Goal: Task Accomplishment & Management: Use online tool/utility

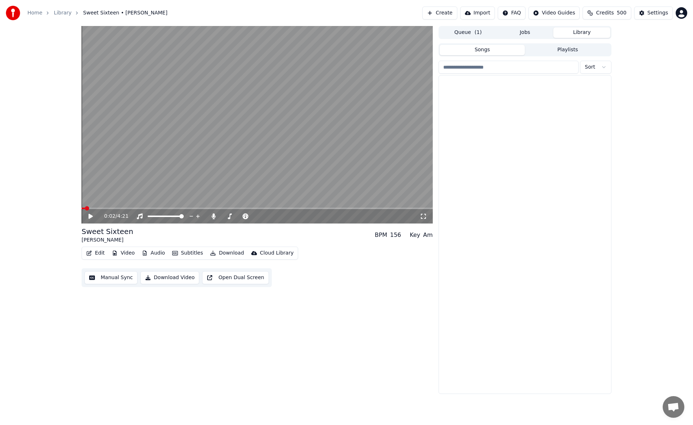
scroll to position [896, 0]
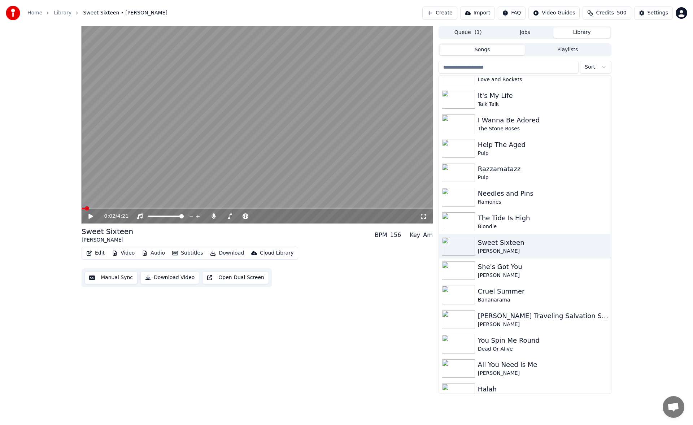
click at [119, 280] on button "Manual Sync" at bounding box center [110, 277] width 53 height 13
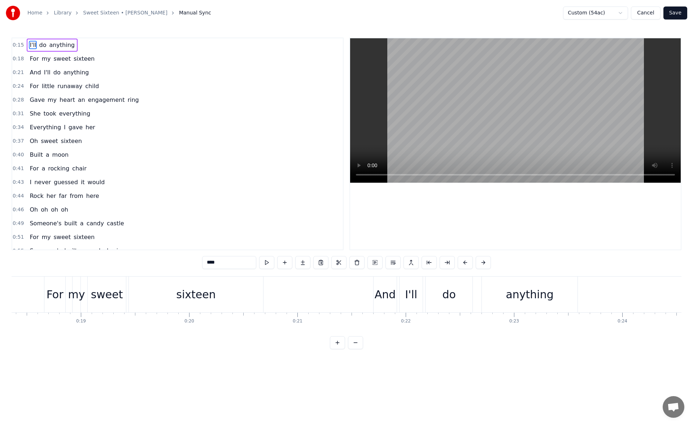
scroll to position [0, 2035]
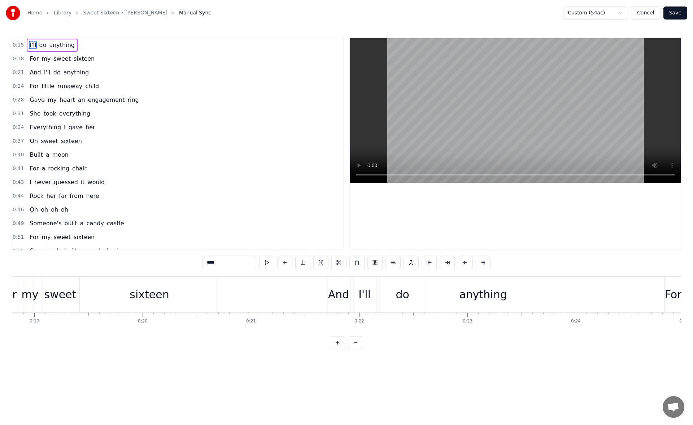
click at [143, 287] on div "sixteen" at bounding box center [149, 294] width 39 height 16
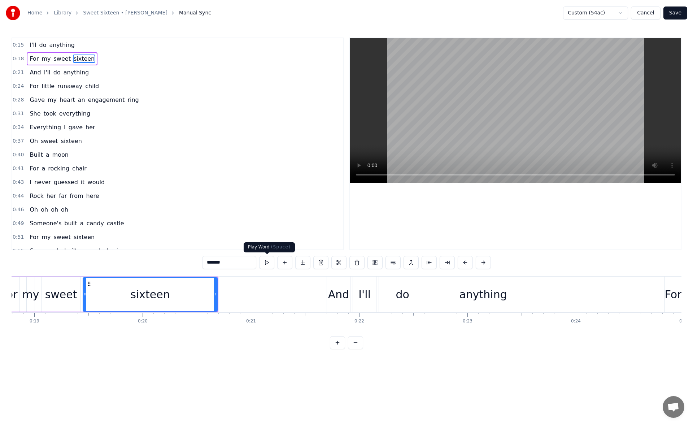
click at [264, 263] on button at bounding box center [266, 262] width 15 height 13
drag, startPoint x: 216, startPoint y: 291, endPoint x: 224, endPoint y: 292, distance: 8.0
click at [223, 292] on div at bounding box center [222, 294] width 3 height 33
click at [256, 262] on button at bounding box center [257, 262] width 15 height 13
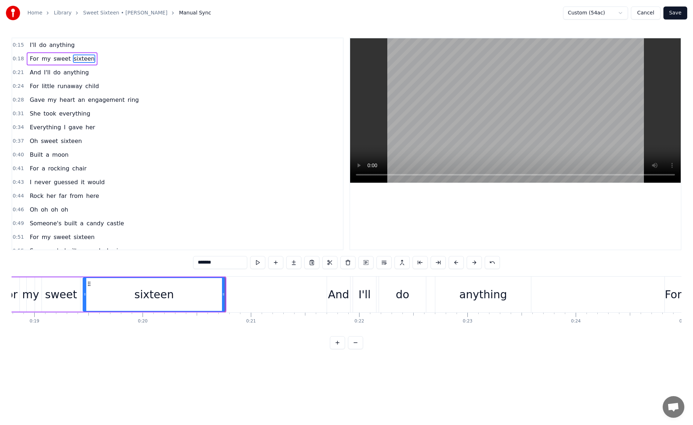
click at [256, 262] on button at bounding box center [257, 262] width 15 height 13
drag, startPoint x: 224, startPoint y: 294, endPoint x: 217, endPoint y: 294, distance: 6.9
click at [217, 294] on icon at bounding box center [216, 294] width 3 height 6
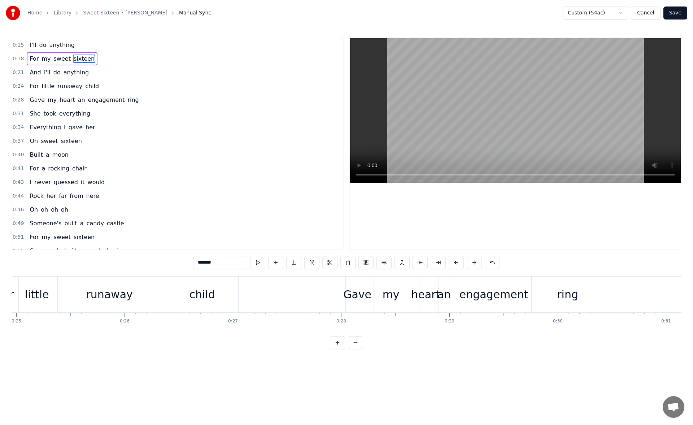
scroll to position [0, 2718]
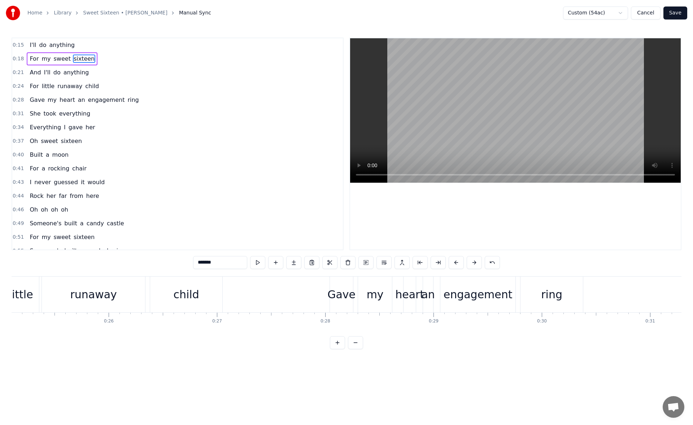
click at [183, 291] on div "child" at bounding box center [186, 294] width 26 height 16
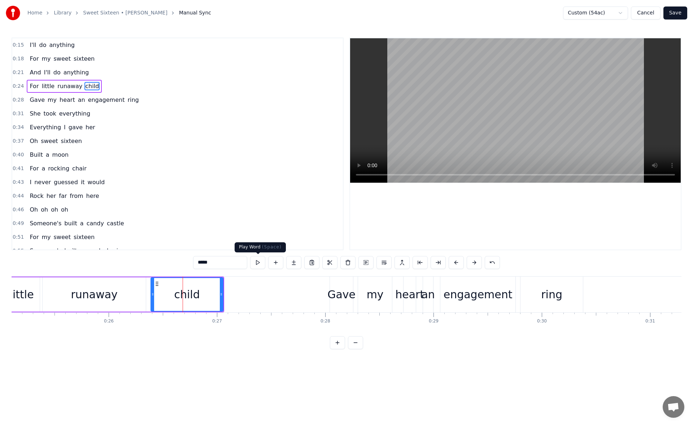
click at [261, 259] on button at bounding box center [257, 262] width 15 height 13
click at [534, 295] on div "ring" at bounding box center [552, 294] width 62 height 36
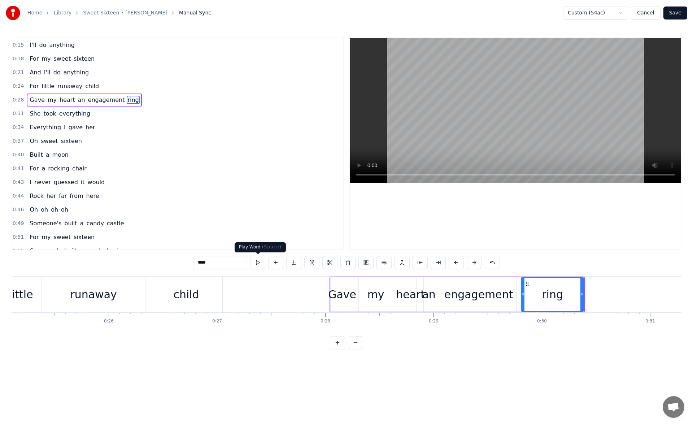
click at [256, 262] on button at bounding box center [257, 262] width 15 height 13
drag, startPoint x: 582, startPoint y: 296, endPoint x: 588, endPoint y: 296, distance: 5.8
click at [586, 296] on icon at bounding box center [584, 294] width 3 height 6
click at [261, 262] on button at bounding box center [257, 262] width 15 height 13
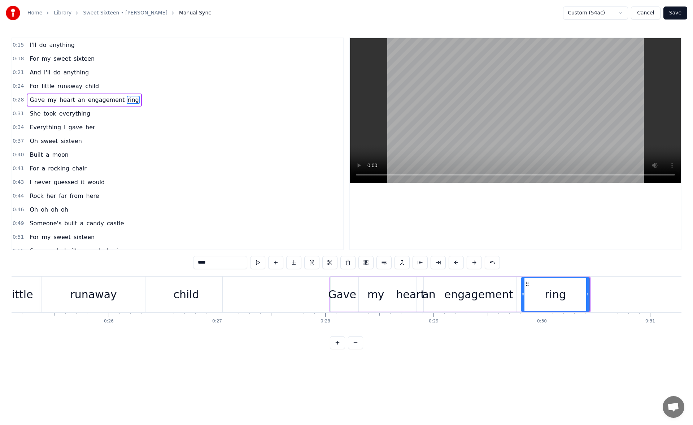
click at [261, 262] on button at bounding box center [257, 262] width 15 height 13
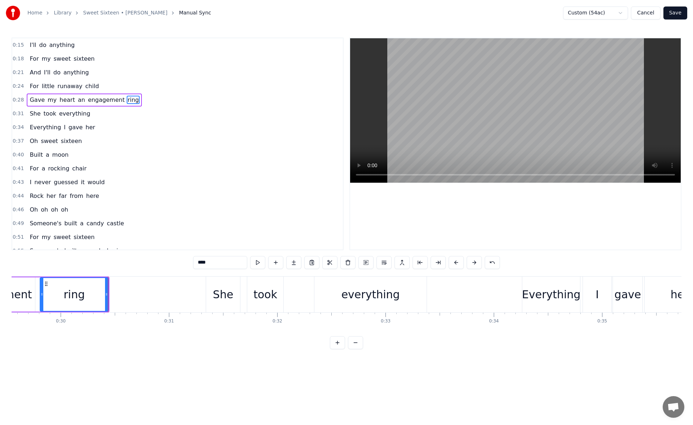
scroll to position [0, 3215]
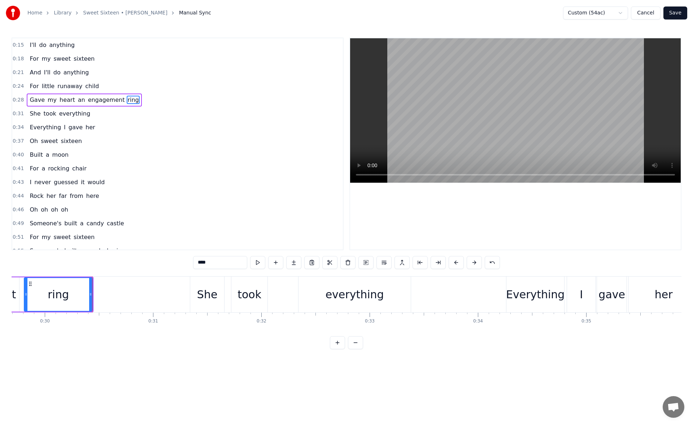
click at [333, 296] on div "everything" at bounding box center [355, 294] width 58 height 16
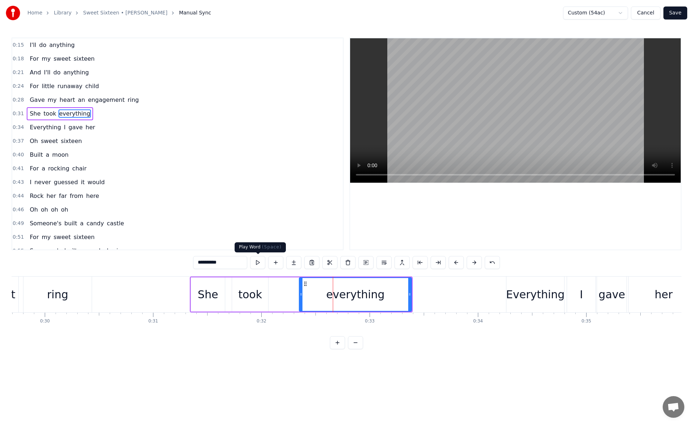
click at [261, 261] on button at bounding box center [257, 262] width 15 height 13
drag, startPoint x: 410, startPoint y: 293, endPoint x: 417, endPoint y: 293, distance: 6.1
click at [417, 293] on icon at bounding box center [415, 294] width 3 height 6
click at [261, 264] on button at bounding box center [257, 262] width 15 height 13
drag, startPoint x: 416, startPoint y: 296, endPoint x: 423, endPoint y: 297, distance: 6.9
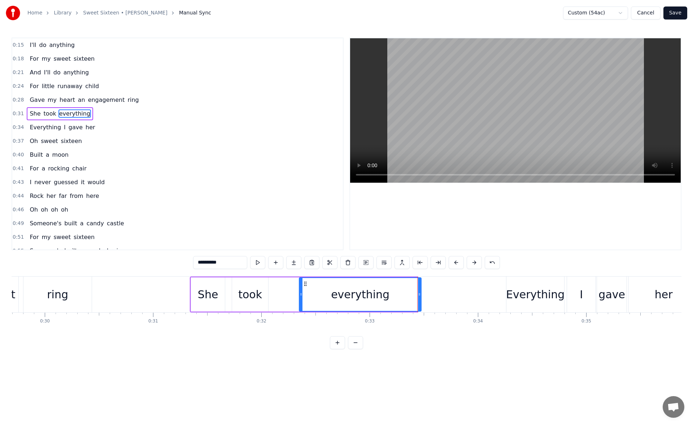
click at [421, 297] on div at bounding box center [419, 294] width 3 height 33
click at [261, 262] on button at bounding box center [257, 262] width 15 height 13
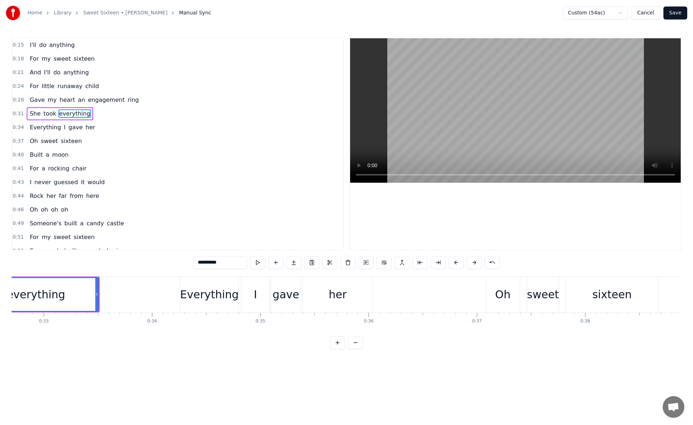
scroll to position [0, 3650]
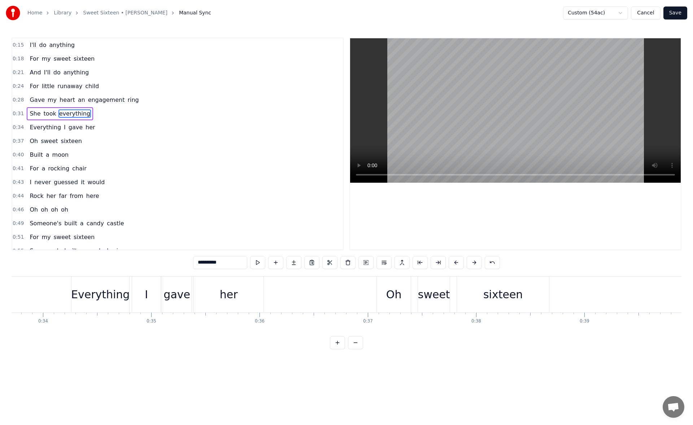
click at [221, 286] on div "her" at bounding box center [229, 294] width 18 height 16
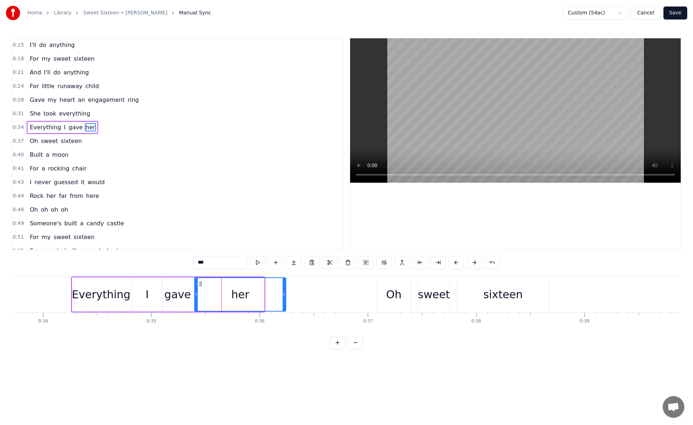
drag, startPoint x: 264, startPoint y: 291, endPoint x: 287, endPoint y: 292, distance: 23.5
click at [286, 292] on div at bounding box center [284, 294] width 3 height 33
click at [261, 262] on button at bounding box center [257, 262] width 15 height 13
click at [478, 286] on div "sixteen" at bounding box center [503, 294] width 92 height 36
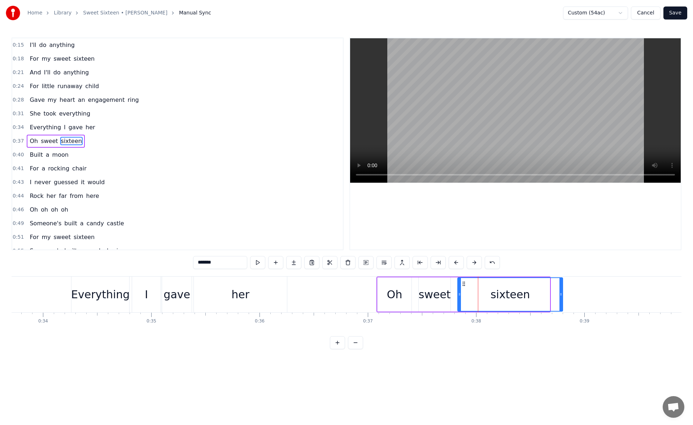
drag, startPoint x: 548, startPoint y: 295, endPoint x: 561, endPoint y: 295, distance: 13.0
click at [561, 295] on icon at bounding box center [560, 294] width 3 height 6
click at [254, 263] on button at bounding box center [257, 262] width 15 height 13
drag, startPoint x: 560, startPoint y: 295, endPoint x: 565, endPoint y: 295, distance: 4.7
click at [562, 295] on icon at bounding box center [560, 294] width 3 height 6
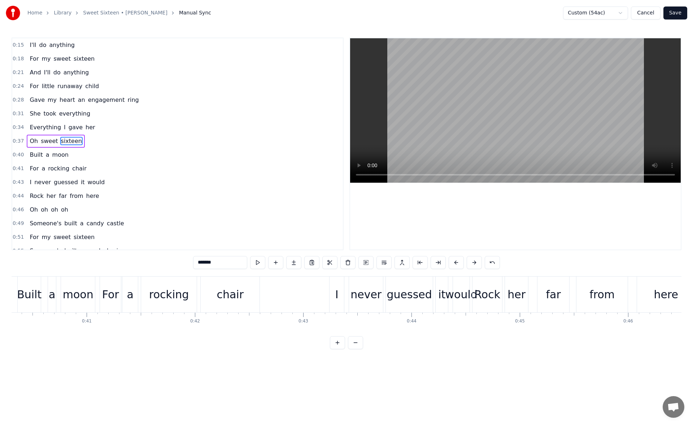
scroll to position [0, 4380]
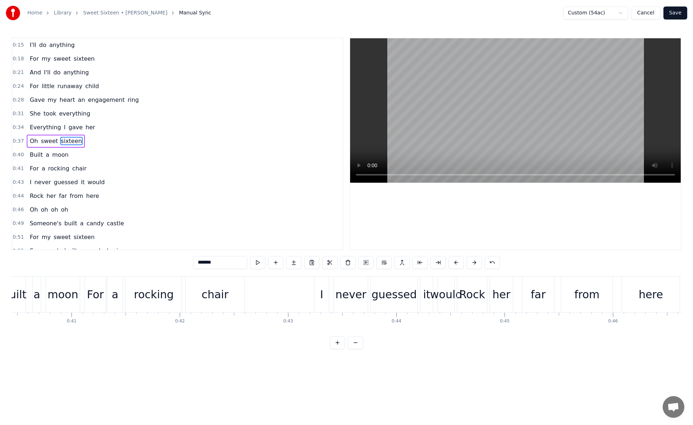
click at [228, 295] on div "chair" at bounding box center [215, 294] width 59 height 36
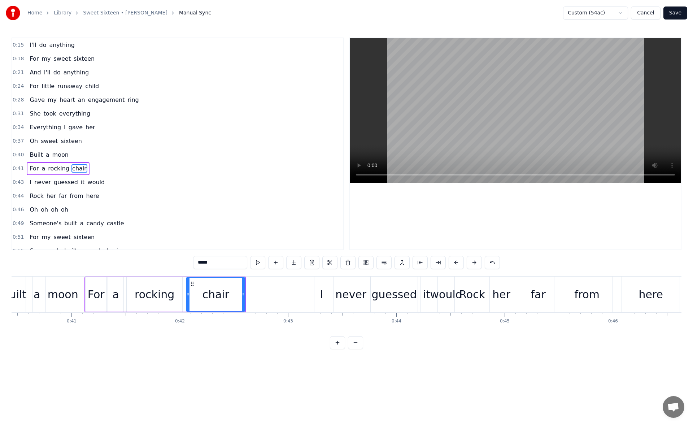
scroll to position [25, 0]
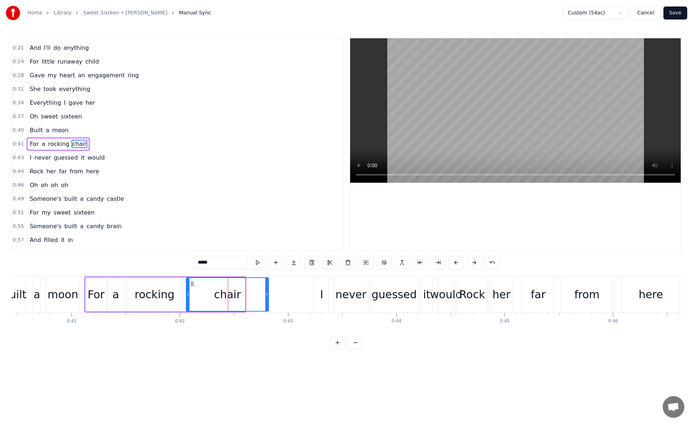
drag, startPoint x: 243, startPoint y: 295, endPoint x: 274, endPoint y: 294, distance: 30.7
click at [268, 294] on icon at bounding box center [266, 294] width 3 height 6
click at [258, 261] on button at bounding box center [257, 262] width 15 height 13
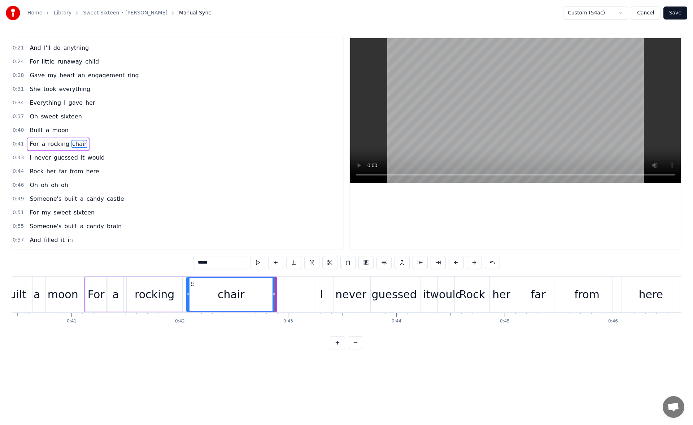
click at [258, 261] on button at bounding box center [257, 262] width 15 height 13
drag, startPoint x: 274, startPoint y: 295, endPoint x: 261, endPoint y: 295, distance: 13.0
click at [270, 295] on icon at bounding box center [271, 294] width 3 height 6
click at [264, 262] on button at bounding box center [257, 262] width 15 height 13
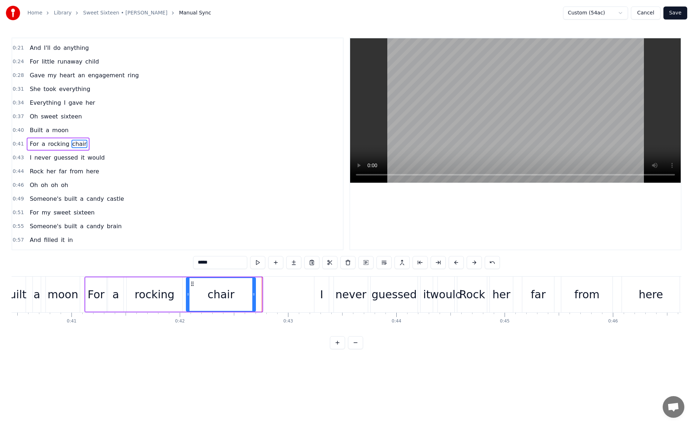
drag, startPoint x: 259, startPoint y: 297, endPoint x: 253, endPoint y: 296, distance: 6.5
click at [253, 296] on icon at bounding box center [253, 294] width 3 height 6
click at [257, 258] on button at bounding box center [257, 262] width 15 height 13
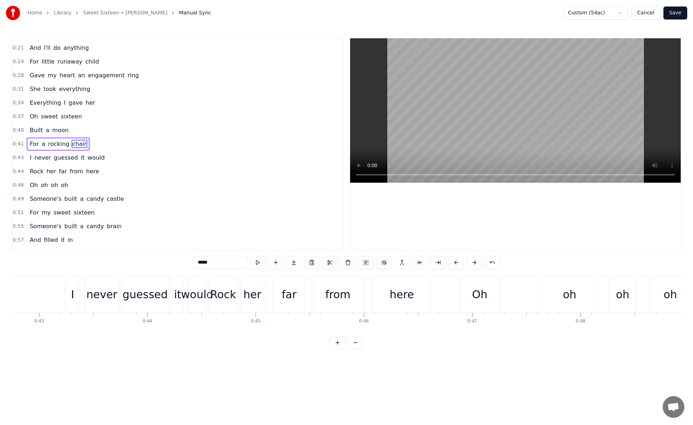
scroll to position [0, 4862]
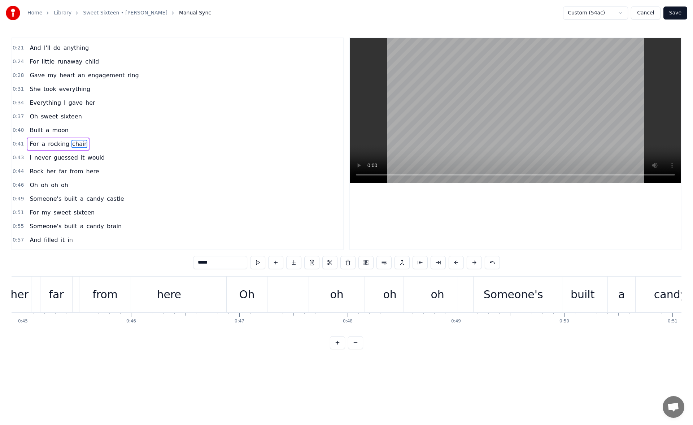
drag, startPoint x: 141, startPoint y: 336, endPoint x: 149, endPoint y: 338, distance: 7.7
click at [149, 338] on div "0:15 I'll do anything 0:18 For my sweet sixteen 0:21 And I'll do anything 0:24 …" at bounding box center [347, 194] width 670 height 312
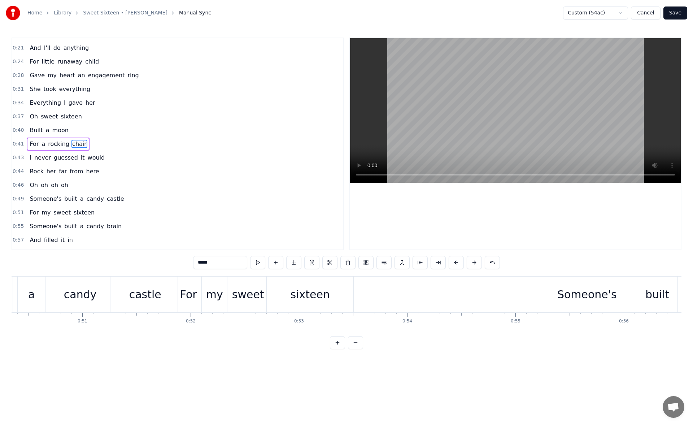
scroll to position [0, 5468]
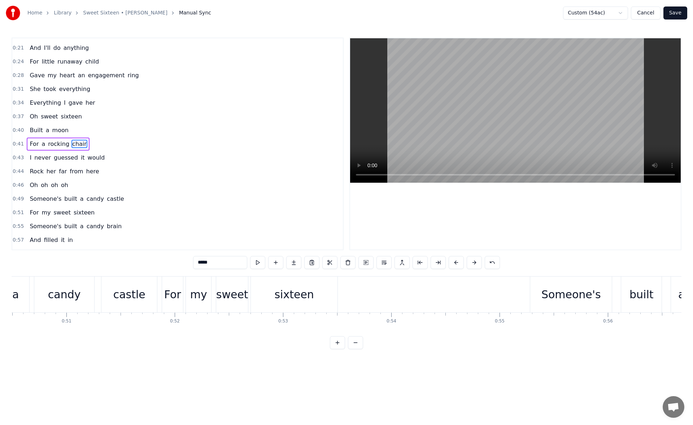
click at [302, 289] on div "sixteen" at bounding box center [293, 294] width 39 height 16
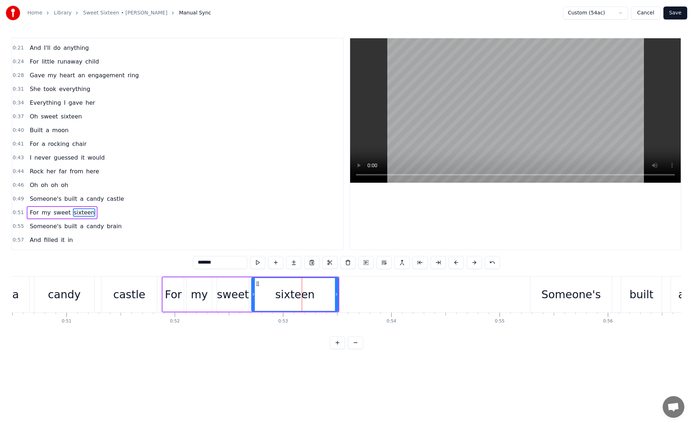
scroll to position [93, 0]
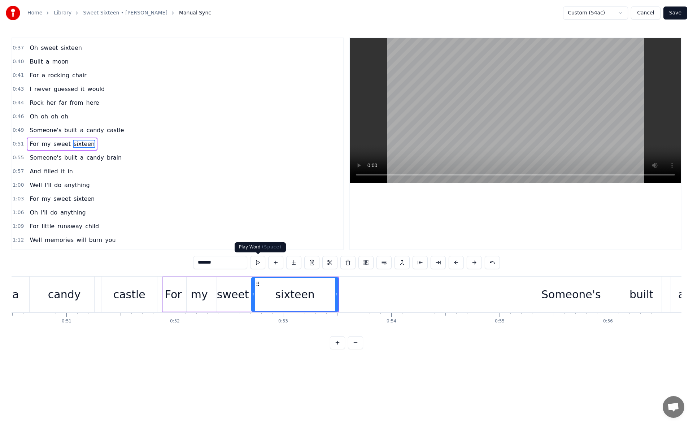
click at [260, 264] on button at bounding box center [257, 262] width 15 height 13
drag, startPoint x: 337, startPoint y: 295, endPoint x: 344, endPoint y: 295, distance: 7.2
click at [344, 295] on icon at bounding box center [342, 294] width 3 height 6
click at [262, 263] on button at bounding box center [257, 262] width 15 height 13
drag, startPoint x: 342, startPoint y: 293, endPoint x: 347, endPoint y: 295, distance: 4.5
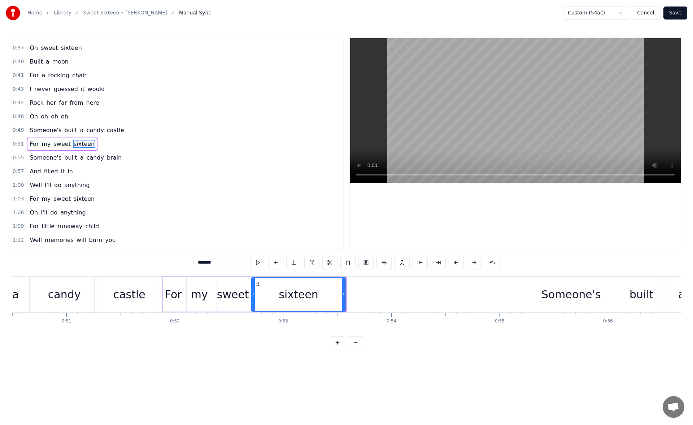
click at [345, 295] on icon at bounding box center [343, 294] width 3 height 6
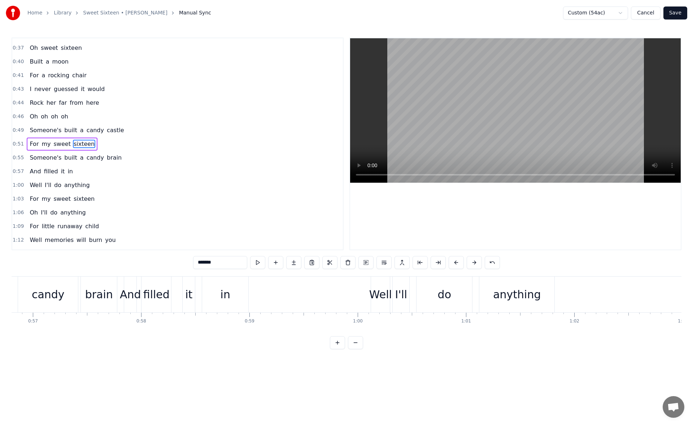
scroll to position [0, 6166]
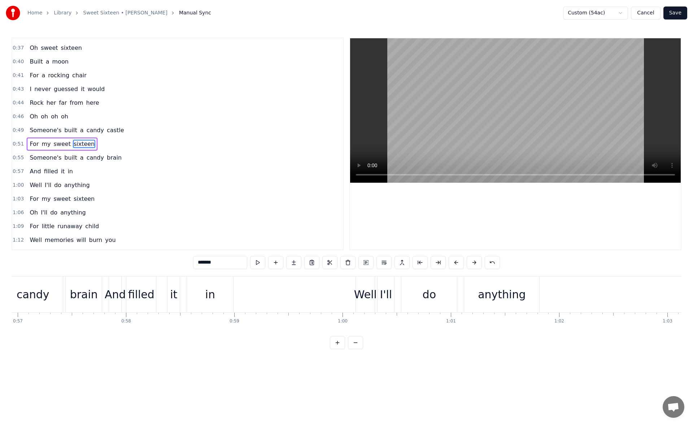
click at [210, 282] on div "in" at bounding box center [210, 294] width 46 height 36
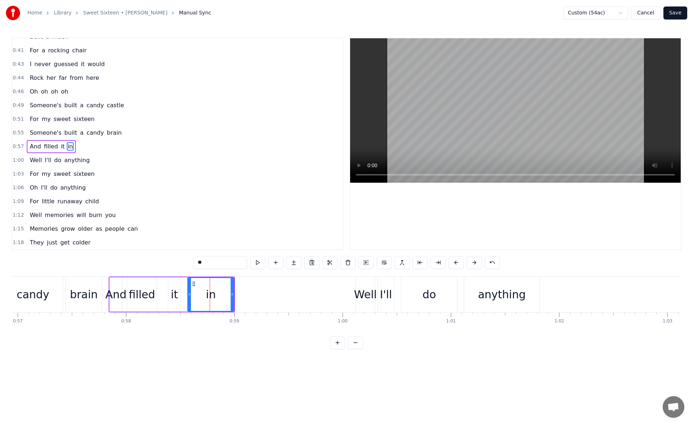
scroll to position [121, 0]
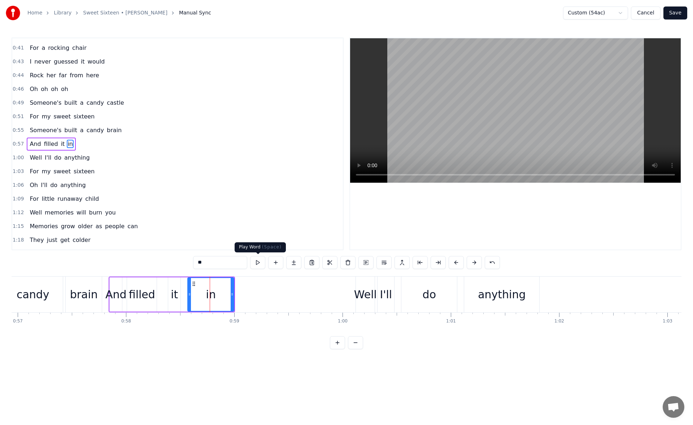
click at [254, 263] on button at bounding box center [257, 262] width 15 height 13
drag, startPoint x: 233, startPoint y: 295, endPoint x: 239, endPoint y: 296, distance: 6.1
click at [234, 296] on icon at bounding box center [232, 294] width 3 height 6
click at [258, 263] on button at bounding box center [257, 262] width 15 height 13
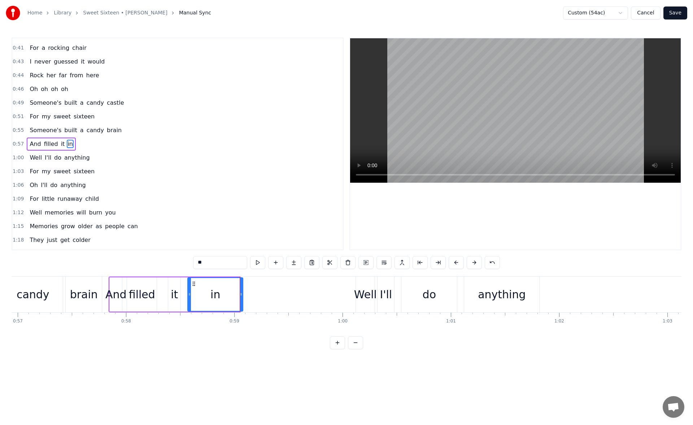
click at [241, 296] on icon at bounding box center [241, 294] width 3 height 6
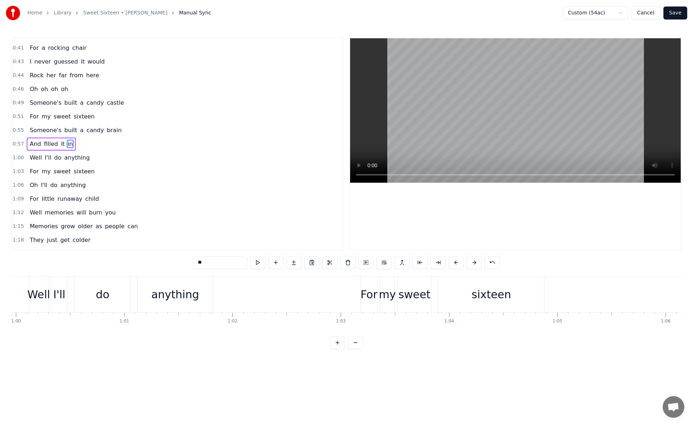
scroll to position [0, 6508]
click at [159, 296] on div "anything" at bounding box center [160, 294] width 48 height 16
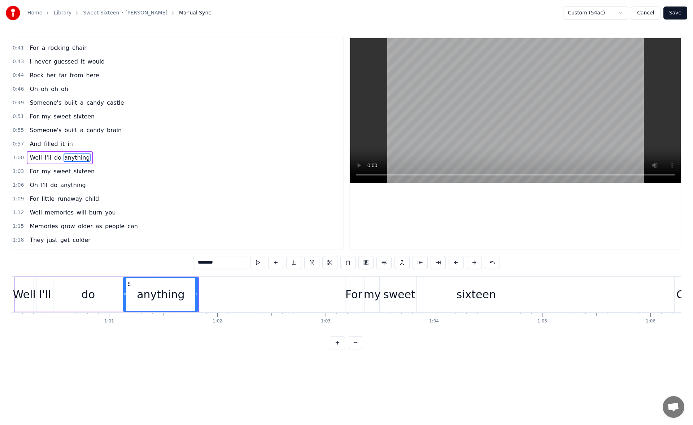
scroll to position [134, 0]
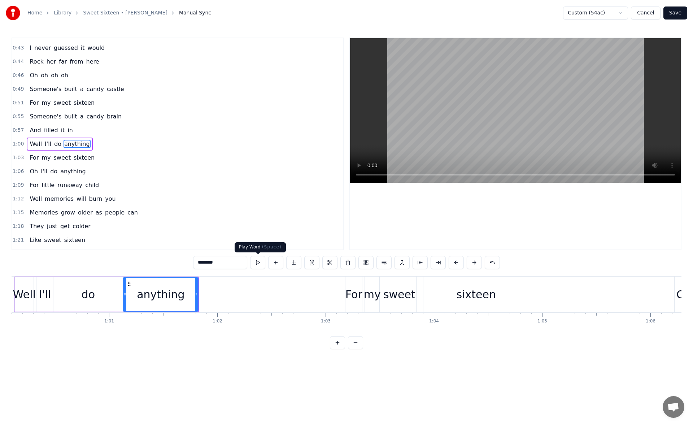
click at [257, 264] on button at bounding box center [257, 262] width 15 height 13
drag, startPoint x: 196, startPoint y: 292, endPoint x: 209, endPoint y: 291, distance: 12.6
click at [205, 291] on icon at bounding box center [204, 294] width 3 height 6
click at [257, 263] on button at bounding box center [257, 262] width 15 height 13
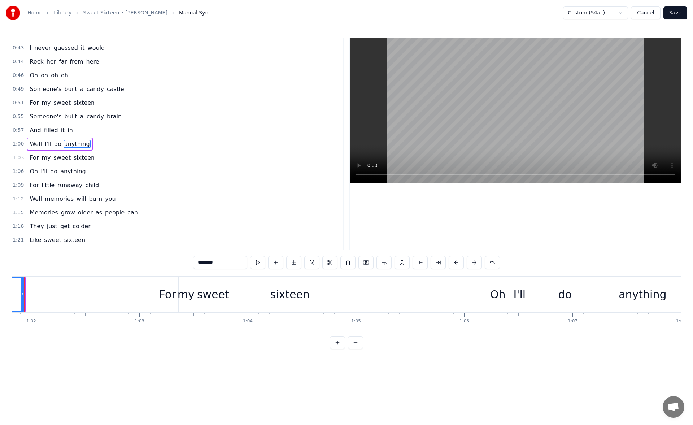
scroll to position [0, 6741]
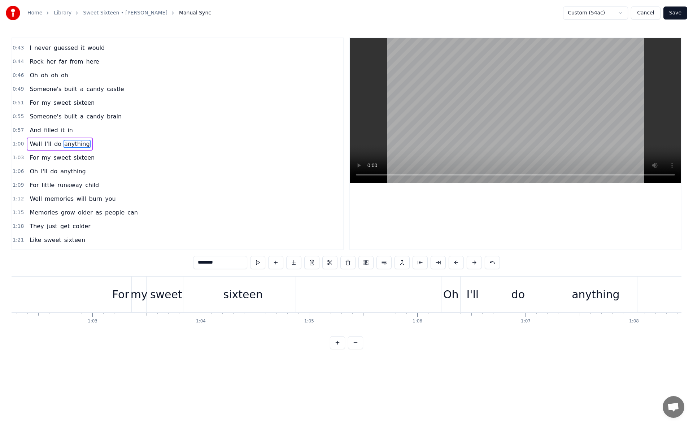
click at [253, 289] on div "sixteen" at bounding box center [242, 294] width 39 height 16
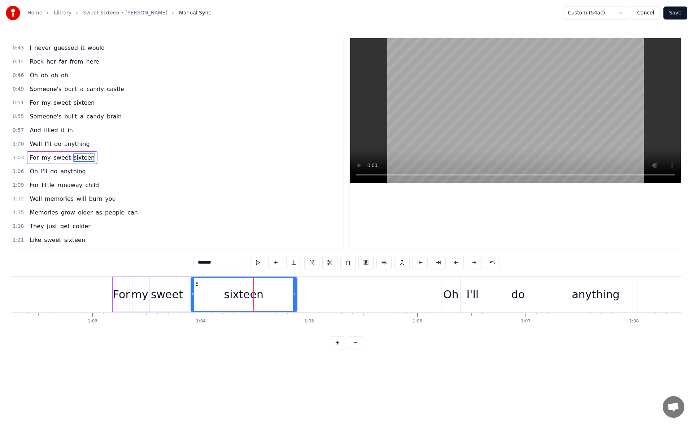
scroll to position [148, 0]
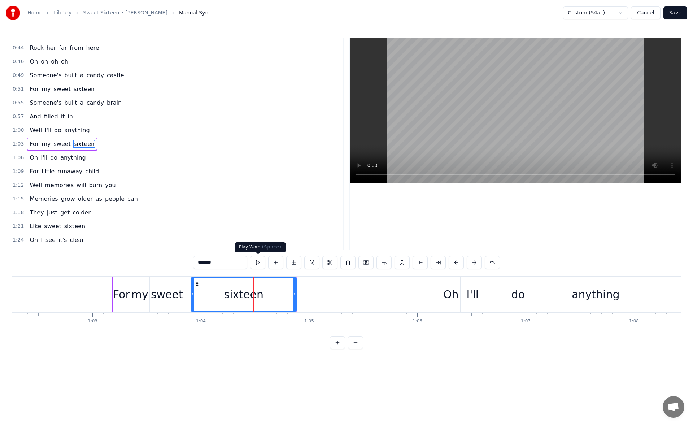
click at [260, 260] on button at bounding box center [257, 262] width 15 height 13
drag, startPoint x: 295, startPoint y: 296, endPoint x: 299, endPoint y: 296, distance: 3.6
click at [299, 296] on icon at bounding box center [297, 294] width 3 height 6
click at [257, 261] on button at bounding box center [257, 262] width 15 height 13
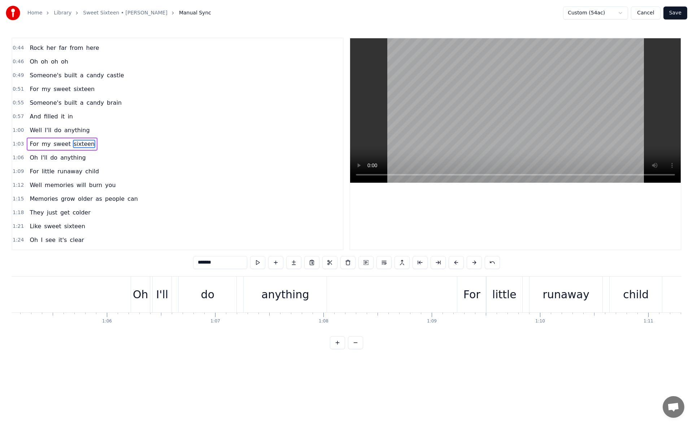
scroll to position [0, 7083]
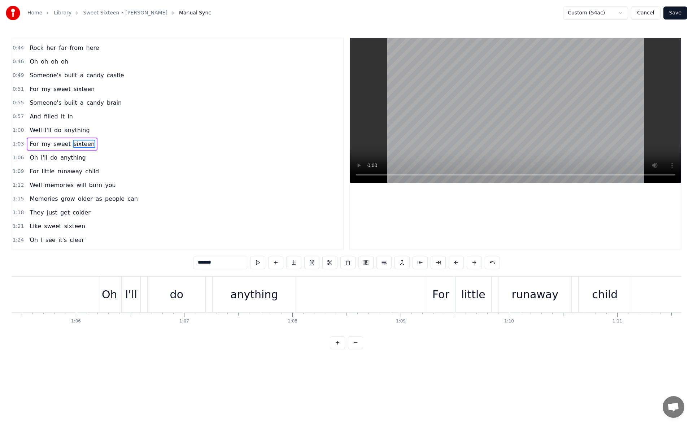
click at [256, 289] on div "anything" at bounding box center [254, 294] width 48 height 16
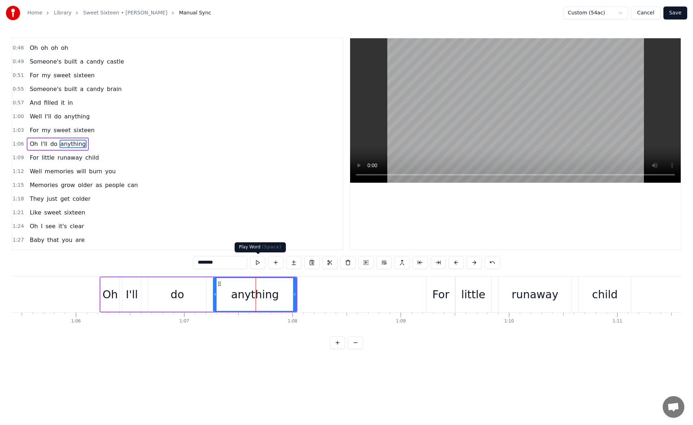
click at [258, 261] on button at bounding box center [257, 262] width 15 height 13
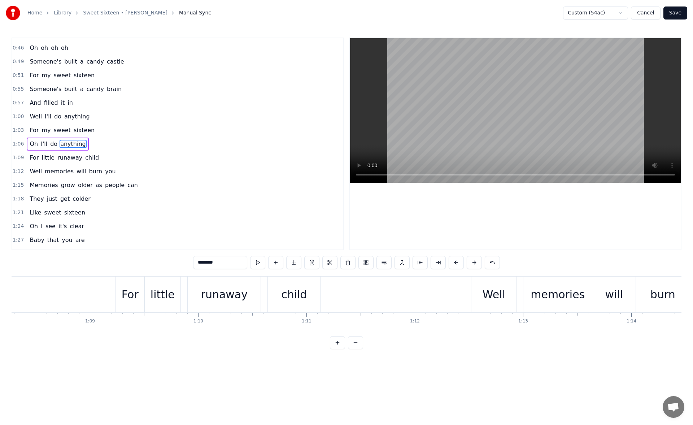
scroll to position [0, 7487]
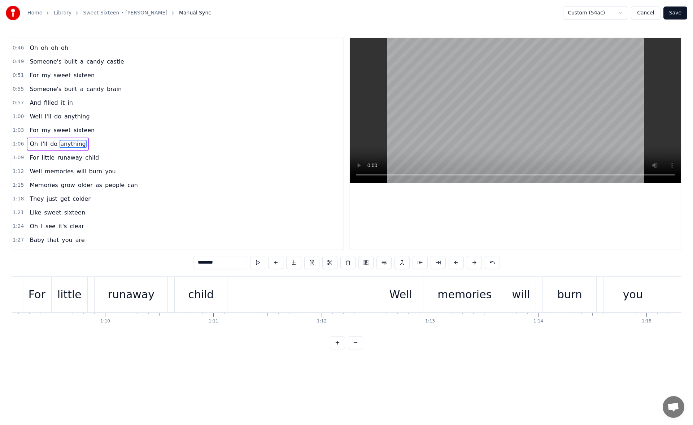
click at [213, 291] on div "child" at bounding box center [201, 294] width 52 height 36
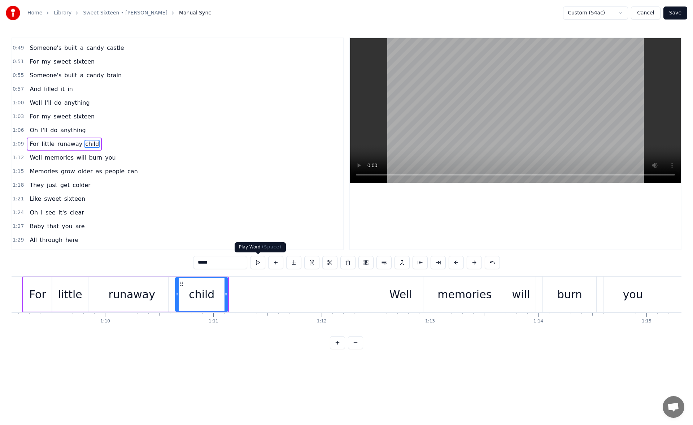
click at [254, 266] on button at bounding box center [257, 262] width 15 height 13
drag, startPoint x: 226, startPoint y: 296, endPoint x: 231, endPoint y: 295, distance: 5.4
click at [227, 295] on icon at bounding box center [226, 294] width 3 height 6
click at [259, 264] on button at bounding box center [257, 262] width 15 height 13
drag, startPoint x: 231, startPoint y: 294, endPoint x: 237, endPoint y: 295, distance: 5.9
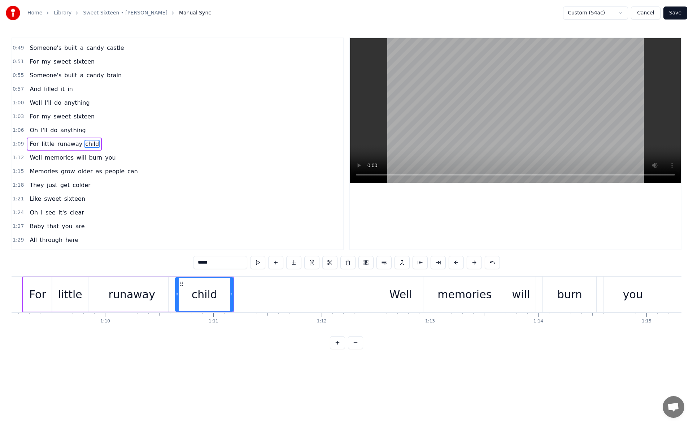
click at [233, 295] on icon at bounding box center [231, 294] width 3 height 6
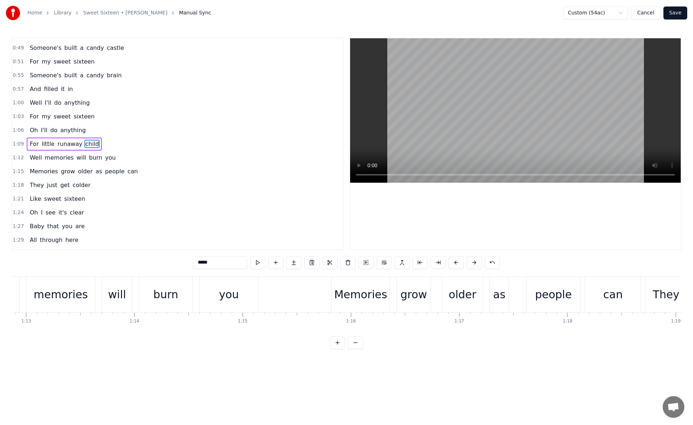
scroll to position [0, 7922]
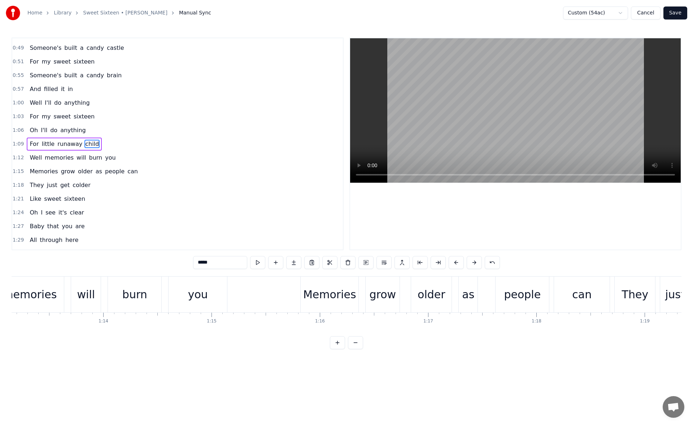
click at [215, 290] on div "you" at bounding box center [198, 294] width 58 height 36
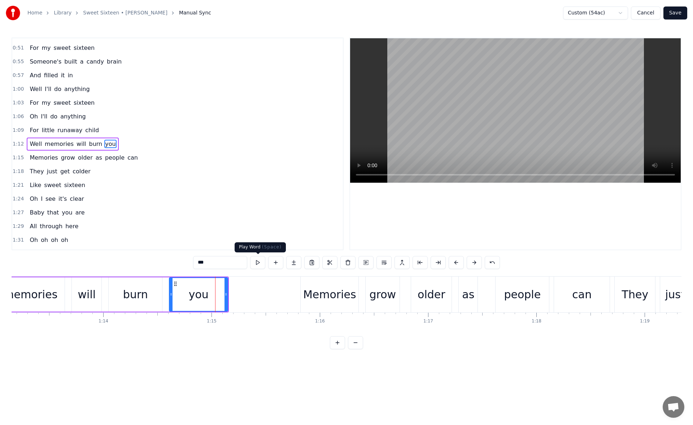
click at [255, 264] on button at bounding box center [257, 262] width 15 height 13
drag, startPoint x: 226, startPoint y: 296, endPoint x: 249, endPoint y: 293, distance: 23.6
click at [241, 293] on div "you" at bounding box center [205, 294] width 72 height 34
click at [257, 261] on button at bounding box center [257, 262] width 15 height 13
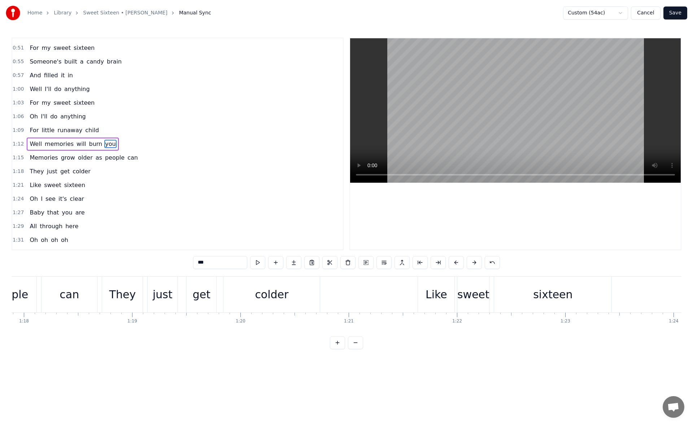
scroll to position [0, 8450]
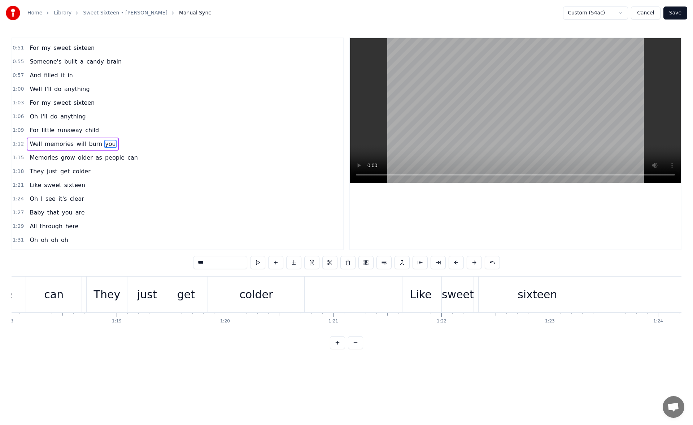
click at [258, 290] on div "colder" at bounding box center [256, 294] width 34 height 16
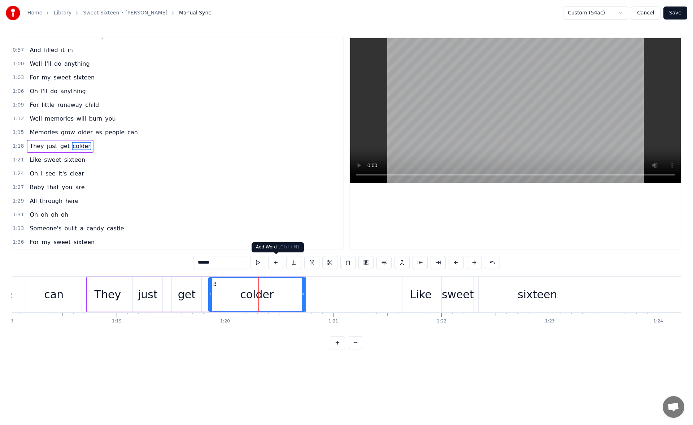
scroll to position [217, 0]
click at [255, 264] on button at bounding box center [257, 262] width 15 height 13
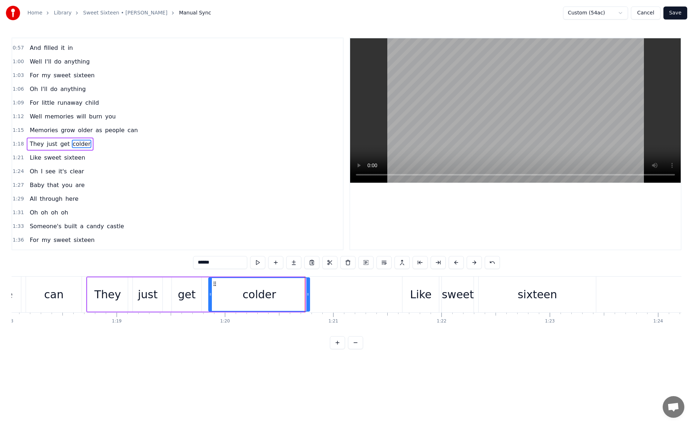
drag, startPoint x: 304, startPoint y: 294, endPoint x: 312, endPoint y: 294, distance: 7.6
click at [309, 294] on icon at bounding box center [307, 294] width 3 height 6
click at [260, 262] on button at bounding box center [257, 262] width 15 height 13
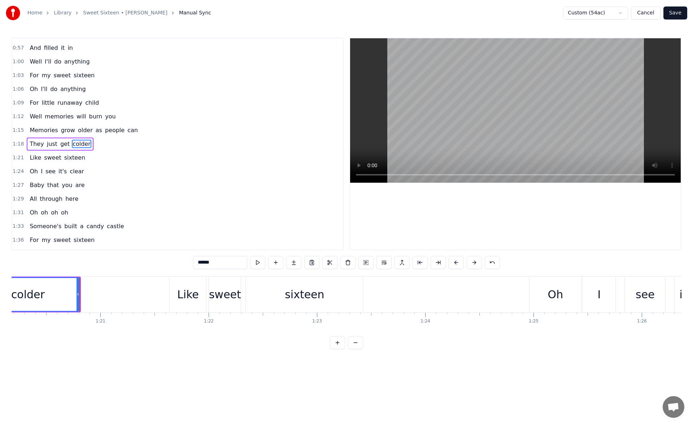
scroll to position [0, 8838]
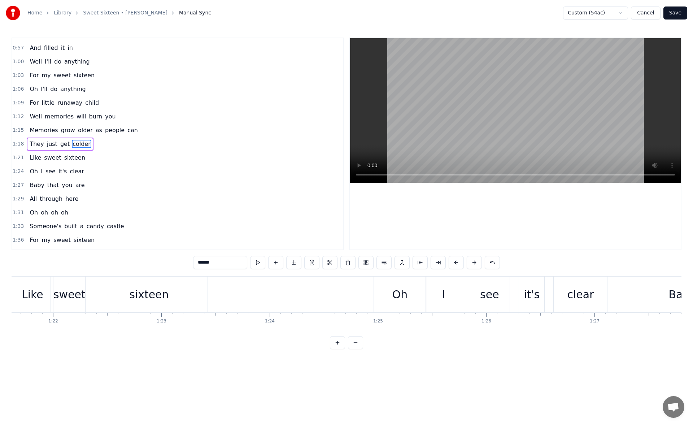
click at [202, 292] on div "sixteen" at bounding box center [148, 294] width 117 height 36
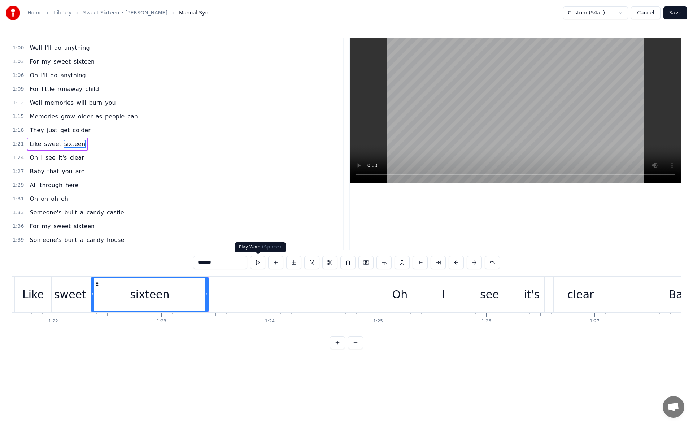
click at [254, 262] on button at bounding box center [257, 262] width 15 height 13
drag, startPoint x: 207, startPoint y: 296, endPoint x: 218, endPoint y: 295, distance: 11.2
click at [208, 295] on icon at bounding box center [206, 294] width 3 height 6
click at [257, 262] on button at bounding box center [257, 262] width 15 height 13
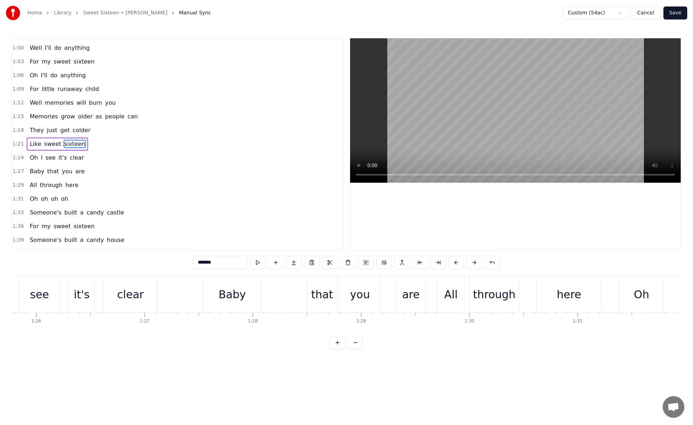
scroll to position [0, 9335]
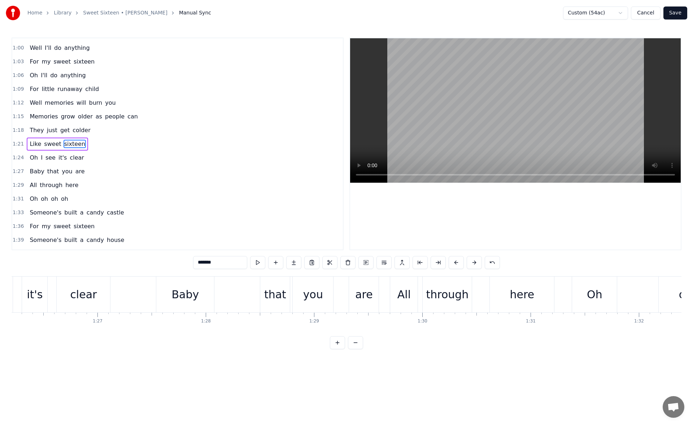
click at [100, 294] on div "clear" at bounding box center [83, 294] width 53 height 36
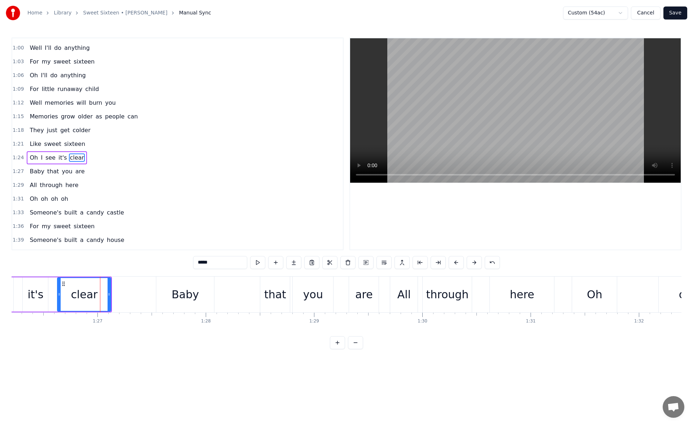
scroll to position [244, 0]
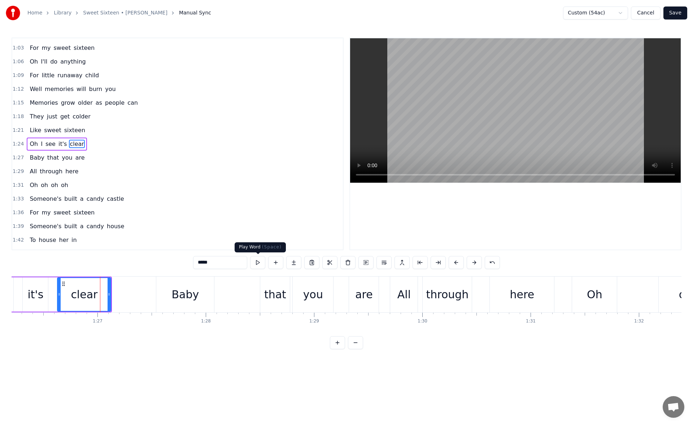
click at [257, 262] on button at bounding box center [257, 262] width 15 height 13
drag, startPoint x: 109, startPoint y: 293, endPoint x: 124, endPoint y: 292, distance: 15.5
click at [119, 292] on icon at bounding box center [118, 294] width 3 height 6
click at [260, 260] on button at bounding box center [257, 262] width 15 height 13
click at [178, 288] on div "Baby" at bounding box center [185, 294] width 27 height 16
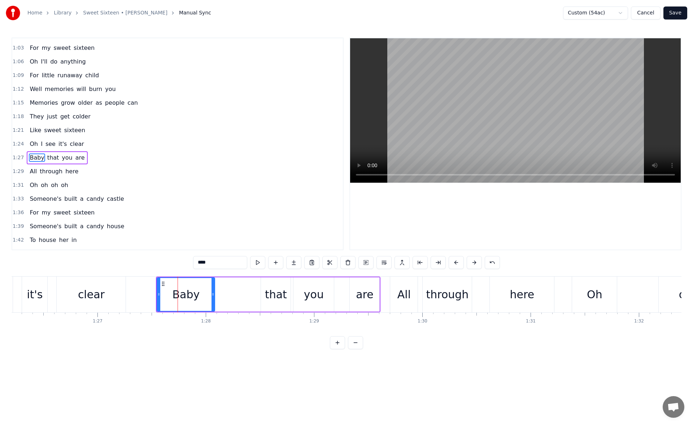
scroll to position [258, 0]
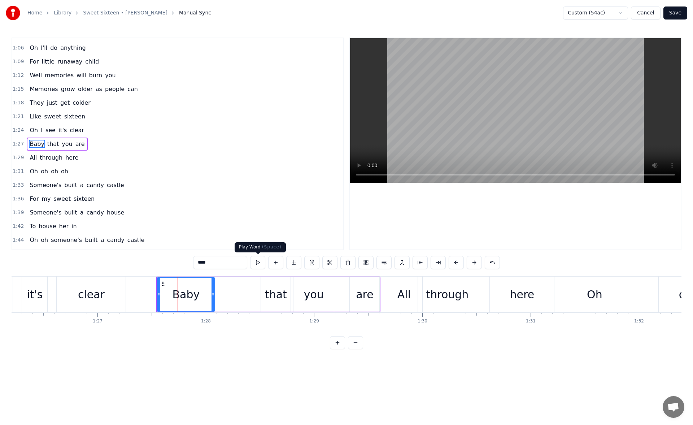
click at [256, 260] on button at bounding box center [257, 262] width 15 height 13
drag, startPoint x: 160, startPoint y: 296, endPoint x: 154, endPoint y: 296, distance: 5.1
click at [156, 296] on icon at bounding box center [157, 294] width 3 height 6
click at [257, 263] on button at bounding box center [257, 262] width 15 height 13
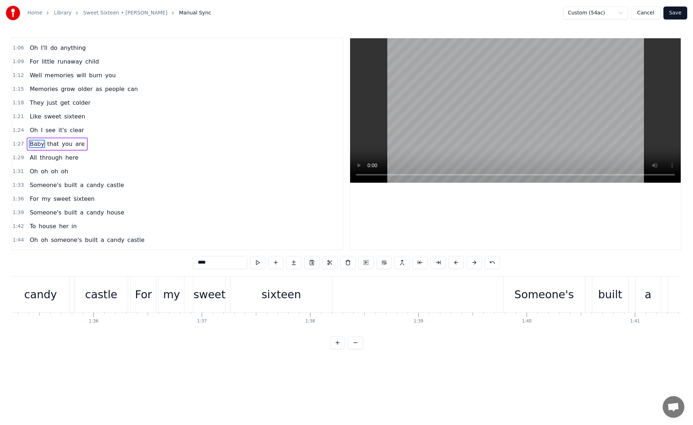
scroll to position [0, 10345]
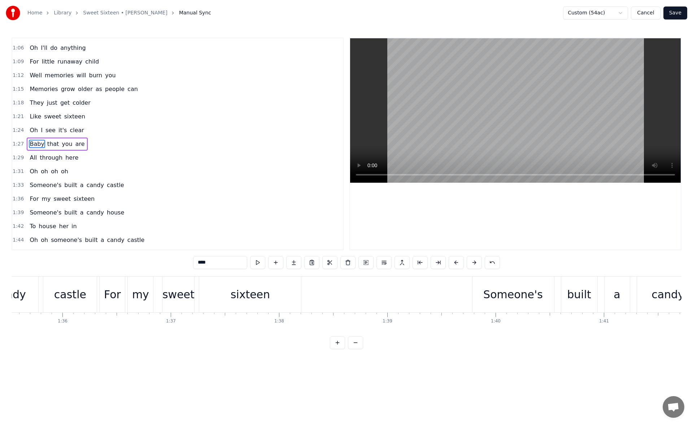
click at [270, 306] on div "sixteen" at bounding box center [250, 294] width 102 height 36
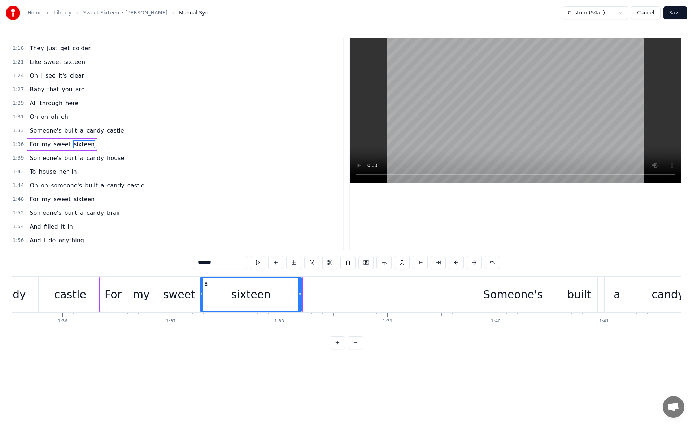
scroll to position [313, 0]
click at [261, 264] on button at bounding box center [257, 262] width 15 height 13
drag, startPoint x: 300, startPoint y: 295, endPoint x: 310, endPoint y: 294, distance: 10.5
click at [308, 294] on icon at bounding box center [306, 294] width 3 height 6
click at [258, 261] on button at bounding box center [257, 262] width 15 height 13
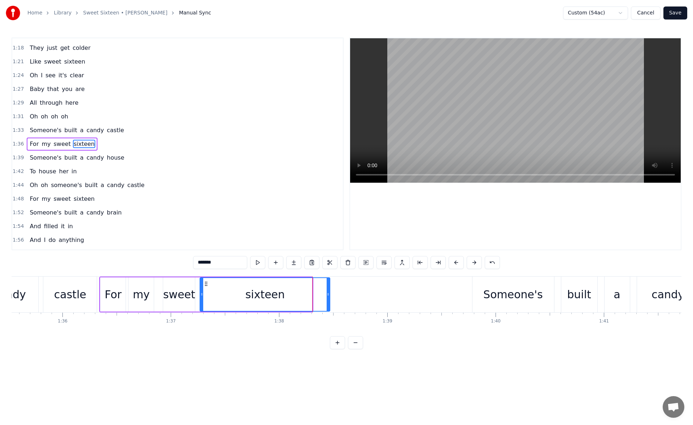
drag, startPoint x: 311, startPoint y: 296, endPoint x: 345, endPoint y: 296, distance: 33.9
click at [330, 296] on icon at bounding box center [328, 294] width 3 height 6
click at [258, 265] on button at bounding box center [257, 262] width 15 height 13
click at [256, 260] on button at bounding box center [257, 262] width 15 height 13
drag, startPoint x: 344, startPoint y: 292, endPoint x: 326, endPoint y: 290, distance: 18.5
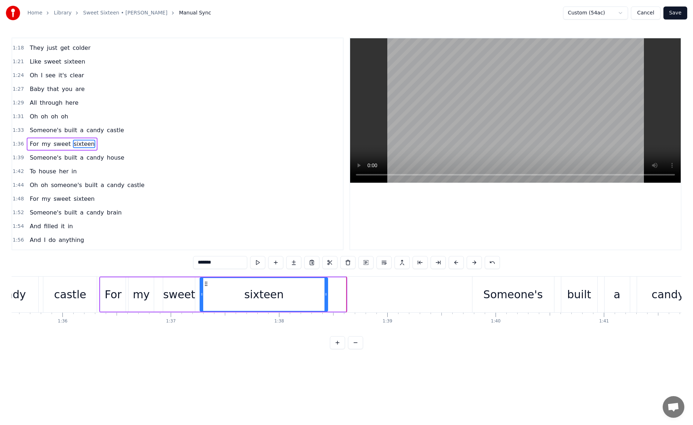
click at [326, 290] on div at bounding box center [326, 294] width 3 height 33
click at [262, 266] on button at bounding box center [257, 262] width 15 height 13
click at [258, 261] on button at bounding box center [257, 262] width 15 height 13
drag, startPoint x: 326, startPoint y: 295, endPoint x: 320, endPoint y: 294, distance: 6.2
click at [325, 294] on icon at bounding box center [326, 294] width 3 height 6
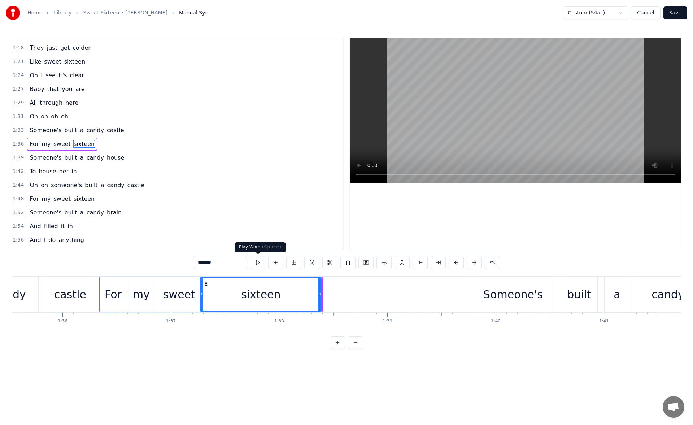
click at [257, 263] on button at bounding box center [257, 262] width 15 height 13
drag, startPoint x: 320, startPoint y: 295, endPoint x: 326, endPoint y: 295, distance: 5.8
click at [322, 295] on circle at bounding box center [322, 295] width 0 height 0
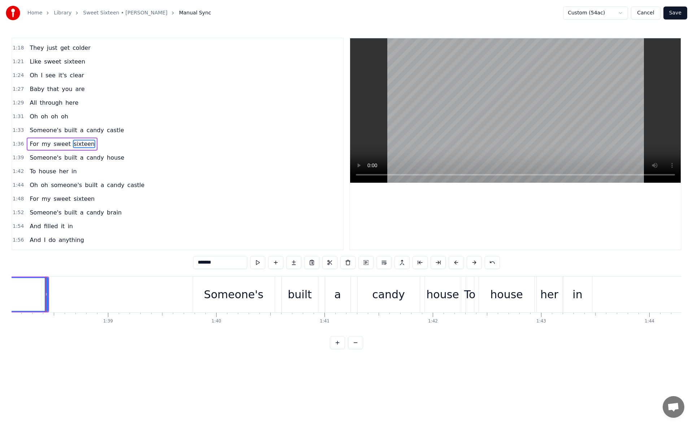
scroll to position [0, 10671]
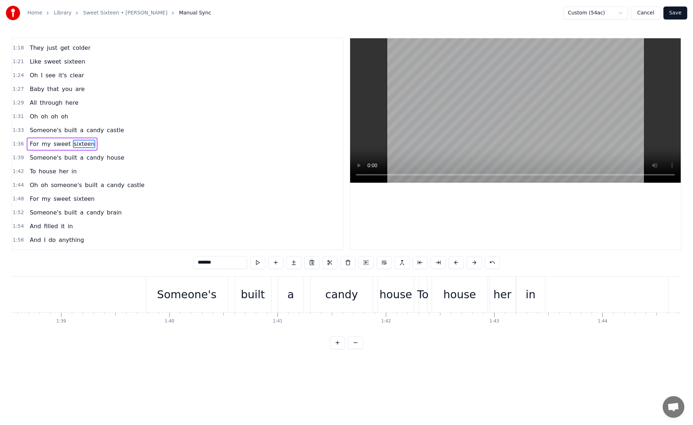
click at [193, 298] on div "Someone's" at bounding box center [187, 294] width 60 height 16
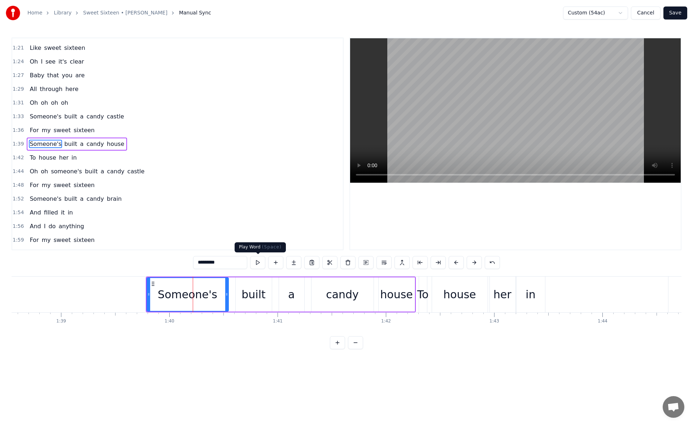
click at [254, 260] on button at bounding box center [257, 262] width 15 height 13
drag, startPoint x: 149, startPoint y: 292, endPoint x: 141, endPoint y: 292, distance: 7.6
click at [141, 292] on icon at bounding box center [142, 294] width 3 height 6
click at [258, 261] on button at bounding box center [257, 262] width 15 height 13
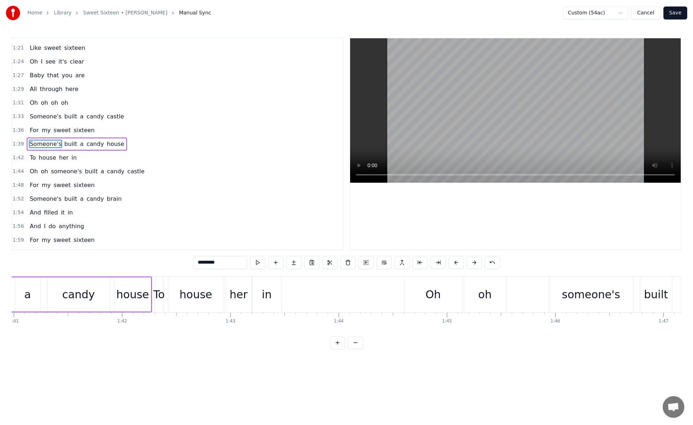
scroll to position [0, 11028]
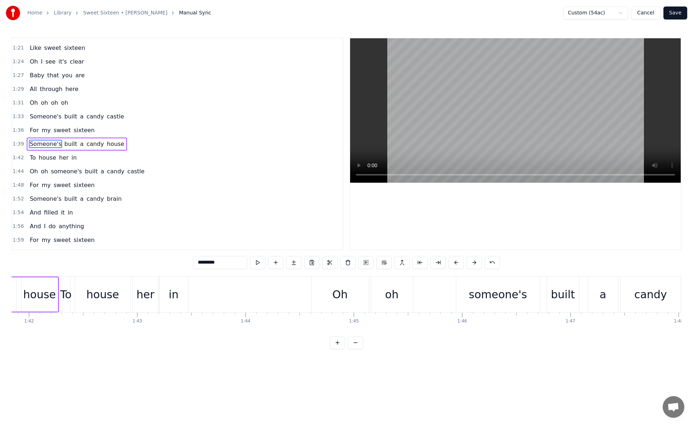
click at [183, 292] on div "in" at bounding box center [174, 294] width 29 height 36
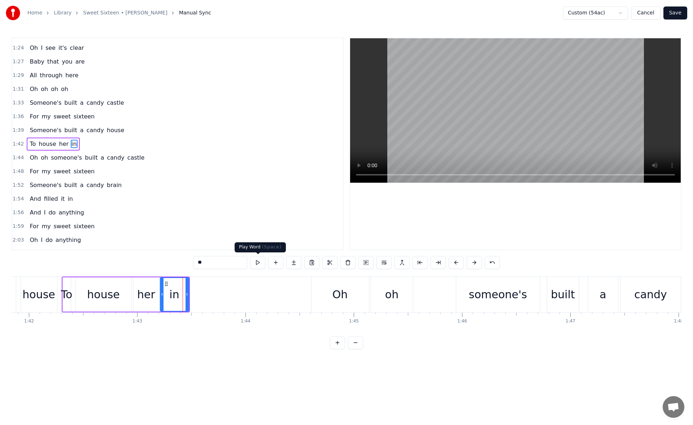
click at [258, 262] on button at bounding box center [257, 262] width 15 height 13
click at [154, 287] on div "her" at bounding box center [147, 294] width 26 height 34
click at [261, 263] on button at bounding box center [257, 262] width 15 height 13
click at [177, 286] on div "in" at bounding box center [174, 294] width 29 height 34
click at [256, 262] on button at bounding box center [257, 262] width 15 height 13
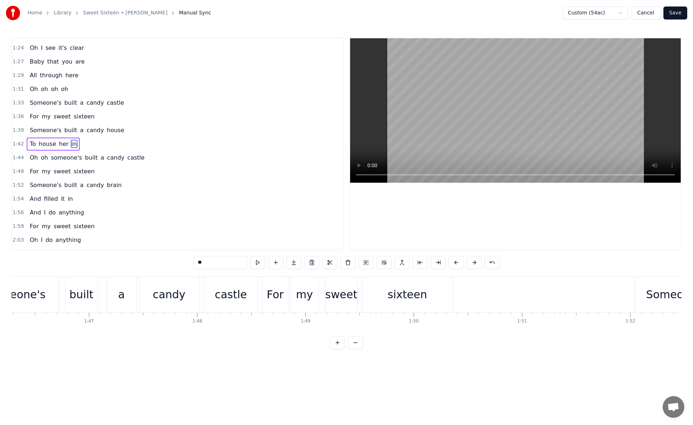
scroll to position [0, 11665]
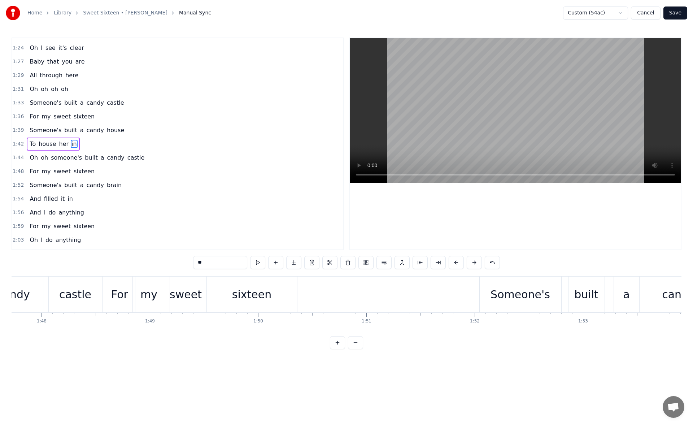
click at [267, 292] on div "sixteen" at bounding box center [251, 294] width 39 height 16
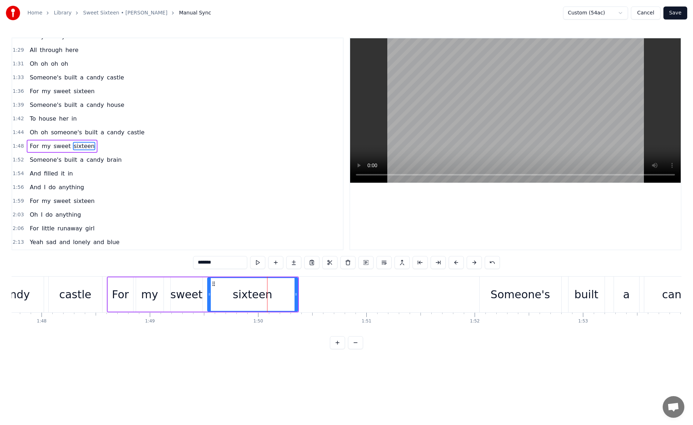
scroll to position [367, 0]
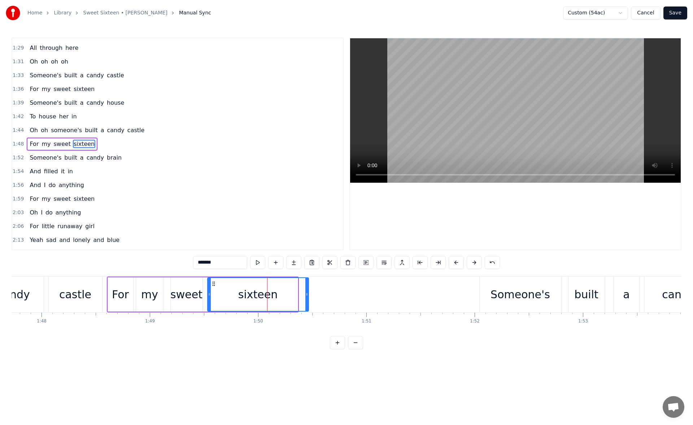
drag, startPoint x: 295, startPoint y: 292, endPoint x: 314, endPoint y: 290, distance: 18.8
click at [308, 290] on div at bounding box center [306, 294] width 3 height 33
click at [264, 265] on button at bounding box center [257, 262] width 15 height 13
drag, startPoint x: 315, startPoint y: 293, endPoint x: 322, endPoint y: 295, distance: 7.7
click at [316, 295] on icon at bounding box center [314, 294] width 3 height 6
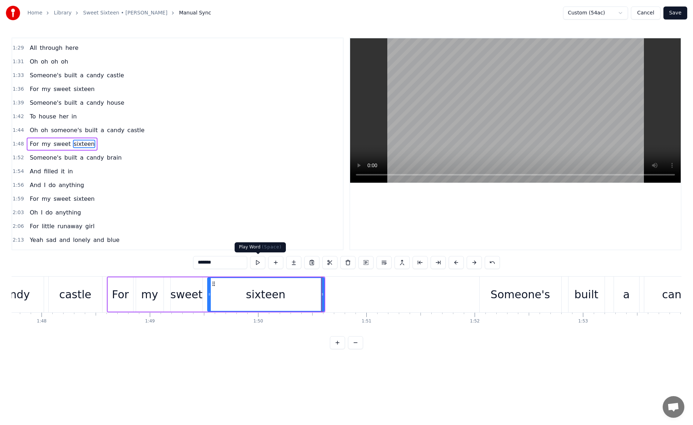
click at [258, 262] on button at bounding box center [257, 262] width 15 height 13
drag, startPoint x: 322, startPoint y: 293, endPoint x: 332, endPoint y: 293, distance: 9.8
click at [324, 293] on icon at bounding box center [322, 294] width 3 height 6
click at [262, 261] on button at bounding box center [257, 262] width 15 height 13
click at [492, 292] on div "Someone's" at bounding box center [521, 294] width 82 height 36
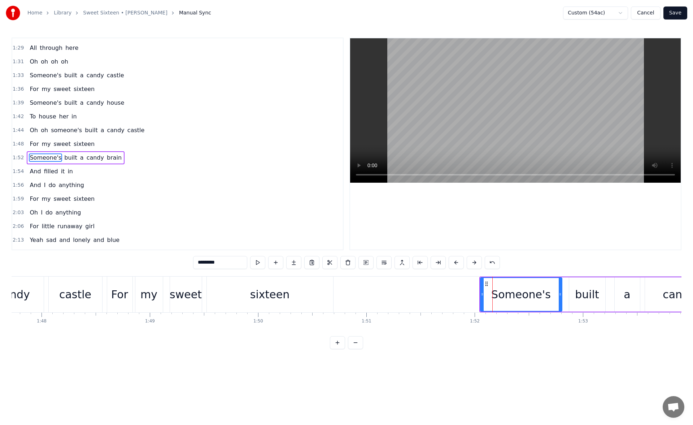
scroll to position [381, 0]
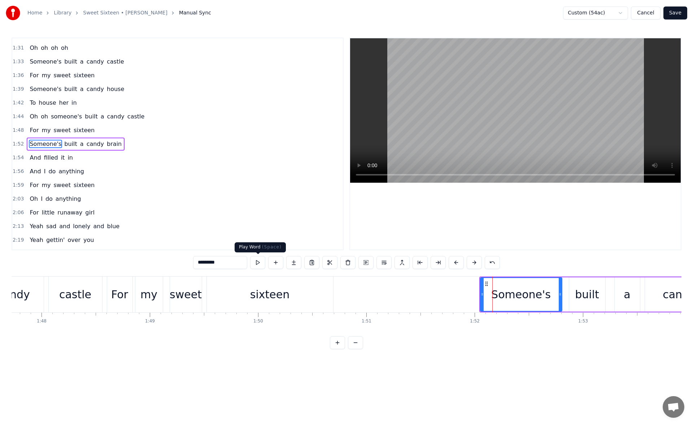
click at [258, 264] on button at bounding box center [257, 262] width 15 height 13
drag, startPoint x: 482, startPoint y: 294, endPoint x: 478, endPoint y: 295, distance: 3.8
click at [478, 295] on icon at bounding box center [478, 294] width 3 height 6
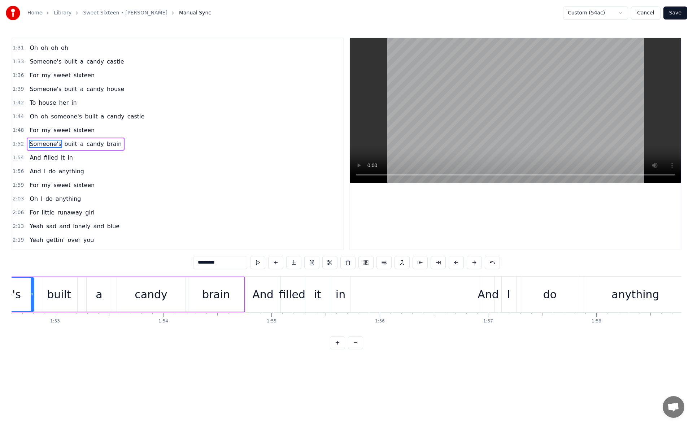
scroll to position [0, 12209]
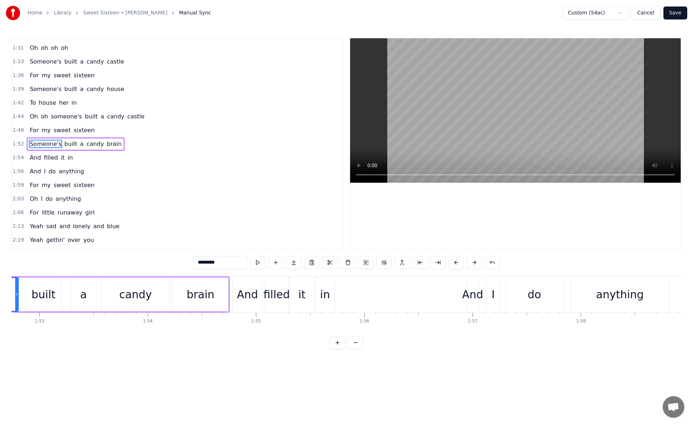
click at [323, 289] on div "in" at bounding box center [325, 294] width 10 height 16
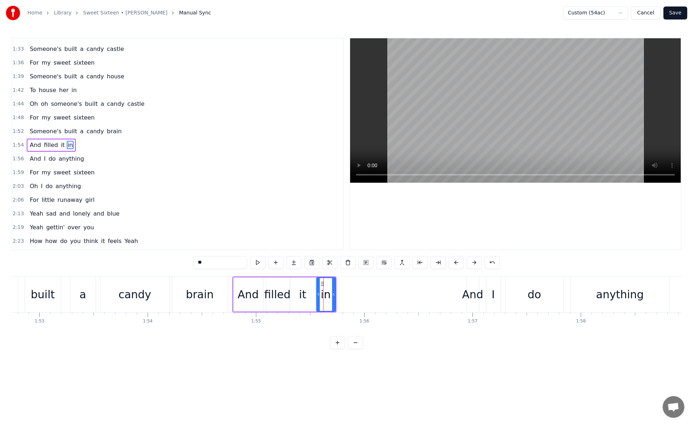
scroll to position [395, 0]
click at [257, 262] on button at bounding box center [257, 262] width 15 height 13
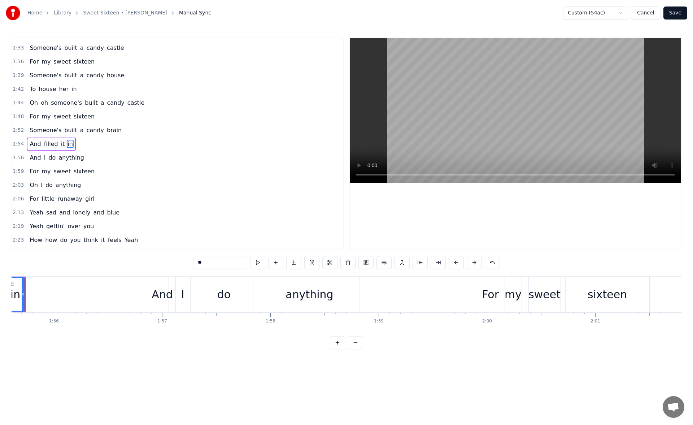
scroll to position [0, 12582]
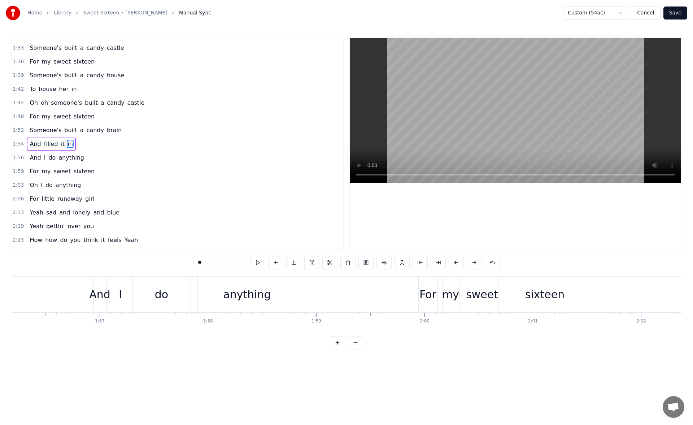
click at [291, 289] on div "anything" at bounding box center [247, 294] width 99 height 36
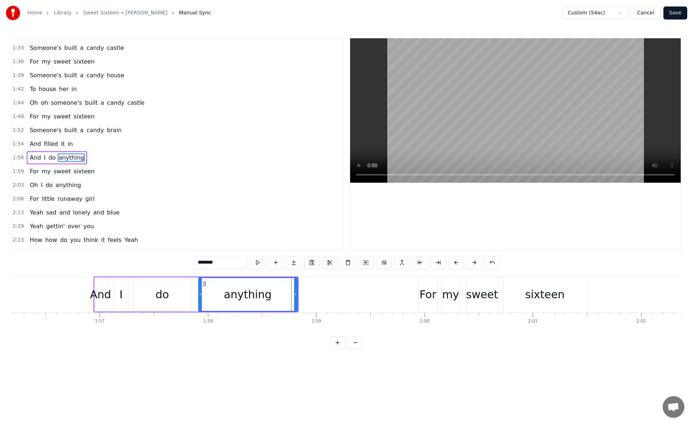
scroll to position [409, 0]
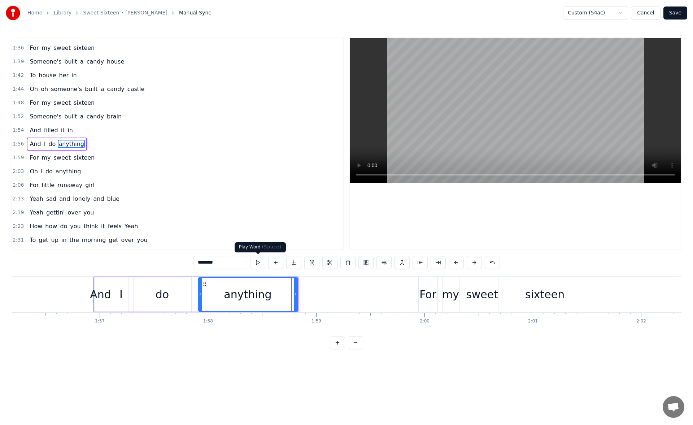
click at [261, 265] on button at bounding box center [257, 262] width 15 height 13
drag, startPoint x: 294, startPoint y: 293, endPoint x: 312, endPoint y: 293, distance: 17.3
click at [299, 293] on icon at bounding box center [297, 294] width 3 height 6
click at [257, 262] on button at bounding box center [257, 262] width 15 height 13
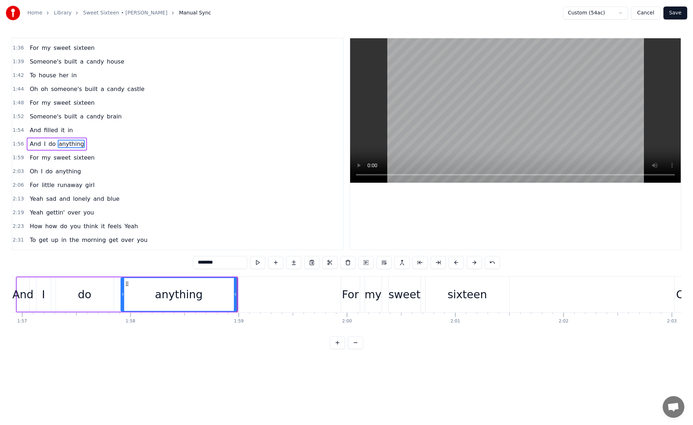
scroll to position [0, 12737]
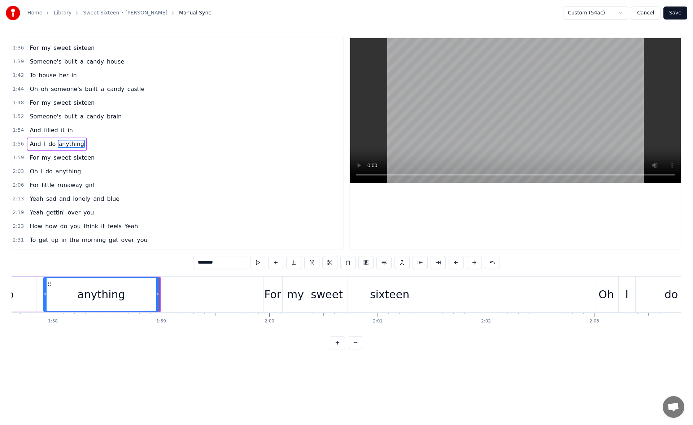
click at [384, 293] on div "sixteen" at bounding box center [389, 294] width 39 height 16
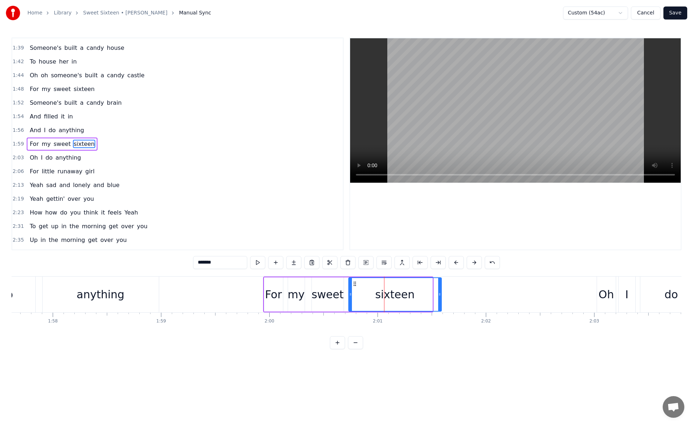
drag, startPoint x: 431, startPoint y: 294, endPoint x: 444, endPoint y: 293, distance: 13.4
click at [441, 293] on icon at bounding box center [439, 294] width 3 height 6
click at [260, 263] on button at bounding box center [257, 262] width 15 height 13
drag, startPoint x: 444, startPoint y: 295, endPoint x: 451, endPoint y: 296, distance: 6.9
click at [451, 296] on icon at bounding box center [450, 294] width 3 height 6
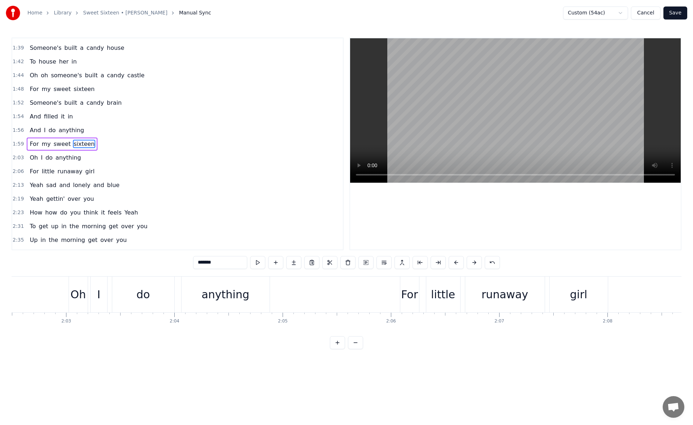
scroll to position [0, 13281]
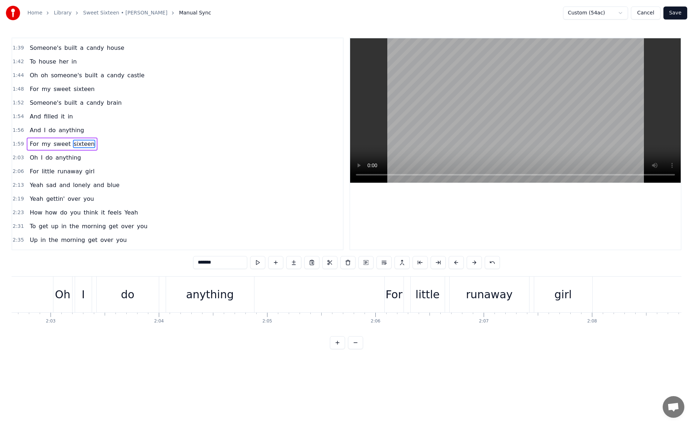
click at [231, 288] on div "anything" at bounding box center [210, 294] width 88 height 36
type input "********"
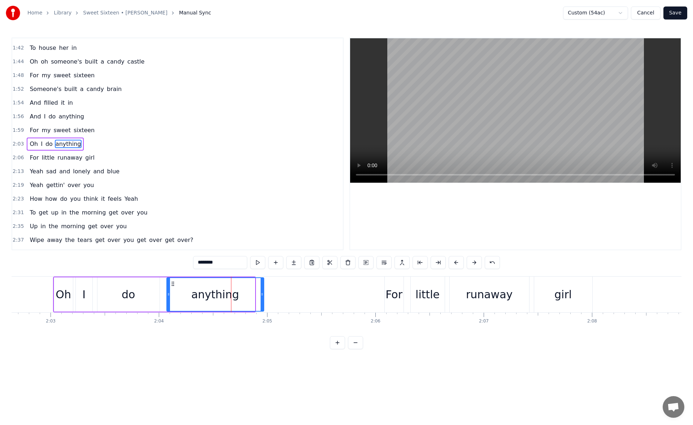
drag, startPoint x: 253, startPoint y: 294, endPoint x: 263, endPoint y: 294, distance: 9.4
click at [263, 294] on icon at bounding box center [262, 294] width 3 height 6
click at [253, 262] on button at bounding box center [257, 262] width 15 height 13
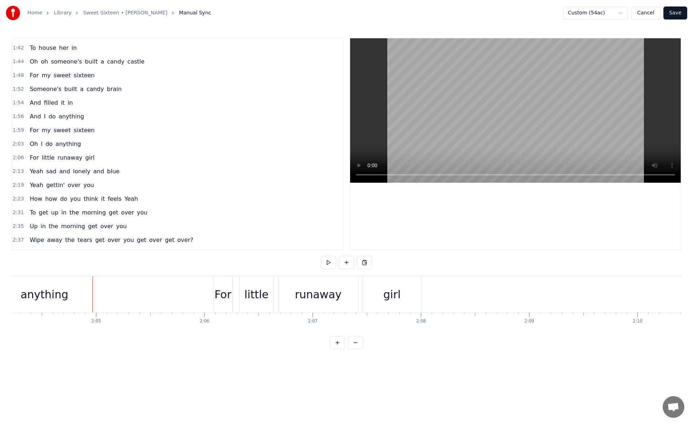
scroll to position [0, 13482]
click at [373, 289] on div "girl" at bounding box center [361, 294] width 58 height 36
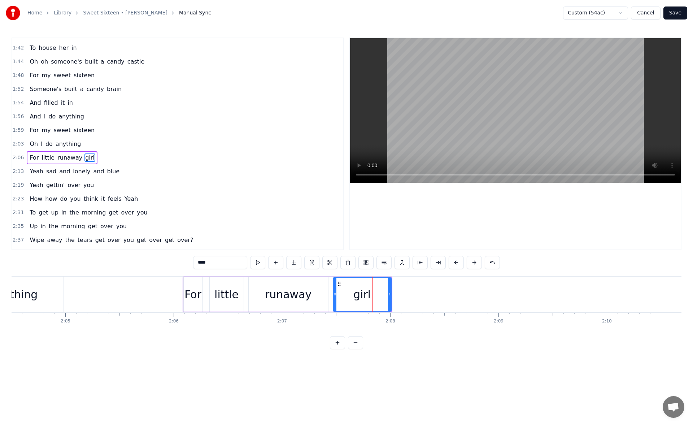
scroll to position [450, 0]
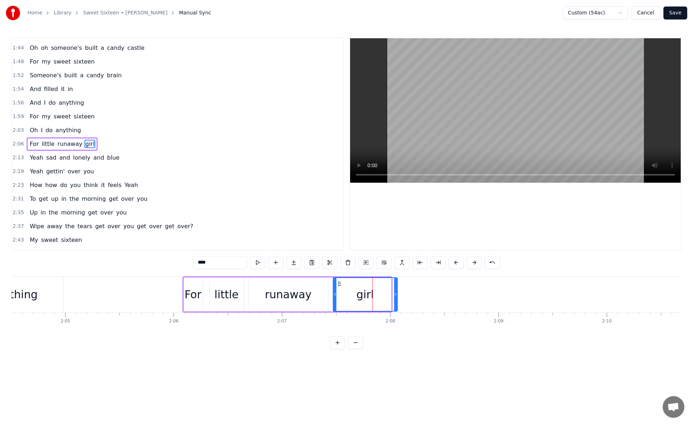
drag, startPoint x: 389, startPoint y: 294, endPoint x: 400, endPoint y: 294, distance: 10.1
click at [397, 294] on icon at bounding box center [395, 294] width 3 height 6
click at [258, 263] on button at bounding box center [257, 262] width 15 height 13
drag, startPoint x: 399, startPoint y: 294, endPoint x: 410, endPoint y: 293, distance: 11.2
click at [401, 293] on icon at bounding box center [399, 294] width 3 height 6
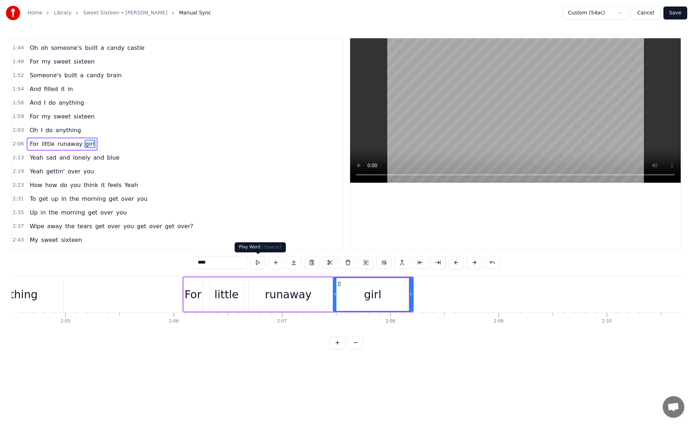
click at [260, 262] on button at bounding box center [257, 262] width 15 height 13
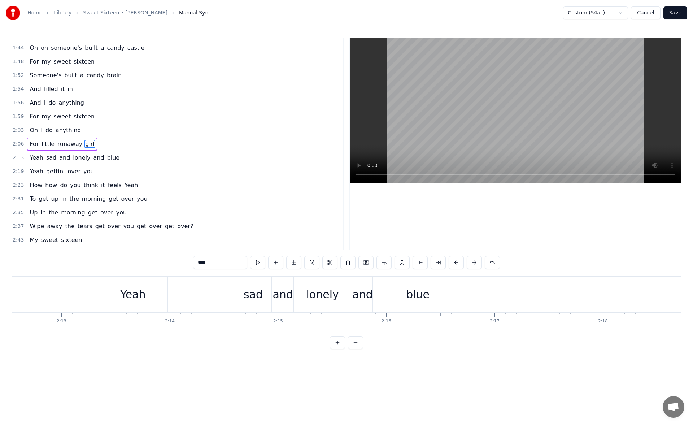
scroll to position [0, 14368]
click at [395, 282] on div "blue" at bounding box center [403, 294] width 84 height 36
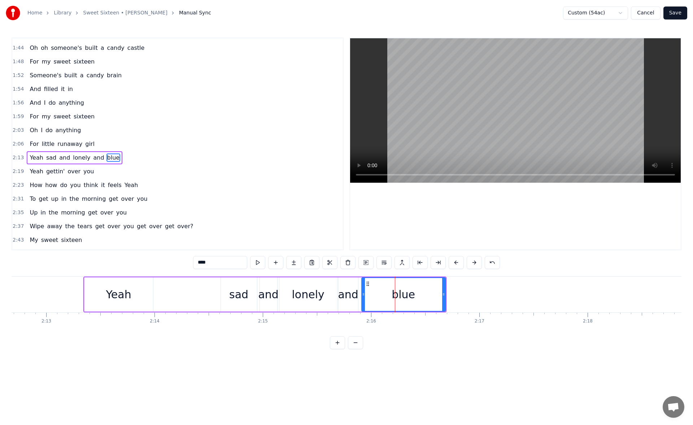
scroll to position [463, 0]
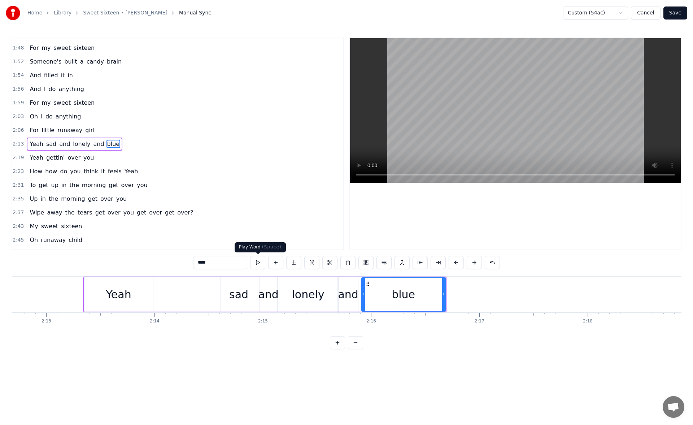
click at [260, 262] on button at bounding box center [257, 262] width 15 height 13
drag, startPoint x: 442, startPoint y: 295, endPoint x: 454, endPoint y: 295, distance: 12.3
click at [451, 295] on icon at bounding box center [449, 294] width 3 height 6
click at [255, 263] on button at bounding box center [257, 262] width 15 height 13
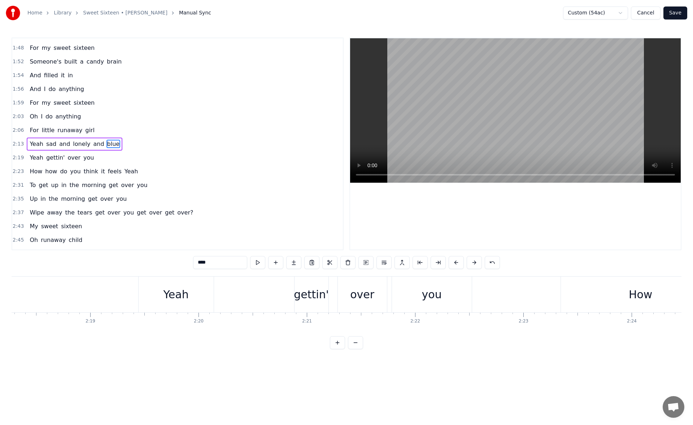
scroll to position [0, 14989]
click at [413, 293] on div "you" at bounding box center [416, 294] width 20 height 16
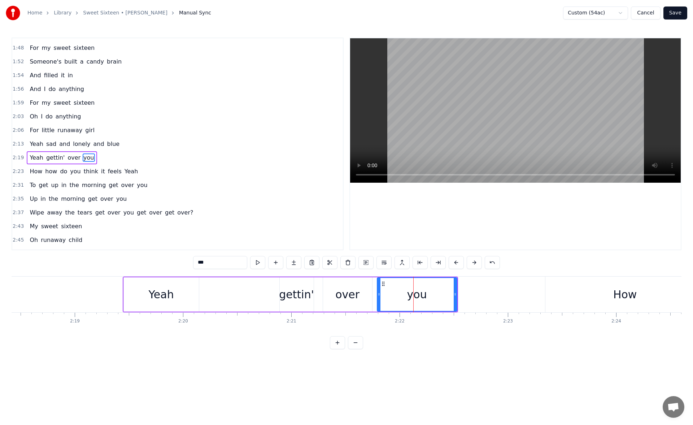
scroll to position [477, 0]
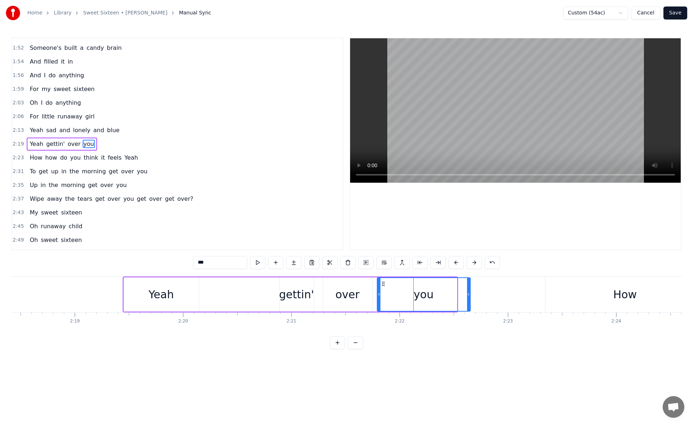
drag, startPoint x: 456, startPoint y: 297, endPoint x: 470, endPoint y: 296, distance: 14.5
click at [470, 296] on div at bounding box center [468, 294] width 3 height 33
click at [262, 262] on button at bounding box center [257, 262] width 15 height 13
click at [471, 296] on icon at bounding box center [469, 294] width 3 height 6
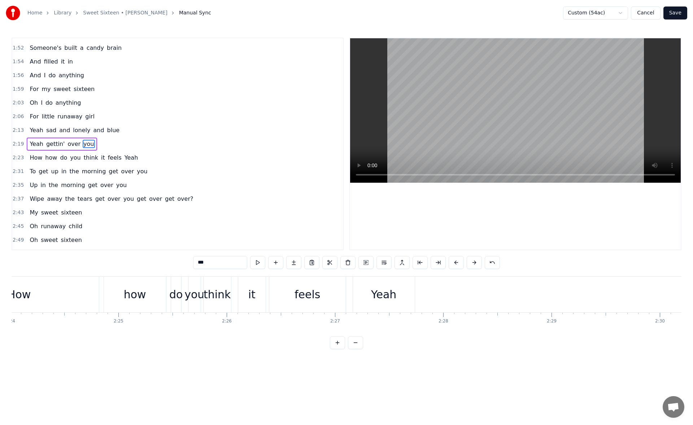
scroll to position [0, 15703]
click at [298, 283] on div "Yeah" at bounding box center [276, 294] width 62 height 36
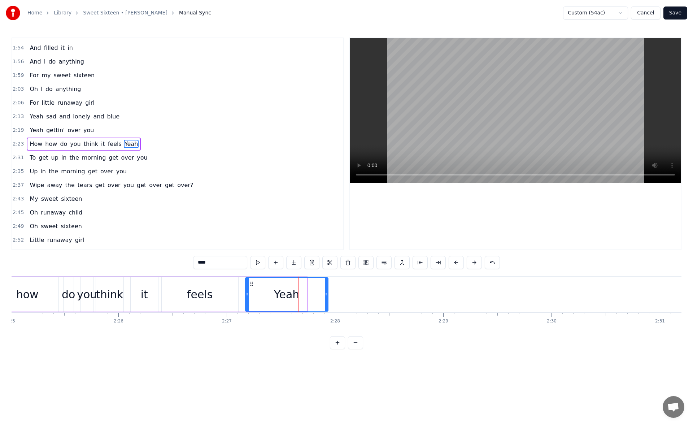
drag, startPoint x: 306, startPoint y: 292, endPoint x: 327, endPoint y: 292, distance: 20.9
click at [327, 292] on icon at bounding box center [326, 294] width 3 height 6
click at [259, 265] on button at bounding box center [257, 262] width 15 height 13
drag, startPoint x: 327, startPoint y: 298, endPoint x: 331, endPoint y: 299, distance: 4.7
click at [330, 299] on div at bounding box center [328, 294] width 3 height 33
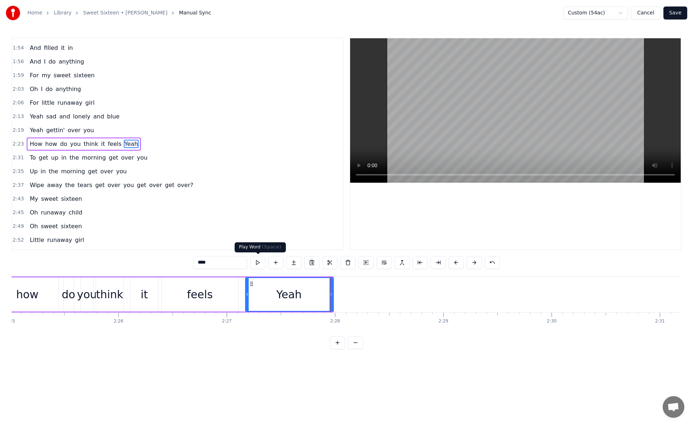
click at [253, 262] on button at bounding box center [257, 262] width 15 height 13
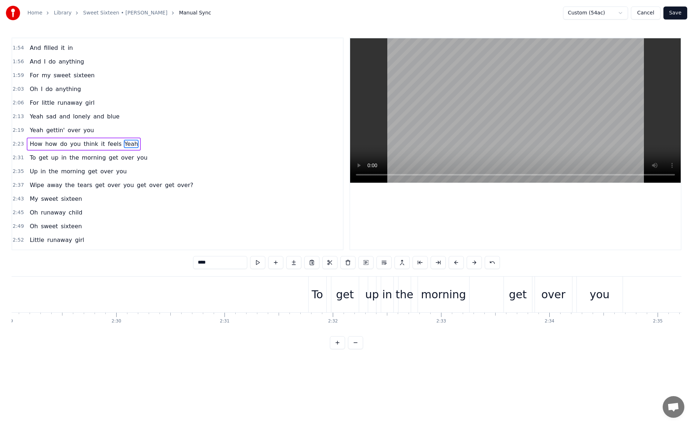
scroll to position [0, 16201]
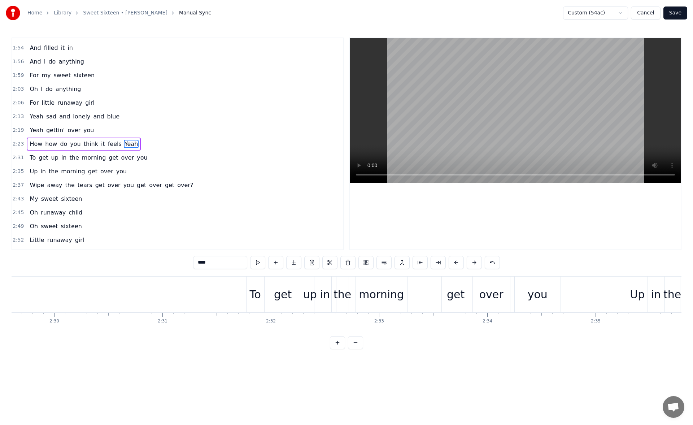
click at [393, 291] on div "morning" at bounding box center [381, 294] width 45 height 16
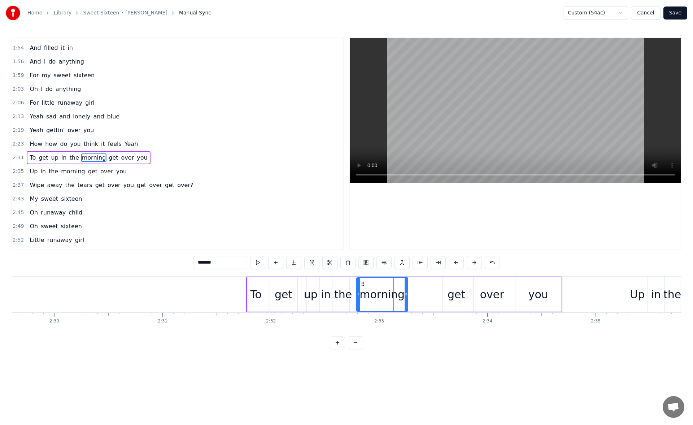
scroll to position [505, 0]
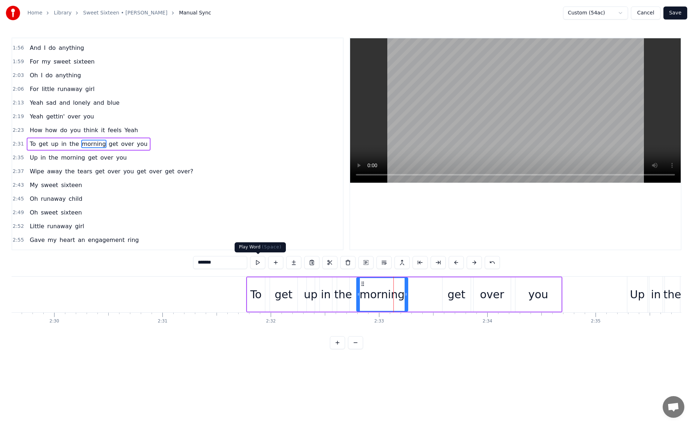
click at [258, 265] on button at bounding box center [257, 262] width 15 height 13
drag, startPoint x: 406, startPoint y: 296, endPoint x: 418, endPoint y: 296, distance: 12.6
click at [417, 296] on icon at bounding box center [415, 294] width 3 height 6
click at [253, 265] on button at bounding box center [257, 262] width 15 height 13
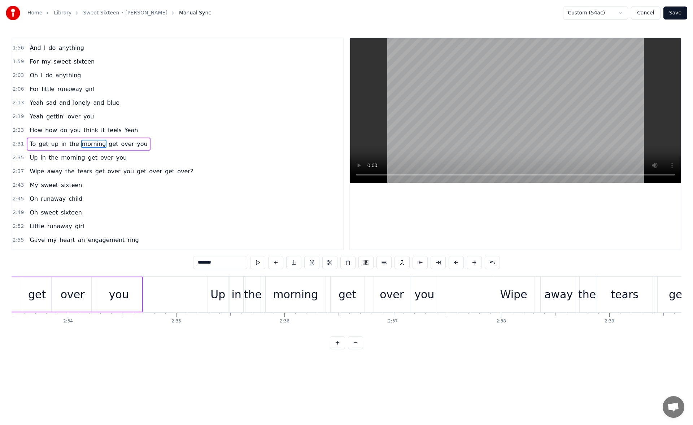
scroll to position [0, 16651]
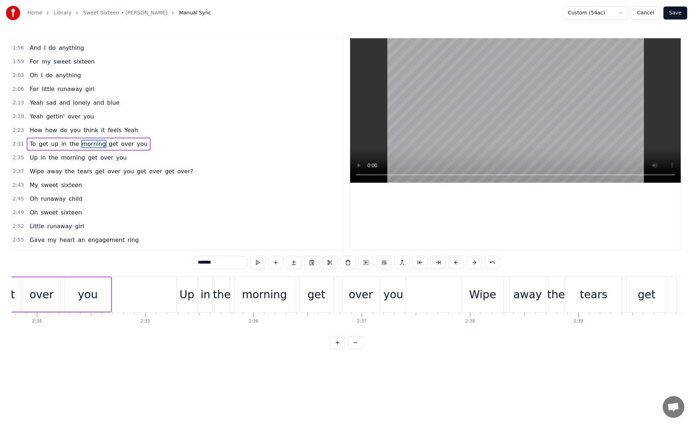
click at [394, 296] on div "you" at bounding box center [393, 294] width 20 height 16
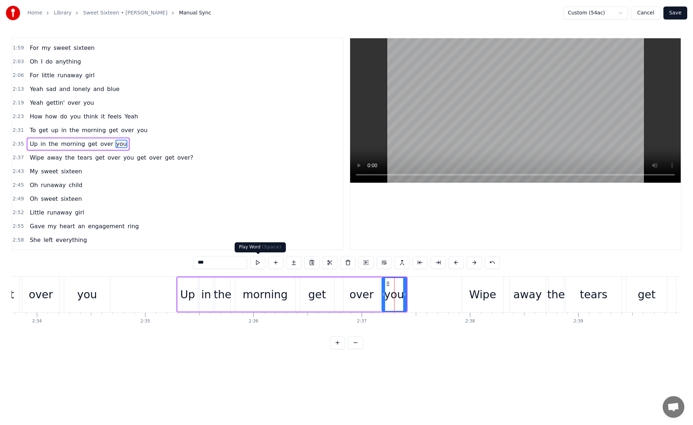
click at [256, 263] on button at bounding box center [257, 262] width 15 height 13
drag, startPoint x: 405, startPoint y: 294, endPoint x: 423, endPoint y: 293, distance: 18.4
click at [421, 293] on icon at bounding box center [419, 294] width 3 height 6
click at [262, 261] on button at bounding box center [257, 262] width 15 height 13
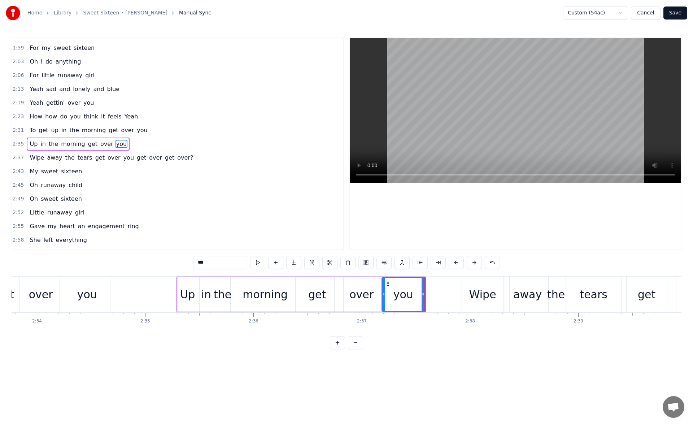
click at [262, 261] on button at bounding box center [257, 262] width 15 height 13
drag, startPoint x: 423, startPoint y: 295, endPoint x: 437, endPoint y: 296, distance: 14.4
click at [437, 296] on icon at bounding box center [437, 294] width 3 height 6
click at [260, 264] on button at bounding box center [257, 262] width 15 height 13
click at [321, 293] on div "get" at bounding box center [317, 294] width 18 height 16
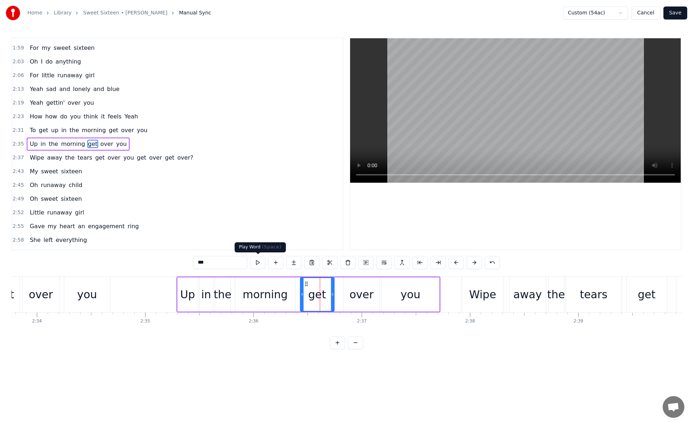
click at [260, 262] on button at bounding box center [257, 262] width 15 height 13
click at [257, 297] on div "morning" at bounding box center [265, 294] width 45 height 16
click at [257, 259] on button at bounding box center [257, 262] width 15 height 13
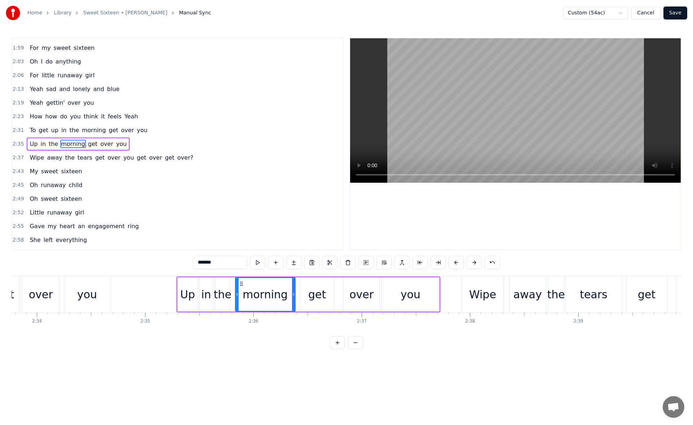
click at [310, 292] on div "get" at bounding box center [317, 294] width 18 height 16
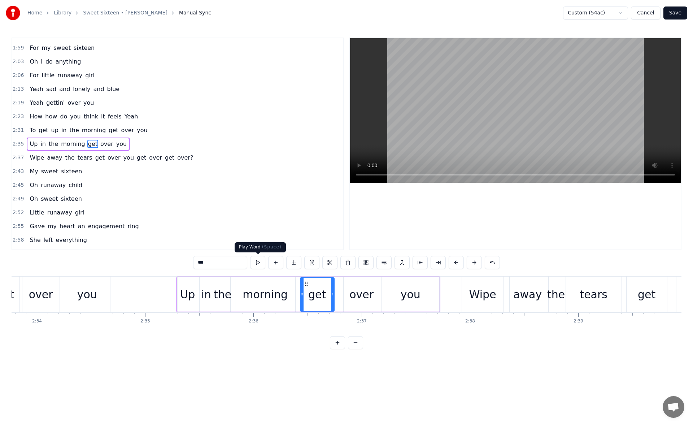
click at [257, 263] on button at bounding box center [257, 262] width 15 height 13
click at [350, 291] on div "over" at bounding box center [362, 294] width 36 height 34
click at [255, 264] on button at bounding box center [257, 262] width 15 height 13
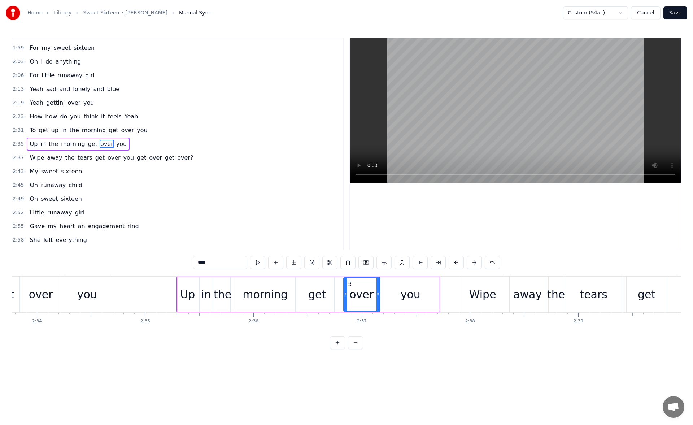
click at [255, 264] on button at bounding box center [257, 262] width 15 height 13
click at [396, 298] on div "you" at bounding box center [410, 294] width 57 height 34
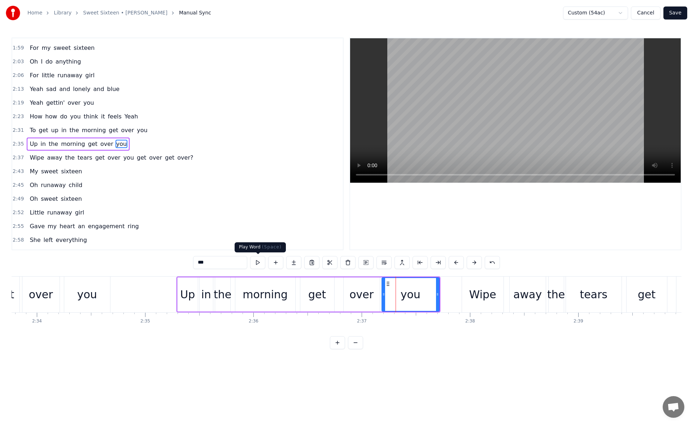
click at [262, 263] on button at bounding box center [257, 262] width 15 height 13
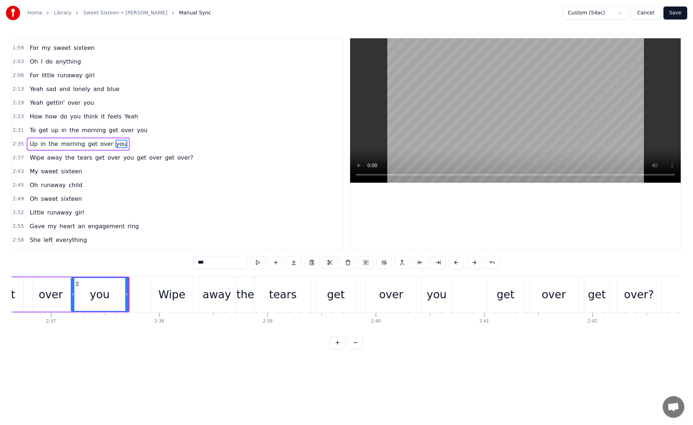
scroll to position [0, 16993]
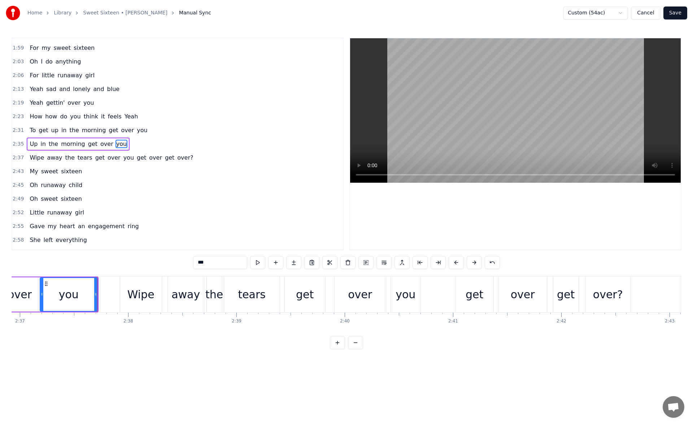
click at [400, 288] on div "you" at bounding box center [406, 294] width 20 height 16
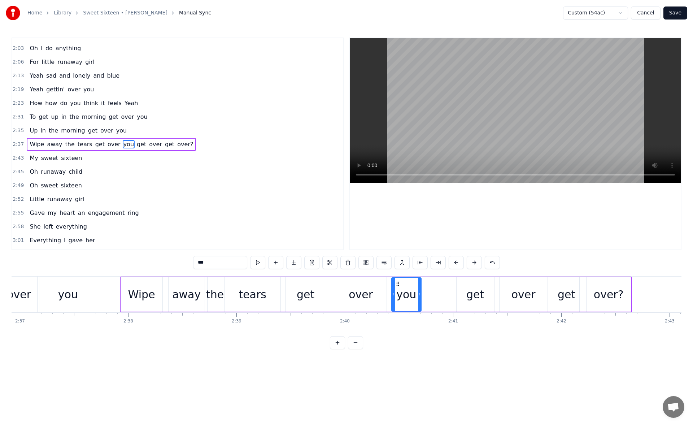
scroll to position [532, 0]
click at [256, 263] on button at bounding box center [257, 262] width 15 height 13
drag, startPoint x: 420, startPoint y: 295, endPoint x: 424, endPoint y: 295, distance: 4.0
click at [421, 295] on icon at bounding box center [419, 294] width 3 height 6
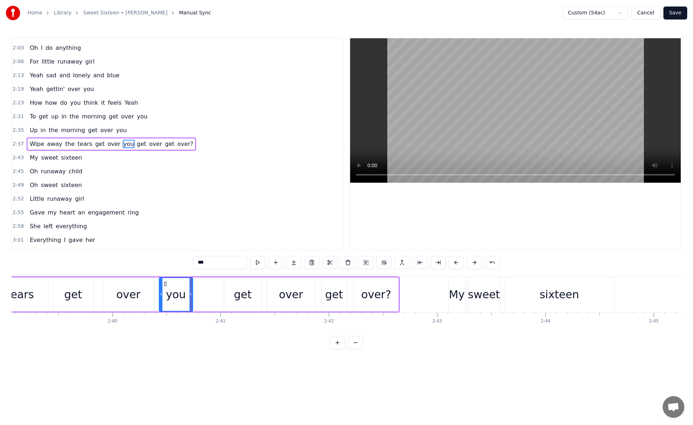
scroll to position [0, 17257]
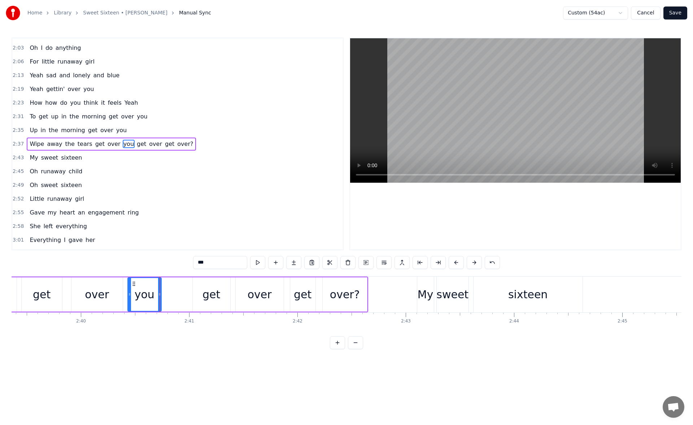
click at [355, 291] on div "over?" at bounding box center [345, 294] width 30 height 16
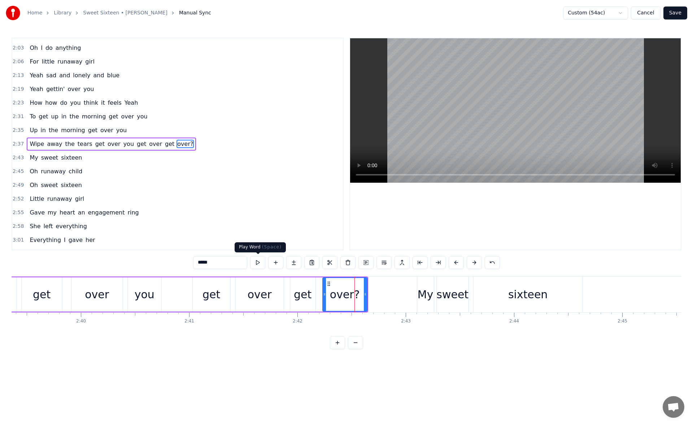
click at [261, 265] on button at bounding box center [257, 262] width 15 height 13
drag, startPoint x: 366, startPoint y: 292, endPoint x: 377, endPoint y: 293, distance: 10.9
click at [376, 293] on icon at bounding box center [375, 294] width 3 height 6
click at [260, 263] on button at bounding box center [257, 262] width 15 height 13
click at [552, 286] on div "sixteen" at bounding box center [528, 294] width 109 height 36
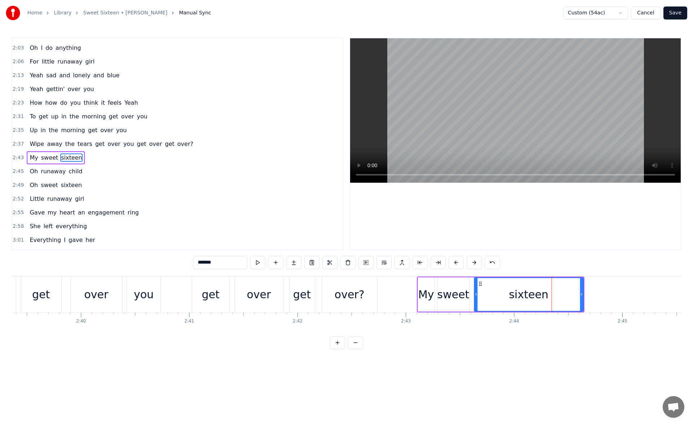
scroll to position [546, 0]
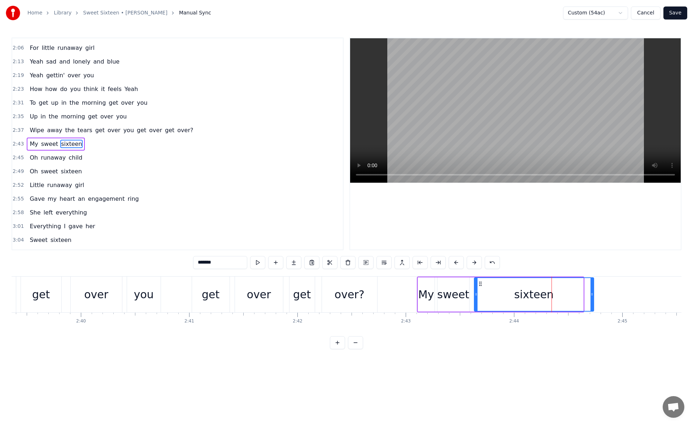
drag, startPoint x: 582, startPoint y: 296, endPoint x: 593, endPoint y: 296, distance: 10.5
click at [593, 296] on icon at bounding box center [592, 294] width 3 height 6
click at [258, 265] on button at bounding box center [257, 262] width 15 height 13
drag, startPoint x: 592, startPoint y: 296, endPoint x: 597, endPoint y: 296, distance: 4.7
click at [595, 296] on icon at bounding box center [593, 294] width 3 height 6
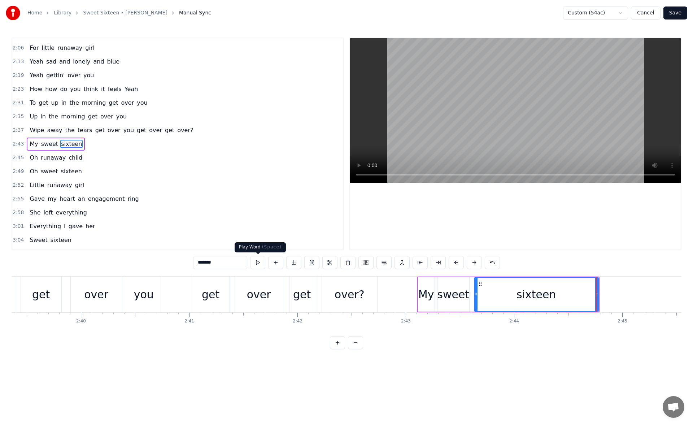
click at [256, 261] on button at bounding box center [257, 262] width 15 height 13
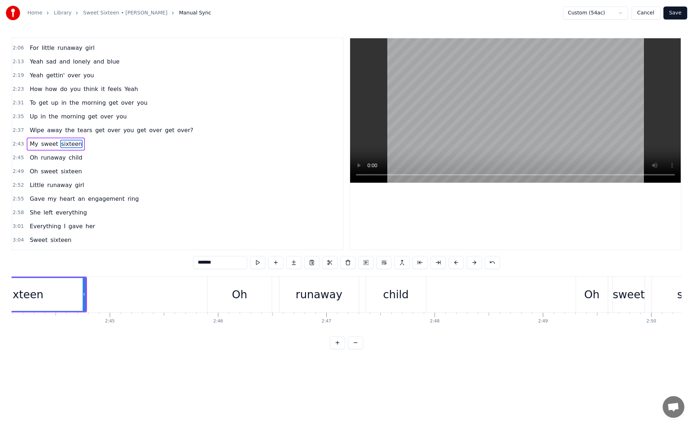
scroll to position [0, 17801]
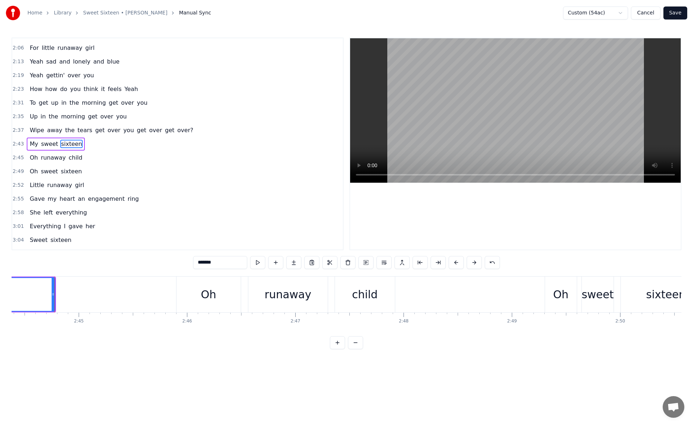
click at [381, 292] on div "child" at bounding box center [365, 294] width 60 height 36
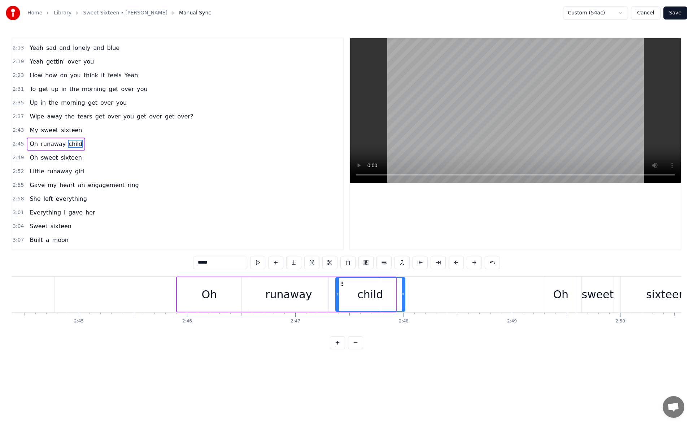
drag, startPoint x: 393, startPoint y: 296, endPoint x: 409, endPoint y: 295, distance: 15.2
click at [405, 295] on icon at bounding box center [403, 294] width 3 height 6
click at [262, 263] on button at bounding box center [257, 262] width 15 height 13
drag, startPoint x: 409, startPoint y: 295, endPoint x: 426, endPoint y: 295, distance: 16.6
click at [424, 295] on circle at bounding box center [423, 295] width 0 height 0
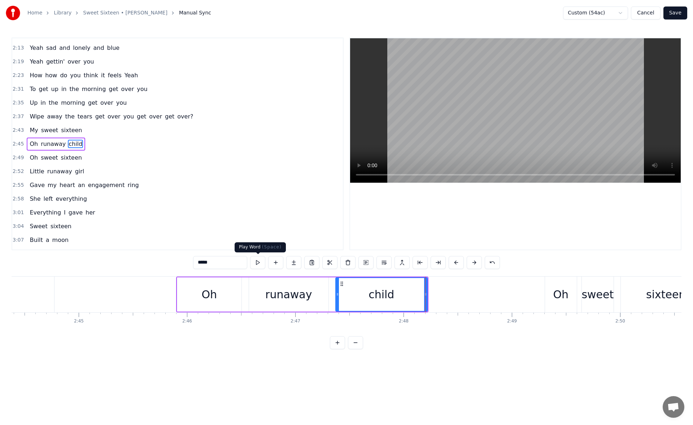
click at [259, 263] on button at bounding box center [257, 262] width 15 height 13
drag, startPoint x: 426, startPoint y: 293, endPoint x: 430, endPoint y: 293, distance: 4.0
click at [427, 293] on icon at bounding box center [425, 294] width 3 height 6
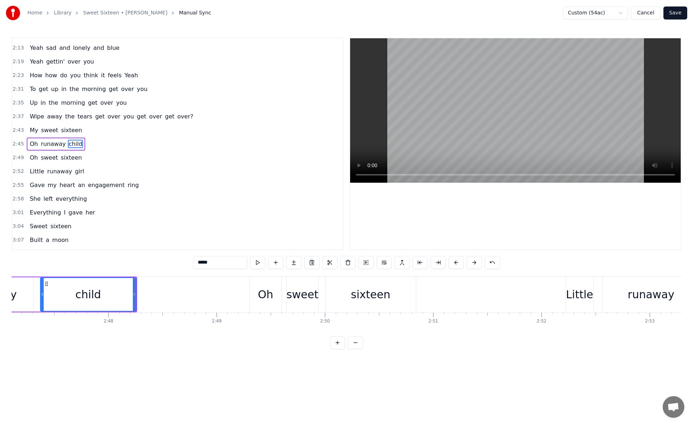
scroll to position [0, 18158]
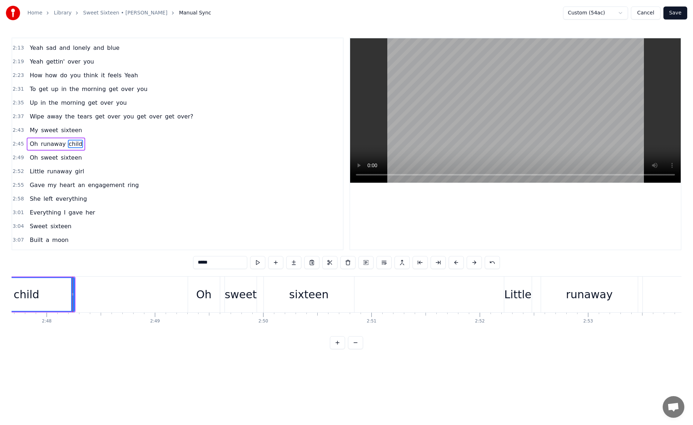
click at [337, 293] on div "sixteen" at bounding box center [309, 294] width 90 height 36
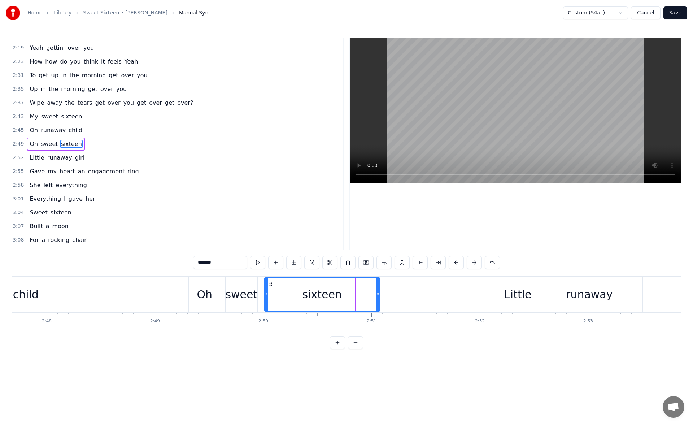
drag, startPoint x: 353, startPoint y: 295, endPoint x: 378, endPoint y: 296, distance: 24.9
click at [378, 296] on icon at bounding box center [377, 294] width 3 height 6
click at [260, 264] on button at bounding box center [257, 262] width 15 height 13
drag, startPoint x: 378, startPoint y: 294, endPoint x: 390, endPoint y: 295, distance: 12.3
click at [385, 295] on icon at bounding box center [383, 294] width 3 height 6
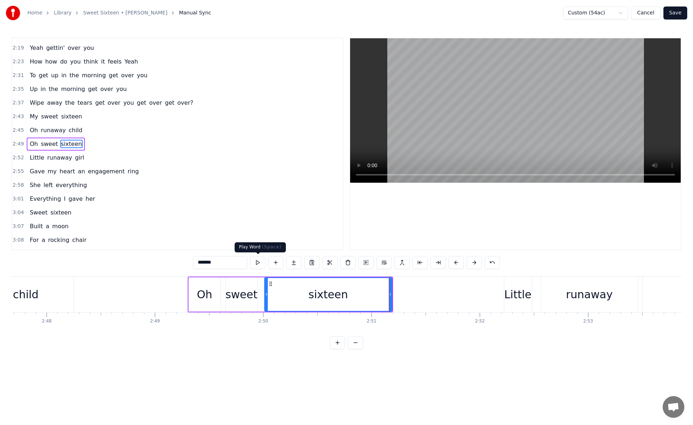
click at [258, 263] on button at bounding box center [257, 262] width 15 height 13
click at [513, 296] on div "Little" at bounding box center [517, 294] width 27 height 16
type input "******"
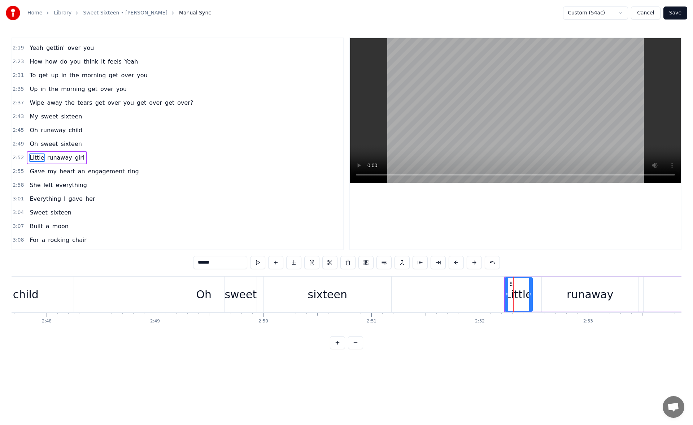
scroll to position [587, 0]
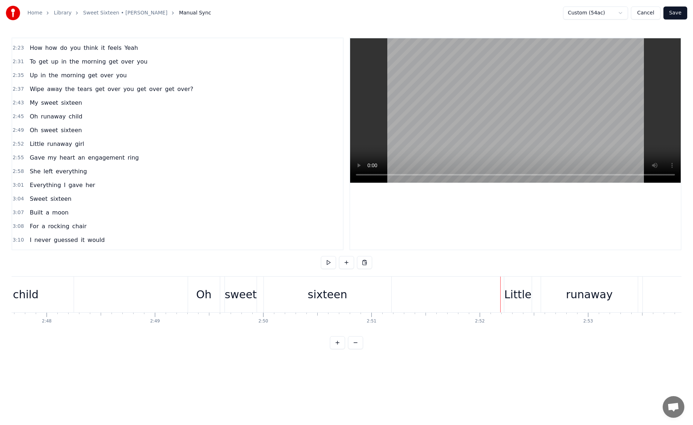
click at [511, 294] on div "Little" at bounding box center [517, 294] width 27 height 16
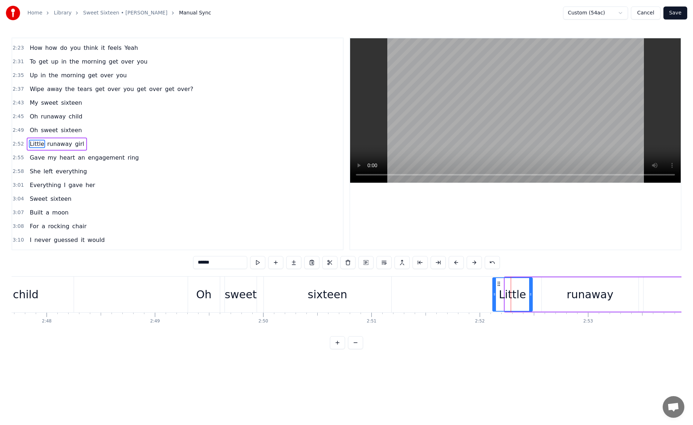
drag, startPoint x: 507, startPoint y: 294, endPoint x: 495, endPoint y: 296, distance: 12.4
click at [495, 296] on icon at bounding box center [494, 294] width 3 height 6
click at [259, 262] on button at bounding box center [257, 262] width 15 height 13
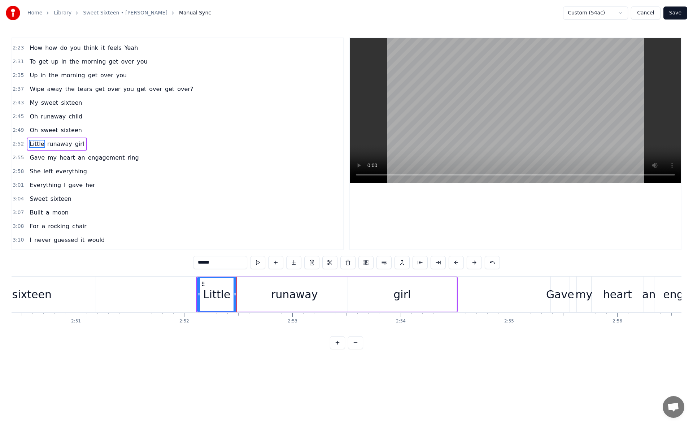
scroll to position [0, 18468]
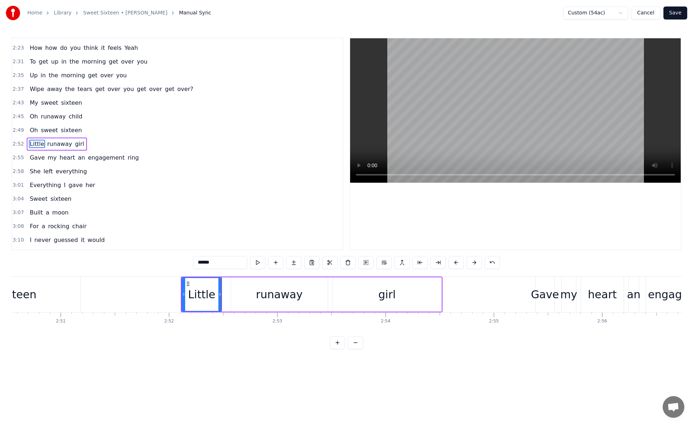
click at [426, 300] on div "girl" at bounding box center [387, 294] width 109 height 34
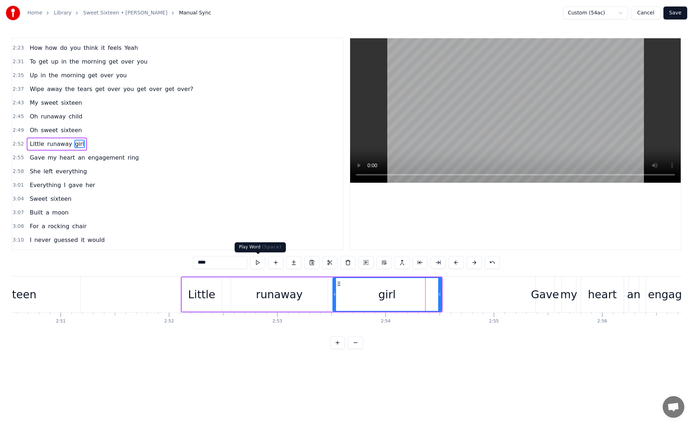
click at [254, 259] on button at bounding box center [257, 262] width 15 height 13
drag, startPoint x: 439, startPoint y: 295, endPoint x: 443, endPoint y: 295, distance: 4.0
click at [443, 295] on icon at bounding box center [441, 294] width 3 height 6
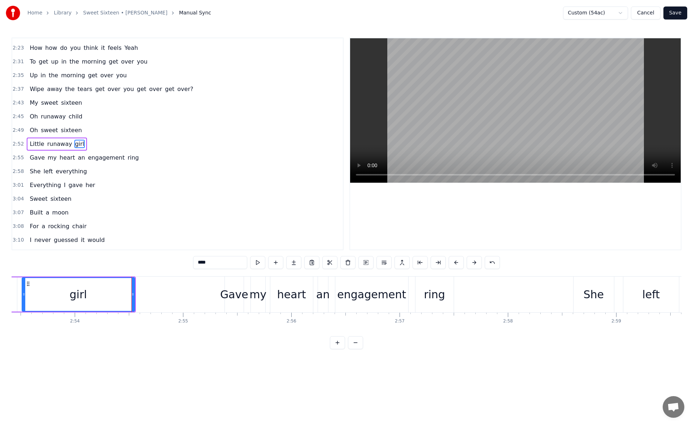
scroll to position [0, 18826]
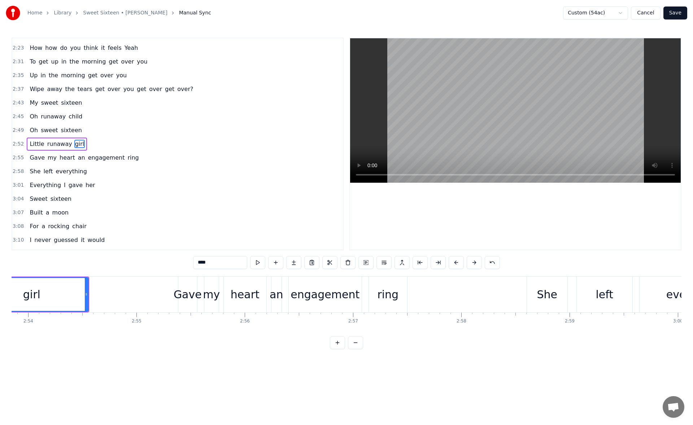
click at [397, 292] on div "ring" at bounding box center [387, 294] width 21 height 16
type input "****"
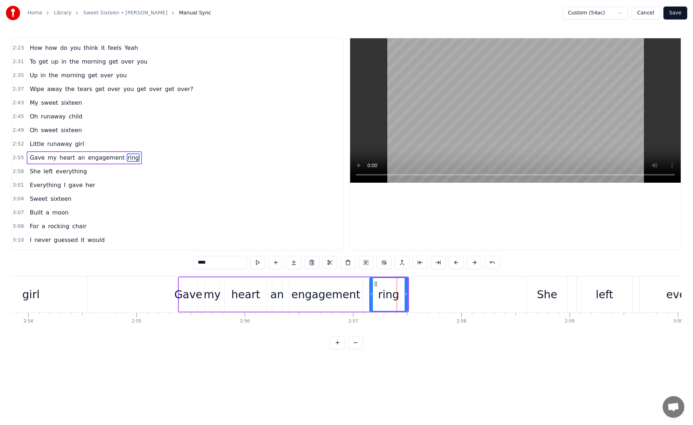
scroll to position [601, 0]
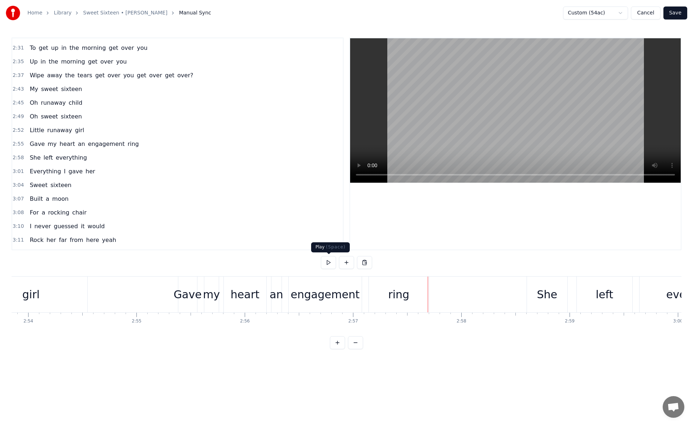
click at [328, 262] on button at bounding box center [328, 262] width 15 height 13
click at [331, 299] on div "engagement" at bounding box center [325, 294] width 69 height 16
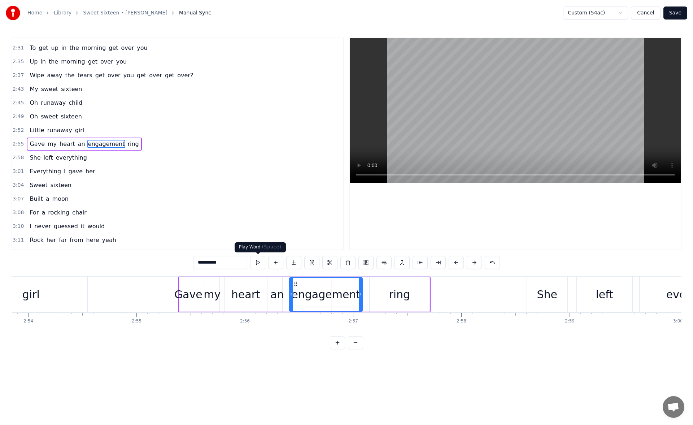
click at [257, 262] on button at bounding box center [257, 262] width 15 height 13
click at [381, 287] on div "ring" at bounding box center [400, 294] width 60 height 34
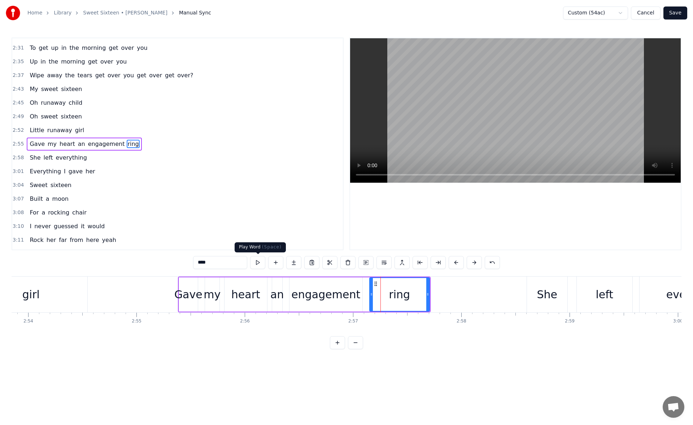
click at [264, 262] on button at bounding box center [257, 262] width 15 height 13
click at [254, 264] on button at bounding box center [257, 262] width 15 height 13
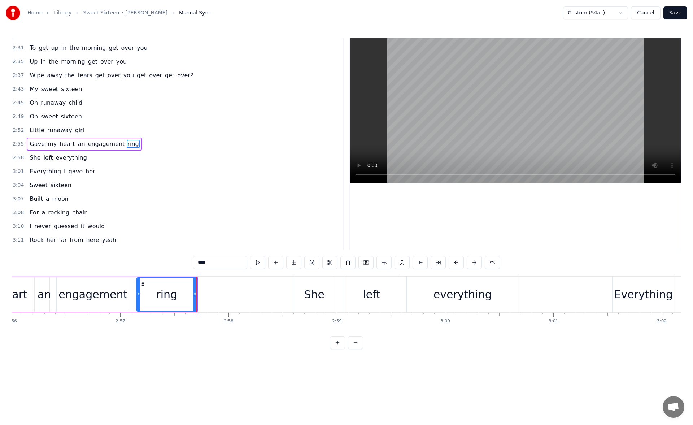
scroll to position [0, 19074]
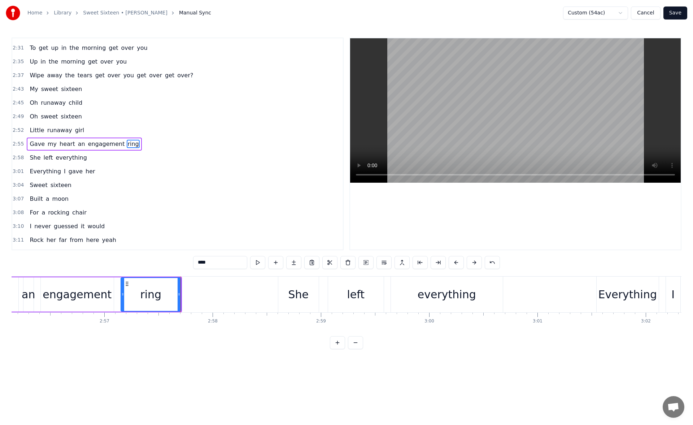
click at [430, 297] on div "everything" at bounding box center [447, 294] width 58 height 16
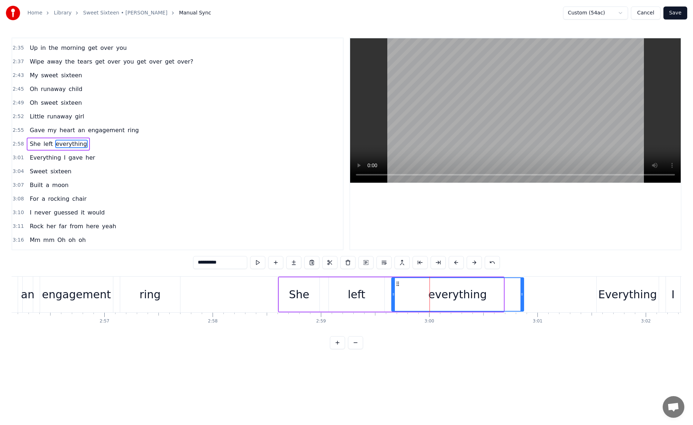
drag, startPoint x: 501, startPoint y: 295, endPoint x: 522, endPoint y: 295, distance: 21.3
click at [522, 295] on icon at bounding box center [522, 294] width 3 height 6
click at [260, 260] on button at bounding box center [257, 262] width 15 height 13
drag, startPoint x: 522, startPoint y: 296, endPoint x: 532, endPoint y: 296, distance: 9.7
click at [532, 296] on icon at bounding box center [530, 294] width 3 height 6
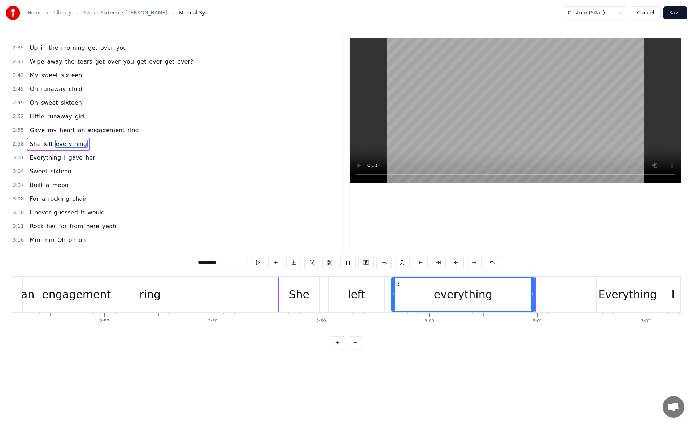
click at [266, 262] on div "**********" at bounding box center [346, 262] width 307 height 13
click at [265, 262] on div "**********" at bounding box center [346, 262] width 307 height 13
click at [259, 262] on button at bounding box center [257, 262] width 15 height 13
drag, startPoint x: 532, startPoint y: 296, endPoint x: 538, endPoint y: 296, distance: 6.1
click at [538, 296] on icon at bounding box center [538, 294] width 3 height 6
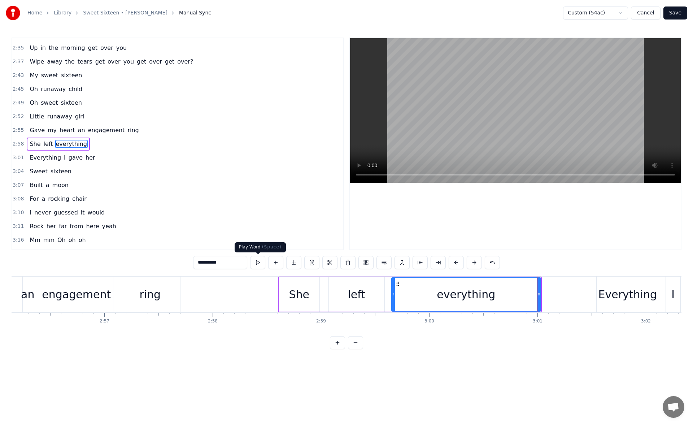
click at [258, 264] on button at bounding box center [257, 262] width 15 height 13
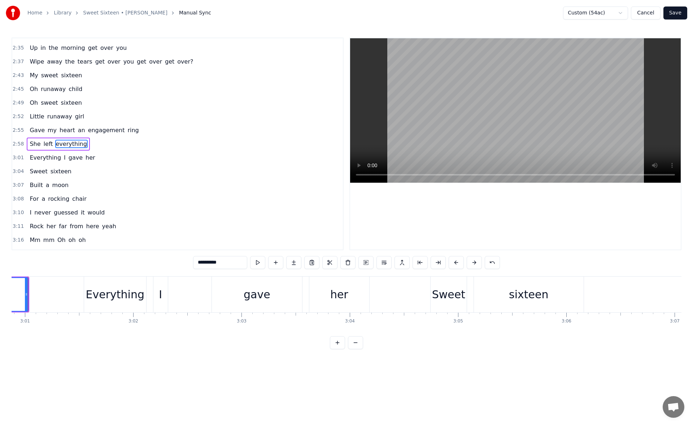
scroll to position [0, 19602]
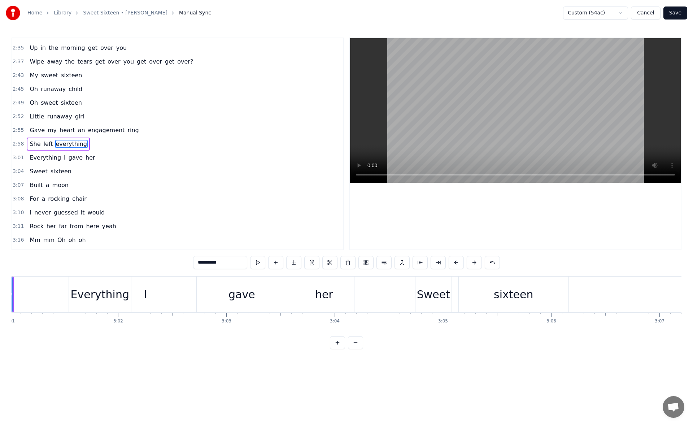
click at [325, 290] on div "her" at bounding box center [324, 294] width 18 height 16
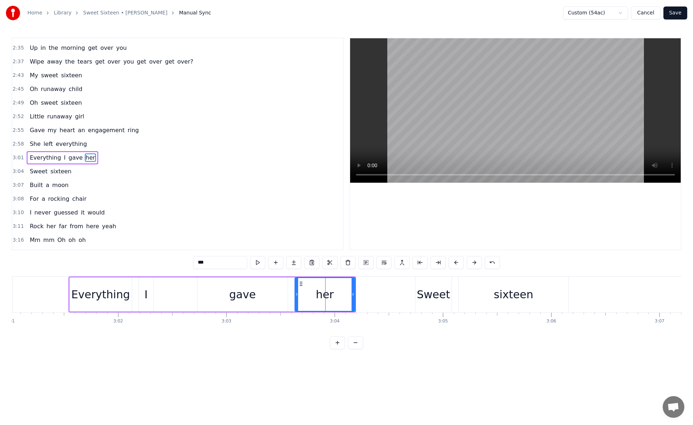
scroll to position [628, 0]
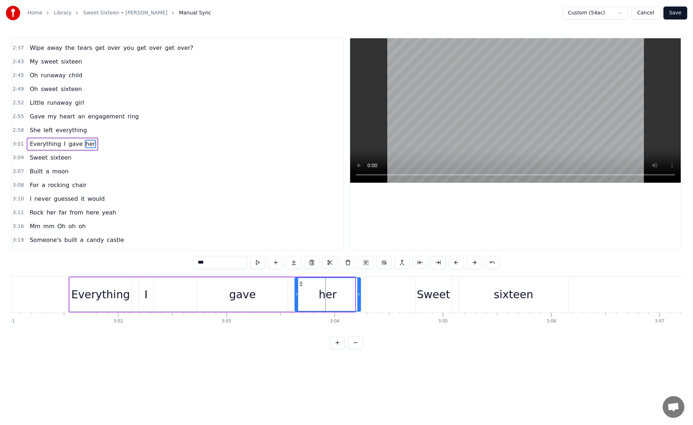
drag, startPoint x: 354, startPoint y: 295, endPoint x: 371, endPoint y: 295, distance: 16.6
click at [360, 295] on icon at bounding box center [358, 294] width 3 height 6
click at [258, 259] on button at bounding box center [257, 262] width 15 height 13
drag, startPoint x: 370, startPoint y: 296, endPoint x: 385, endPoint y: 296, distance: 15.2
click at [385, 296] on icon at bounding box center [383, 294] width 3 height 6
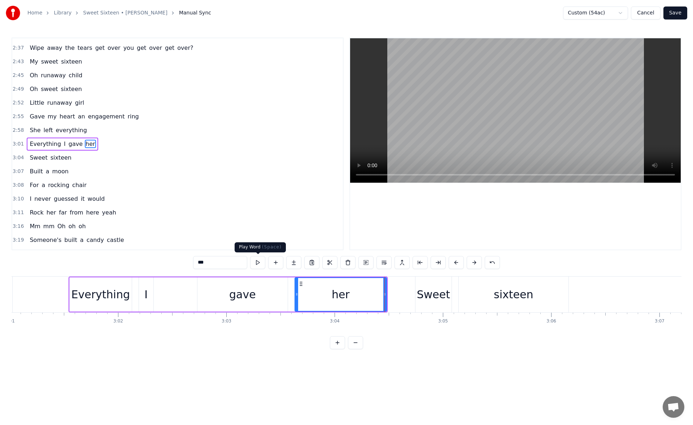
click at [257, 262] on button at bounding box center [257, 262] width 15 height 13
drag, startPoint x: 384, startPoint y: 296, endPoint x: 389, endPoint y: 296, distance: 4.7
click at [389, 296] on icon at bounding box center [389, 294] width 3 height 6
click at [502, 292] on div "sixteen" at bounding box center [513, 294] width 39 height 16
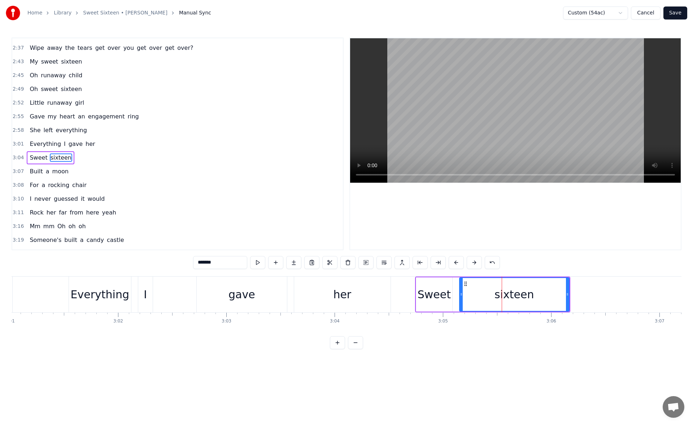
scroll to position [642, 0]
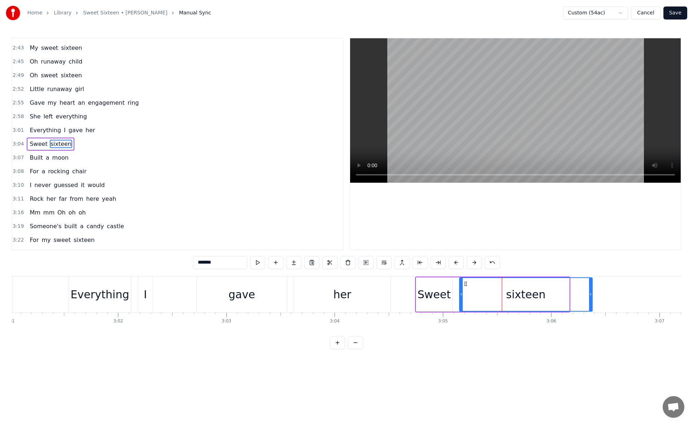
drag, startPoint x: 566, startPoint y: 295, endPoint x: 591, endPoint y: 295, distance: 24.6
click at [591, 295] on icon at bounding box center [590, 294] width 3 height 6
click at [258, 264] on button at bounding box center [257, 262] width 15 height 13
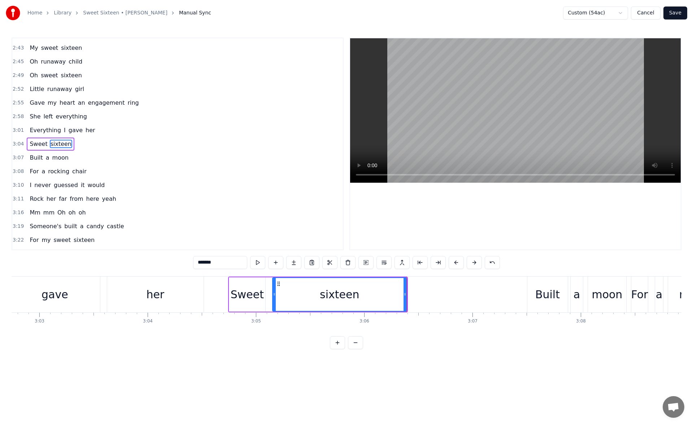
scroll to position [0, 19851]
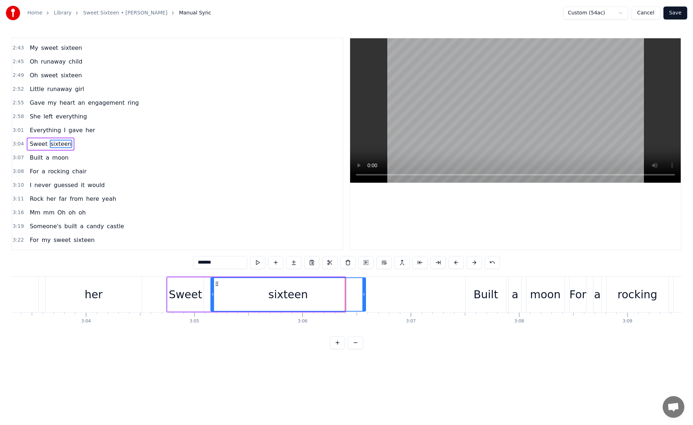
drag, startPoint x: 343, startPoint y: 293, endPoint x: 365, endPoint y: 293, distance: 21.7
click at [365, 293] on icon at bounding box center [363, 294] width 3 height 6
click at [260, 266] on button at bounding box center [257, 262] width 15 height 13
click at [481, 303] on div "Built" at bounding box center [486, 294] width 40 height 36
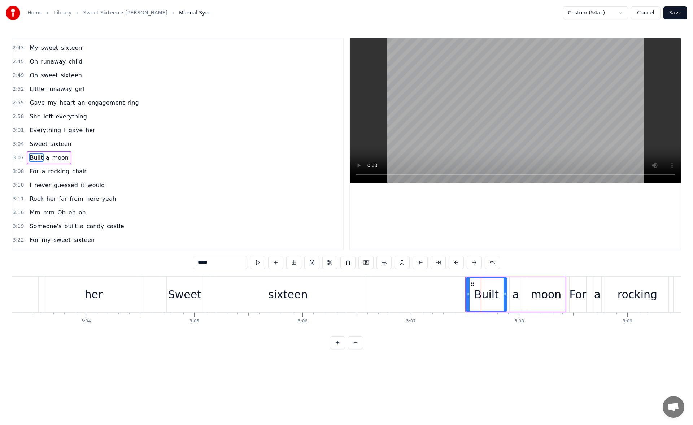
scroll to position [656, 0]
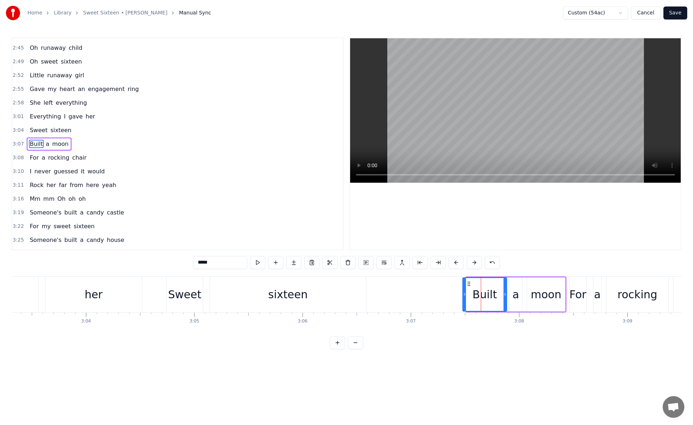
drag, startPoint x: 468, startPoint y: 295, endPoint x: 462, endPoint y: 296, distance: 5.8
click at [463, 296] on icon at bounding box center [464, 294] width 3 height 6
click at [260, 263] on button at bounding box center [257, 262] width 15 height 13
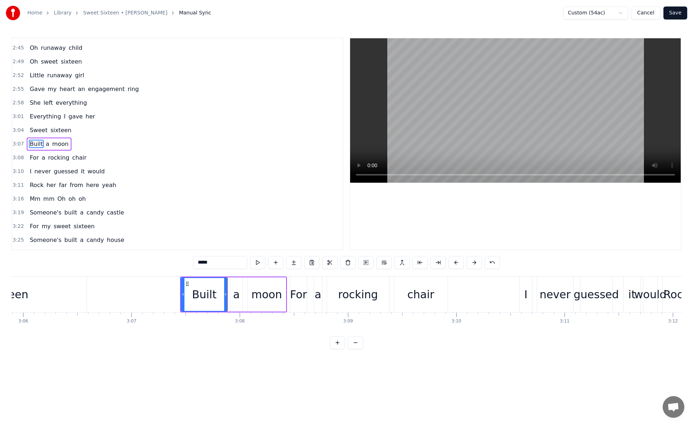
scroll to position [0, 20177]
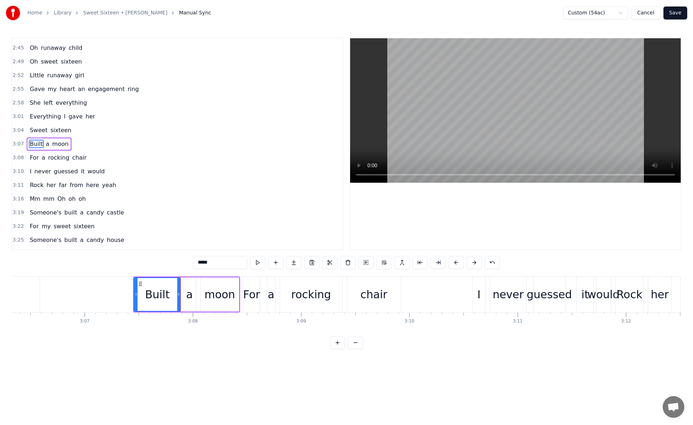
click at [371, 293] on div "chair" at bounding box center [374, 294] width 27 height 16
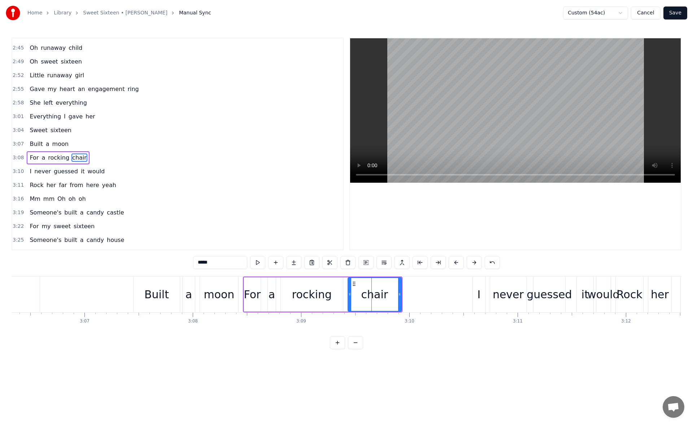
scroll to position [669, 0]
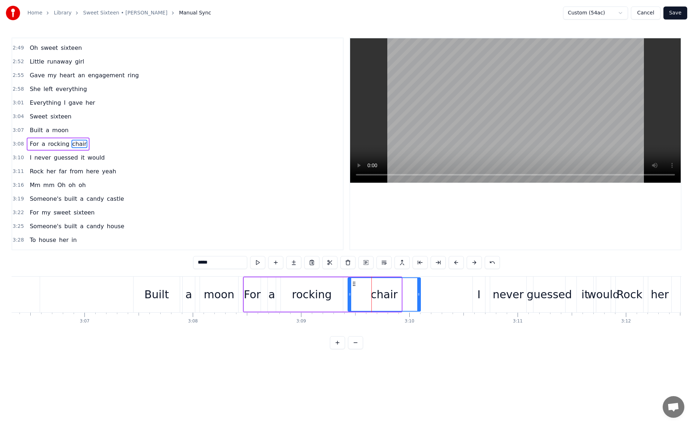
drag, startPoint x: 400, startPoint y: 295, endPoint x: 419, endPoint y: 296, distance: 19.1
click at [419, 296] on icon at bounding box center [418, 294] width 3 height 6
click at [259, 263] on button at bounding box center [257, 262] width 15 height 13
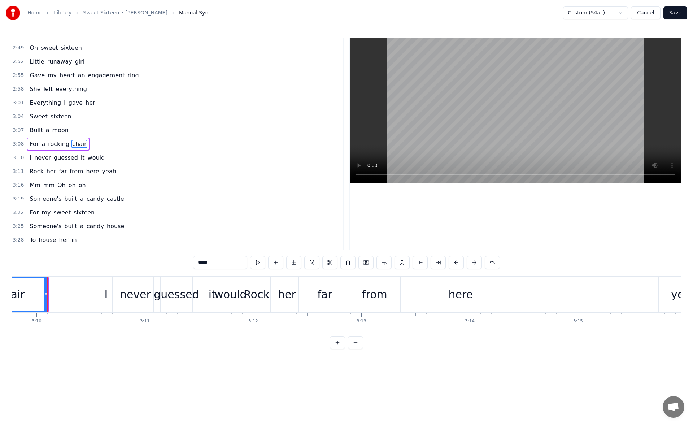
scroll to position [0, 20612]
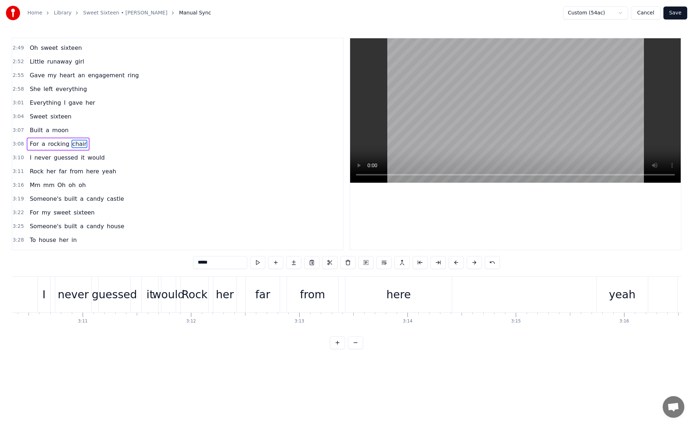
click at [397, 295] on div "here" at bounding box center [399, 294] width 25 height 16
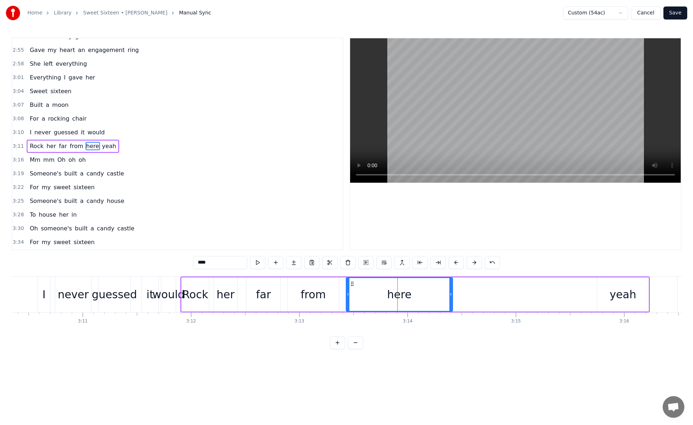
scroll to position [697, 0]
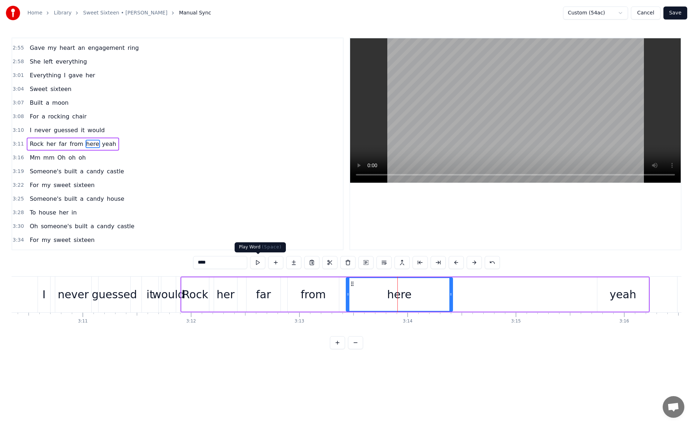
click at [257, 260] on button at bounding box center [257, 262] width 15 height 13
click at [619, 292] on div "yeah" at bounding box center [623, 294] width 27 height 16
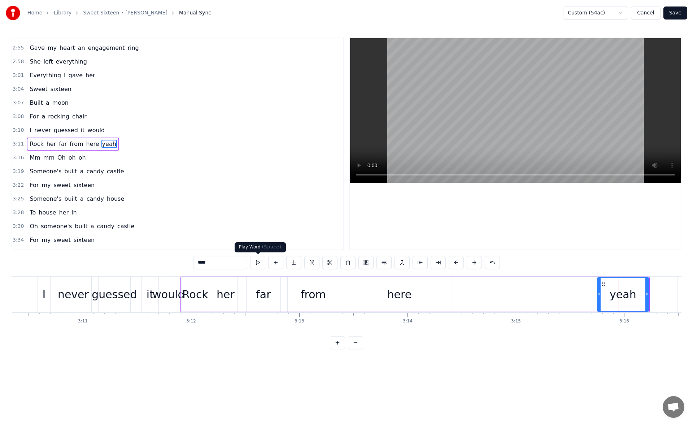
click at [257, 262] on button at bounding box center [257, 262] width 15 height 13
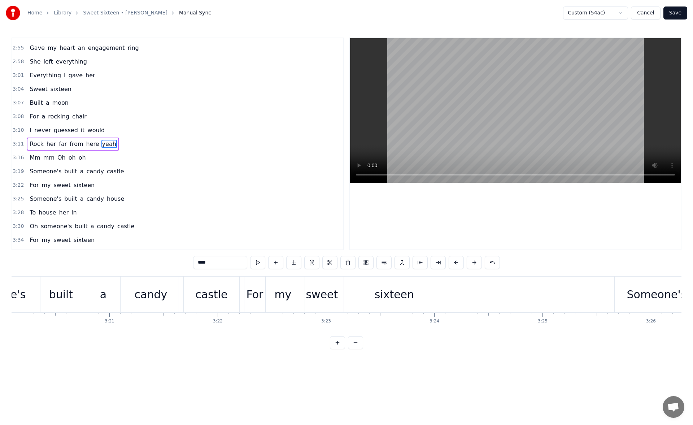
scroll to position [0, 21730]
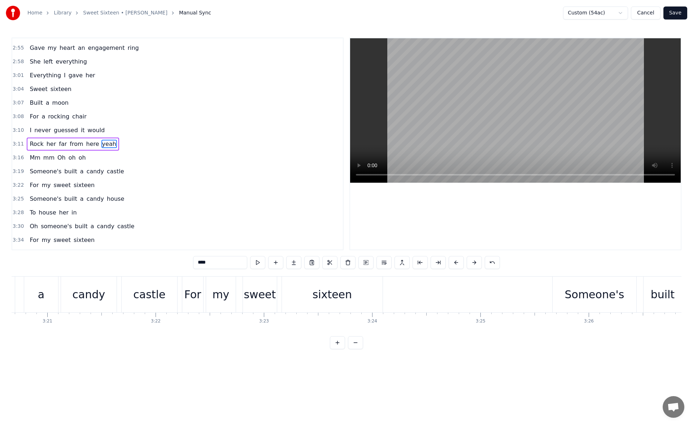
click at [366, 296] on div "sixteen" at bounding box center [332, 294] width 101 height 36
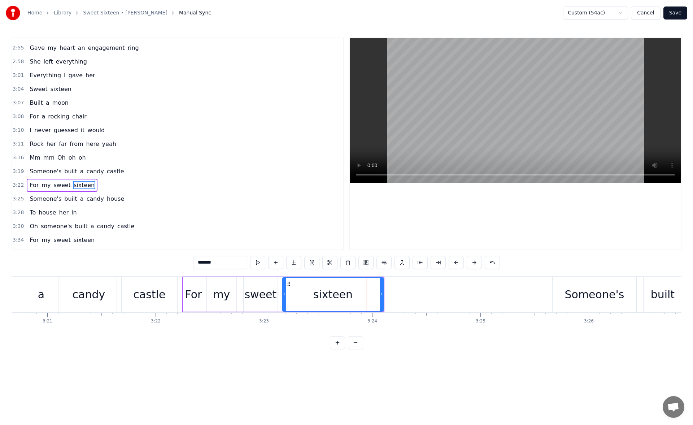
scroll to position [738, 0]
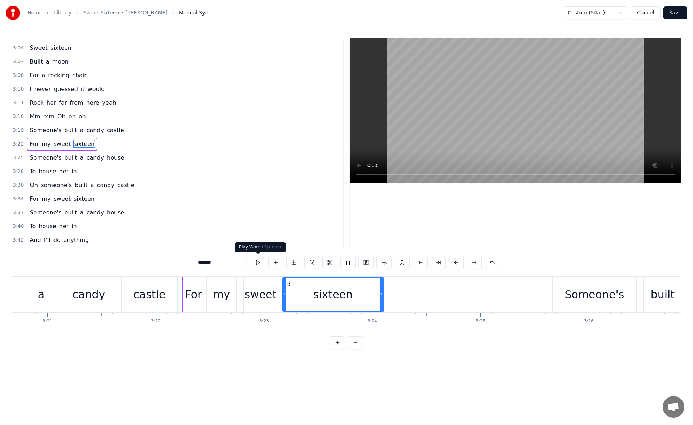
click at [258, 265] on button at bounding box center [257, 262] width 15 height 13
drag, startPoint x: 382, startPoint y: 295, endPoint x: 402, endPoint y: 294, distance: 20.2
click at [384, 294] on icon at bounding box center [382, 294] width 3 height 6
click at [258, 266] on button at bounding box center [257, 262] width 15 height 13
drag, startPoint x: 401, startPoint y: 294, endPoint x: 410, endPoint y: 294, distance: 8.3
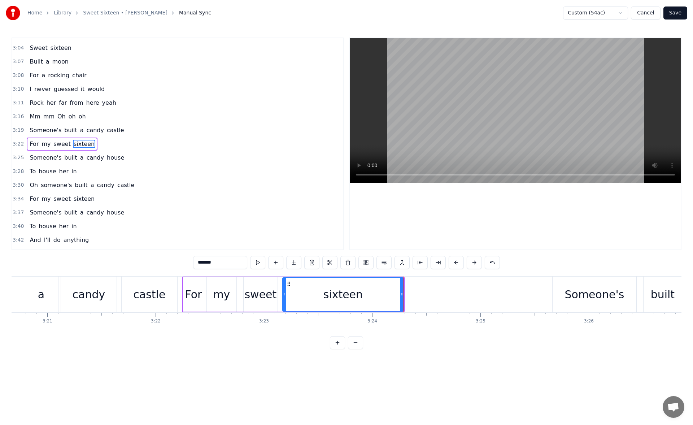
click at [403, 294] on icon at bounding box center [401, 294] width 3 height 6
click at [572, 295] on div "Someone's" at bounding box center [595, 294] width 60 height 16
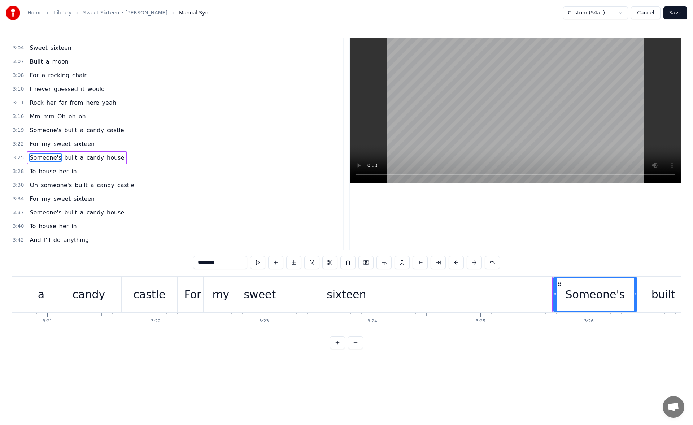
scroll to position [752, 0]
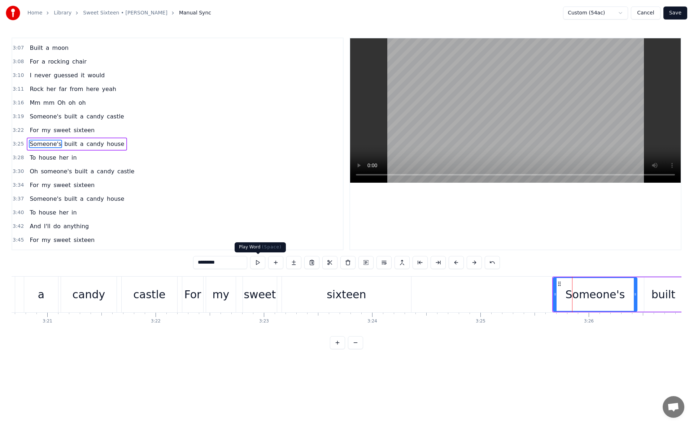
click at [256, 261] on button at bounding box center [257, 262] width 15 height 13
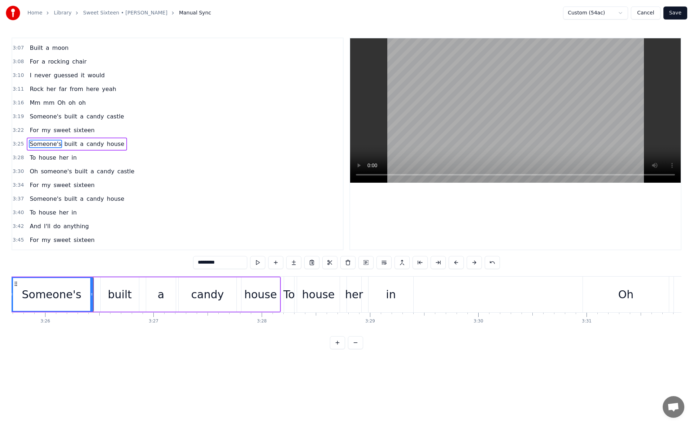
scroll to position [0, 22290]
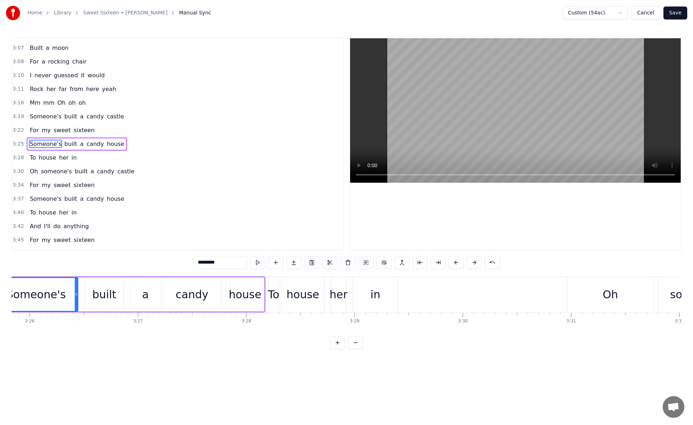
click at [374, 296] on div "in" at bounding box center [375, 294] width 10 height 16
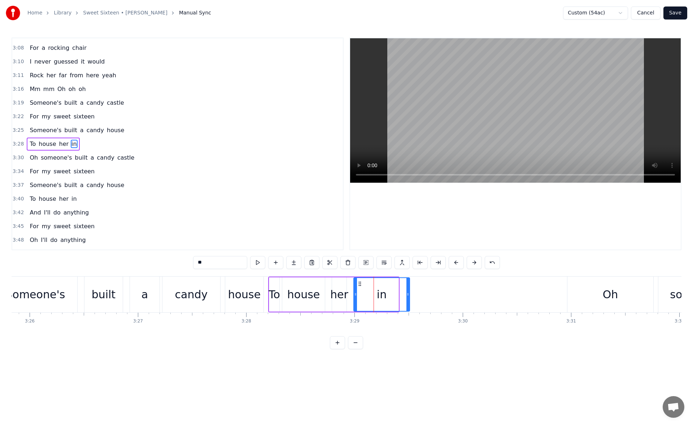
drag, startPoint x: 396, startPoint y: 297, endPoint x: 409, endPoint y: 296, distance: 12.6
click at [409, 296] on icon at bounding box center [407, 294] width 3 height 6
click at [260, 261] on button at bounding box center [257, 262] width 15 height 13
drag, startPoint x: 409, startPoint y: 296, endPoint x: 420, endPoint y: 296, distance: 10.5
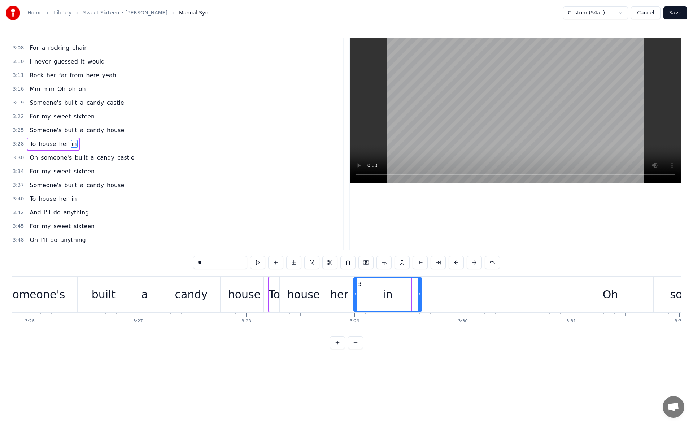
click at [420, 296] on icon at bounding box center [419, 294] width 3 height 6
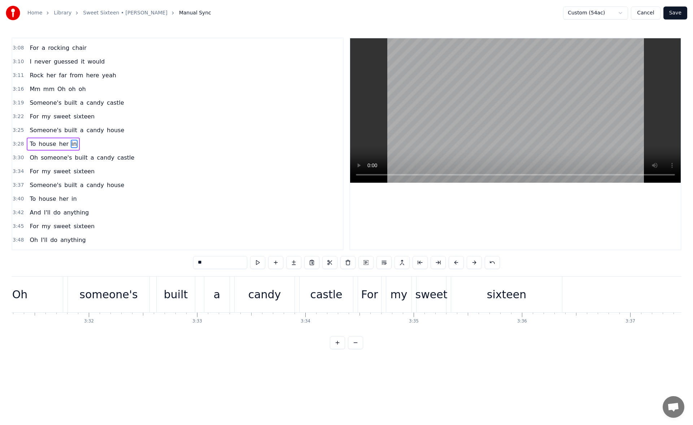
scroll to position [0, 22973]
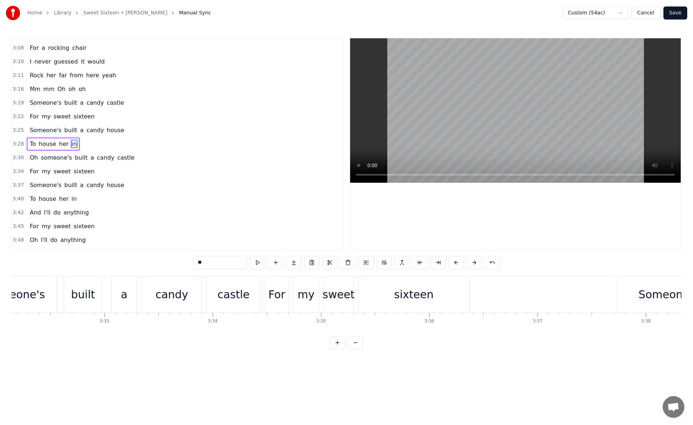
click at [422, 295] on div "sixteen" at bounding box center [413, 294] width 39 height 16
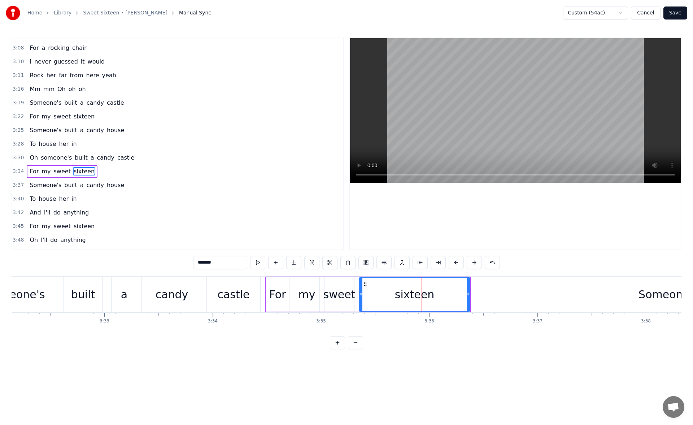
scroll to position [793, 0]
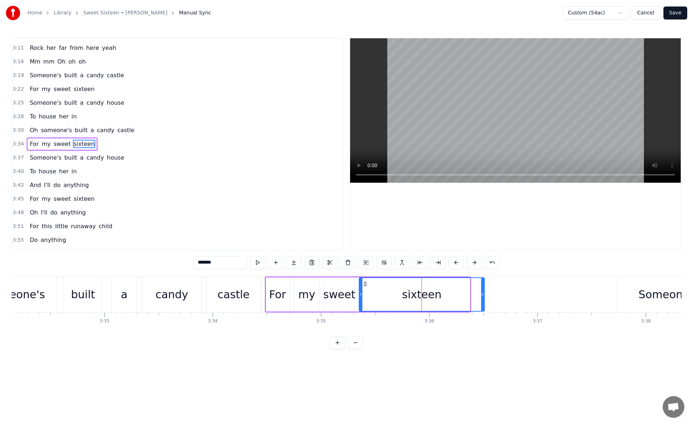
drag, startPoint x: 468, startPoint y: 295, endPoint x: 483, endPoint y: 296, distance: 14.5
click at [483, 296] on icon at bounding box center [482, 294] width 3 height 6
click at [260, 261] on button at bounding box center [257, 262] width 15 height 13
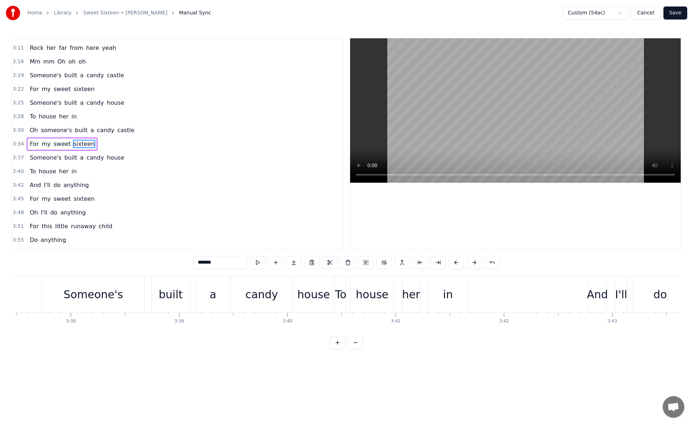
scroll to position [0, 23610]
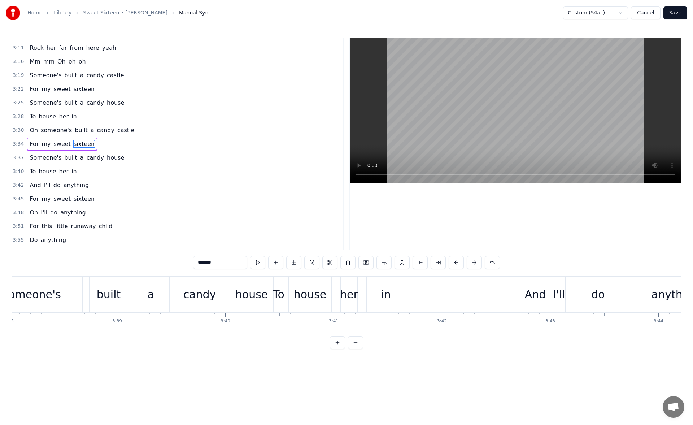
click at [396, 293] on div "in" at bounding box center [386, 294] width 38 height 36
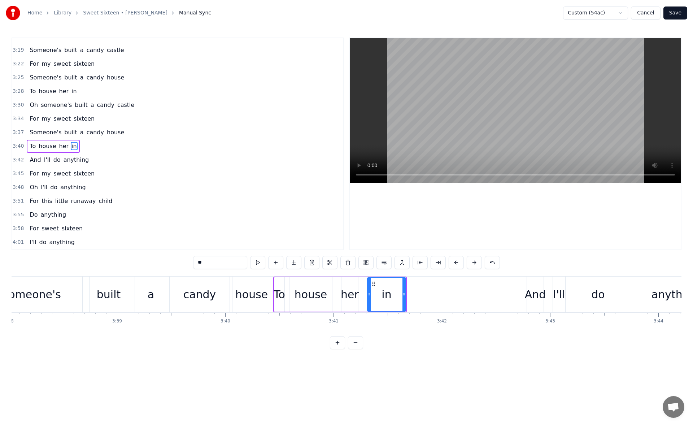
scroll to position [820, 0]
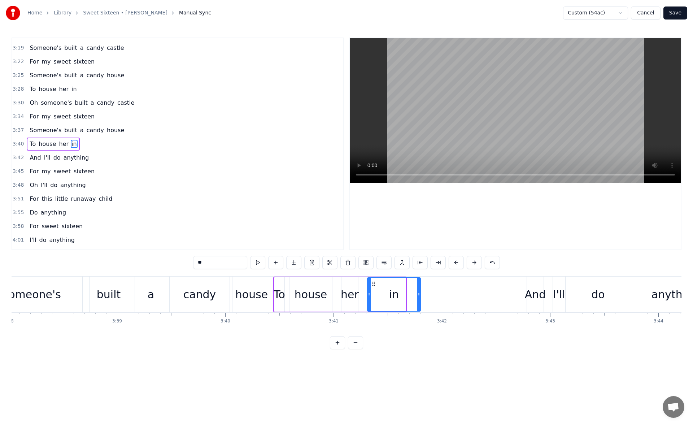
drag, startPoint x: 403, startPoint y: 295, endPoint x: 424, endPoint y: 293, distance: 21.3
click at [420, 293] on icon at bounding box center [418, 294] width 3 height 6
click at [258, 262] on button at bounding box center [257, 262] width 15 height 13
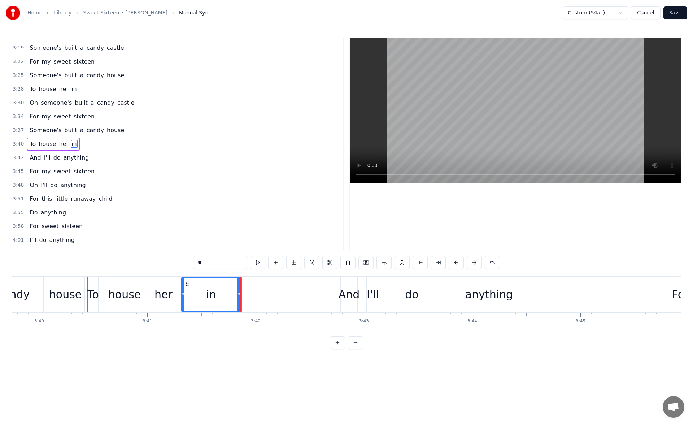
scroll to position [0, 23921]
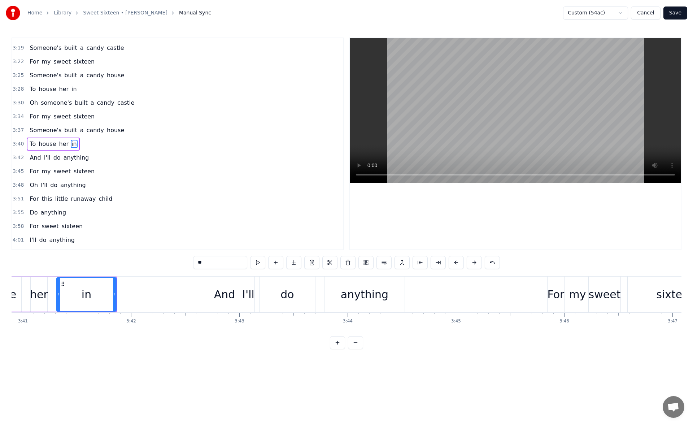
click at [393, 291] on div "anything" at bounding box center [365, 294] width 80 height 36
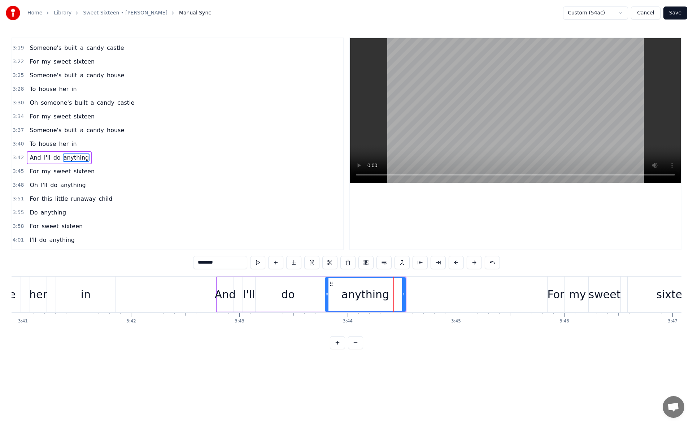
scroll to position [834, 0]
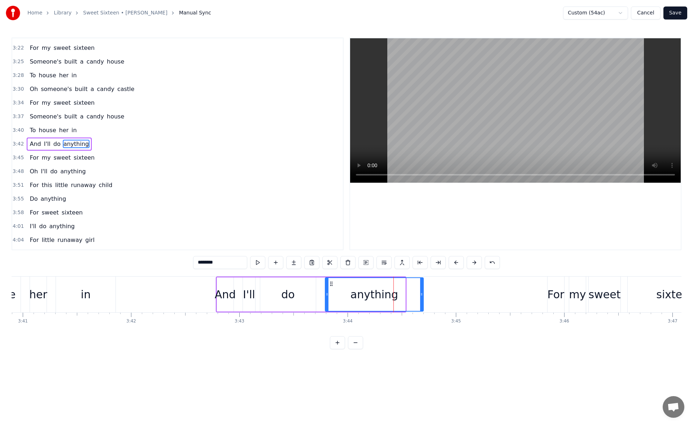
drag, startPoint x: 404, startPoint y: 296, endPoint x: 423, endPoint y: 295, distance: 19.1
click at [423, 295] on icon at bounding box center [421, 294] width 3 height 6
click at [260, 261] on button at bounding box center [257, 262] width 15 height 13
drag, startPoint x: 424, startPoint y: 295, endPoint x: 433, endPoint y: 295, distance: 9.0
click at [430, 295] on icon at bounding box center [428, 294] width 3 height 6
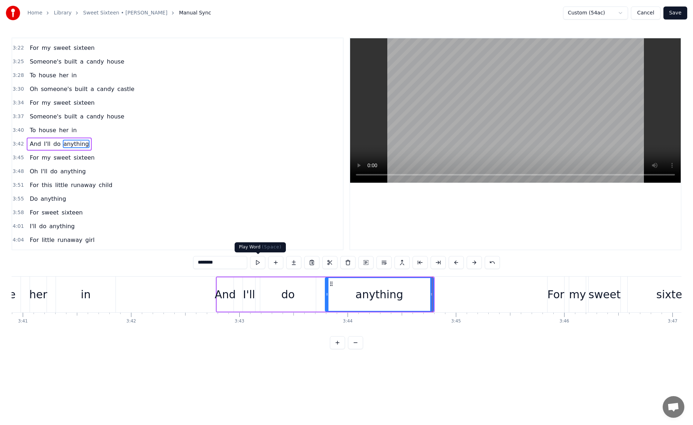
click at [262, 264] on button at bounding box center [257, 262] width 15 height 13
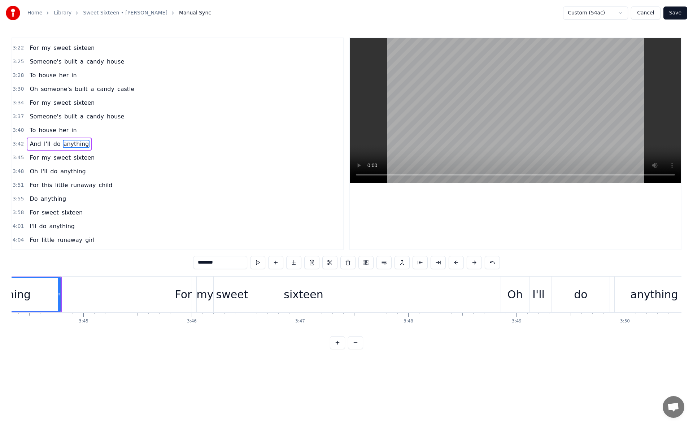
scroll to position [0, 24309]
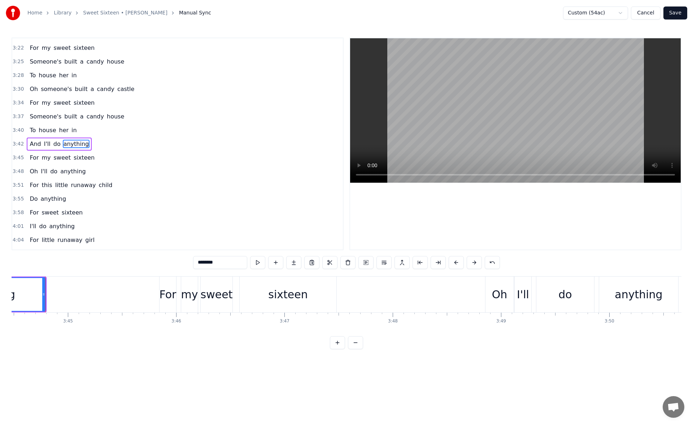
click at [297, 293] on div "sixteen" at bounding box center [287, 294] width 39 height 16
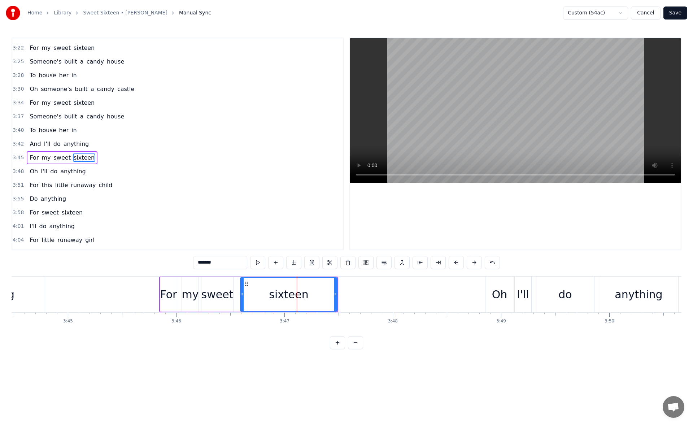
scroll to position [848, 0]
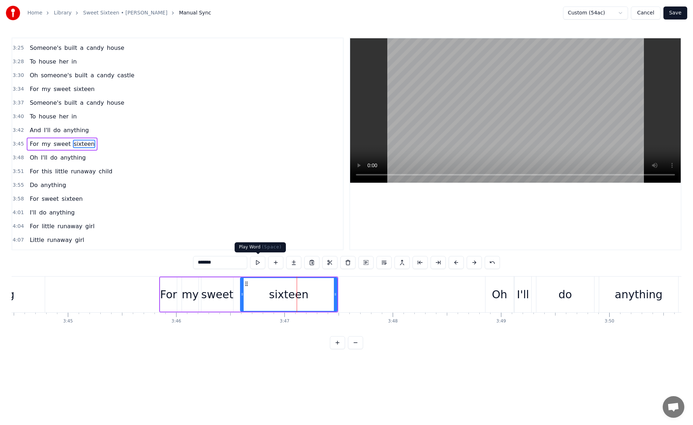
click at [260, 263] on button at bounding box center [257, 262] width 15 height 13
drag, startPoint x: 335, startPoint y: 296, endPoint x: 355, endPoint y: 296, distance: 20.2
click at [355, 296] on icon at bounding box center [354, 294] width 3 height 6
click at [256, 264] on button at bounding box center [257, 262] width 15 height 13
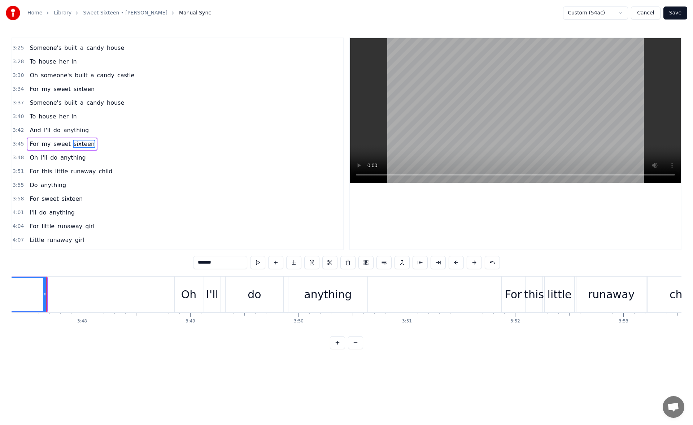
scroll to position [0, 24635]
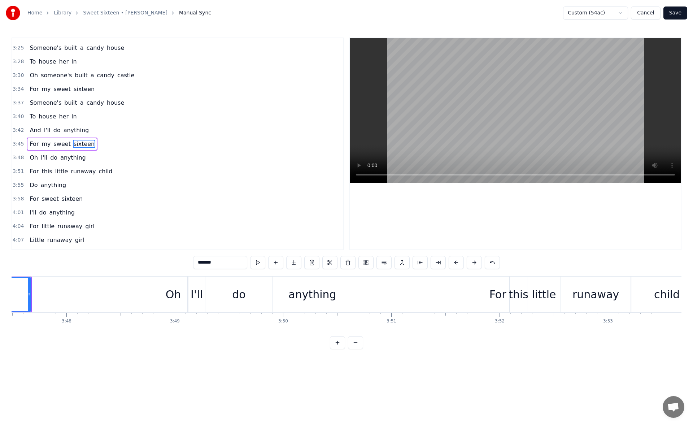
click at [332, 292] on div "anything" at bounding box center [312, 294] width 48 height 16
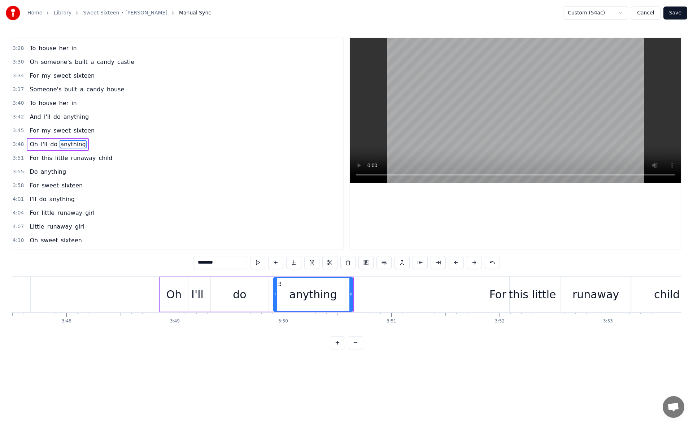
scroll to position [861, 0]
click at [259, 266] on button at bounding box center [257, 262] width 15 height 13
drag, startPoint x: 350, startPoint y: 295, endPoint x: 361, endPoint y: 295, distance: 11.6
click at [357, 295] on icon at bounding box center [355, 294] width 3 height 6
click at [258, 265] on button at bounding box center [257, 262] width 15 height 13
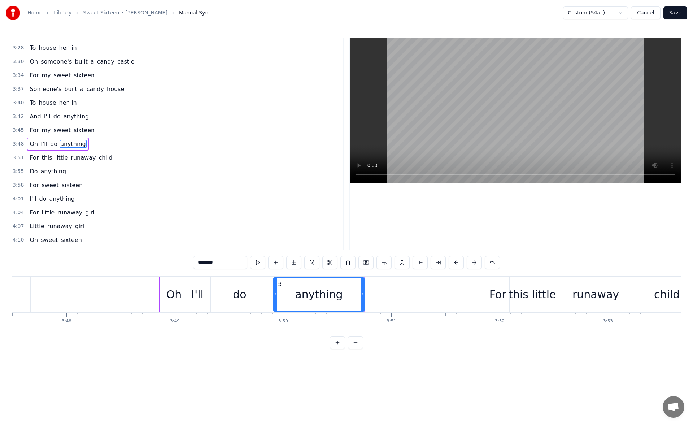
click at [496, 289] on div "For" at bounding box center [497, 294] width 17 height 16
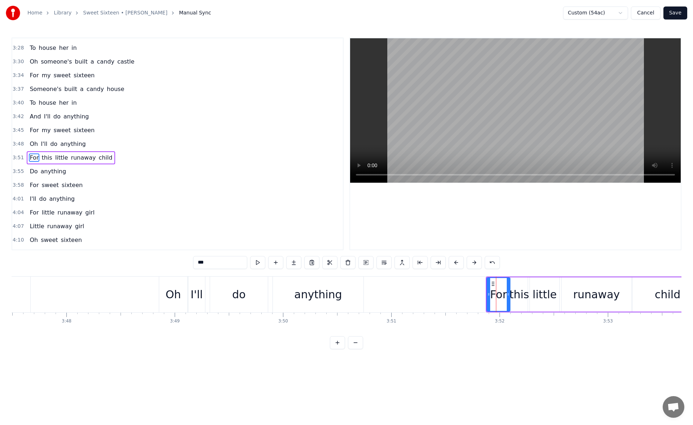
scroll to position [875, 0]
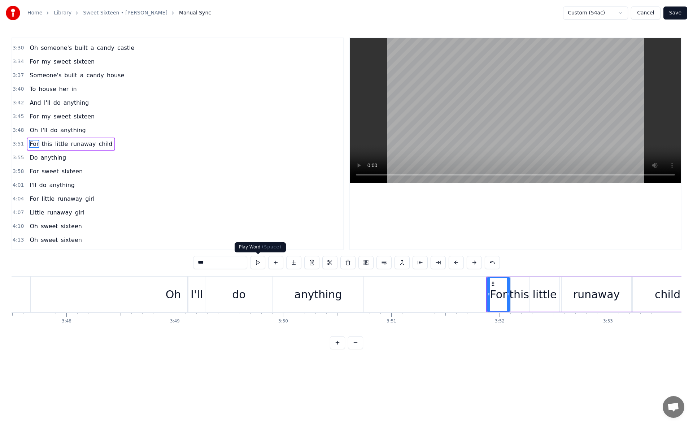
click at [262, 261] on button at bounding box center [257, 262] width 15 height 13
click at [518, 286] on div "this" at bounding box center [519, 294] width 20 height 16
click at [255, 258] on button at bounding box center [257, 262] width 15 height 13
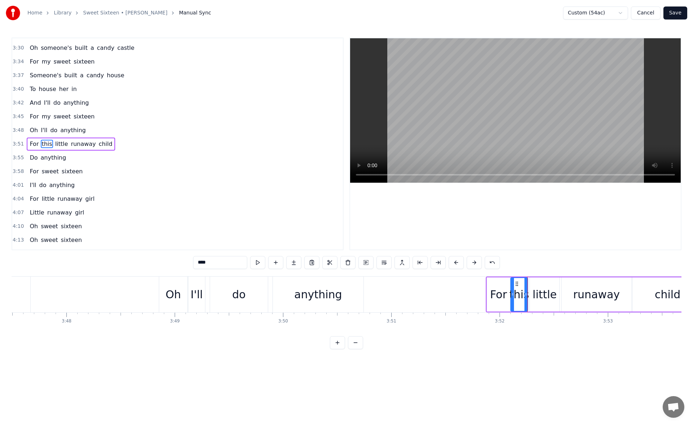
click at [255, 258] on button at bounding box center [257, 262] width 15 height 13
click at [497, 292] on div "For" at bounding box center [498, 294] width 17 height 16
click at [266, 262] on div "***" at bounding box center [346, 262] width 307 height 13
click at [261, 262] on button at bounding box center [257, 262] width 15 height 13
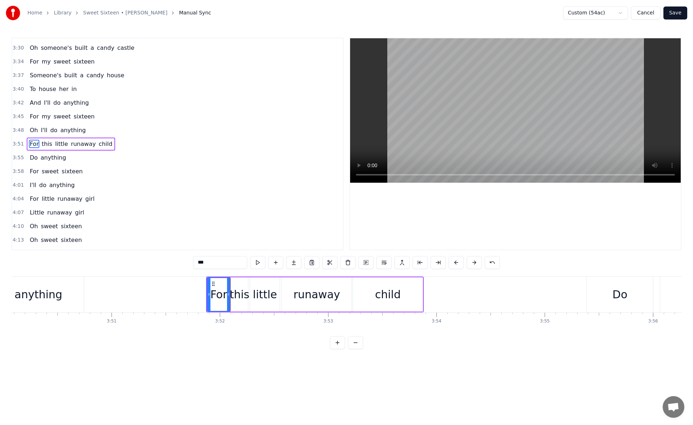
scroll to position [0, 24946]
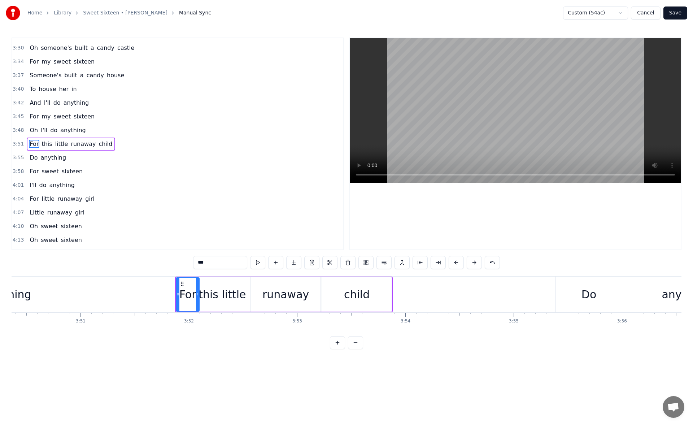
click at [359, 296] on div "child" at bounding box center [357, 294] width 26 height 16
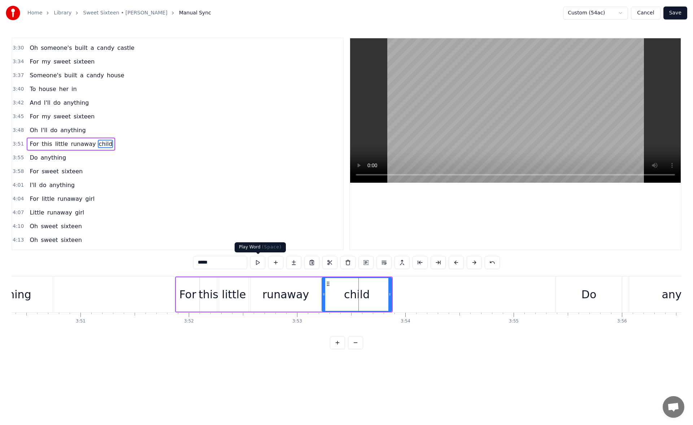
click at [259, 264] on button at bounding box center [257, 262] width 15 height 13
drag, startPoint x: 389, startPoint y: 295, endPoint x: 413, endPoint y: 296, distance: 23.8
click at [409, 296] on icon at bounding box center [407, 294] width 3 height 6
click at [262, 264] on button at bounding box center [257, 262] width 15 height 13
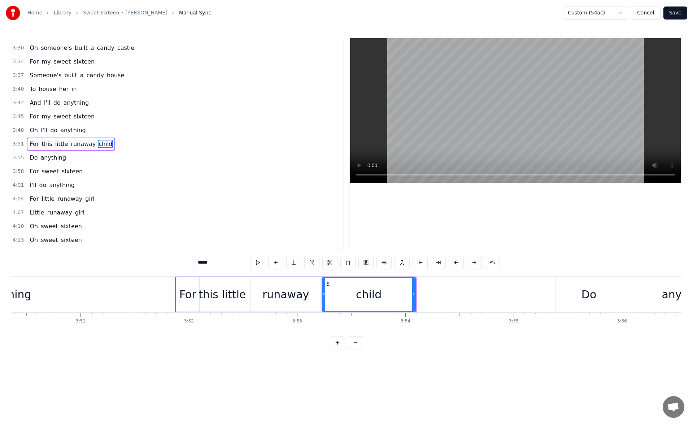
click at [577, 296] on div "Do" at bounding box center [589, 294] width 66 height 36
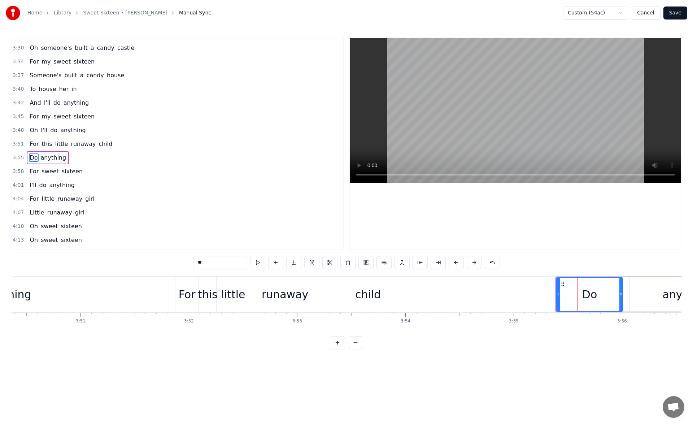
scroll to position [886, 0]
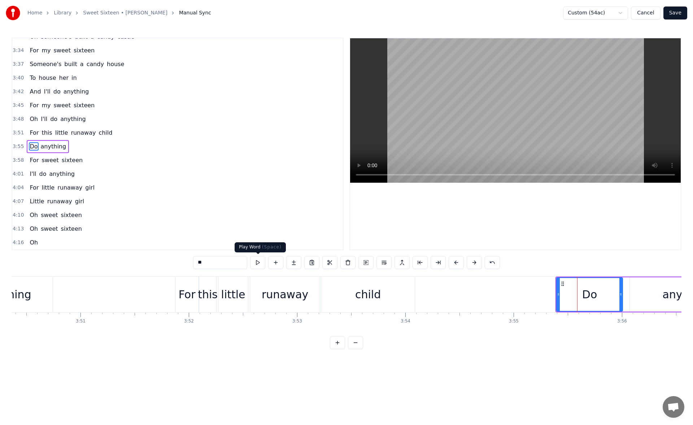
click at [258, 265] on button at bounding box center [257, 262] width 15 height 13
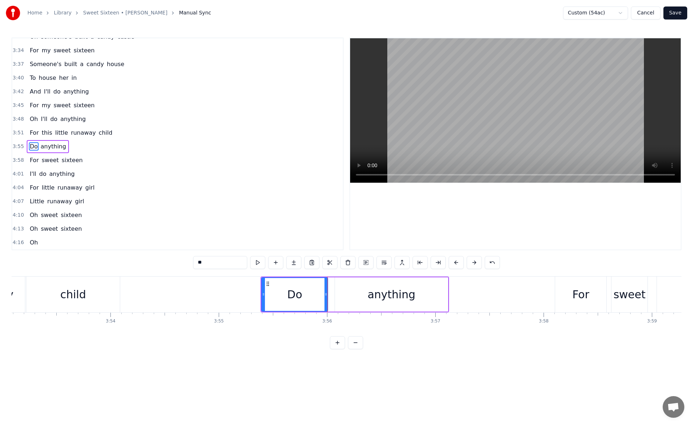
scroll to position [0, 25303]
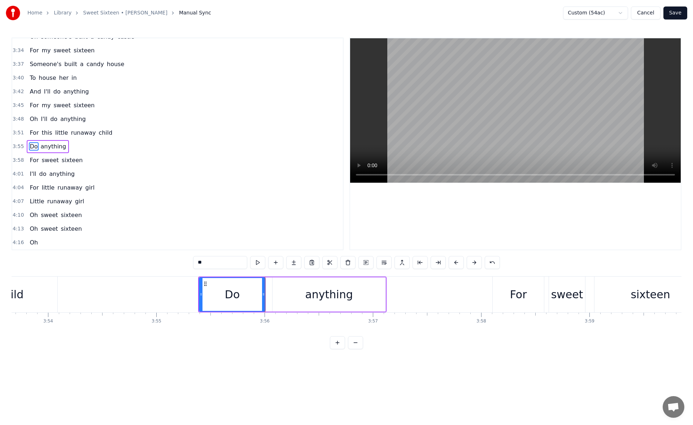
click at [372, 300] on div "anything" at bounding box center [329, 294] width 113 height 34
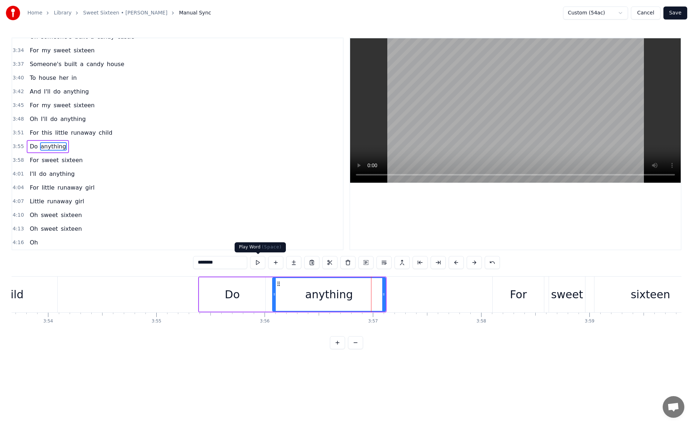
click at [258, 262] on button at bounding box center [257, 262] width 15 height 13
drag, startPoint x: 384, startPoint y: 295, endPoint x: 395, endPoint y: 295, distance: 10.8
click at [388, 295] on icon at bounding box center [387, 294] width 3 height 6
click at [261, 265] on button at bounding box center [257, 262] width 15 height 13
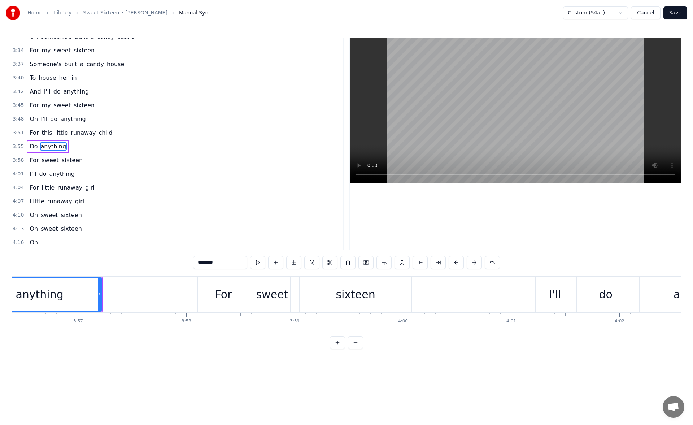
scroll to position [0, 25629]
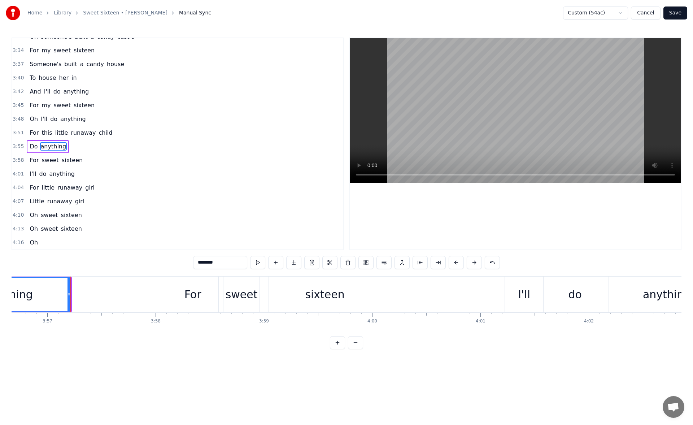
click at [340, 299] on div "sixteen" at bounding box center [324, 294] width 39 height 16
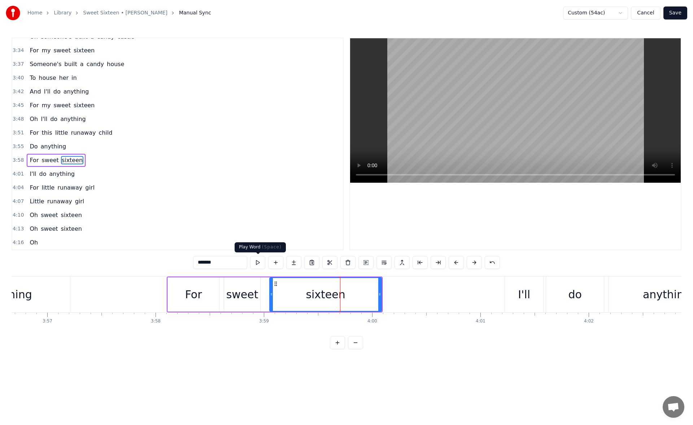
click at [261, 265] on button at bounding box center [257, 262] width 15 height 13
drag, startPoint x: 378, startPoint y: 293, endPoint x: 393, endPoint y: 293, distance: 14.8
click at [387, 293] on icon at bounding box center [385, 294] width 3 height 6
click at [257, 262] on button at bounding box center [257, 262] width 15 height 13
drag, startPoint x: 395, startPoint y: 297, endPoint x: 408, endPoint y: 300, distance: 13.2
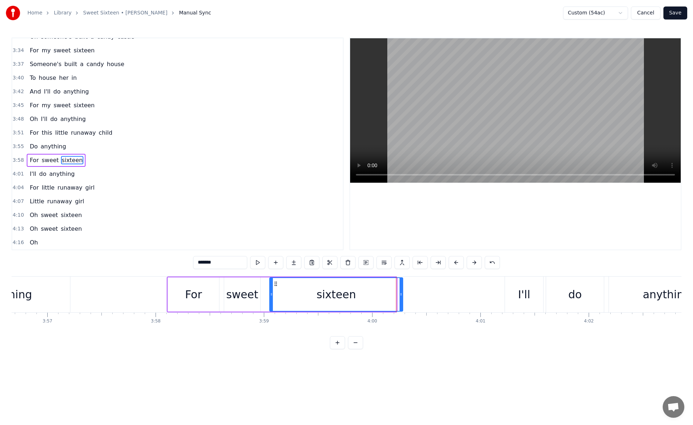
click at [402, 300] on div at bounding box center [401, 294] width 3 height 33
click at [255, 264] on button at bounding box center [257, 262] width 15 height 13
drag, startPoint x: 408, startPoint y: 293, endPoint x: 397, endPoint y: 294, distance: 10.5
click at [397, 294] on icon at bounding box center [397, 294] width 3 height 6
click at [261, 267] on button at bounding box center [257, 262] width 15 height 13
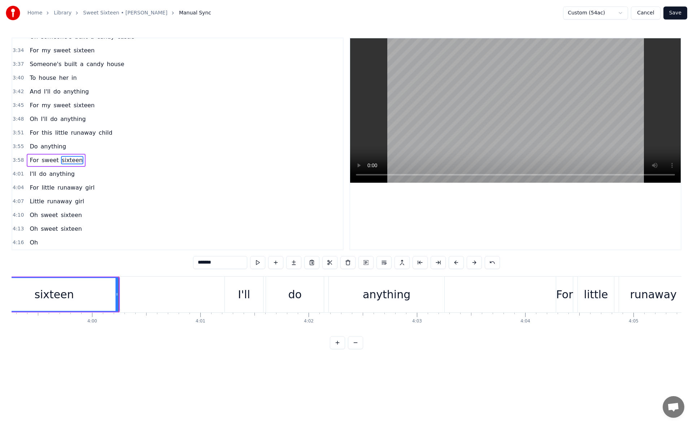
scroll to position [0, 25925]
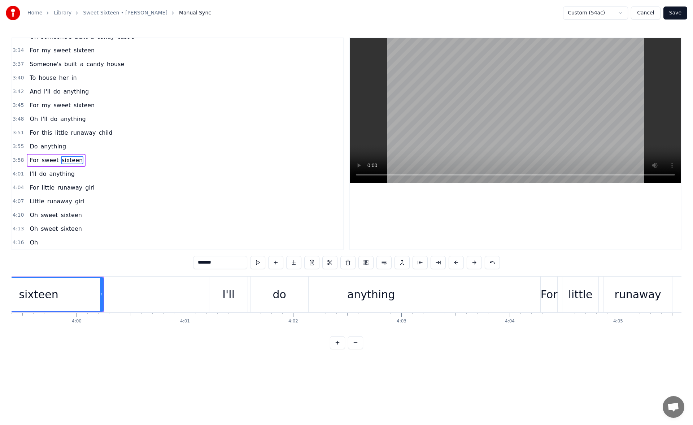
click at [401, 299] on div "anything" at bounding box center [371, 294] width 116 height 36
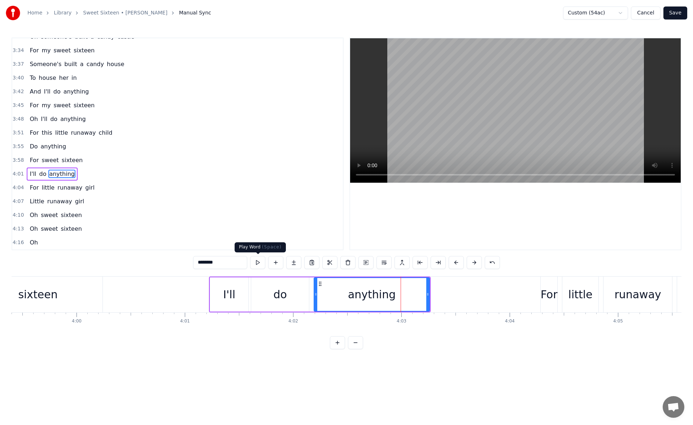
click at [258, 266] on button at bounding box center [257, 262] width 15 height 13
click at [259, 261] on button at bounding box center [257, 262] width 15 height 13
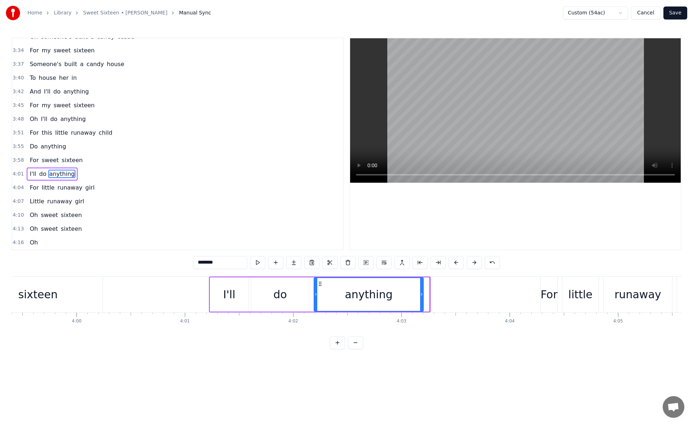
drag, startPoint x: 428, startPoint y: 294, endPoint x: 419, endPoint y: 292, distance: 9.2
click at [420, 292] on icon at bounding box center [421, 294] width 3 height 6
click at [258, 262] on button at bounding box center [257, 262] width 15 height 13
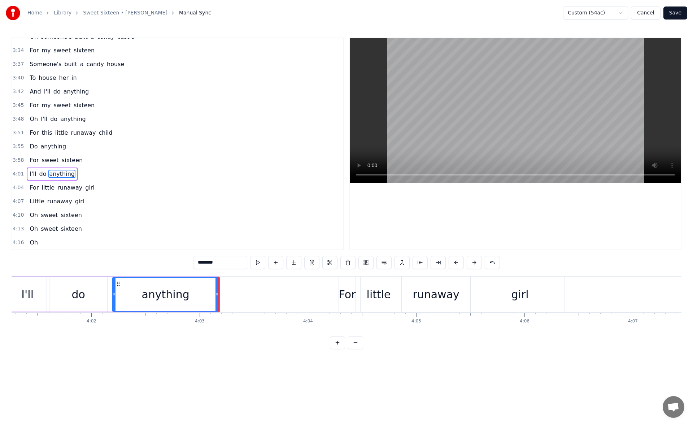
scroll to position [0, 26188]
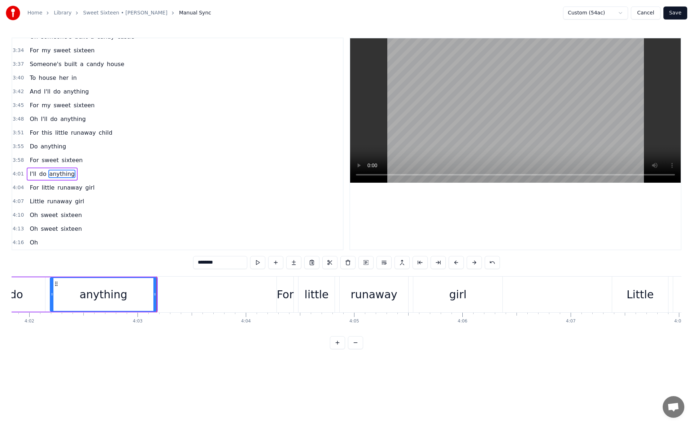
click at [452, 305] on div "girl" at bounding box center [457, 294] width 89 height 36
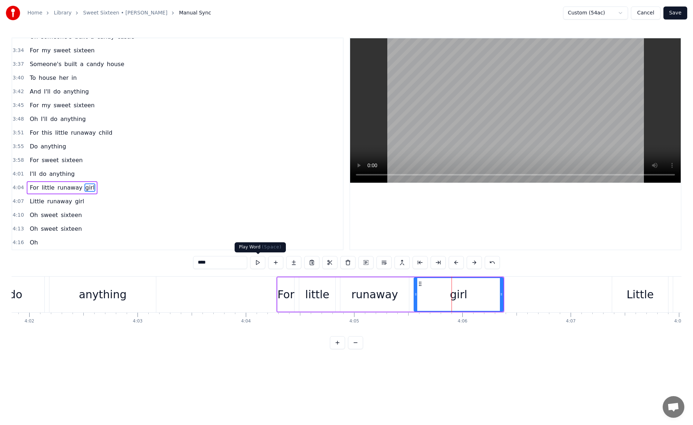
click at [258, 263] on button at bounding box center [257, 262] width 15 height 13
drag, startPoint x: 502, startPoint y: 294, endPoint x: 522, endPoint y: 294, distance: 19.5
click at [519, 294] on icon at bounding box center [517, 294] width 3 height 6
click at [260, 259] on button at bounding box center [257, 262] width 15 height 13
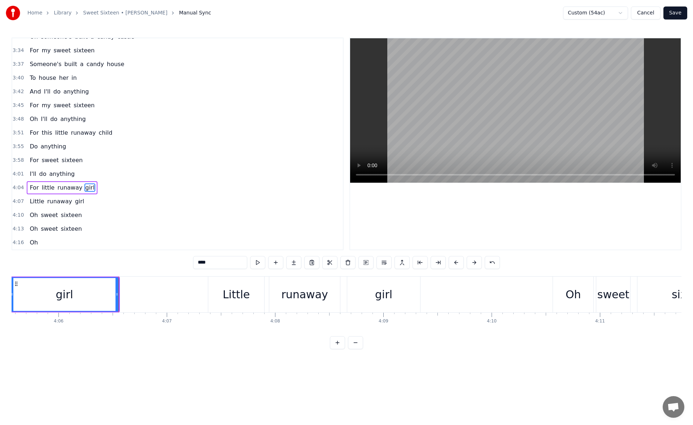
scroll to position [0, 26623]
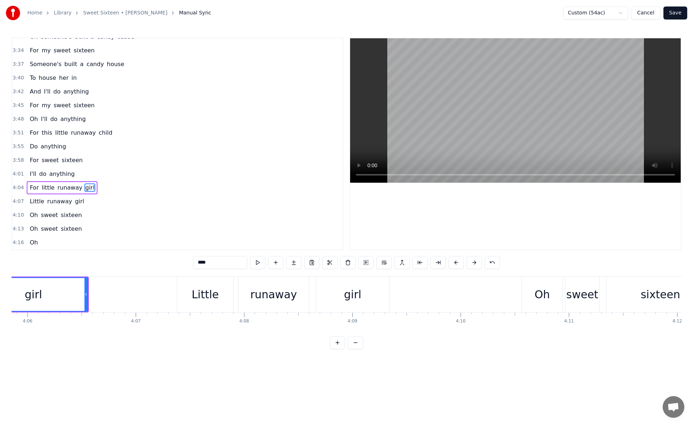
click at [371, 291] on div "girl" at bounding box center [352, 294] width 73 height 36
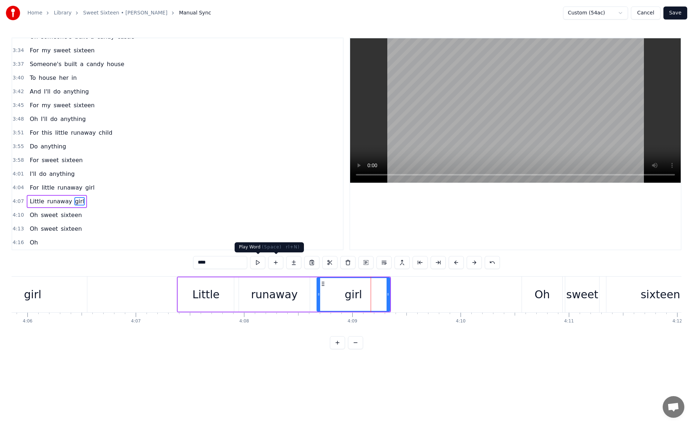
click at [261, 264] on button at bounding box center [257, 262] width 15 height 13
drag, startPoint x: 389, startPoint y: 295, endPoint x: 398, endPoint y: 295, distance: 8.7
click at [398, 295] on icon at bounding box center [396, 294] width 3 height 6
click at [257, 257] on button at bounding box center [257, 262] width 15 height 13
drag, startPoint x: 396, startPoint y: 294, endPoint x: 409, endPoint y: 294, distance: 13.4
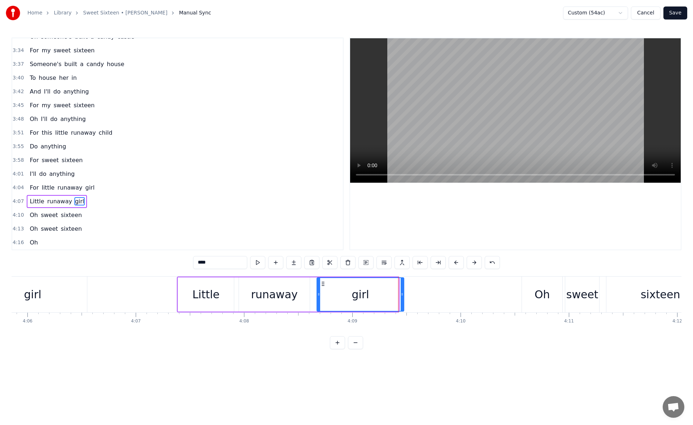
click at [404, 294] on icon at bounding box center [402, 294] width 3 height 6
click at [259, 261] on button at bounding box center [257, 262] width 15 height 13
click at [552, 292] on div "Oh" at bounding box center [542, 294] width 40 height 36
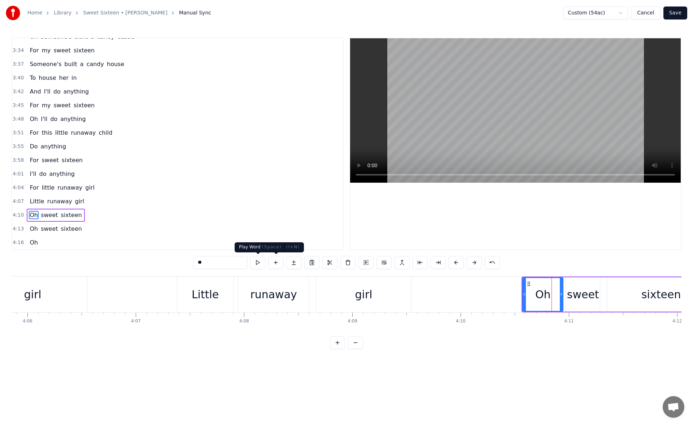
click at [260, 262] on button at bounding box center [257, 262] width 15 height 13
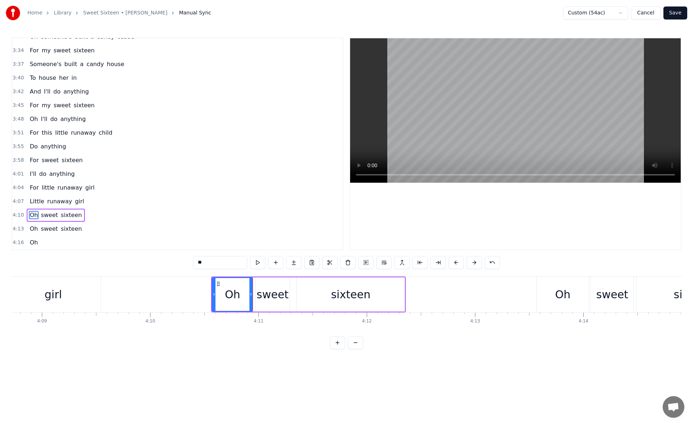
scroll to position [0, 26996]
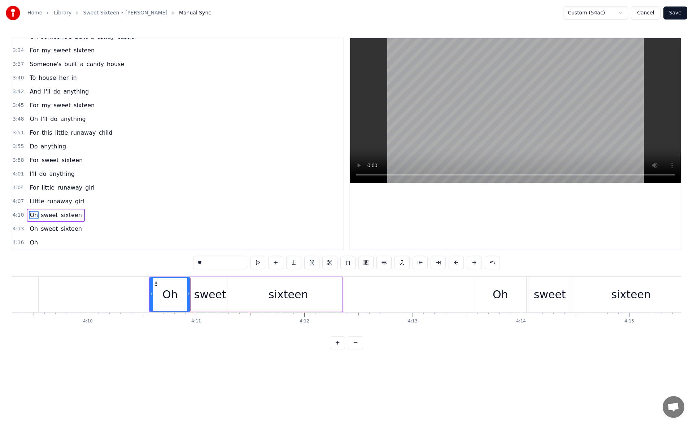
click at [330, 297] on div "sixteen" at bounding box center [288, 294] width 108 height 34
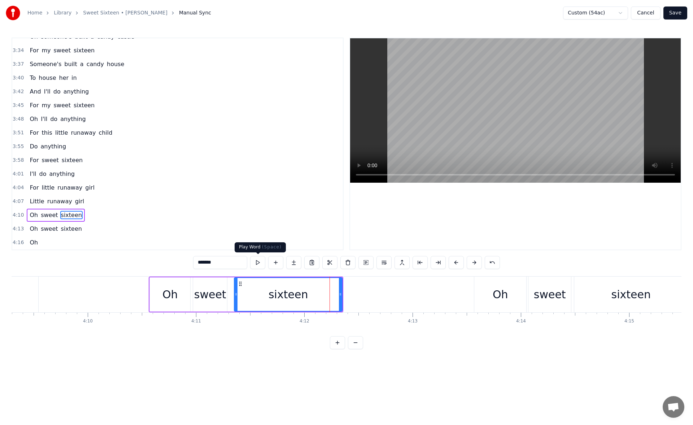
click at [258, 264] on button at bounding box center [257, 262] width 15 height 13
drag, startPoint x: 341, startPoint y: 296, endPoint x: 354, endPoint y: 295, distance: 12.7
click at [354, 295] on icon at bounding box center [352, 294] width 3 height 6
click at [256, 262] on button at bounding box center [257, 262] width 15 height 13
click at [636, 299] on div "sixteen" at bounding box center [630, 294] width 39 height 16
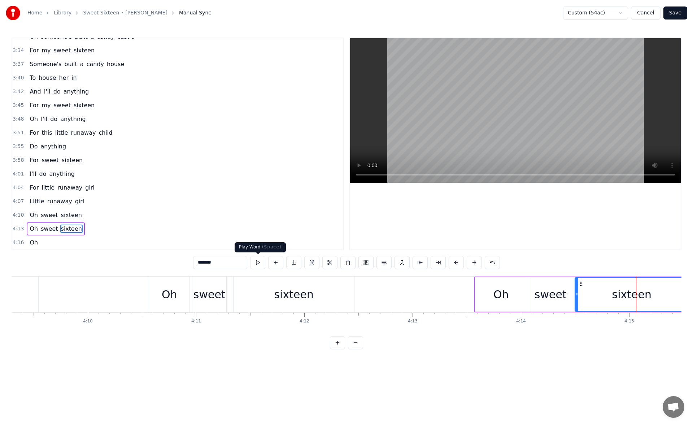
click at [260, 263] on button at bounding box center [257, 262] width 15 height 13
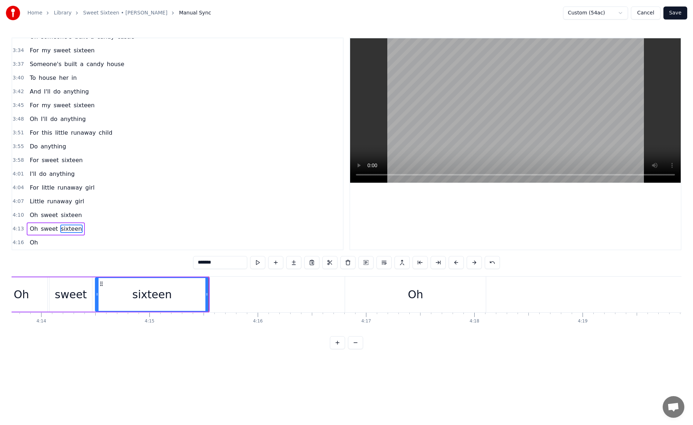
scroll to position [0, 27602]
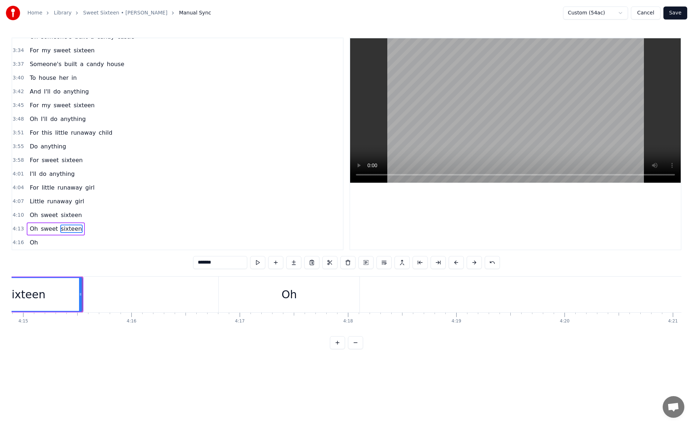
click at [290, 297] on div "Oh" at bounding box center [290, 294] width 16 height 16
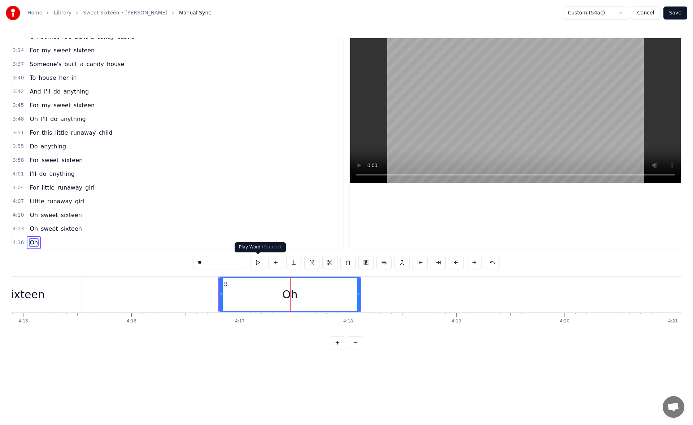
click at [255, 264] on button at bounding box center [257, 262] width 15 height 13
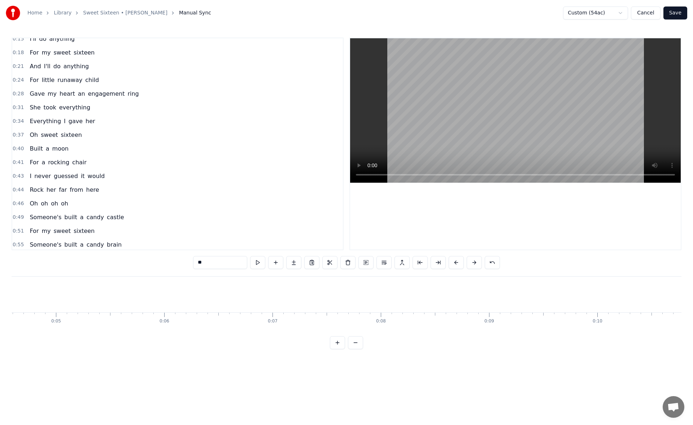
scroll to position [0, 0]
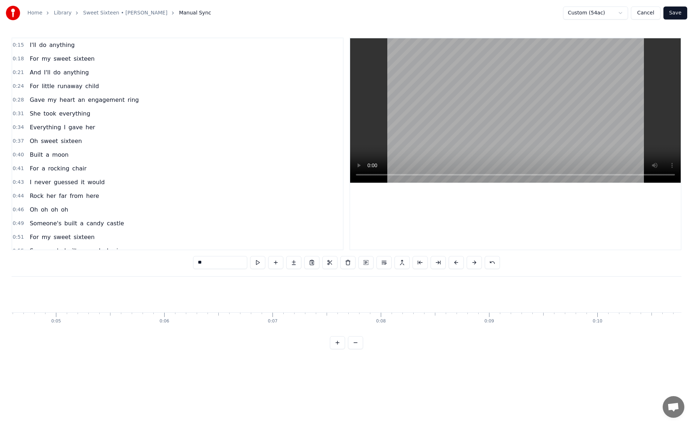
click at [84, 63] on span "sixteen" at bounding box center [84, 59] width 22 height 8
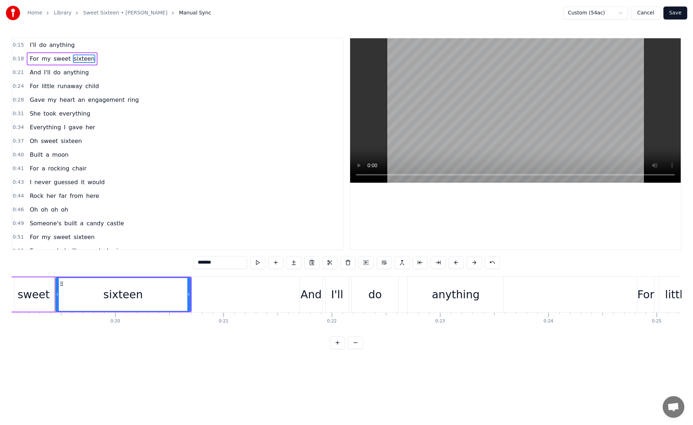
scroll to position [0, 2069]
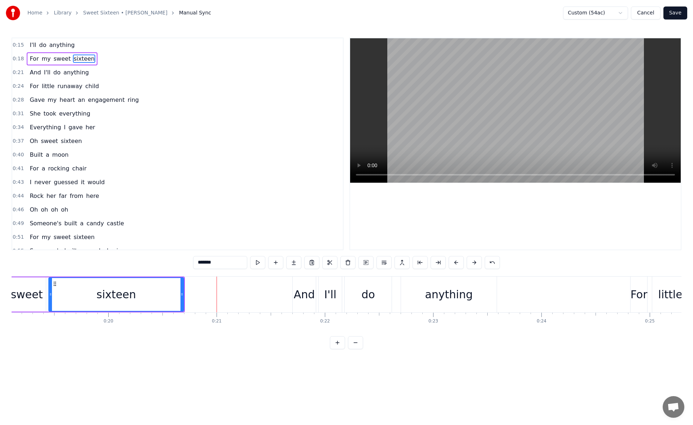
click at [132, 289] on div "sixteen" at bounding box center [115, 294] width 39 height 16
click at [257, 264] on button at bounding box center [257, 262] width 15 height 13
drag, startPoint x: 182, startPoint y: 296, endPoint x: 192, endPoint y: 296, distance: 10.1
click at [192, 296] on icon at bounding box center [190, 294] width 3 height 6
click at [261, 262] on button at bounding box center [257, 262] width 15 height 13
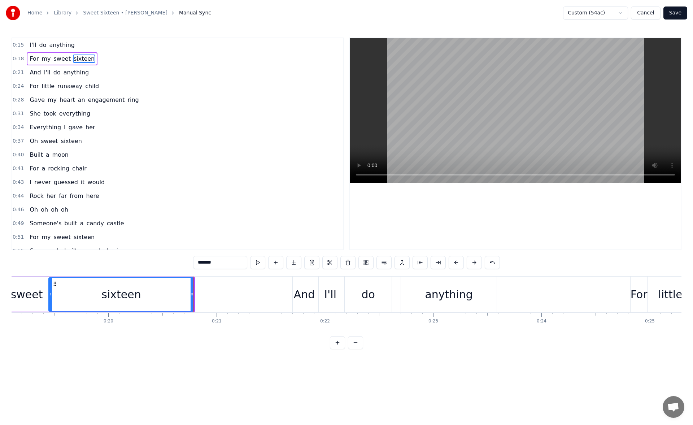
click at [461, 295] on div "anything" at bounding box center [449, 294] width 48 height 16
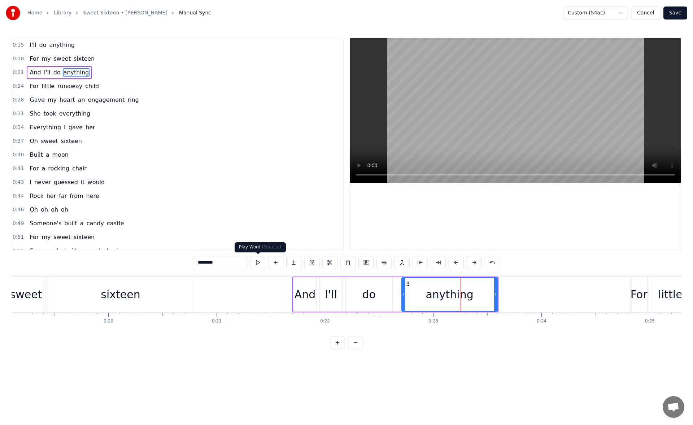
click at [257, 264] on button at bounding box center [257, 262] width 15 height 13
drag, startPoint x: 496, startPoint y: 296, endPoint x: 508, endPoint y: 296, distance: 12.3
click at [507, 296] on icon at bounding box center [505, 294] width 3 height 6
click at [257, 264] on button at bounding box center [257, 262] width 15 height 13
drag, startPoint x: 507, startPoint y: 294, endPoint x: 511, endPoint y: 295, distance: 4.0
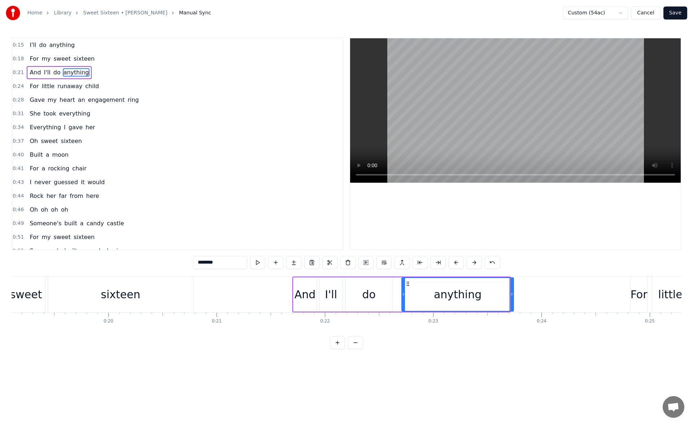
click at [511, 295] on icon at bounding box center [511, 294] width 3 height 6
click at [258, 264] on button at bounding box center [257, 262] width 15 height 13
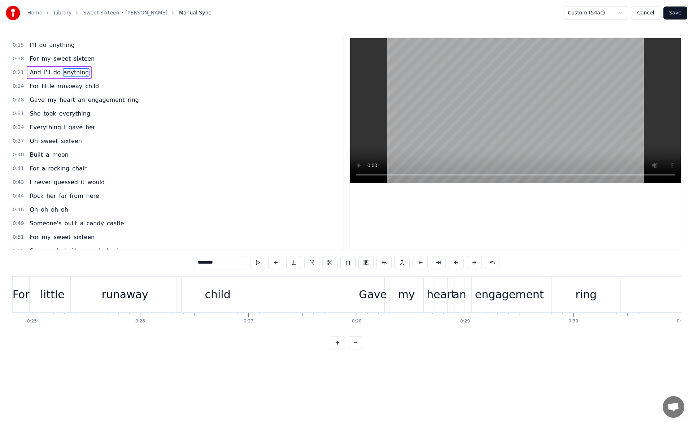
scroll to position [0, 2703]
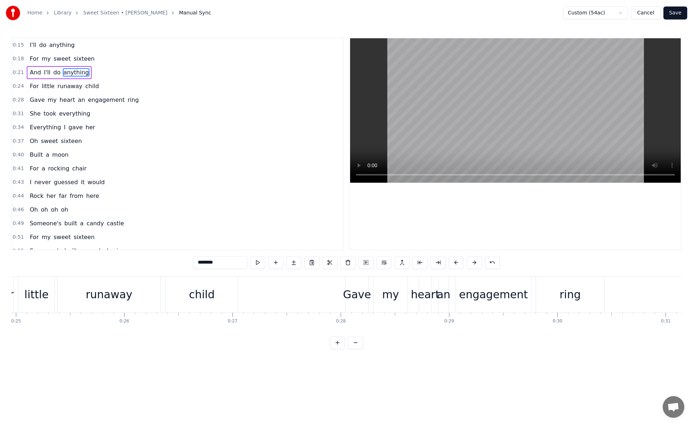
click at [188, 277] on div "child" at bounding box center [202, 294] width 72 height 36
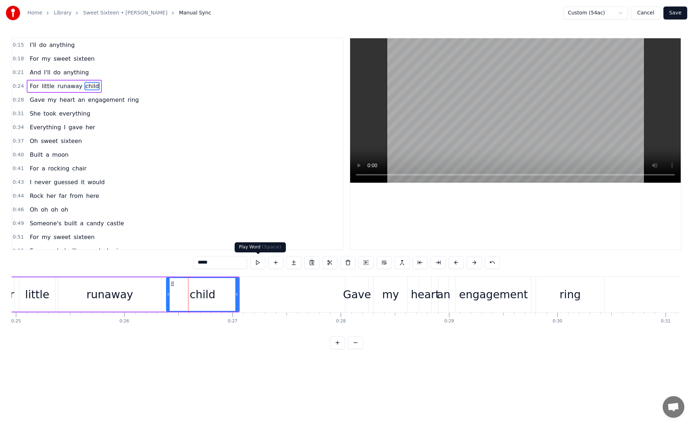
click at [260, 262] on button at bounding box center [257, 262] width 15 height 13
drag, startPoint x: 238, startPoint y: 295, endPoint x: 251, endPoint y: 296, distance: 13.7
click at [245, 296] on icon at bounding box center [243, 294] width 3 height 6
click at [257, 261] on button at bounding box center [257, 262] width 15 height 13
click at [582, 299] on div "ring" at bounding box center [570, 294] width 68 height 36
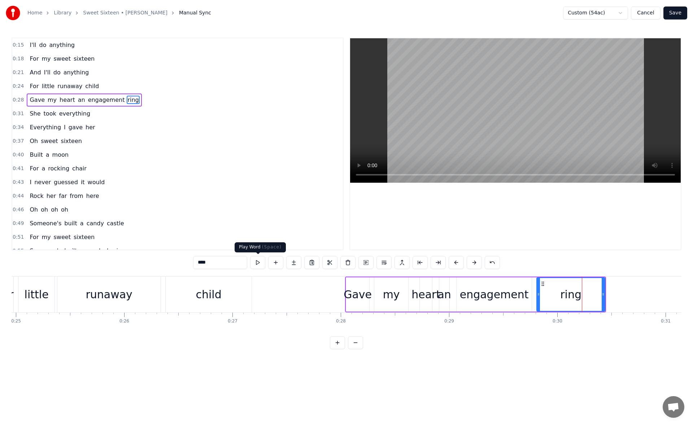
click at [259, 264] on button at bounding box center [257, 262] width 15 height 13
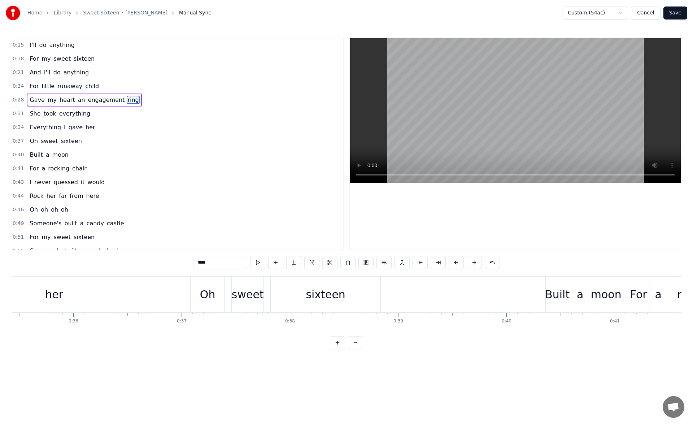
scroll to position [0, 3899]
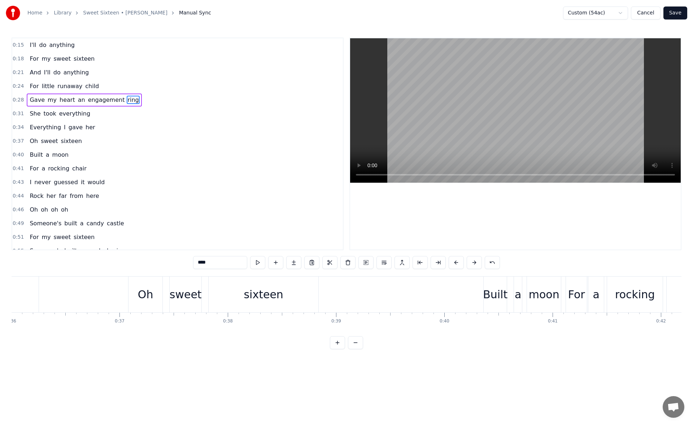
click at [268, 302] on div "sixteen" at bounding box center [264, 294] width 110 height 36
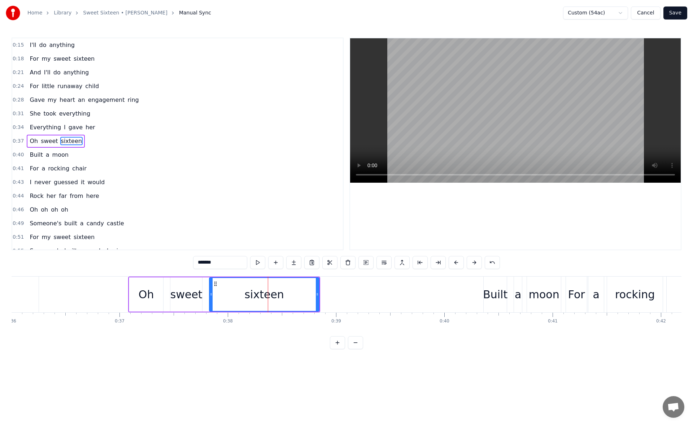
click at [260, 269] on div "*******" at bounding box center [346, 263] width 307 height 14
click at [257, 263] on button at bounding box center [257, 262] width 15 height 13
drag, startPoint x: 317, startPoint y: 293, endPoint x: 325, endPoint y: 293, distance: 7.2
click at [322, 293] on icon at bounding box center [320, 294] width 3 height 6
click at [260, 263] on button at bounding box center [257, 262] width 15 height 13
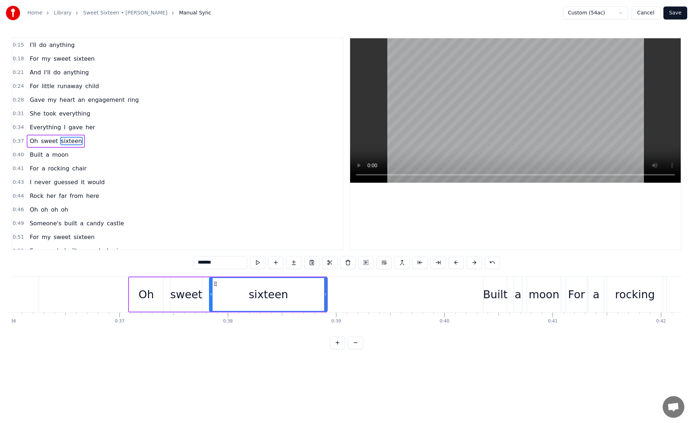
click at [327, 296] on icon at bounding box center [325, 294] width 3 height 6
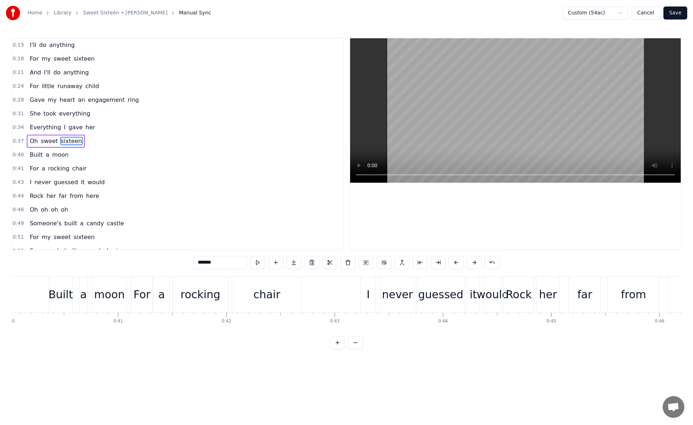
scroll to position [0, 4489]
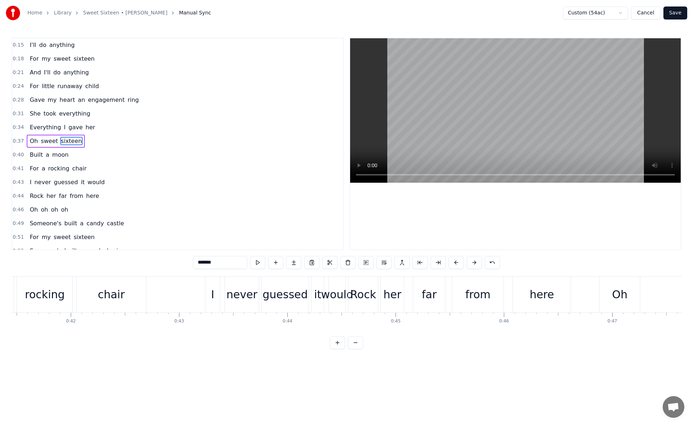
click at [126, 298] on div "chair" at bounding box center [111, 294] width 69 height 36
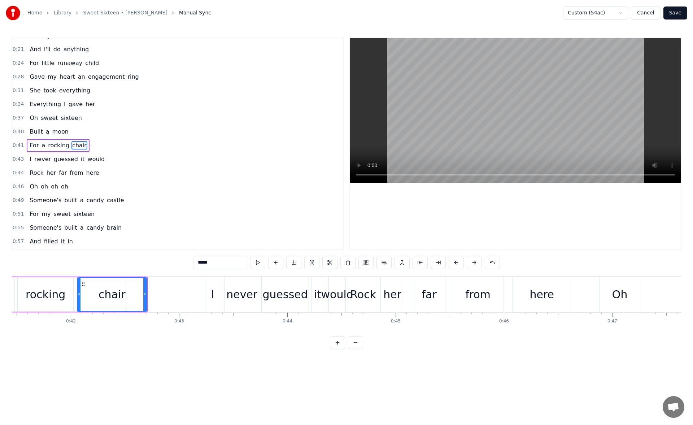
scroll to position [25, 0]
click at [253, 261] on button at bounding box center [257, 262] width 15 height 13
drag, startPoint x: 145, startPoint y: 294, endPoint x: 154, endPoint y: 295, distance: 9.0
click at [146, 295] on icon at bounding box center [144, 294] width 3 height 6
click at [257, 264] on button at bounding box center [257, 262] width 15 height 13
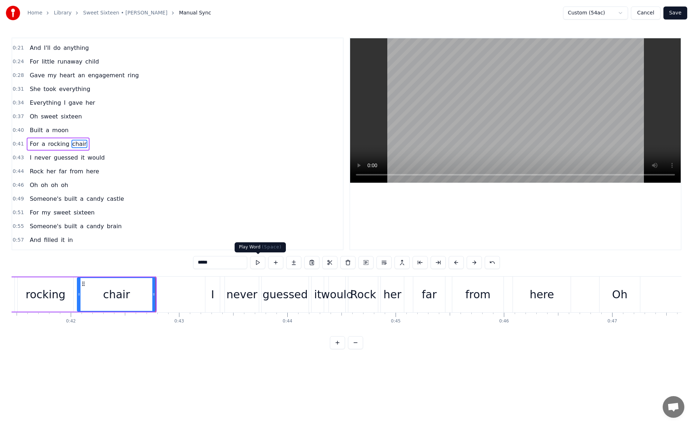
click at [257, 261] on button at bounding box center [257, 262] width 15 height 13
drag, startPoint x: 154, startPoint y: 298, endPoint x: 160, endPoint y: 298, distance: 5.8
click at [155, 298] on div at bounding box center [153, 294] width 3 height 33
click at [258, 261] on button at bounding box center [257, 262] width 15 height 13
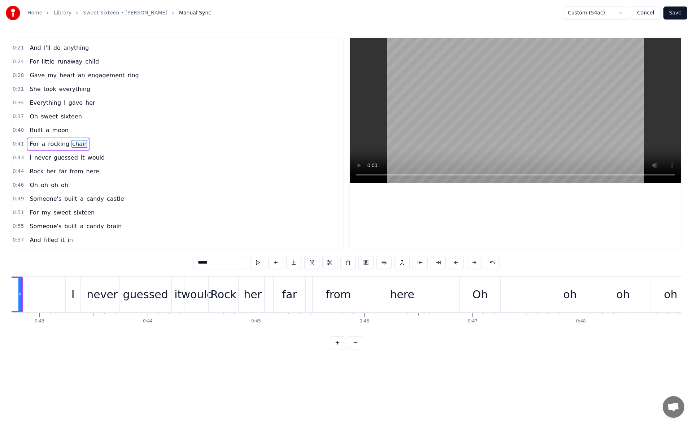
scroll to position [0, 4862]
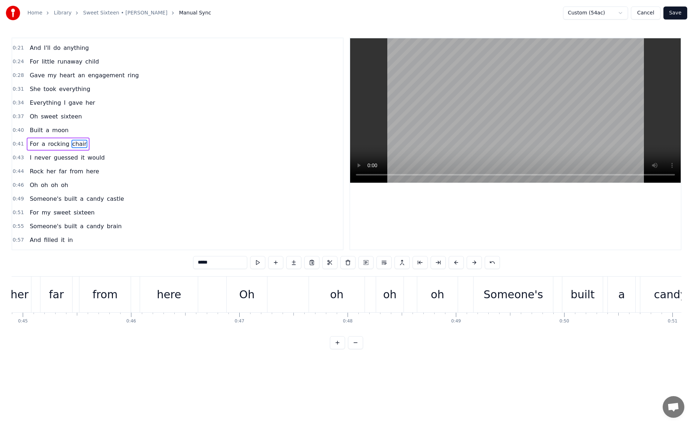
click at [177, 295] on div "here" at bounding box center [169, 294] width 25 height 16
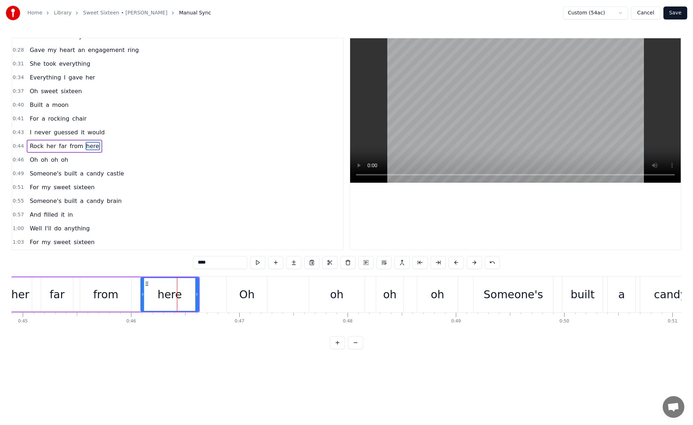
scroll to position [52, 0]
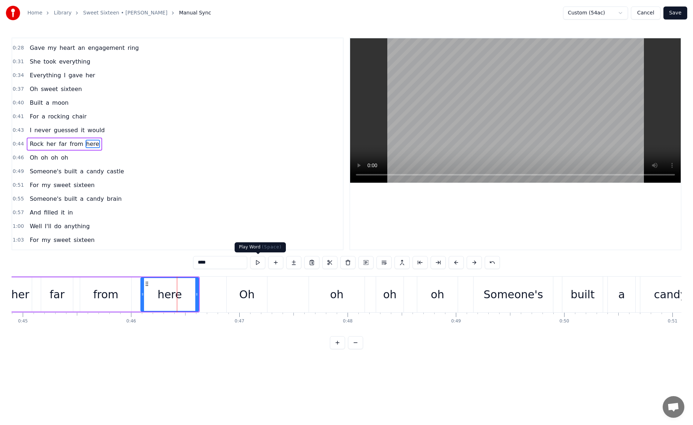
click at [259, 263] on button at bounding box center [257, 262] width 15 height 13
click at [123, 292] on div "from" at bounding box center [105, 294] width 51 height 34
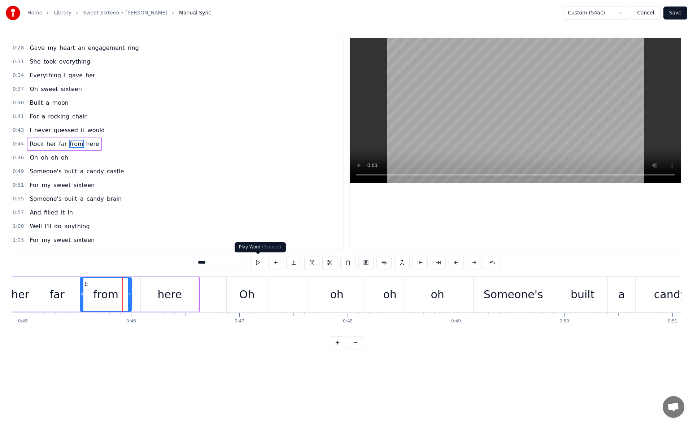
click at [262, 265] on button at bounding box center [257, 262] width 15 height 13
click at [183, 291] on div "here" at bounding box center [170, 294] width 58 height 34
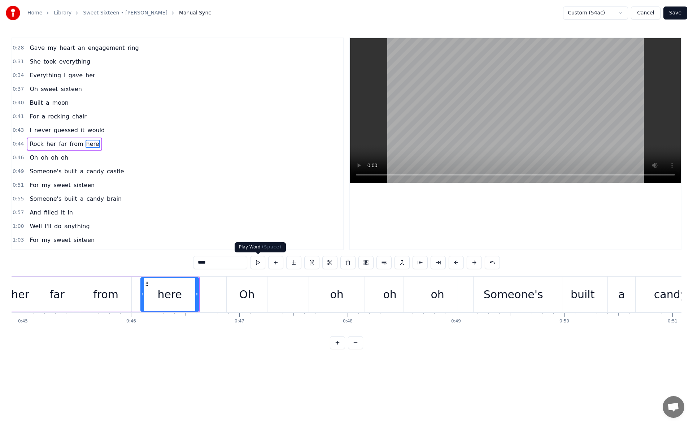
click at [259, 261] on button at bounding box center [257, 262] width 15 height 13
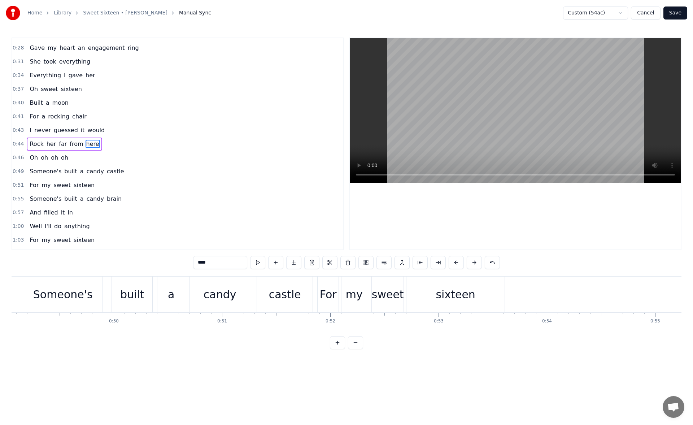
scroll to position [0, 5374]
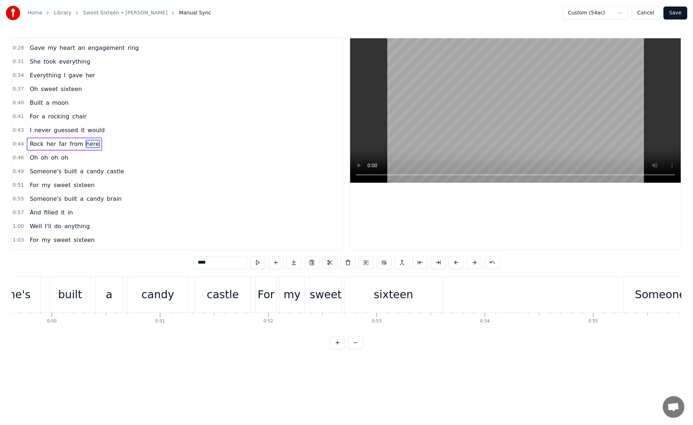
click at [410, 292] on div "sixteen" at bounding box center [393, 294] width 98 height 36
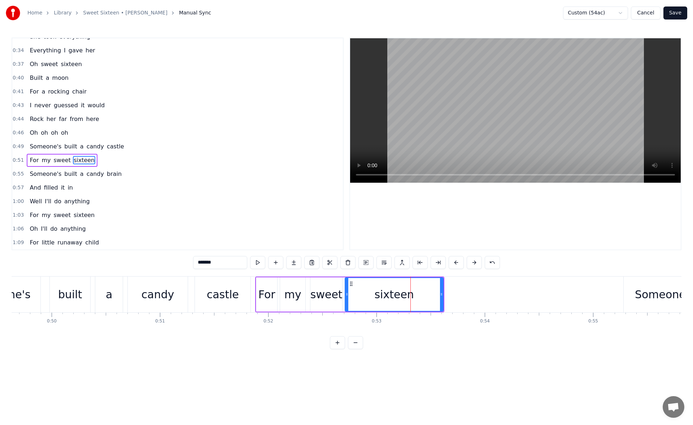
scroll to position [93, 0]
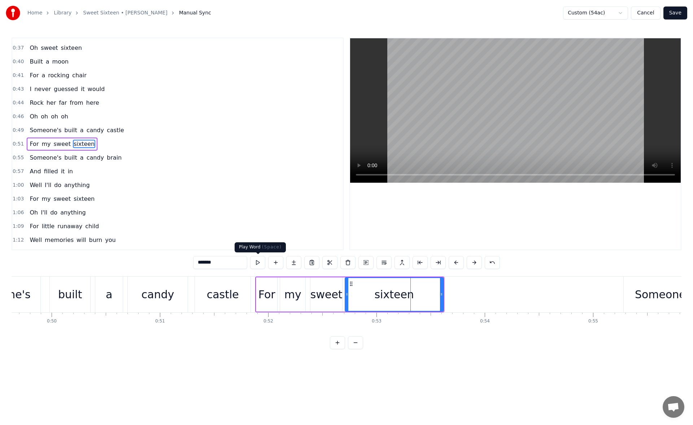
click at [259, 262] on button at bounding box center [257, 262] width 15 height 13
click at [444, 296] on icon at bounding box center [444, 294] width 3 height 6
click at [320, 286] on div "sweet" at bounding box center [326, 294] width 32 height 34
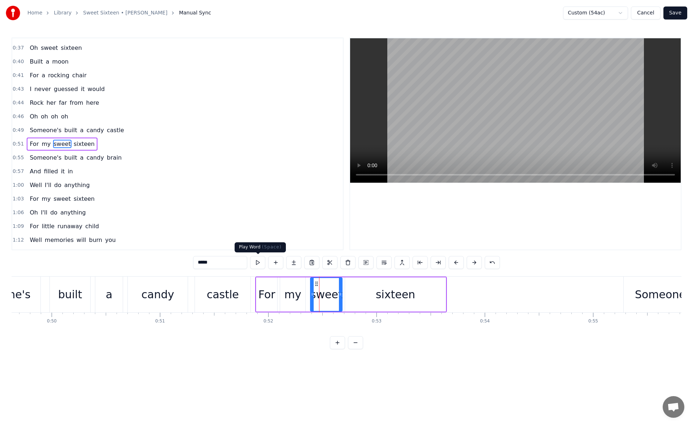
click at [259, 262] on button at bounding box center [257, 262] width 15 height 13
click at [391, 292] on div "sixteen" at bounding box center [395, 294] width 39 height 16
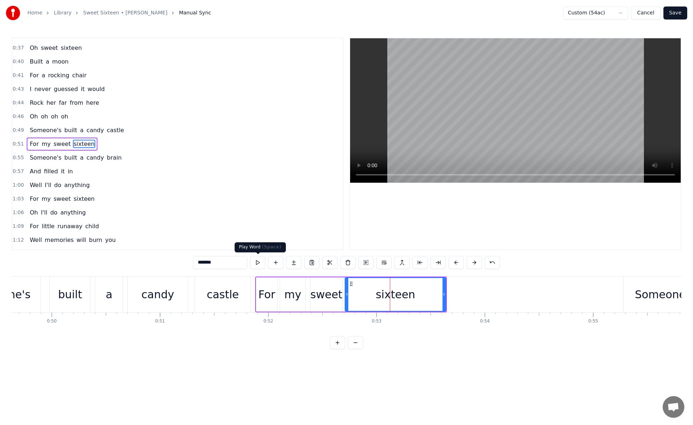
click at [254, 260] on button at bounding box center [257, 262] width 15 height 13
drag, startPoint x: 445, startPoint y: 296, endPoint x: 450, endPoint y: 297, distance: 5.5
click at [450, 297] on icon at bounding box center [449, 294] width 3 height 6
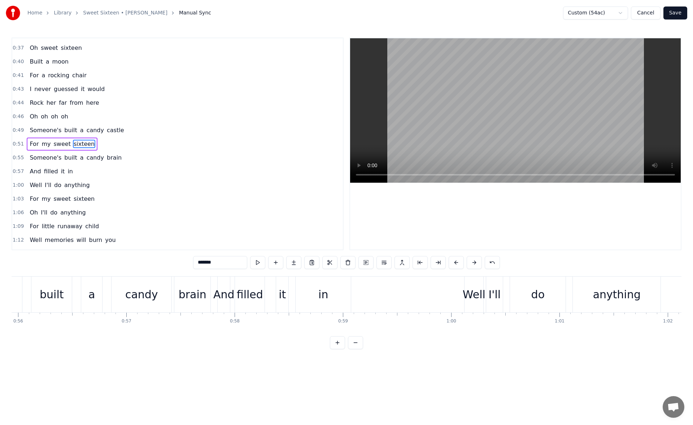
scroll to position [0, 6244]
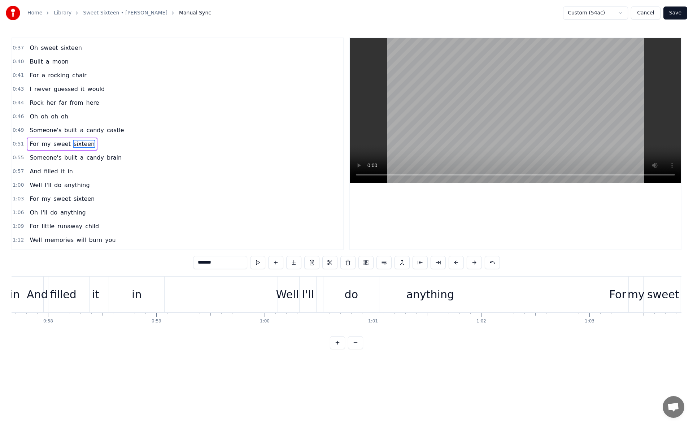
click at [153, 291] on div "in" at bounding box center [136, 294] width 55 height 36
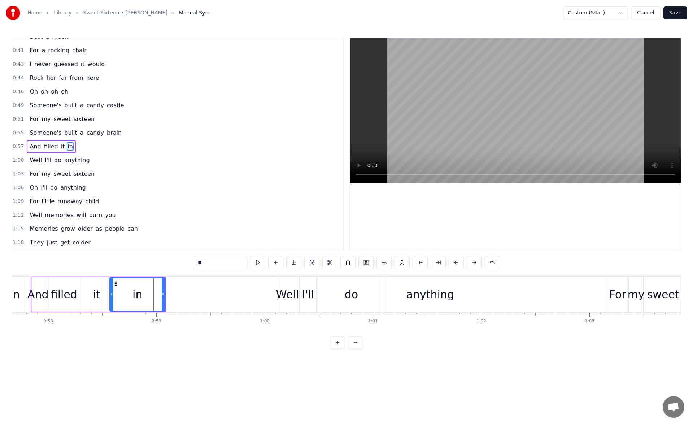
scroll to position [121, 0]
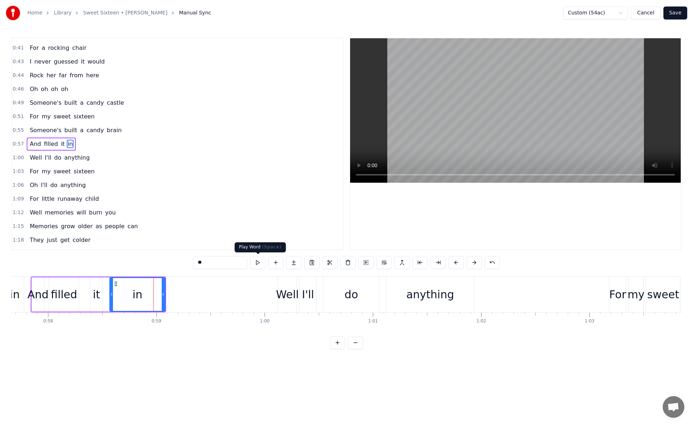
click at [259, 264] on button at bounding box center [257, 262] width 15 height 13
click at [166, 294] on icon at bounding box center [164, 294] width 3 height 6
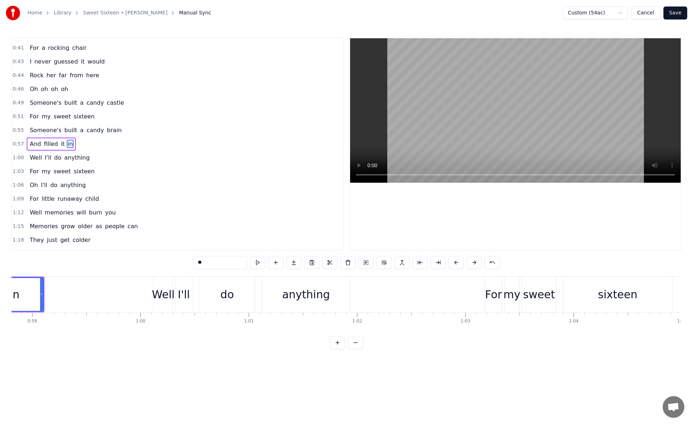
scroll to position [0, 6400]
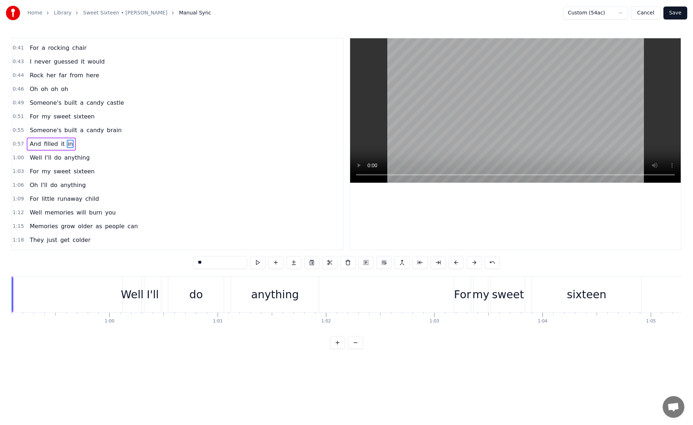
click at [298, 289] on div "anything" at bounding box center [275, 294] width 88 height 36
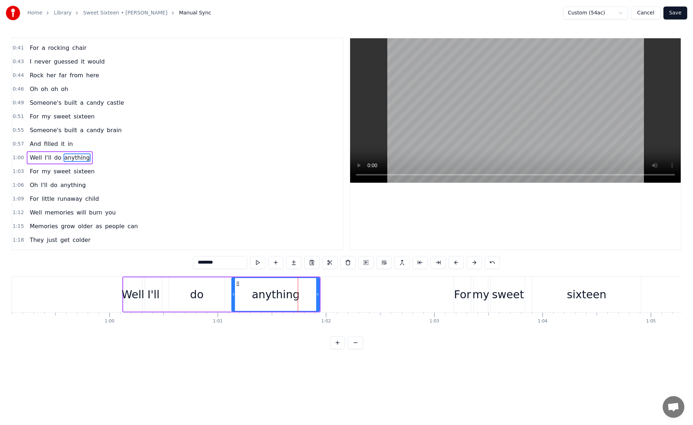
scroll to position [134, 0]
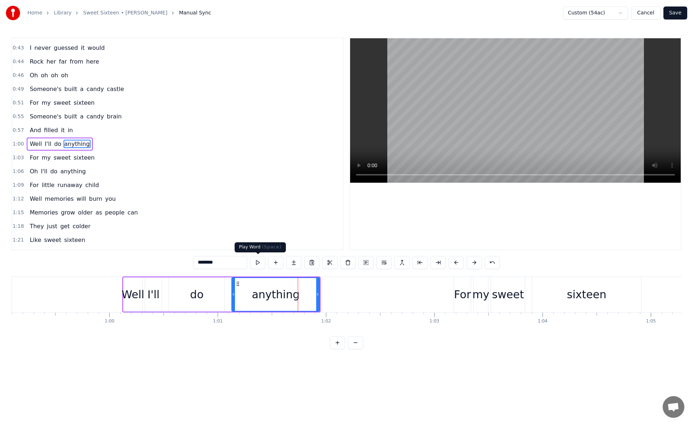
click at [260, 265] on button at bounding box center [257, 262] width 15 height 13
drag, startPoint x: 321, startPoint y: 293, endPoint x: 329, endPoint y: 293, distance: 7.6
click at [329, 293] on icon at bounding box center [328, 294] width 3 height 6
click at [258, 262] on button at bounding box center [257, 262] width 15 height 13
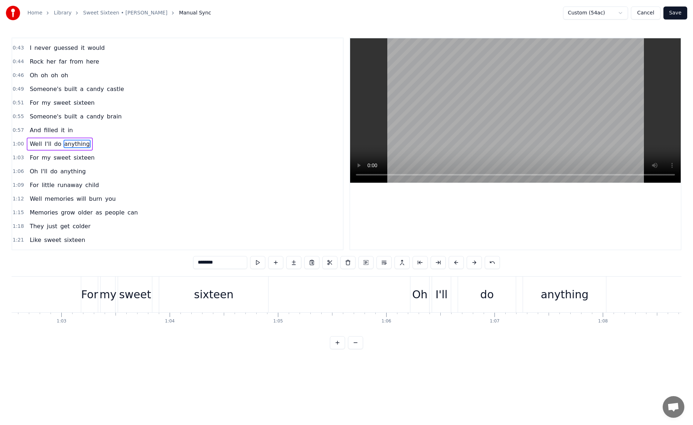
scroll to position [0, 6819]
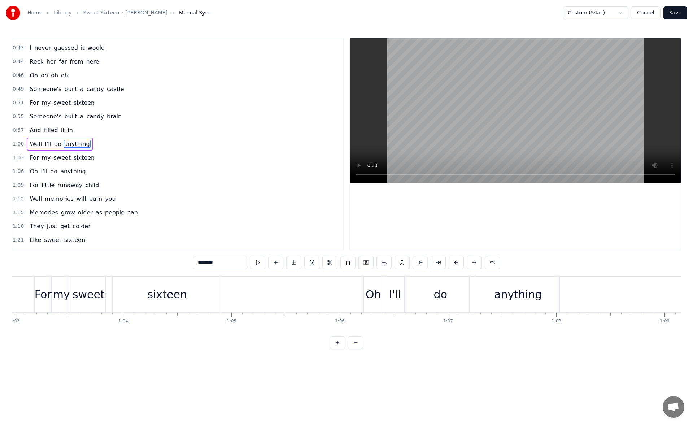
click at [179, 297] on div "sixteen" at bounding box center [167, 294] width 39 height 16
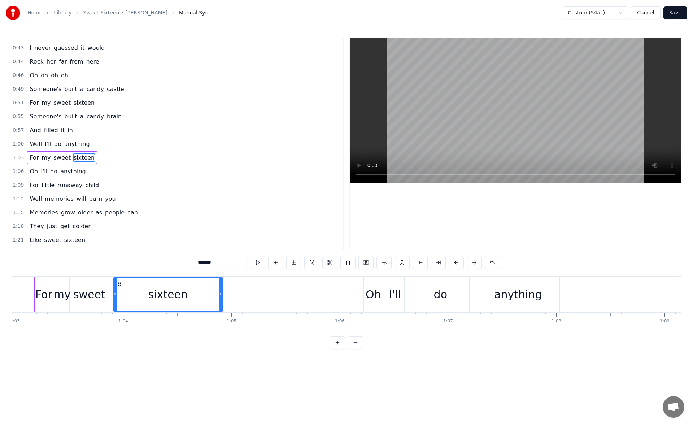
scroll to position [148, 0]
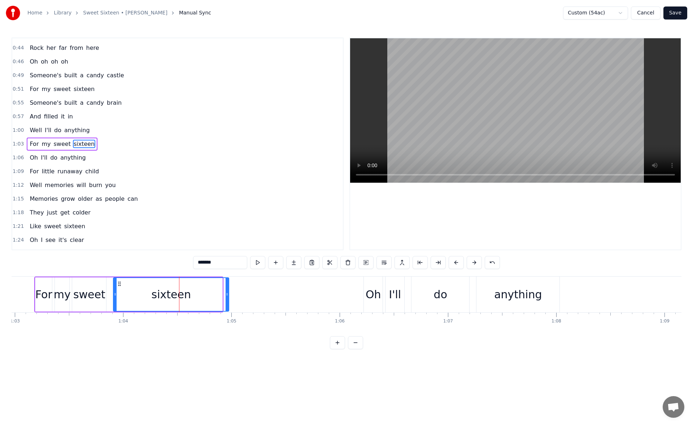
drag, startPoint x: 221, startPoint y: 293, endPoint x: 232, endPoint y: 293, distance: 11.2
click at [228, 293] on icon at bounding box center [227, 294] width 3 height 6
click at [257, 264] on button at bounding box center [257, 262] width 15 height 13
drag, startPoint x: 232, startPoint y: 293, endPoint x: 239, endPoint y: 294, distance: 6.9
click at [237, 294] on icon at bounding box center [235, 294] width 3 height 6
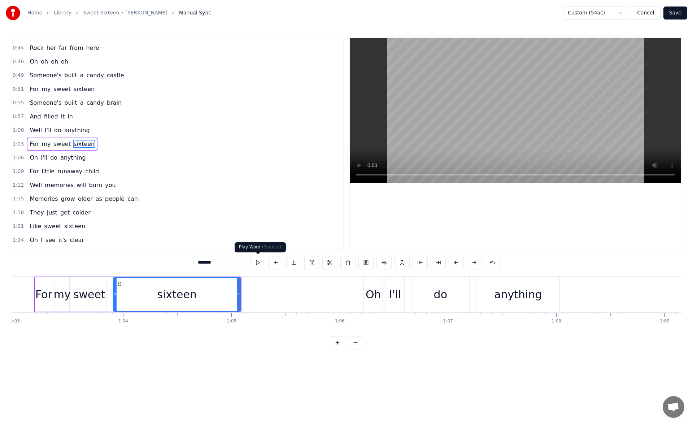
click at [259, 263] on button at bounding box center [257, 262] width 15 height 13
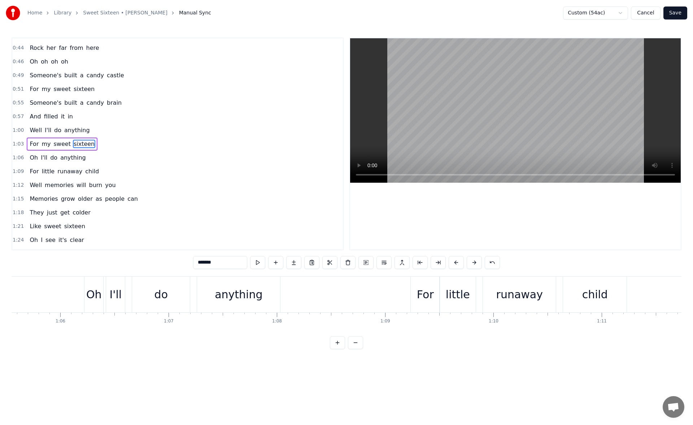
scroll to position [0, 7114]
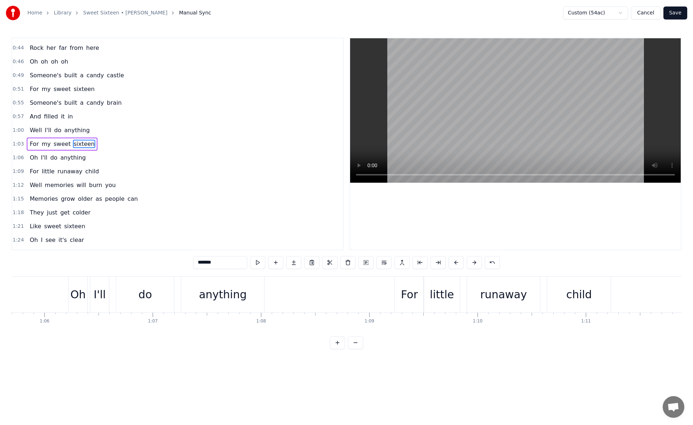
click at [226, 293] on div "anything" at bounding box center [223, 294] width 48 height 16
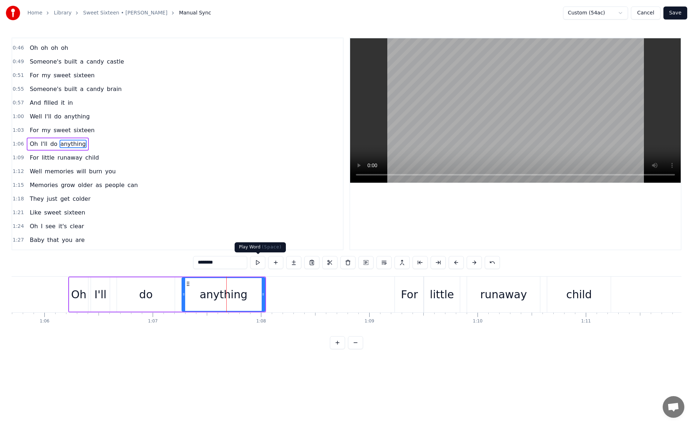
click at [257, 263] on button at bounding box center [257, 262] width 15 height 13
drag, startPoint x: 264, startPoint y: 295, endPoint x: 272, endPoint y: 295, distance: 7.6
click at [269, 295] on icon at bounding box center [267, 294] width 3 height 6
click at [255, 264] on button at bounding box center [257, 262] width 15 height 13
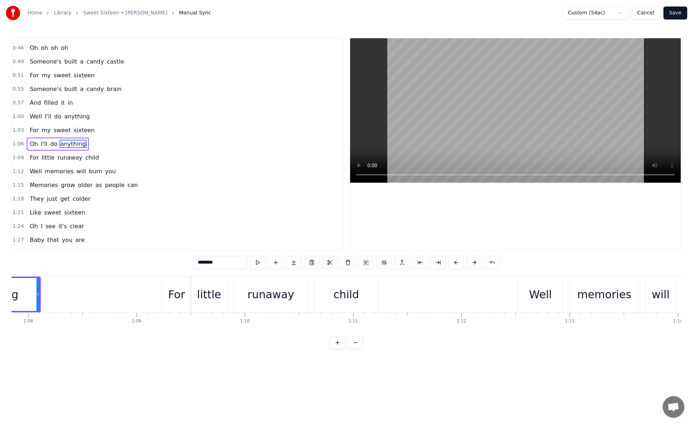
scroll to position [0, 7378]
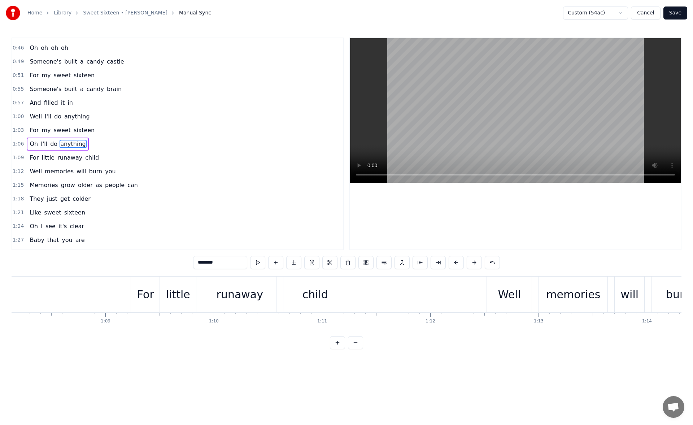
click at [338, 282] on div "child" at bounding box center [315, 294] width 64 height 36
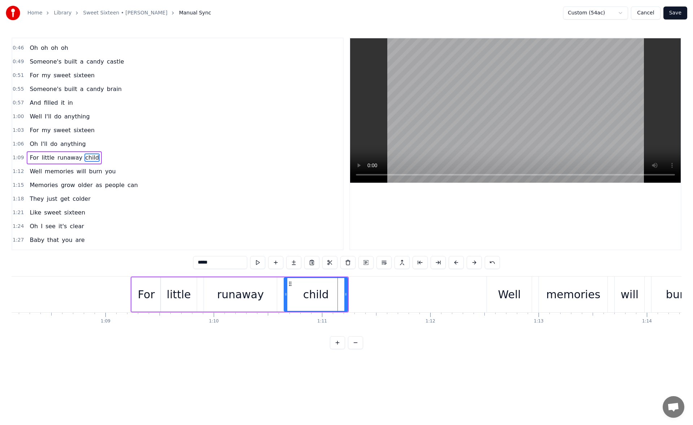
scroll to position [175, 0]
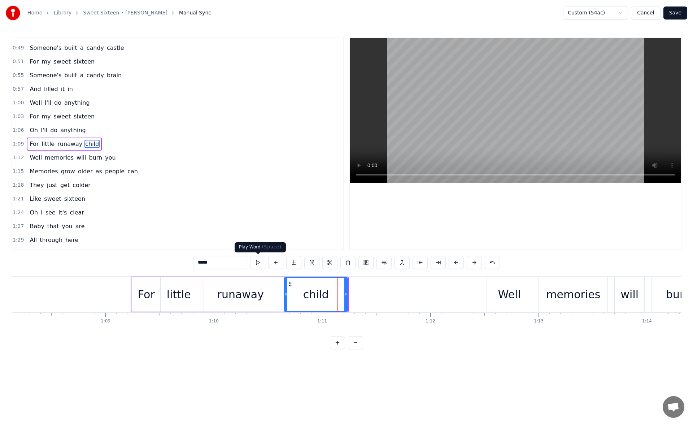
click at [258, 262] on button at bounding box center [257, 262] width 15 height 13
drag, startPoint x: 347, startPoint y: 296, endPoint x: 351, endPoint y: 296, distance: 4.3
click at [351, 296] on icon at bounding box center [350, 294] width 3 height 6
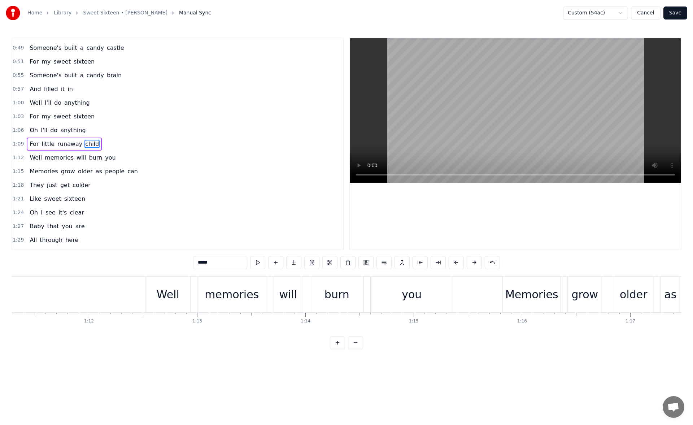
scroll to position [0, 7969]
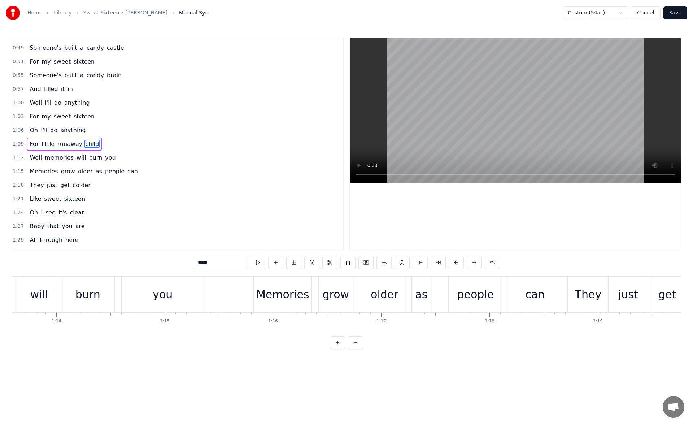
click at [173, 297] on div "you" at bounding box center [163, 294] width 82 height 36
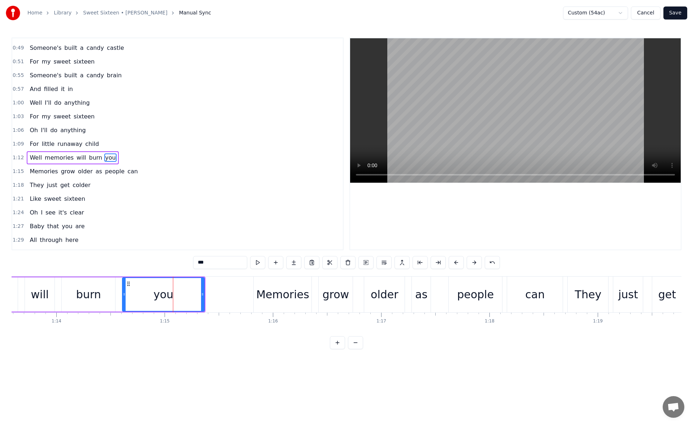
scroll to position [189, 0]
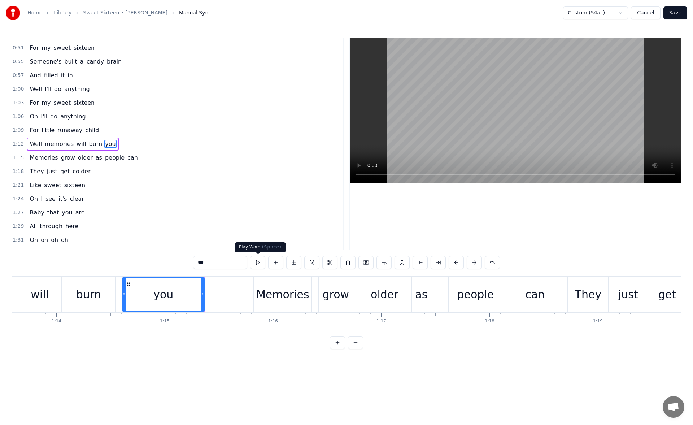
click at [262, 259] on button at bounding box center [257, 262] width 15 height 13
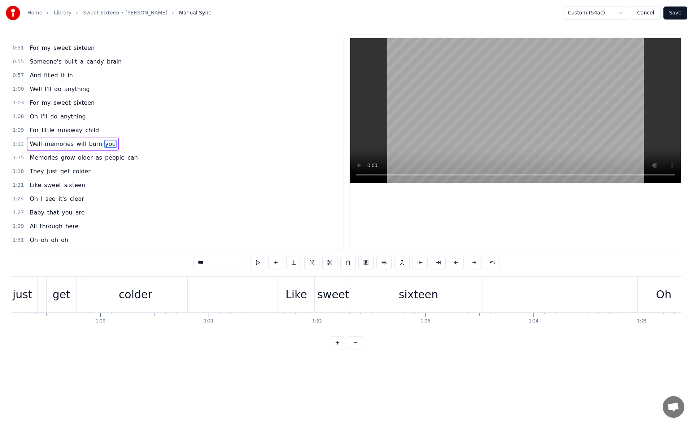
scroll to position [0, 8652]
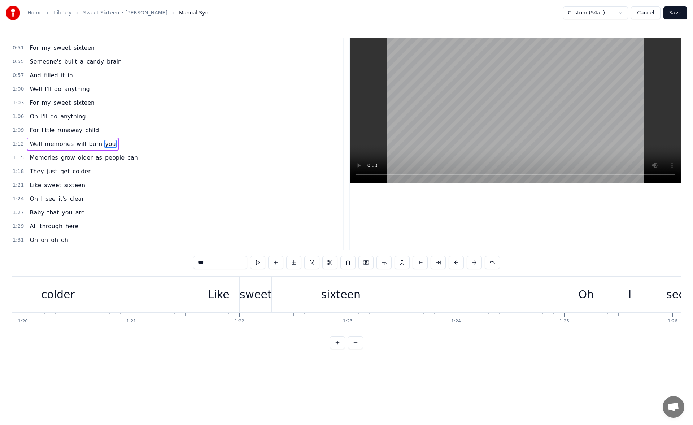
click at [347, 298] on div "sixteen" at bounding box center [340, 294] width 39 height 16
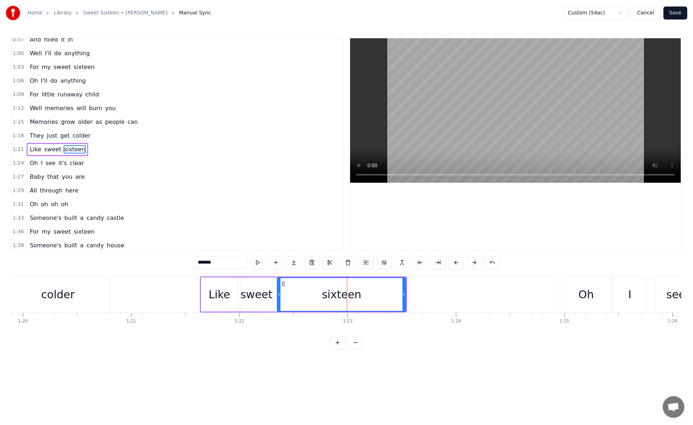
scroll to position [230, 0]
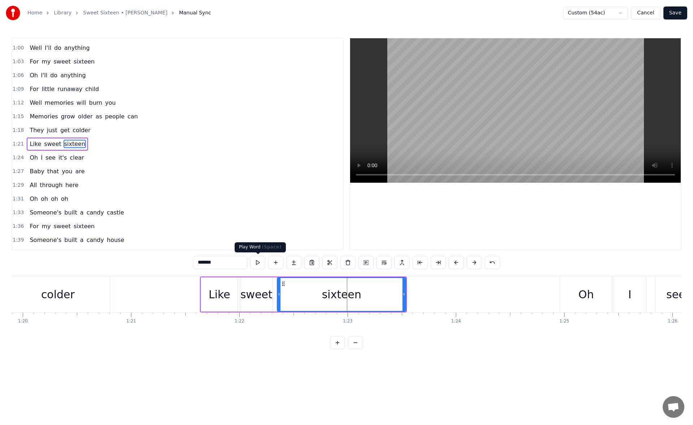
click at [260, 266] on button at bounding box center [257, 262] width 15 height 13
drag, startPoint x: 405, startPoint y: 293, endPoint x: 411, endPoint y: 293, distance: 6.1
click at [407, 293] on icon at bounding box center [405, 294] width 3 height 6
click at [264, 264] on button at bounding box center [257, 262] width 15 height 13
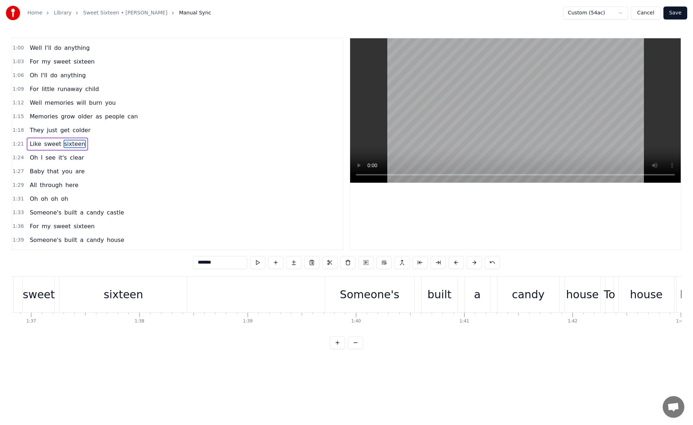
scroll to position [0, 10687]
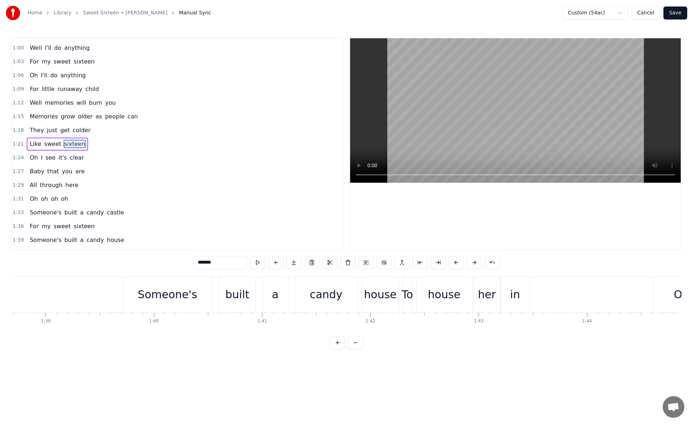
click at [511, 294] on div "in" at bounding box center [515, 294] width 10 height 16
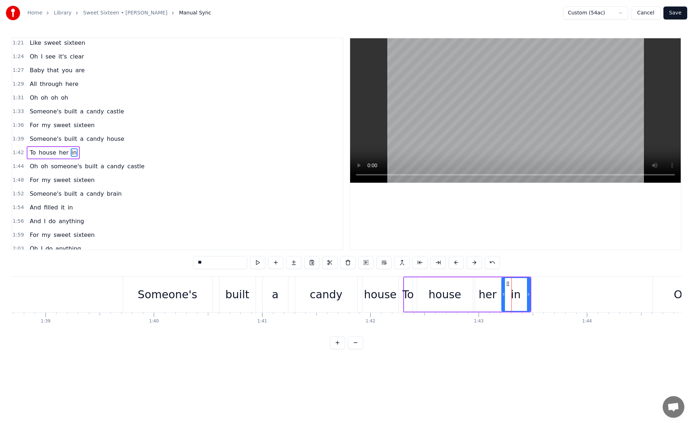
scroll to position [340, 0]
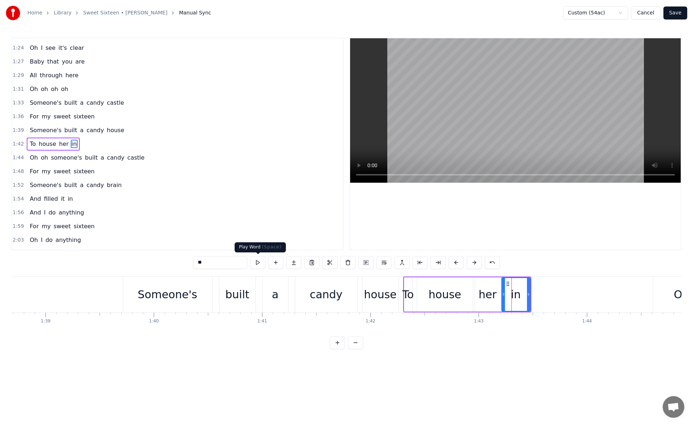
click at [257, 260] on button at bounding box center [257, 262] width 15 height 13
drag, startPoint x: 529, startPoint y: 297, endPoint x: 537, endPoint y: 297, distance: 7.9
click at [534, 297] on div at bounding box center [532, 294] width 3 height 33
click at [257, 263] on button at bounding box center [257, 262] width 15 height 13
click at [489, 291] on div "her" at bounding box center [488, 294] width 18 height 16
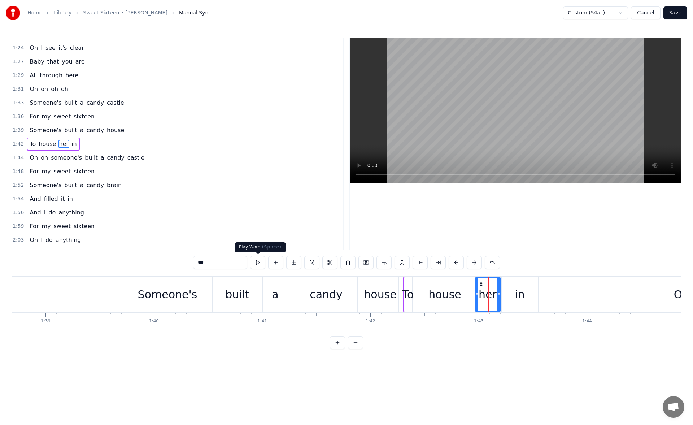
click at [259, 264] on button at bounding box center [257, 262] width 15 height 13
click at [497, 295] on icon at bounding box center [497, 294] width 3 height 6
click at [506, 295] on div "in" at bounding box center [520, 294] width 36 height 34
type input "**"
click at [500, 295] on icon at bounding box center [501, 294] width 3 height 6
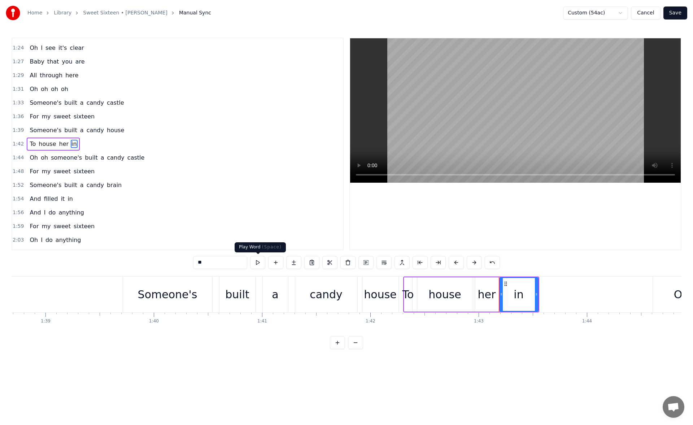
click at [258, 265] on button at bounding box center [257, 262] width 15 height 13
click at [539, 297] on icon at bounding box center [538, 294] width 3 height 6
click at [259, 261] on button at bounding box center [257, 262] width 15 height 13
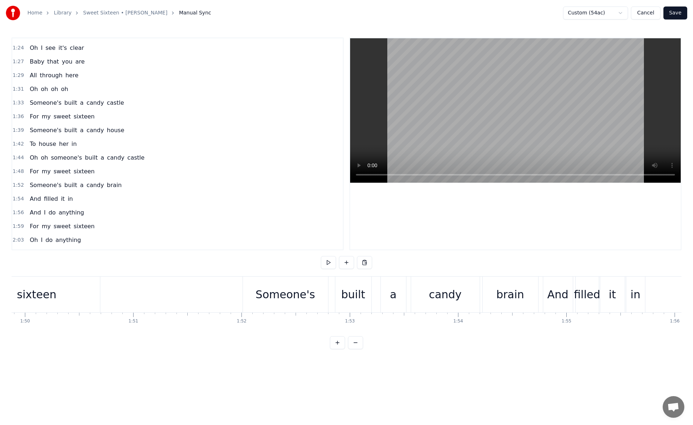
scroll to position [0, 12100]
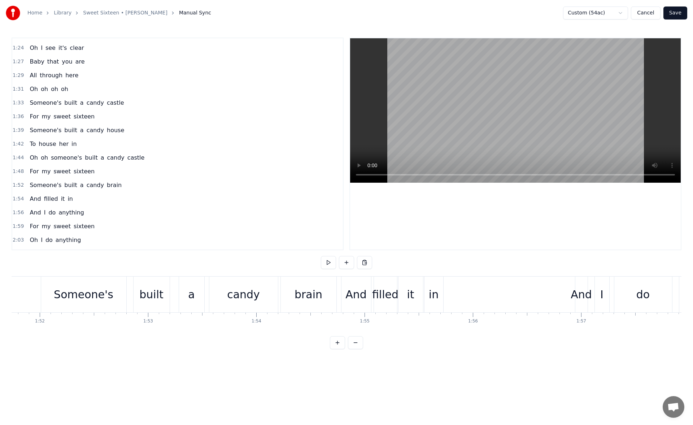
click at [435, 287] on div "in" at bounding box center [434, 294] width 10 height 16
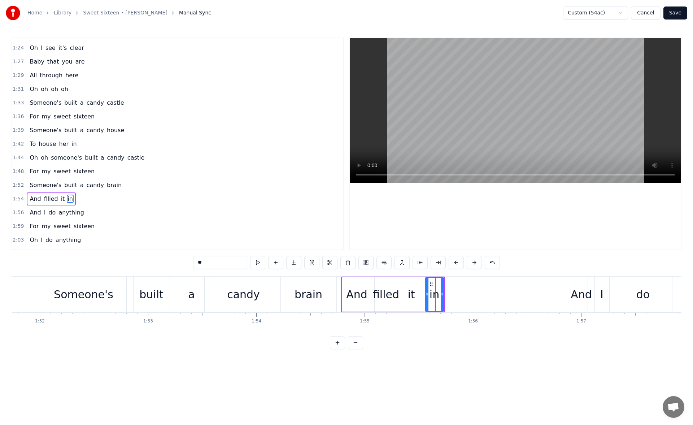
scroll to position [395, 0]
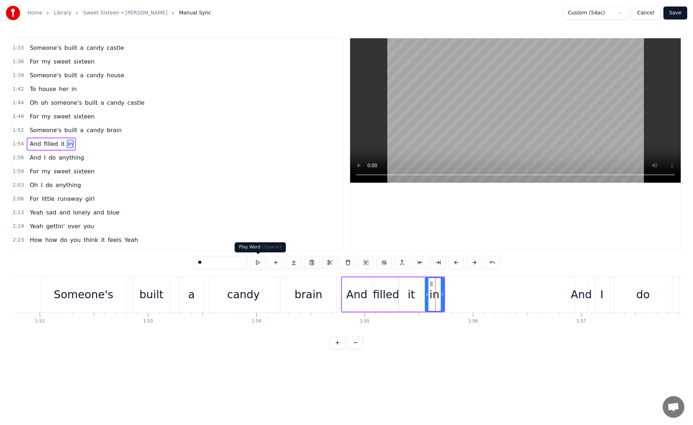
click at [263, 264] on button at bounding box center [257, 262] width 15 height 13
click at [413, 292] on div "it" at bounding box center [411, 294] width 7 height 16
click at [254, 262] on button at bounding box center [257, 262] width 15 height 13
click at [387, 284] on div "filled" at bounding box center [386, 294] width 23 height 34
click at [260, 260] on button at bounding box center [257, 262] width 15 height 13
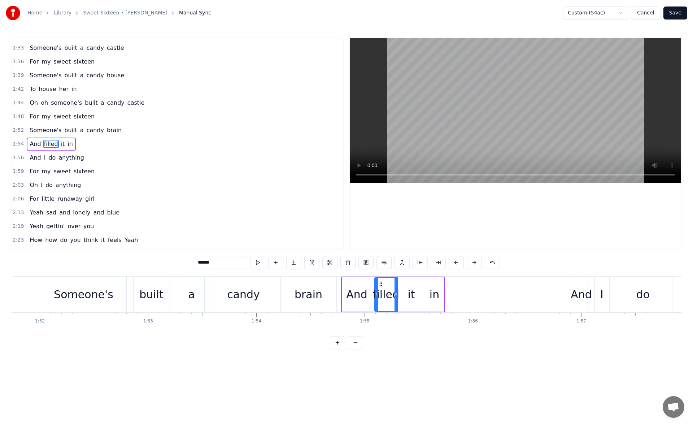
click at [402, 287] on div "it" at bounding box center [411, 294] width 25 height 34
click at [256, 261] on button at bounding box center [257, 262] width 15 height 13
click at [418, 292] on icon at bounding box center [418, 294] width 3 height 6
click at [431, 294] on div "in" at bounding box center [435, 294] width 10 height 16
click at [424, 294] on icon at bounding box center [423, 294] width 3 height 6
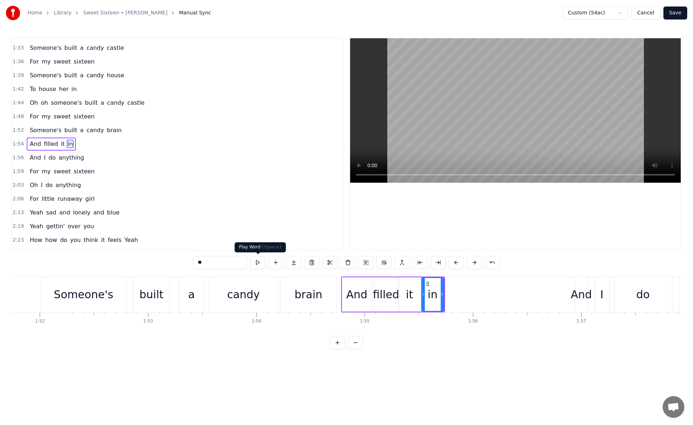
click at [262, 264] on button at bounding box center [257, 262] width 15 height 13
click at [444, 296] on icon at bounding box center [444, 294] width 3 height 6
click at [259, 262] on button at bounding box center [257, 262] width 15 height 13
click at [581, 294] on div "And" at bounding box center [581, 294] width 21 height 16
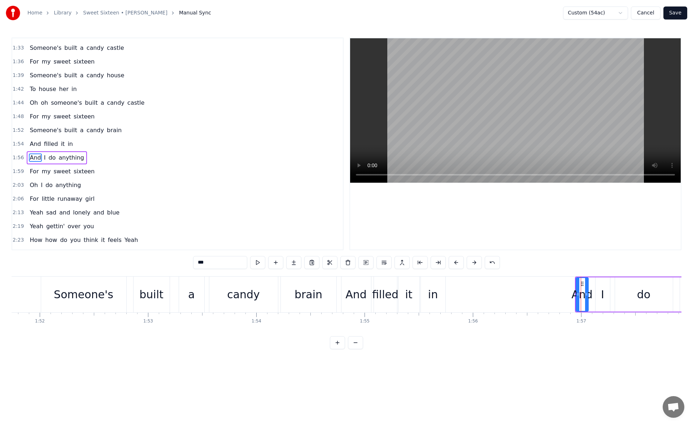
scroll to position [409, 0]
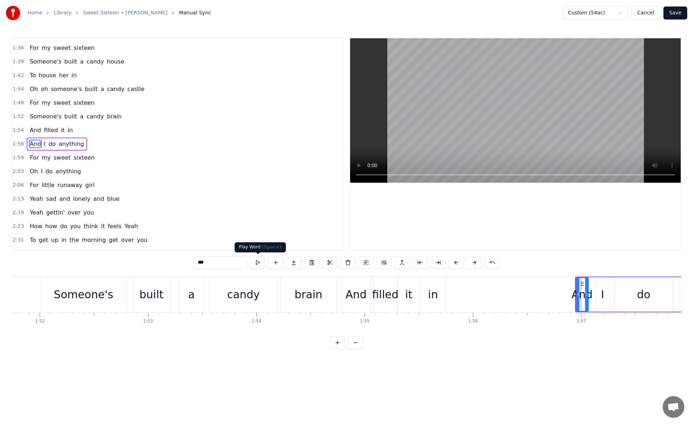
click at [256, 261] on button at bounding box center [257, 262] width 15 height 13
drag, startPoint x: 576, startPoint y: 293, endPoint x: 569, endPoint y: 293, distance: 7.2
click at [571, 293] on icon at bounding box center [572, 294] width 3 height 6
click at [260, 261] on button at bounding box center [257, 262] width 15 height 13
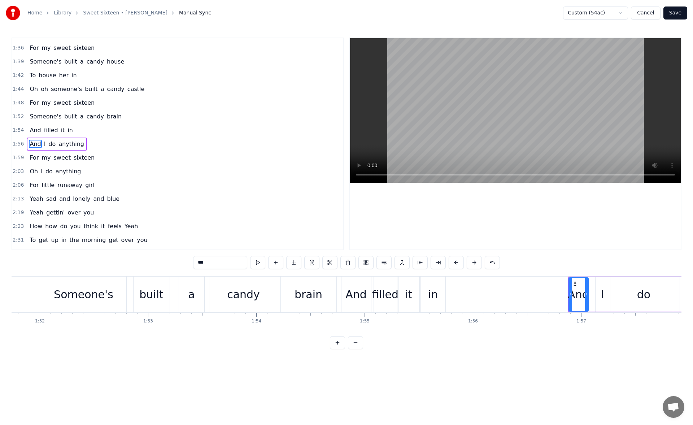
click at [260, 261] on button at bounding box center [257, 262] width 15 height 13
click at [567, 293] on circle at bounding box center [567, 293] width 0 height 0
click at [257, 263] on button at bounding box center [257, 262] width 15 height 13
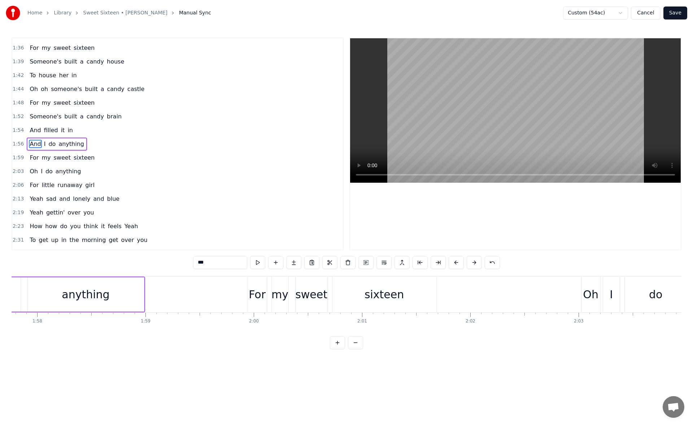
scroll to position [0, 12768]
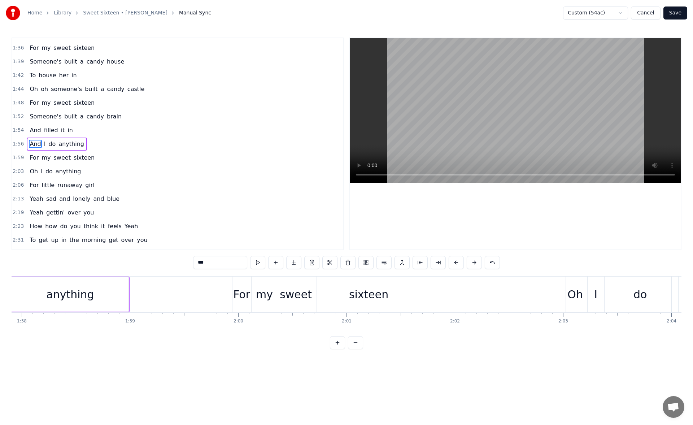
click at [404, 288] on div "sixteen" at bounding box center [369, 294] width 104 height 36
type input "*******"
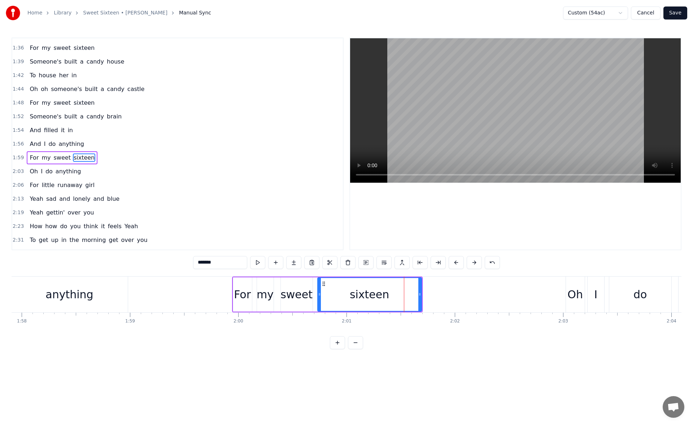
scroll to position [422, 0]
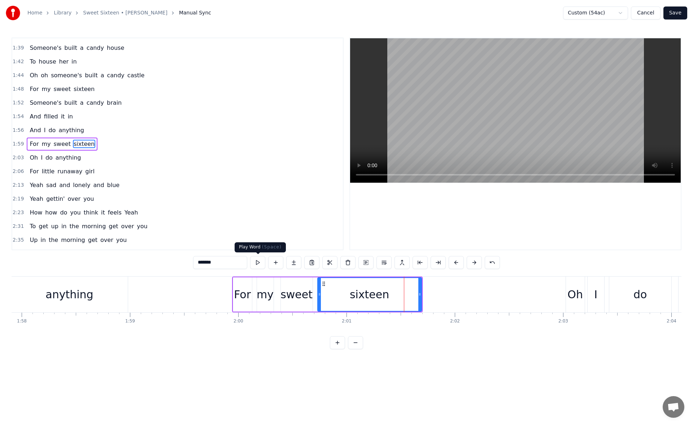
click at [261, 263] on button at bounding box center [257, 262] width 15 height 13
click at [424, 293] on icon at bounding box center [422, 294] width 3 height 6
click at [679, 16] on button "Save" at bounding box center [675, 12] width 24 height 13
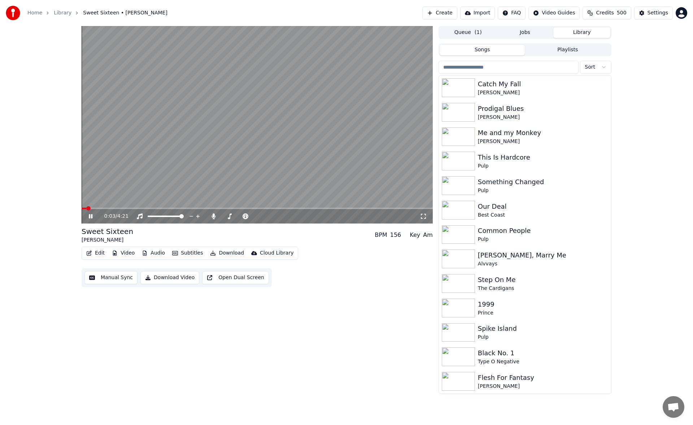
click at [422, 214] on icon at bounding box center [423, 216] width 7 height 6
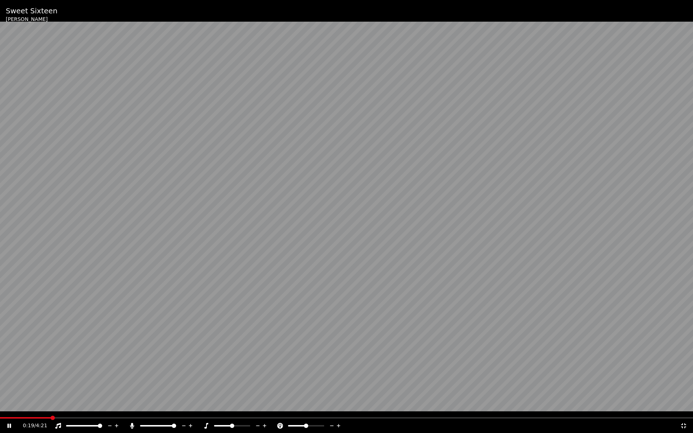
click at [23, 418] on span at bounding box center [25, 417] width 51 height 1
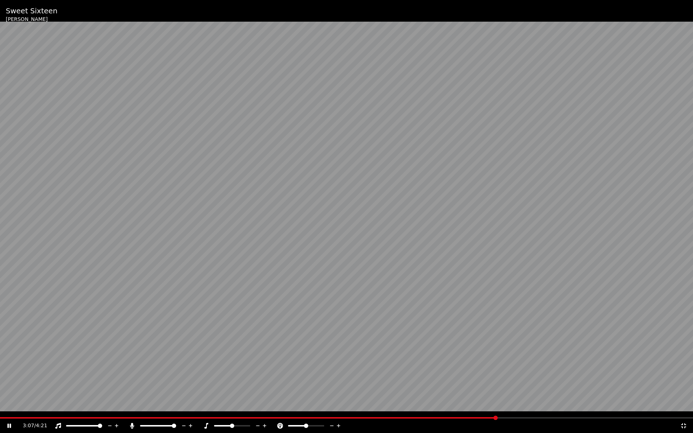
click at [447, 418] on span at bounding box center [248, 417] width 497 height 1
click at [680, 423] on icon at bounding box center [683, 426] width 7 height 6
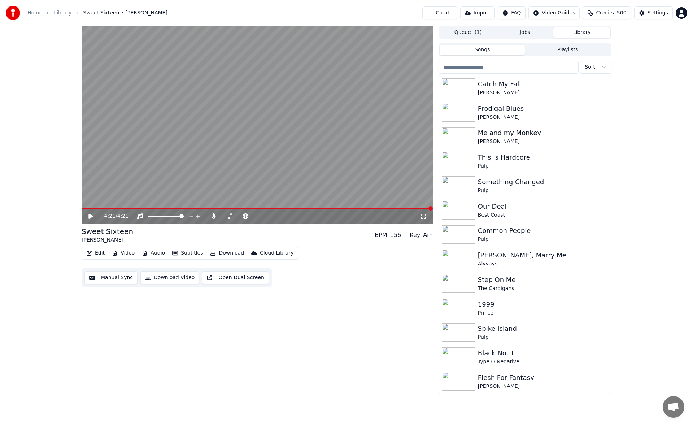
click at [122, 277] on button "Manual Sync" at bounding box center [110, 277] width 53 height 13
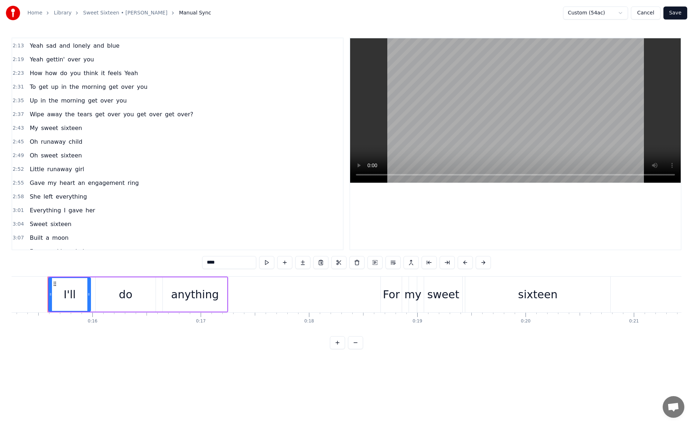
scroll to position [565, 0]
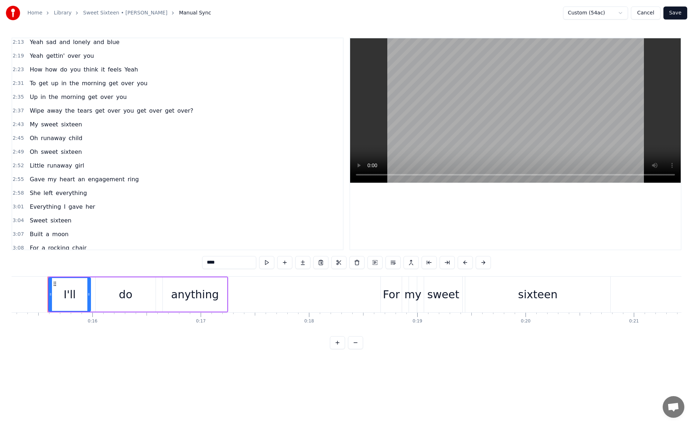
click at [127, 175] on span "ring" at bounding box center [133, 179] width 13 height 8
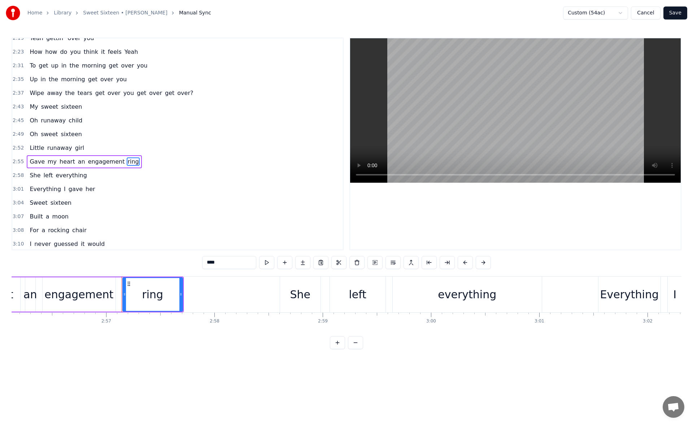
scroll to position [0, 19146]
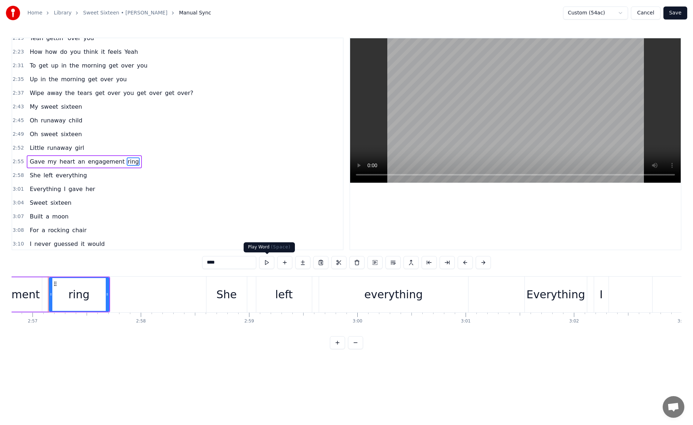
click at [271, 261] on button at bounding box center [266, 262] width 15 height 13
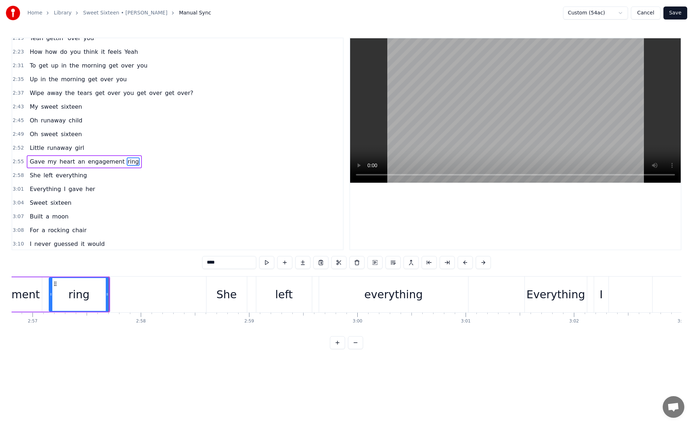
click at [73, 176] on span "everything" at bounding box center [71, 175] width 32 height 8
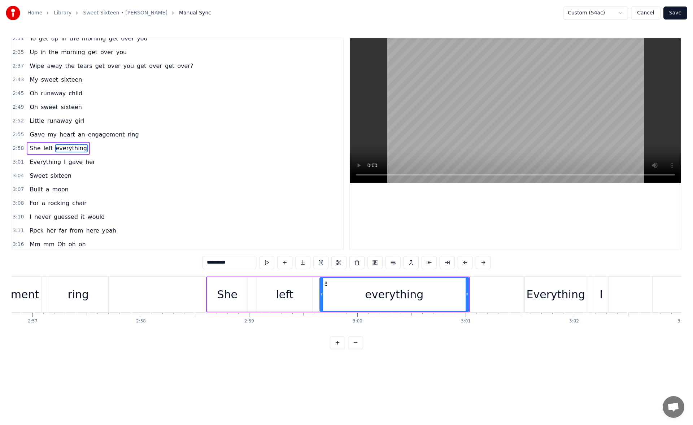
scroll to position [614, 0]
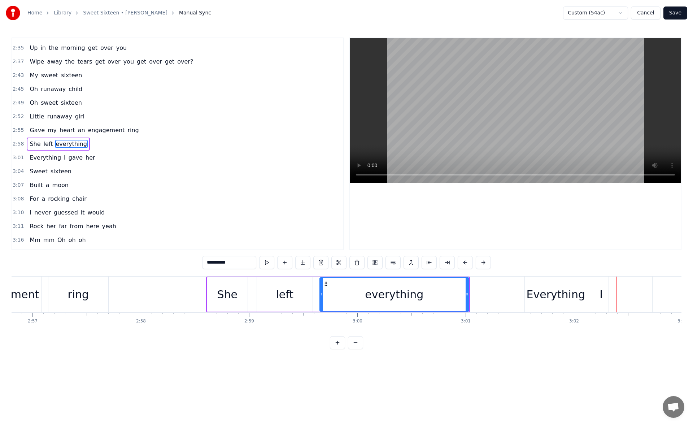
click at [353, 291] on div "everything" at bounding box center [394, 294] width 148 height 33
click at [267, 262] on button at bounding box center [266, 262] width 15 height 13
drag, startPoint x: 468, startPoint y: 293, endPoint x: 457, endPoint y: 293, distance: 11.2
click at [457, 293] on icon at bounding box center [456, 294] width 3 height 6
click at [257, 264] on button at bounding box center [257, 262] width 15 height 13
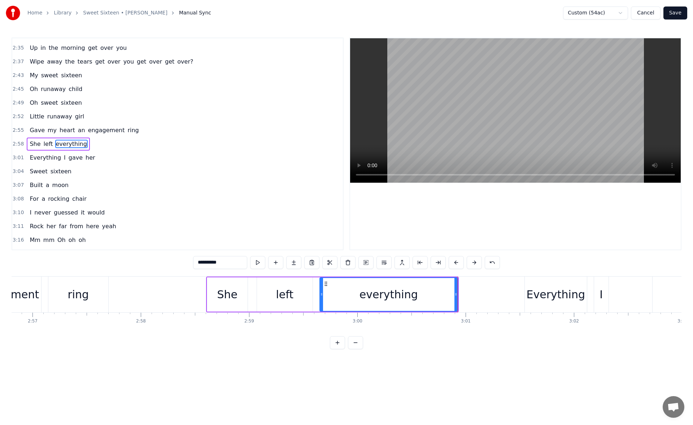
click at [41, 157] on span "Everything" at bounding box center [45, 157] width 33 height 8
type input "**********"
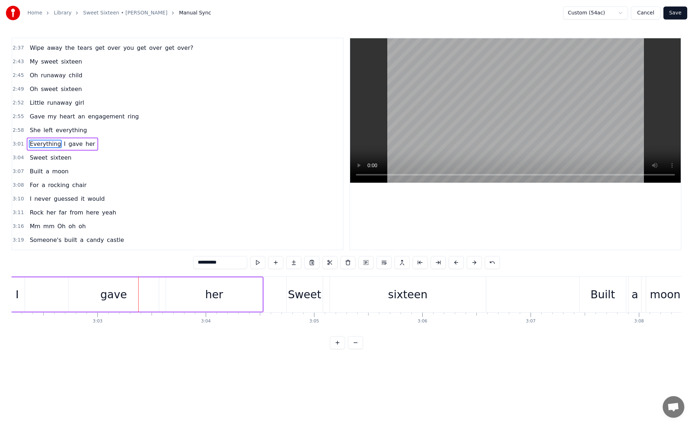
scroll to position [0, 19759]
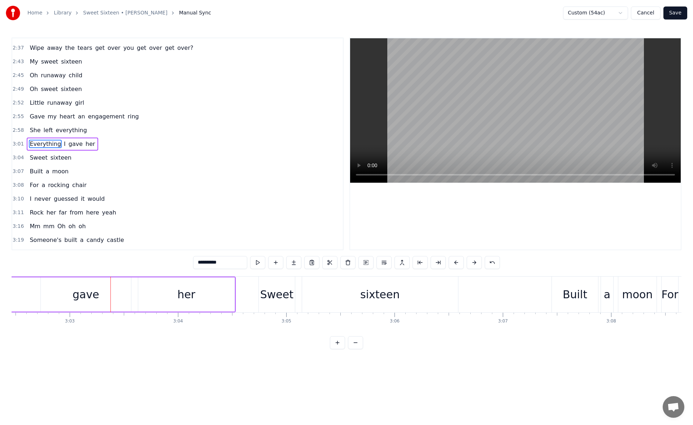
click at [679, 13] on button "Save" at bounding box center [675, 12] width 24 height 13
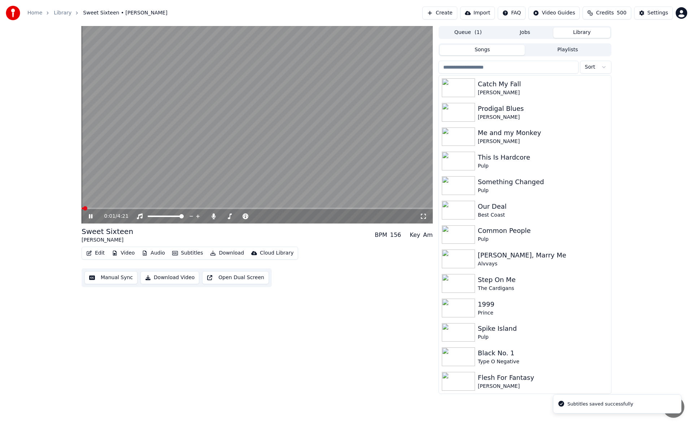
click at [91, 217] on icon at bounding box center [95, 216] width 17 height 6
click at [222, 252] on button "Download" at bounding box center [227, 253] width 40 height 10
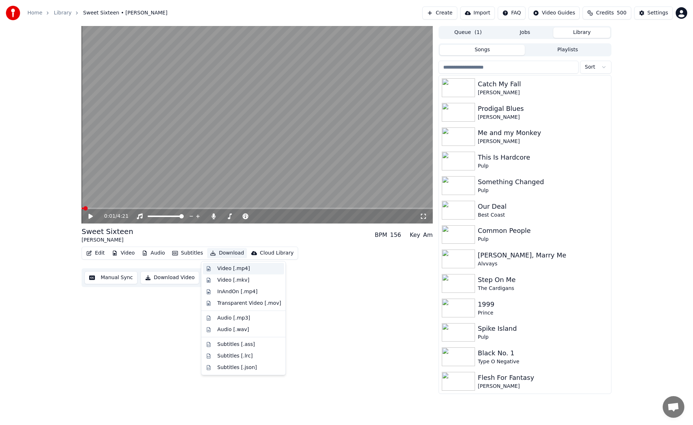
click at [227, 267] on div "Video [.mp4]" at bounding box center [233, 268] width 32 height 7
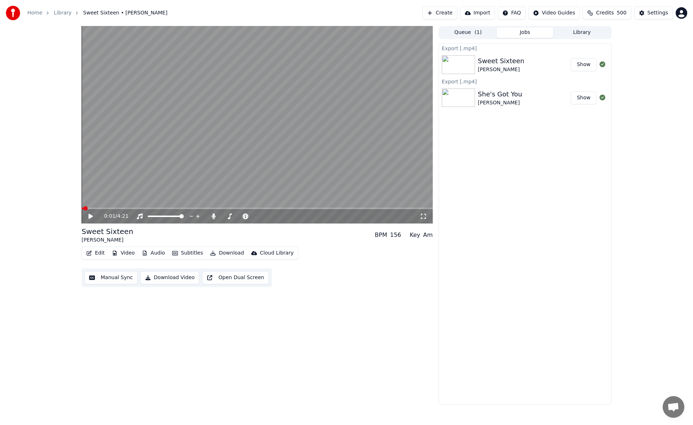
click at [126, 277] on button "Manual Sync" at bounding box center [110, 277] width 53 height 13
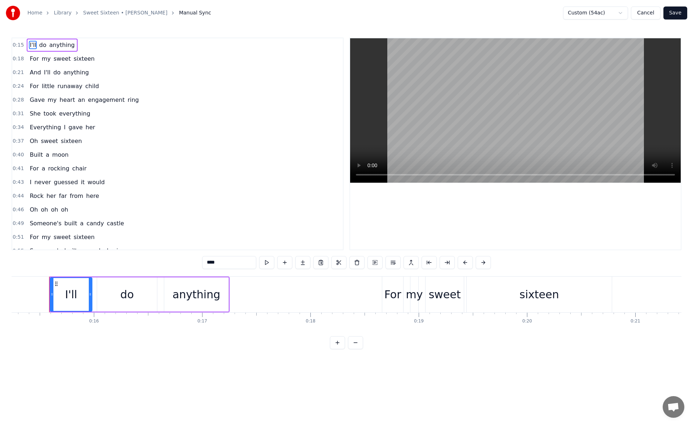
scroll to position [0, 1652]
click at [78, 58] on span "sixteen" at bounding box center [84, 59] width 22 height 8
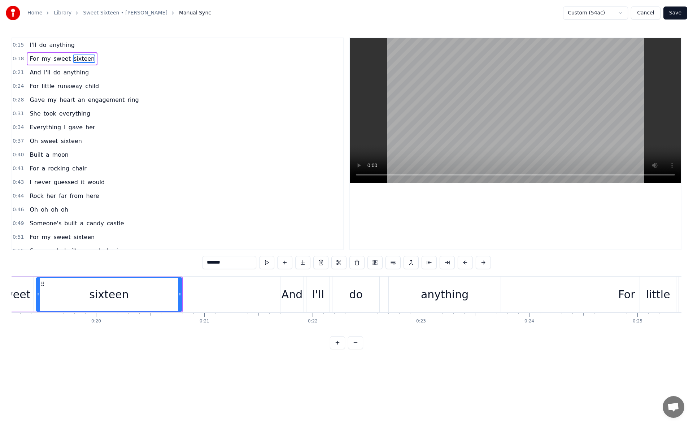
scroll to position [0, 2035]
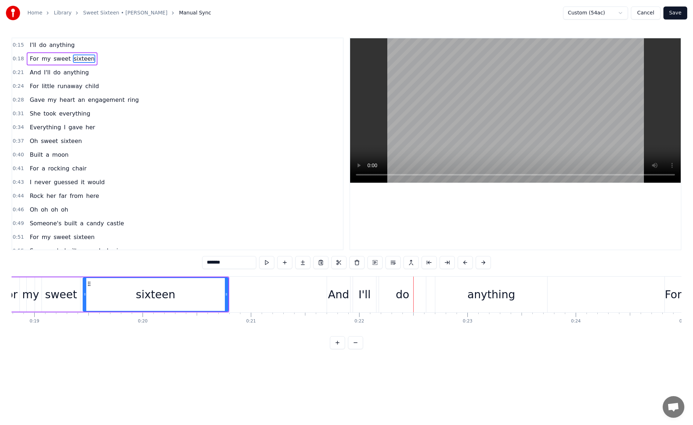
click at [143, 302] on div "sixteen" at bounding box center [155, 294] width 144 height 33
drag, startPoint x: 221, startPoint y: 293, endPoint x: 213, endPoint y: 294, distance: 8.7
click at [213, 294] on icon at bounding box center [214, 294] width 3 height 6
click at [255, 263] on button at bounding box center [257, 262] width 15 height 13
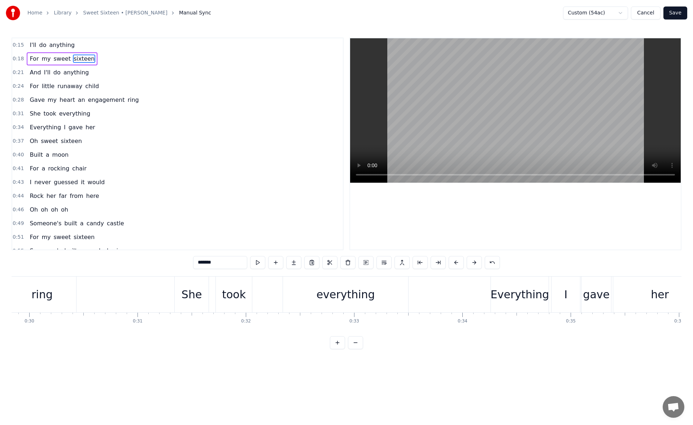
scroll to position [0, 3293]
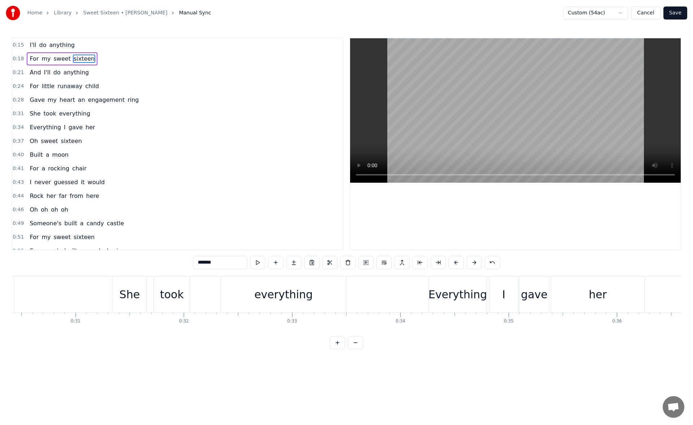
click at [260, 299] on div "everything" at bounding box center [283, 294] width 58 height 16
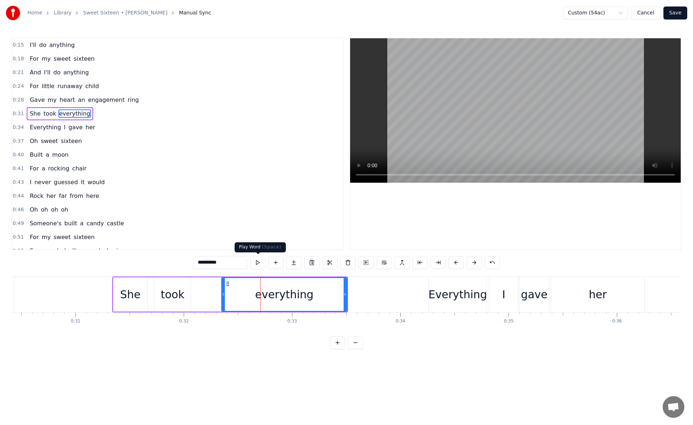
click at [256, 265] on button at bounding box center [257, 262] width 15 height 13
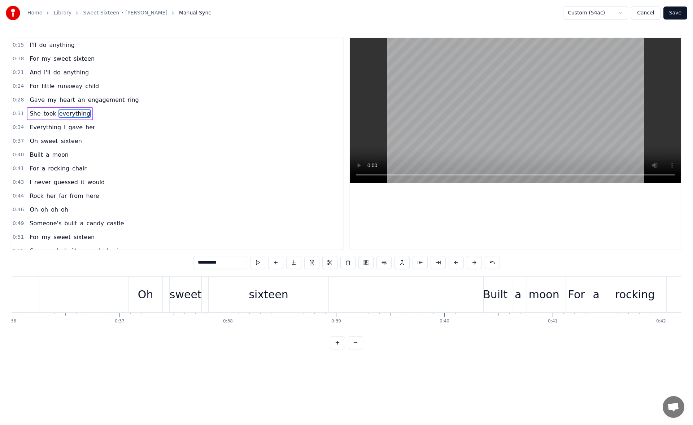
scroll to position [0, 3945]
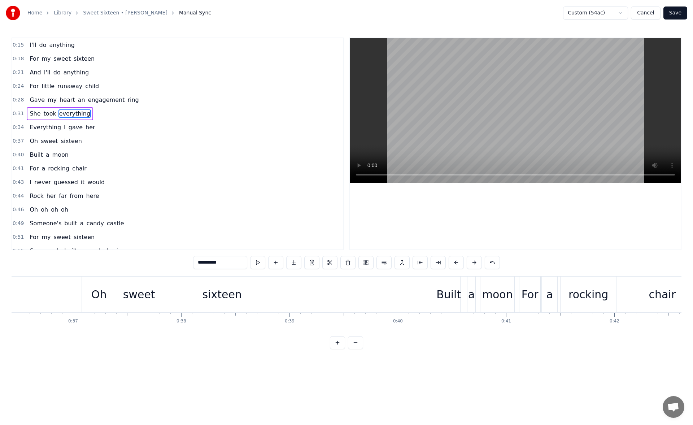
click at [205, 287] on div "sixteen" at bounding box center [222, 294] width 120 height 36
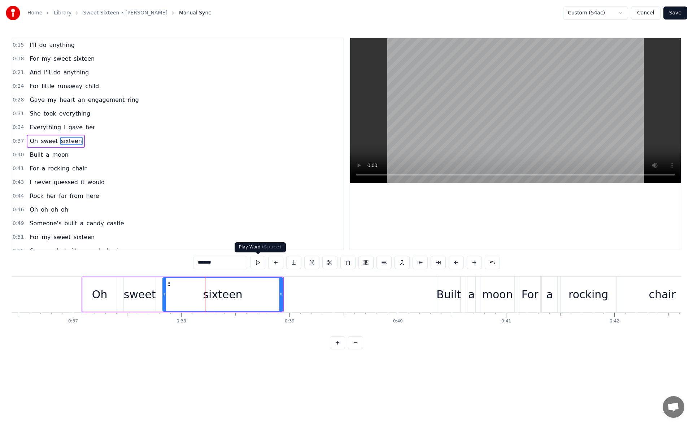
click at [261, 263] on button at bounding box center [257, 262] width 15 height 13
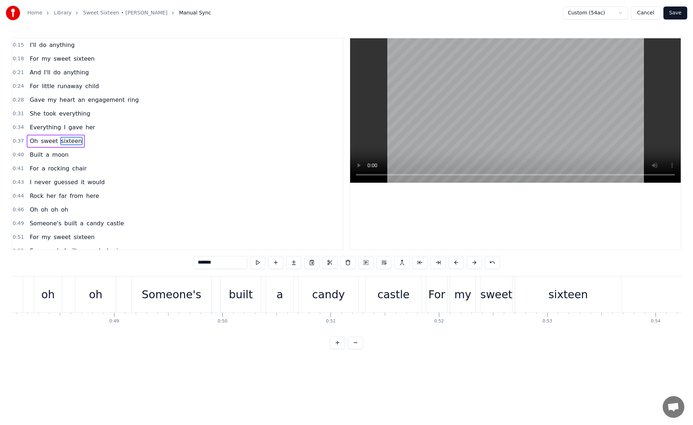
scroll to position [0, 5281]
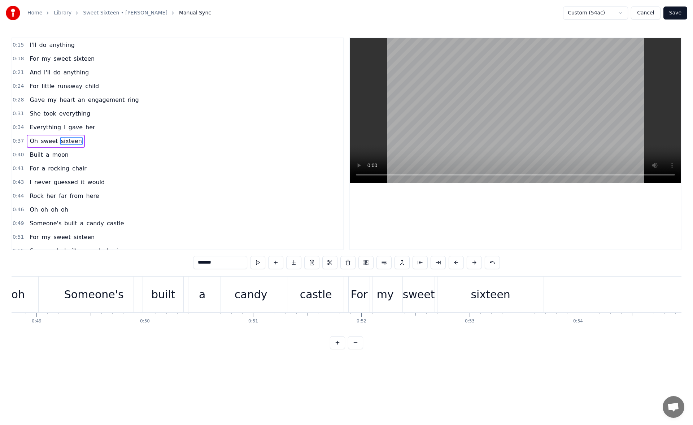
click at [484, 294] on div "sixteen" at bounding box center [490, 294] width 39 height 16
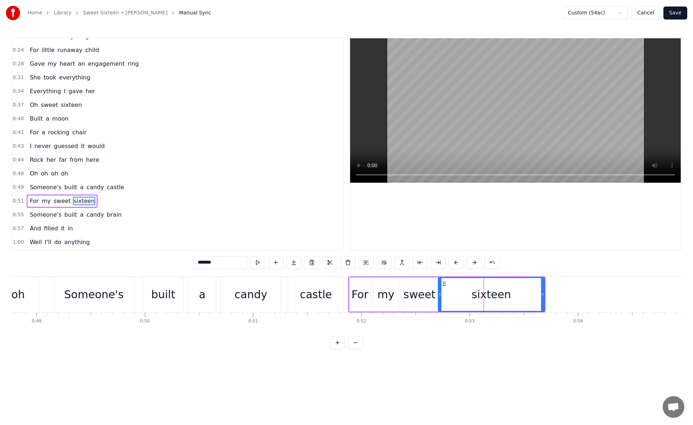
scroll to position [93, 0]
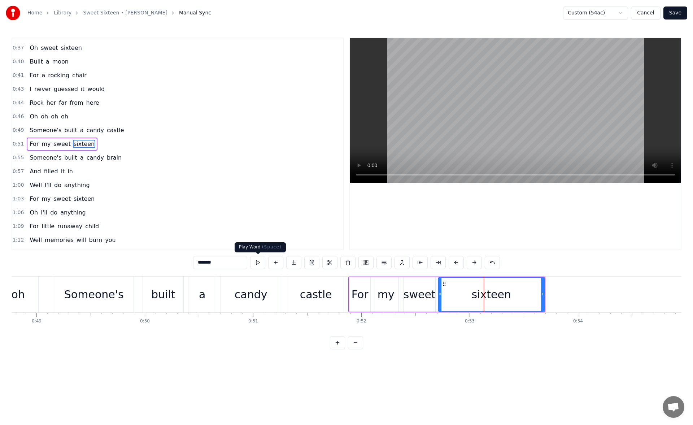
click at [261, 264] on button at bounding box center [257, 262] width 15 height 13
click at [541, 295] on icon at bounding box center [540, 294] width 3 height 6
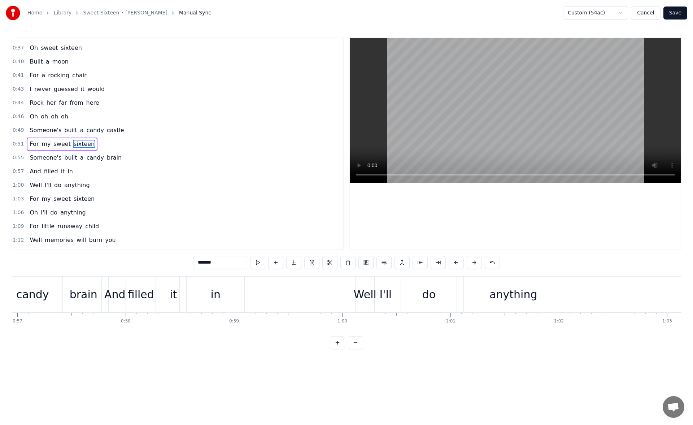
scroll to position [0, 6182]
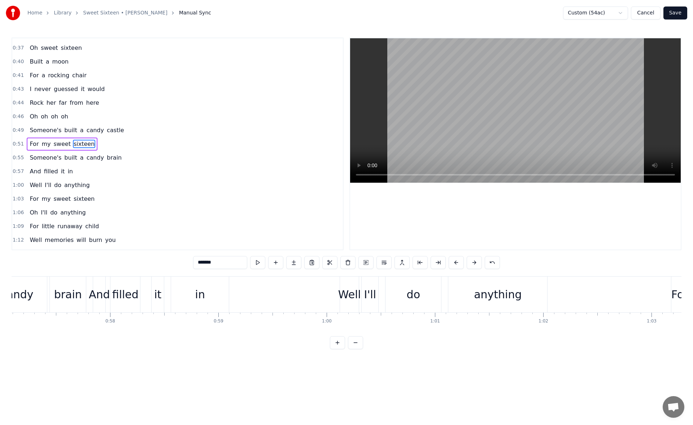
click at [181, 286] on div "in" at bounding box center [200, 294] width 58 height 36
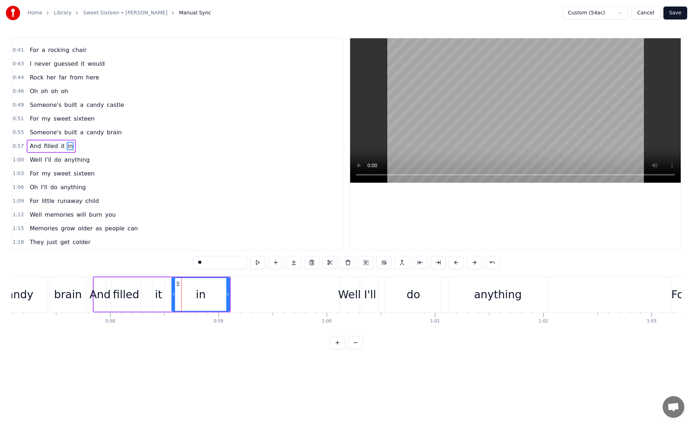
scroll to position [121, 0]
click at [247, 261] on input "**" at bounding box center [220, 262] width 54 height 13
click at [250, 263] on div "**" at bounding box center [346, 262] width 307 height 13
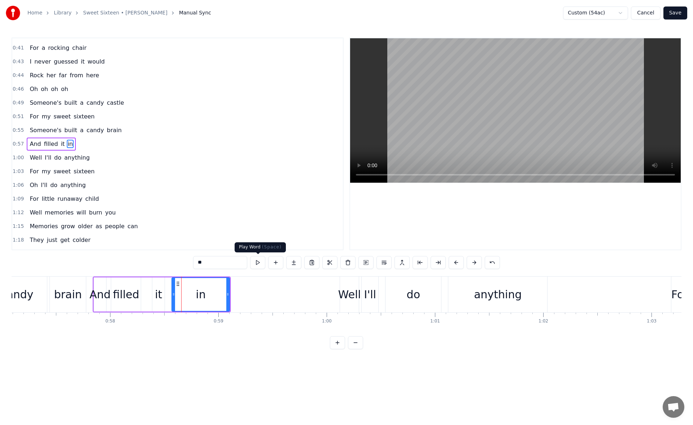
click at [258, 259] on button at bounding box center [257, 262] width 15 height 13
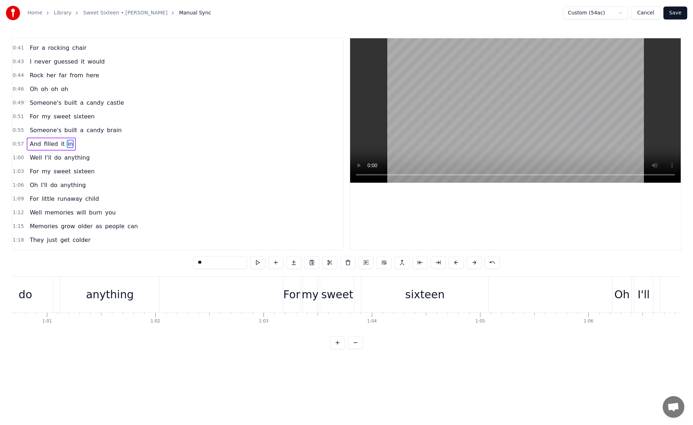
scroll to position [0, 6741]
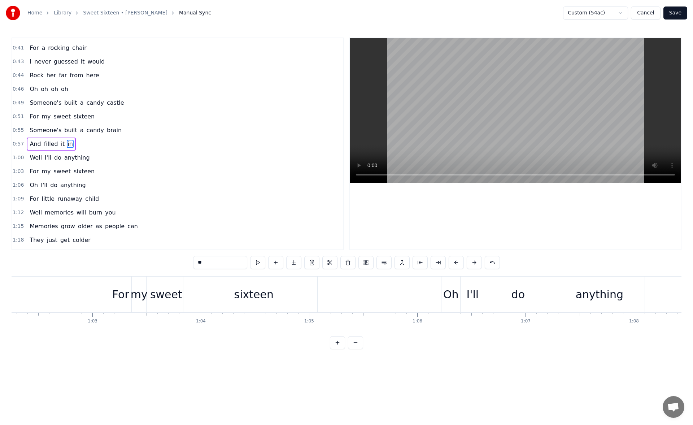
click at [285, 291] on div "sixteen" at bounding box center [253, 294] width 127 height 36
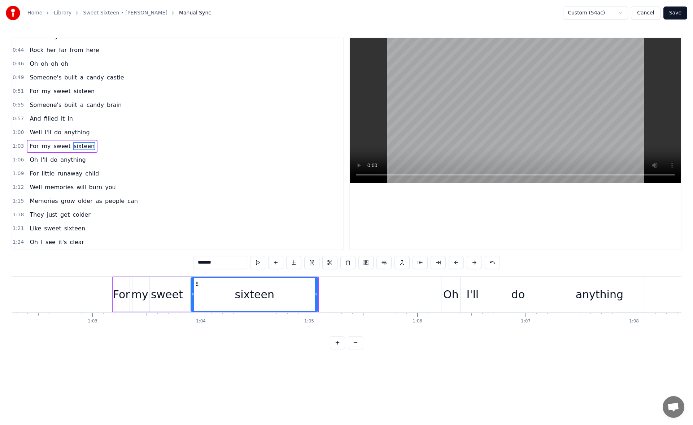
scroll to position [148, 0]
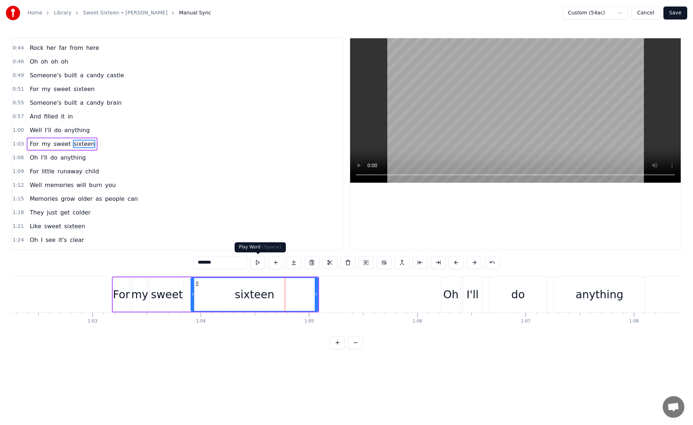
click at [261, 265] on button at bounding box center [257, 262] width 15 height 13
click at [313, 295] on icon at bounding box center [313, 294] width 3 height 6
click at [255, 263] on button at bounding box center [257, 262] width 15 height 13
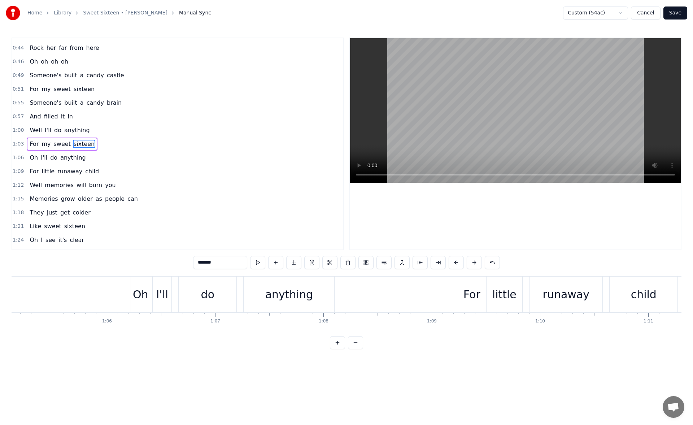
scroll to position [0, 7067]
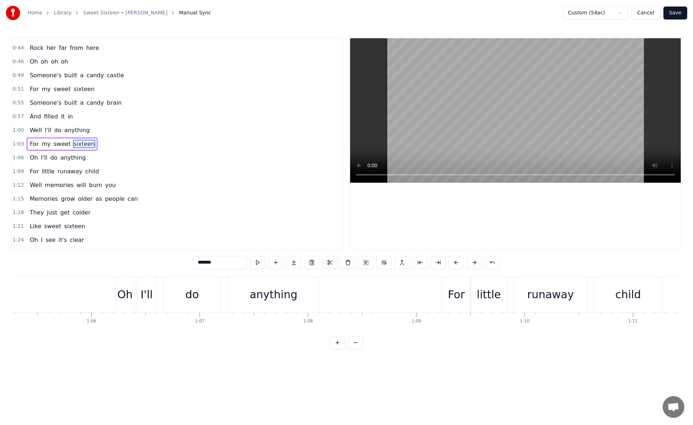
click at [270, 288] on div "anything" at bounding box center [274, 294] width 48 height 16
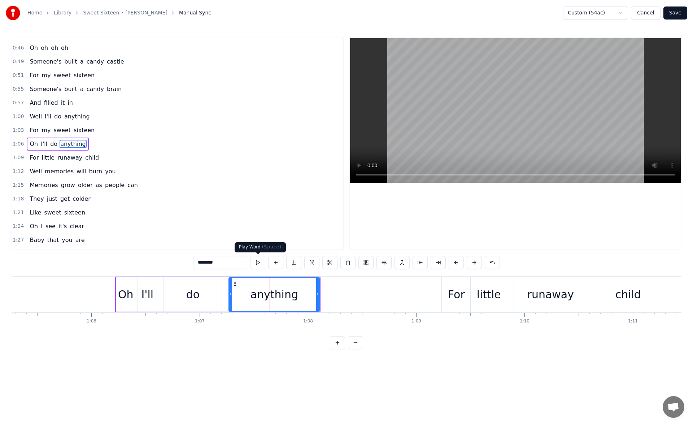
click at [258, 262] on button at bounding box center [257, 262] width 15 height 13
drag, startPoint x: 318, startPoint y: 293, endPoint x: 314, endPoint y: 292, distance: 3.6
click at [314, 292] on icon at bounding box center [314, 294] width 3 height 6
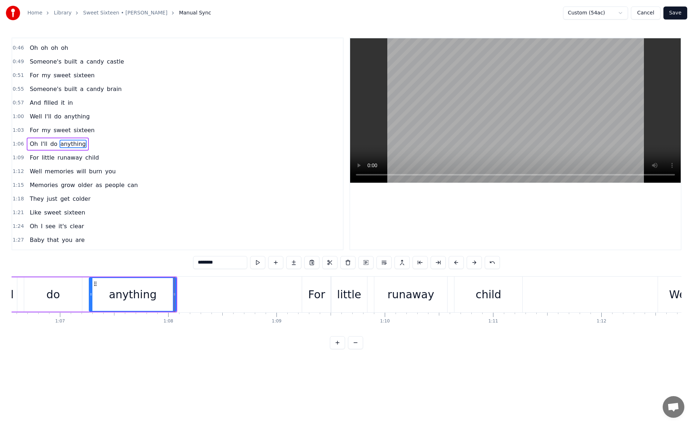
scroll to position [0, 7207]
click at [470, 298] on div "child" at bounding box center [488, 294] width 68 height 36
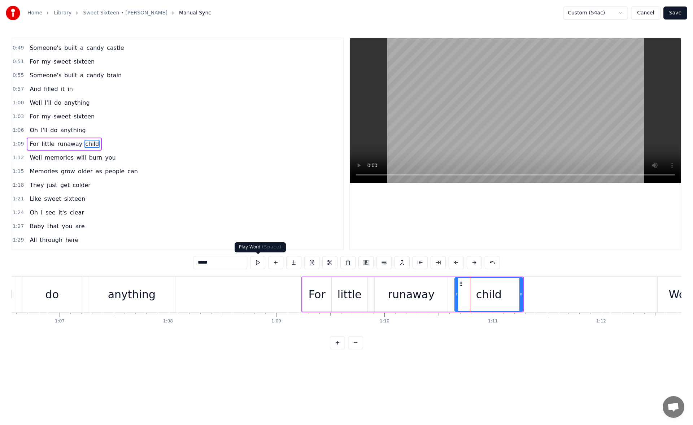
click at [260, 263] on button at bounding box center [257, 262] width 15 height 13
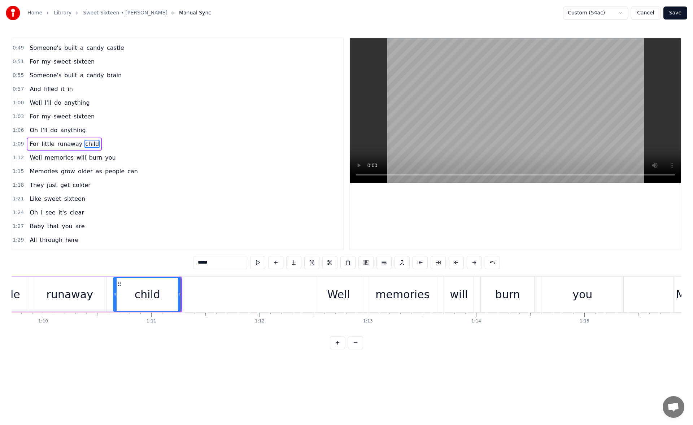
scroll to position [0, 7704]
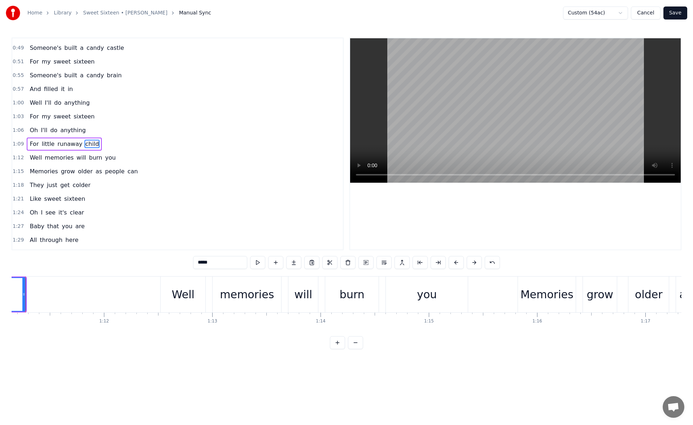
click at [402, 285] on div "you" at bounding box center [427, 294] width 82 height 36
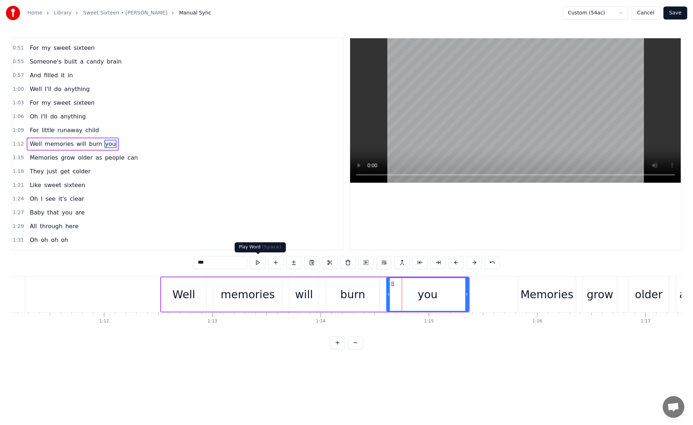
click at [259, 260] on button at bounding box center [257, 262] width 15 height 13
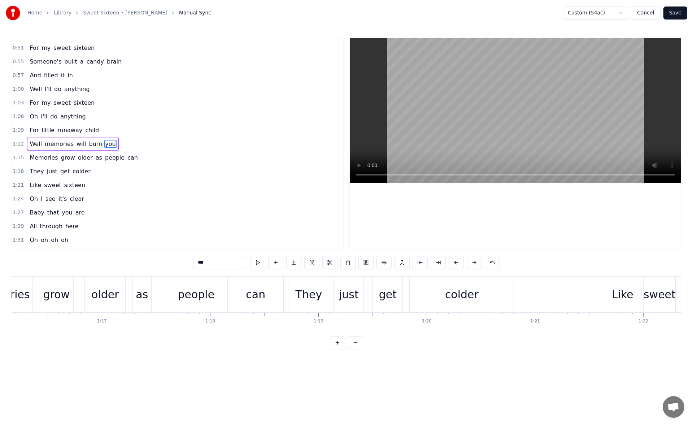
scroll to position [0, 8264]
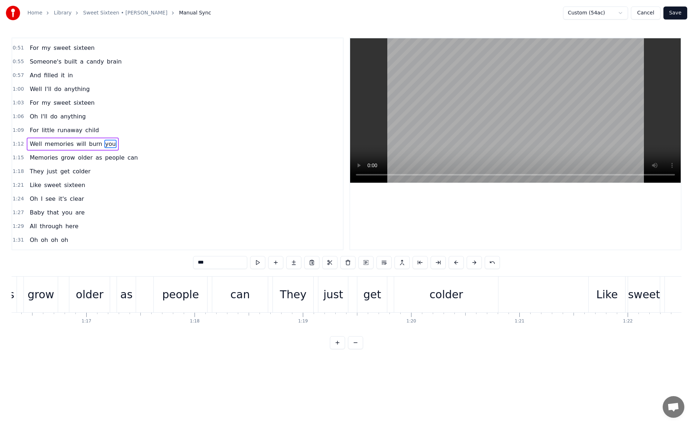
click at [420, 296] on div "colder" at bounding box center [446, 294] width 104 height 36
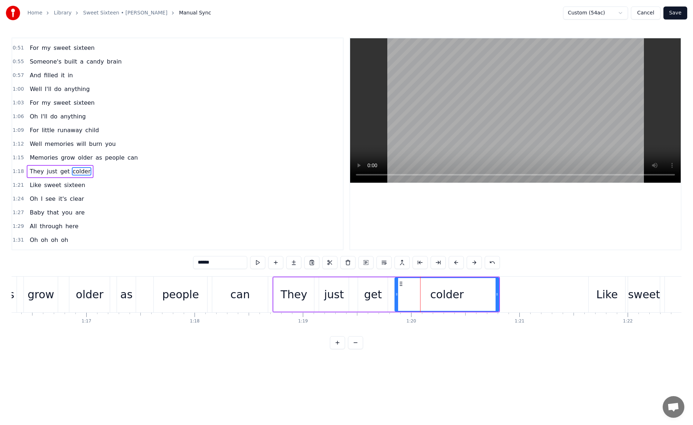
scroll to position [217, 0]
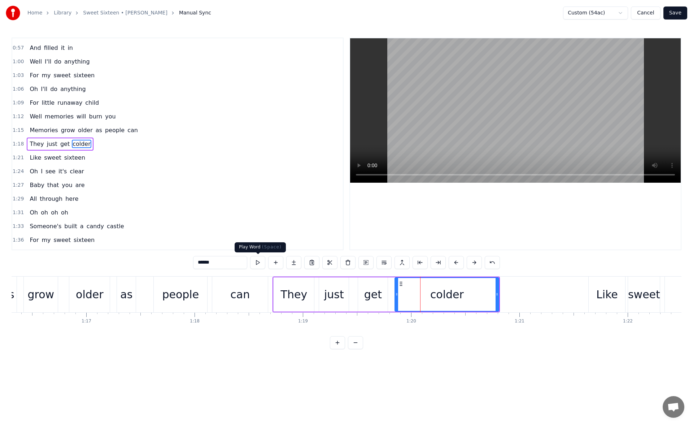
click at [258, 265] on button at bounding box center [257, 262] width 15 height 13
click at [261, 264] on button at bounding box center [257, 262] width 15 height 13
click at [493, 293] on icon at bounding box center [494, 294] width 3 height 6
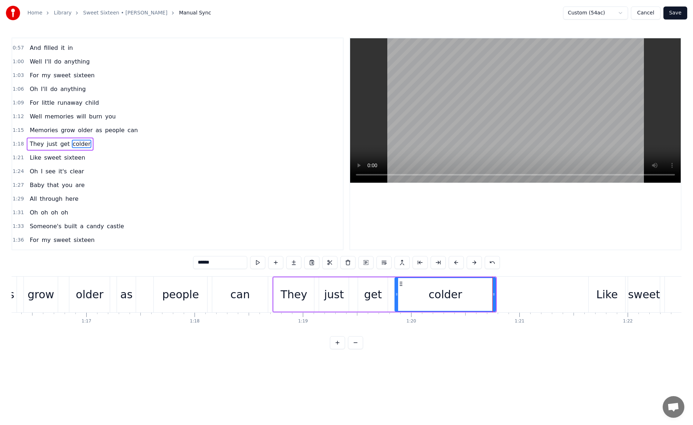
drag, startPoint x: 224, startPoint y: 336, endPoint x: 232, endPoint y: 338, distance: 8.4
click at [232, 338] on div "0:15 I'll do anything 0:18 For my sweet sixteen 0:21 And I'll do anything 0:24 …" at bounding box center [347, 194] width 670 height 312
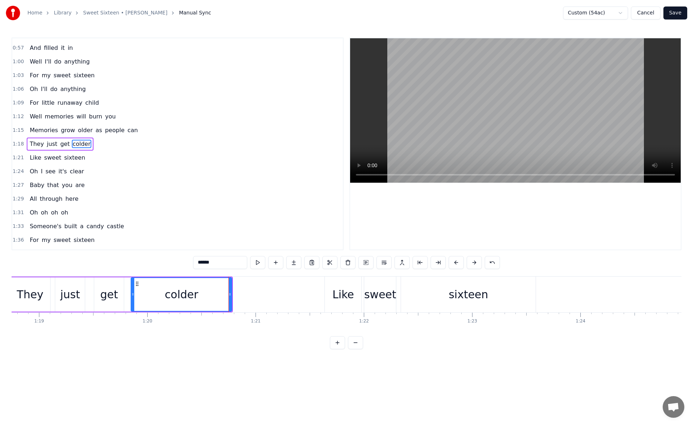
scroll to position [0, 8652]
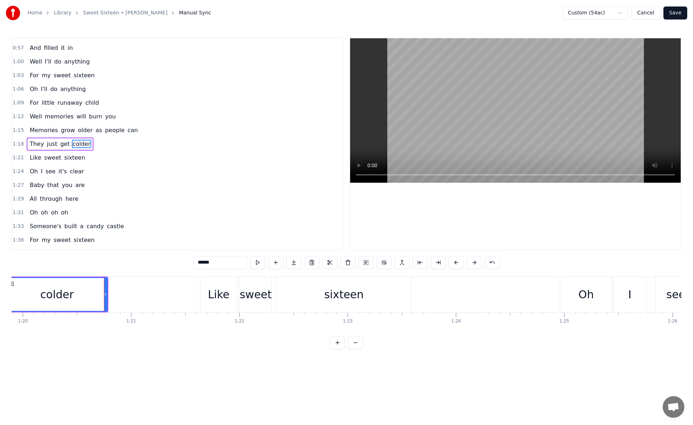
click at [340, 299] on div "sixteen" at bounding box center [343, 294] width 39 height 16
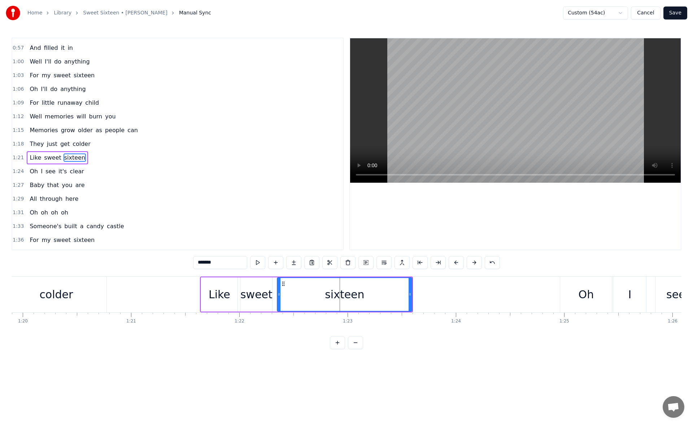
scroll to position [230, 0]
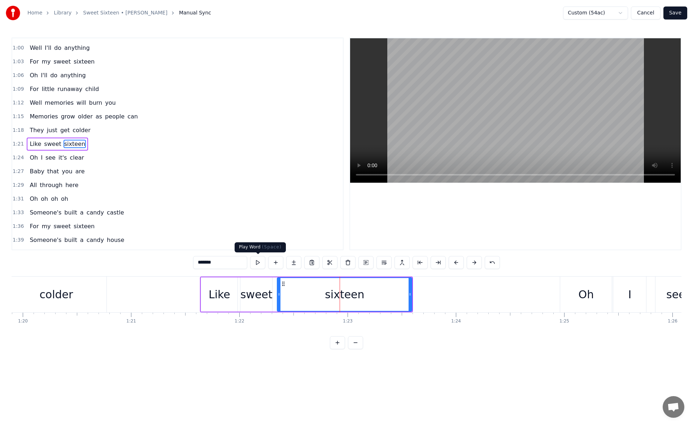
click at [253, 260] on button at bounding box center [257, 262] width 15 height 13
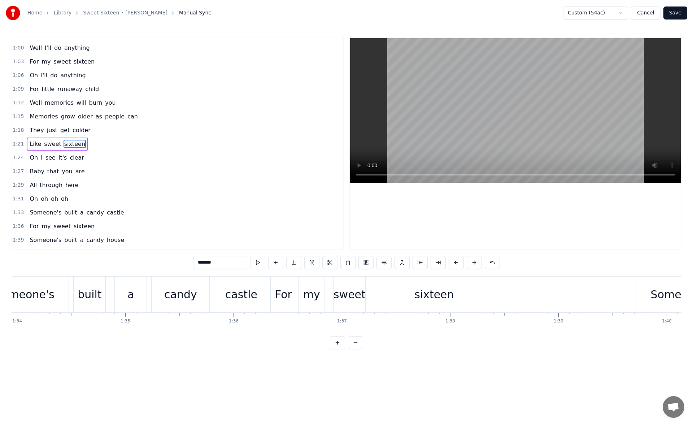
scroll to position [0, 10252]
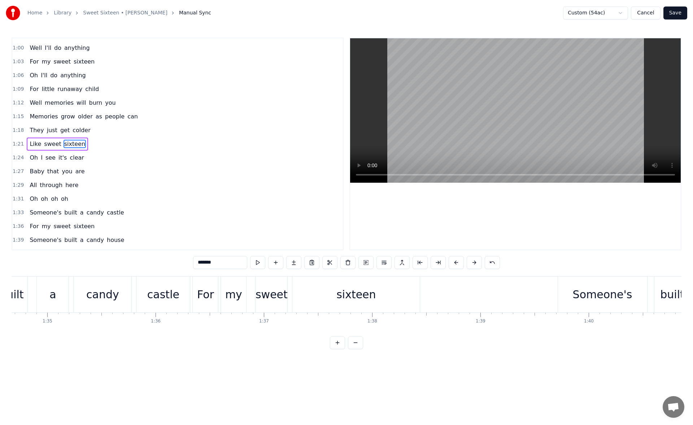
click at [365, 293] on div "sixteen" at bounding box center [355, 294] width 39 height 16
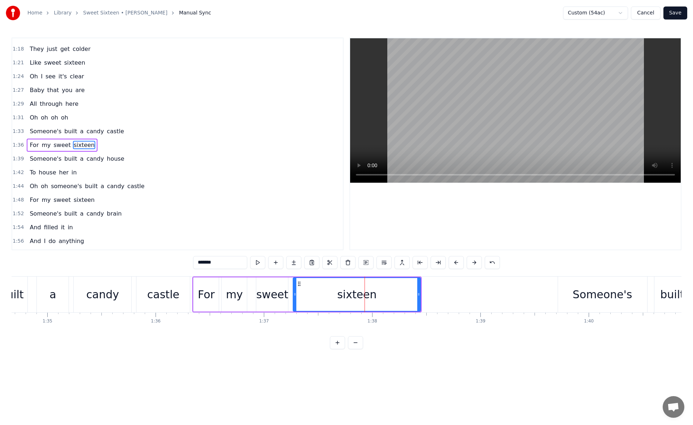
scroll to position [313, 0]
click at [260, 264] on button at bounding box center [257, 262] width 15 height 13
click at [417, 293] on icon at bounding box center [416, 294] width 3 height 6
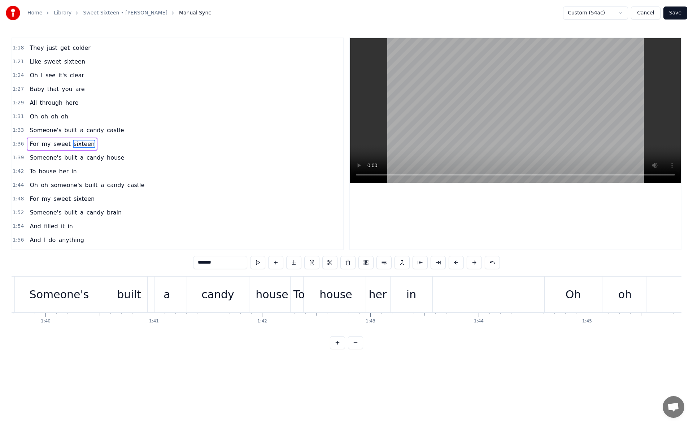
scroll to position [0, 10842]
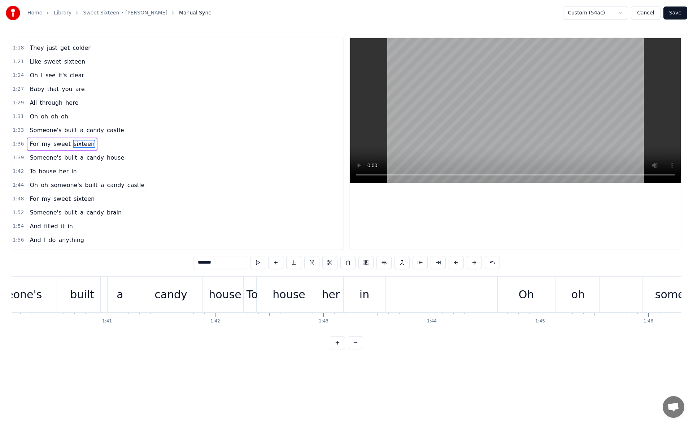
click at [349, 295] on div "in" at bounding box center [365, 294] width 42 height 36
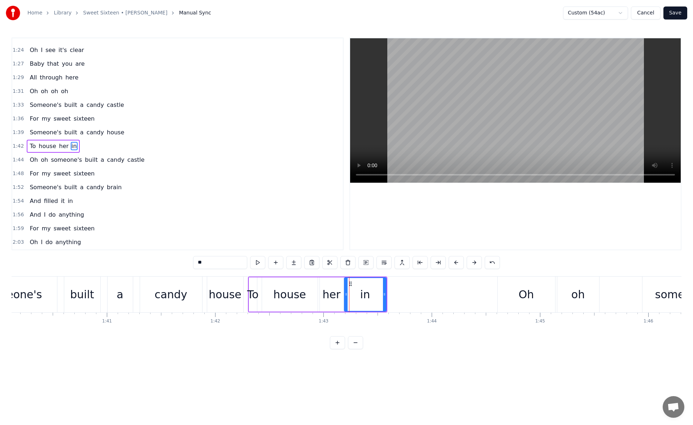
scroll to position [340, 0]
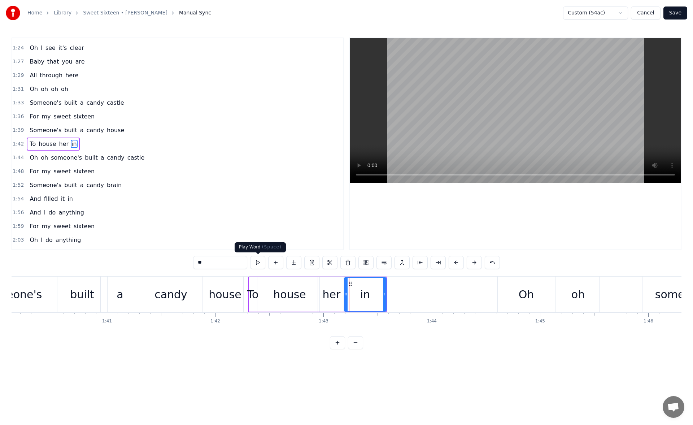
click at [255, 265] on button at bounding box center [257, 262] width 15 height 13
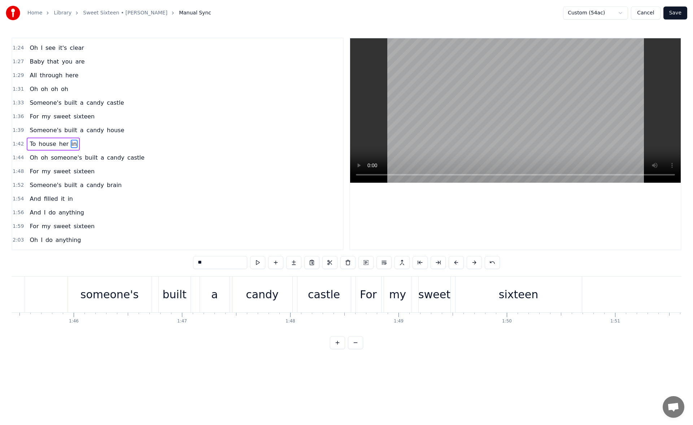
scroll to position [0, 11541]
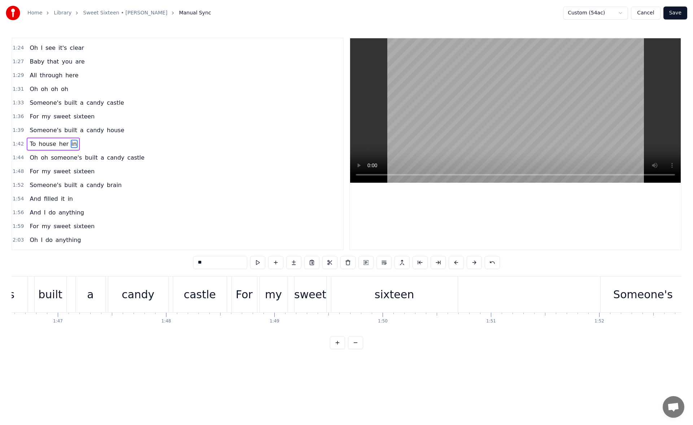
click at [380, 285] on div "sixteen" at bounding box center [394, 294] width 126 height 36
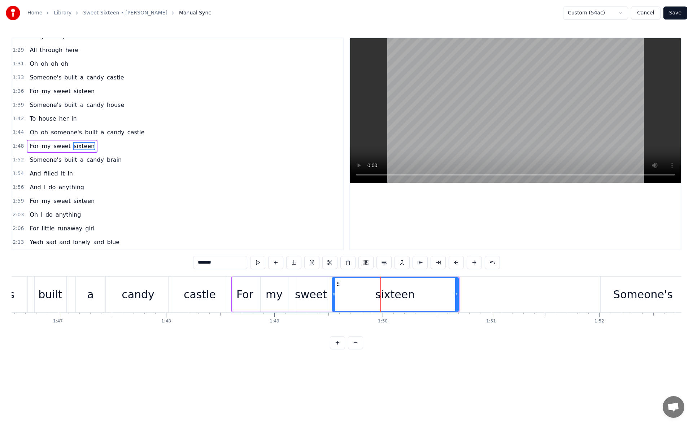
scroll to position [367, 0]
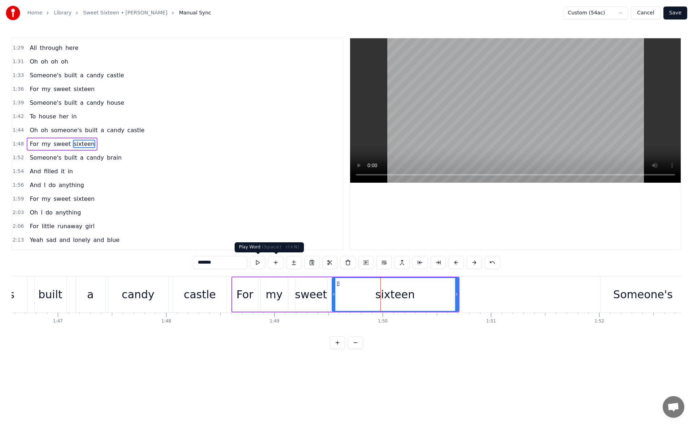
click at [261, 262] on button at bounding box center [257, 262] width 15 height 13
drag, startPoint x: 455, startPoint y: 295, endPoint x: 450, endPoint y: 295, distance: 5.1
click at [450, 295] on icon at bounding box center [451, 294] width 3 height 6
click at [258, 263] on button at bounding box center [257, 262] width 15 height 13
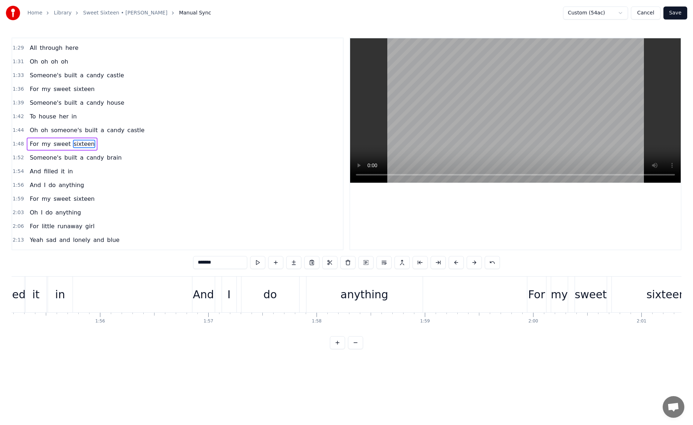
scroll to position [0, 12768]
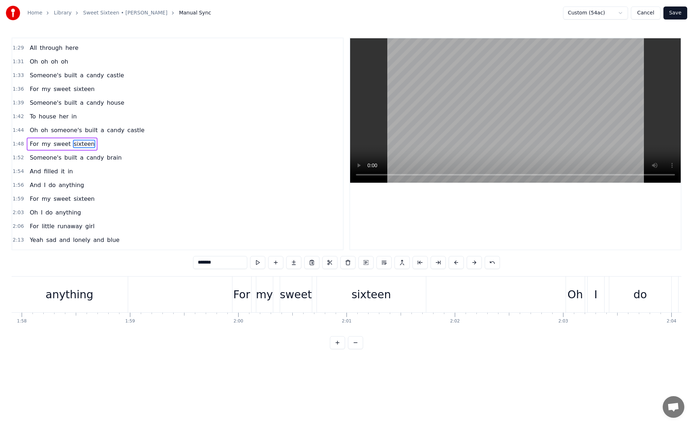
click at [379, 302] on div "sixteen" at bounding box center [371, 294] width 39 height 16
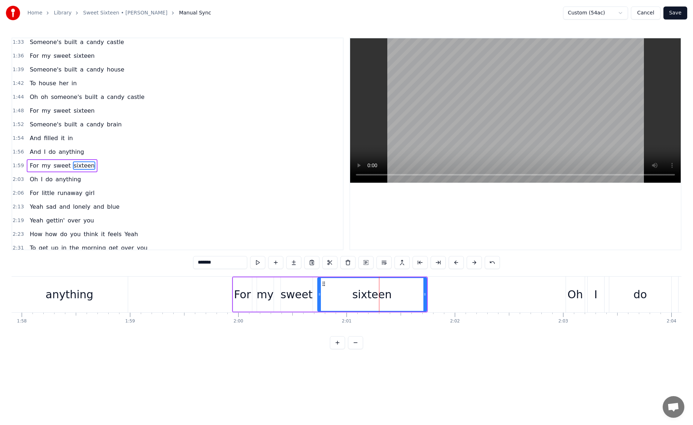
scroll to position [422, 0]
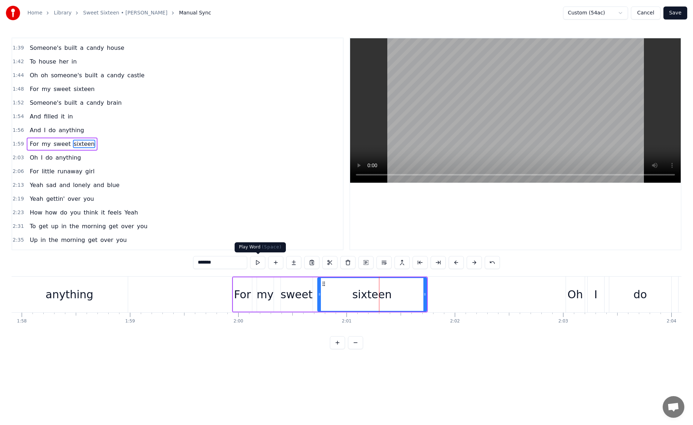
click at [259, 261] on button at bounding box center [257, 262] width 15 height 13
drag, startPoint x: 425, startPoint y: 293, endPoint x: 418, endPoint y: 293, distance: 6.5
click at [418, 293] on circle at bounding box center [418, 293] width 0 height 0
click at [262, 262] on button at bounding box center [257, 262] width 15 height 13
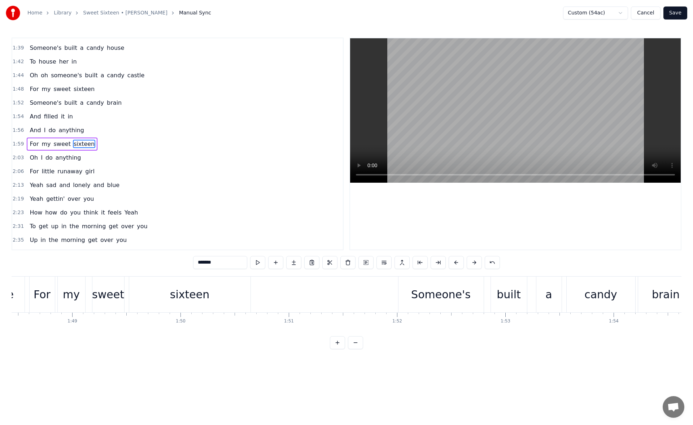
scroll to position [0, 11712]
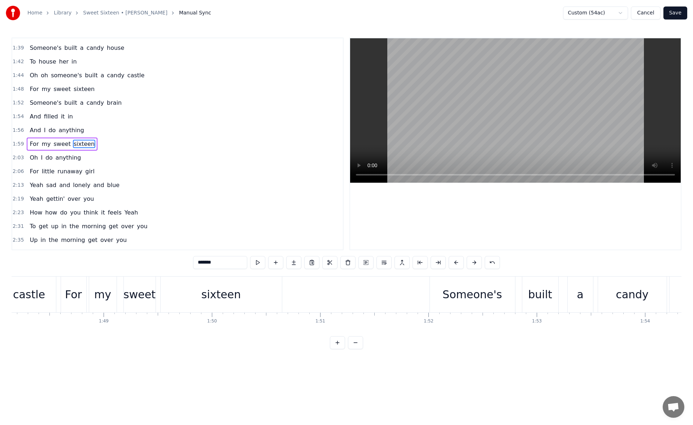
click at [217, 300] on div "sixteen" at bounding box center [220, 294] width 39 height 16
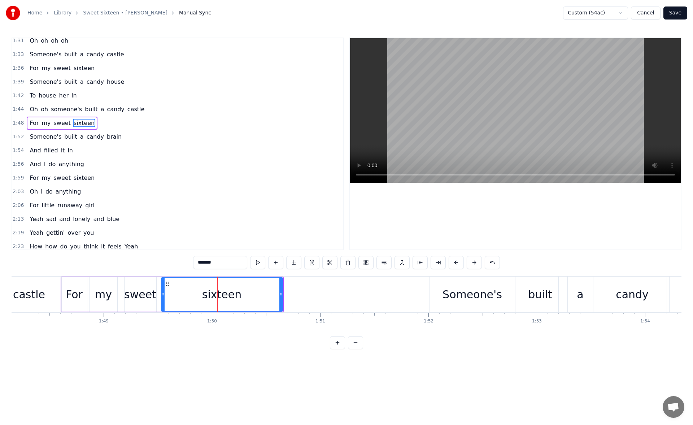
scroll to position [367, 0]
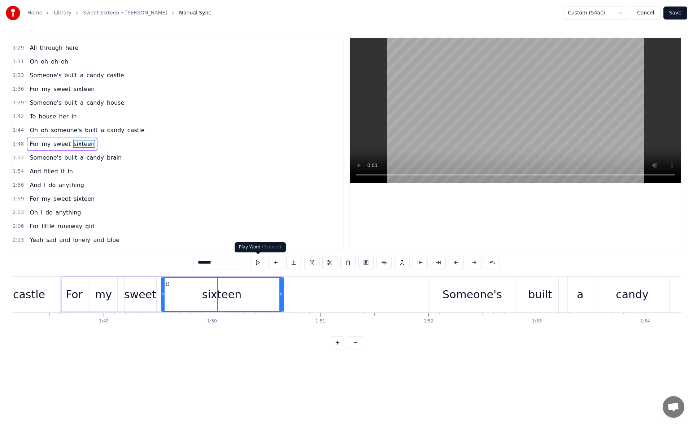
click at [260, 262] on button at bounding box center [257, 262] width 15 height 13
drag, startPoint x: 280, startPoint y: 295, endPoint x: 273, endPoint y: 295, distance: 7.2
click at [275, 295] on circle at bounding box center [275, 295] width 0 height 0
click at [260, 265] on button at bounding box center [257, 262] width 15 height 13
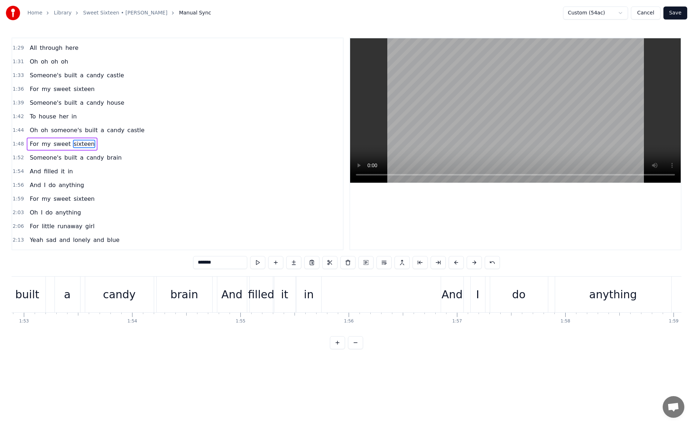
scroll to position [0, 12255]
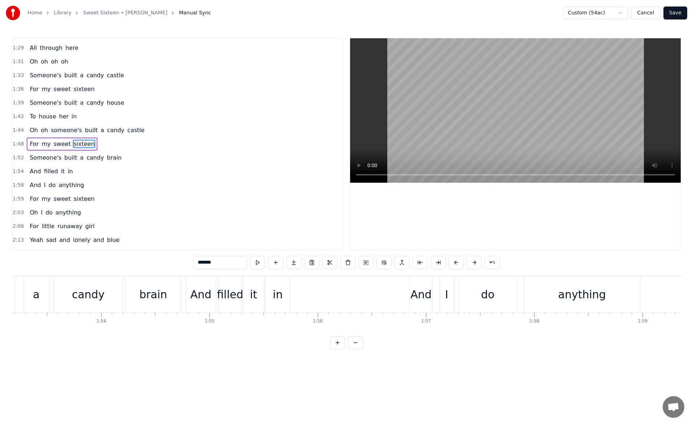
click at [558, 297] on div "anything" at bounding box center [582, 294] width 116 height 36
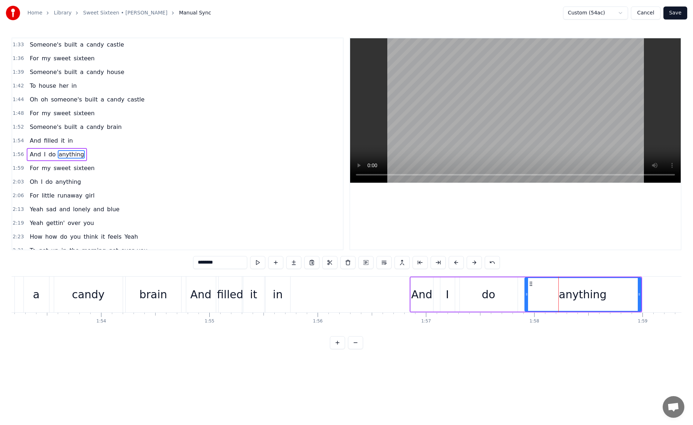
scroll to position [409, 0]
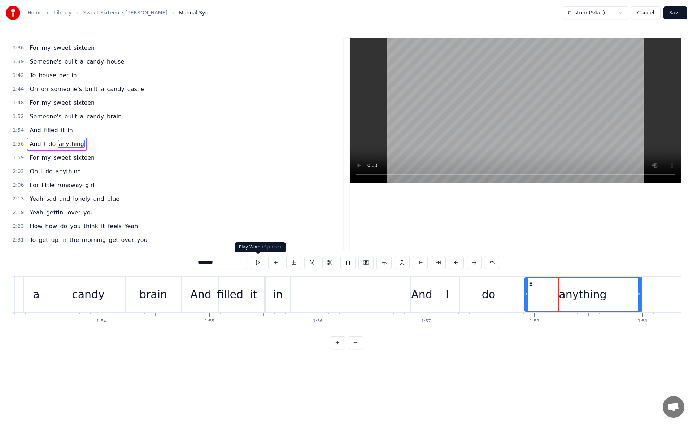
click at [259, 260] on button at bounding box center [257, 262] width 15 height 13
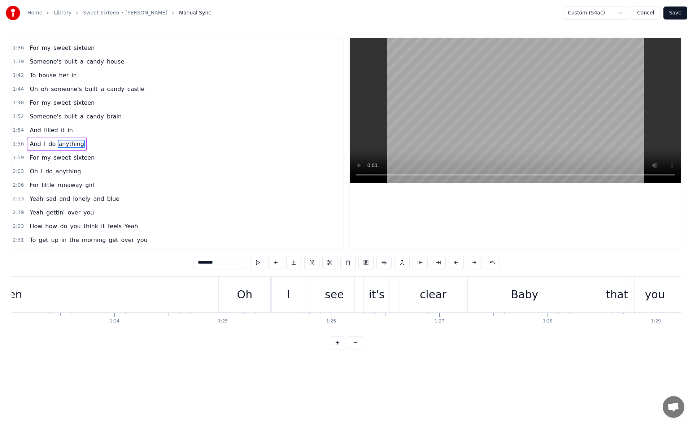
scroll to position [0, 8590]
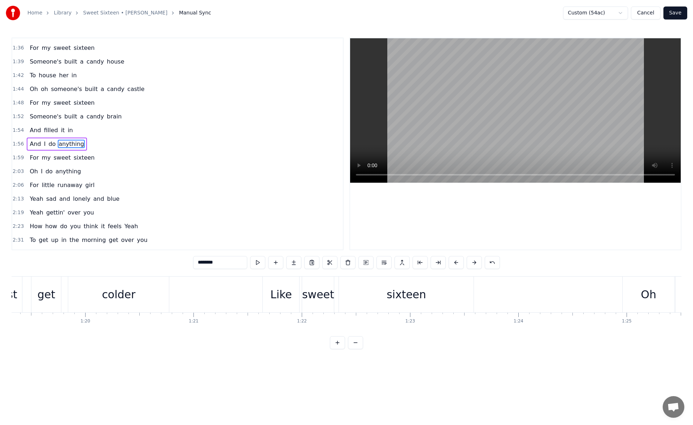
click at [380, 303] on div "sixteen" at bounding box center [406, 294] width 135 height 36
type input "*******"
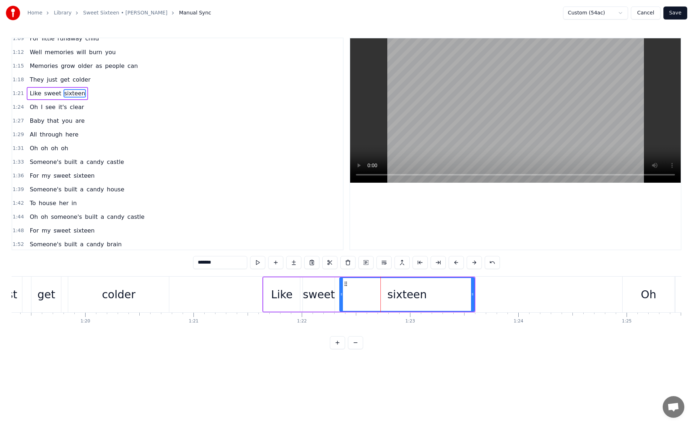
scroll to position [230, 0]
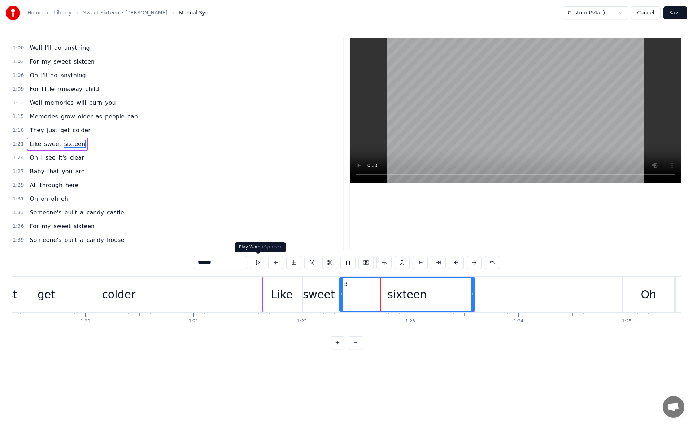
click at [260, 264] on button at bounding box center [257, 262] width 15 height 13
drag, startPoint x: 472, startPoint y: 295, endPoint x: 467, endPoint y: 295, distance: 5.1
click at [468, 295] on icon at bounding box center [469, 294] width 3 height 6
click at [256, 263] on button at bounding box center [257, 262] width 15 height 13
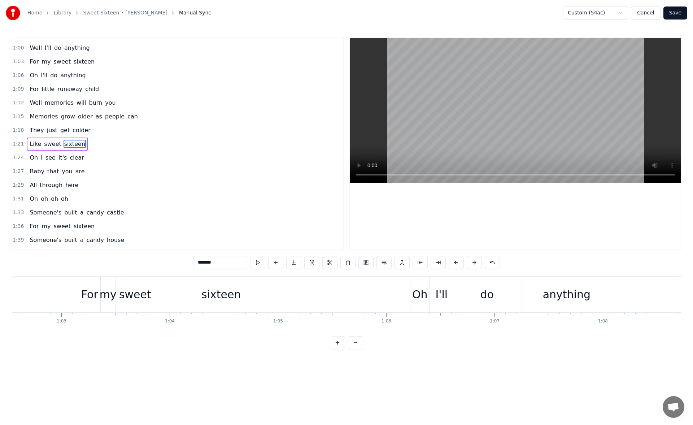
scroll to position [0, 6757]
click at [190, 293] on div "sixteen" at bounding box center [237, 294] width 124 height 36
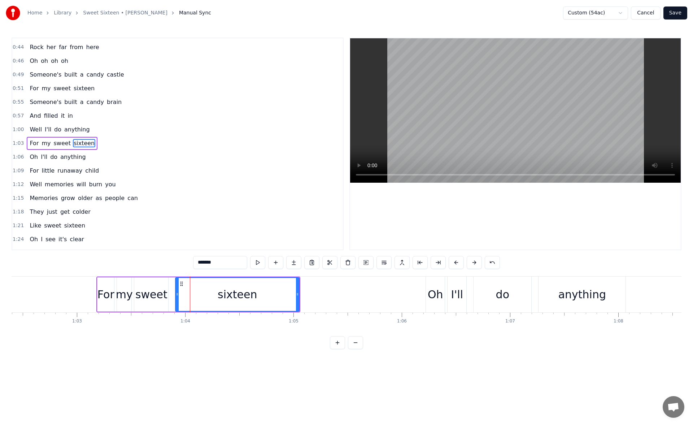
scroll to position [148, 0]
click at [261, 261] on button at bounding box center [257, 262] width 15 height 13
drag, startPoint x: 298, startPoint y: 294, endPoint x: 294, endPoint y: 293, distance: 4.4
click at [294, 293] on icon at bounding box center [293, 294] width 3 height 6
click at [257, 261] on button at bounding box center [257, 262] width 15 height 13
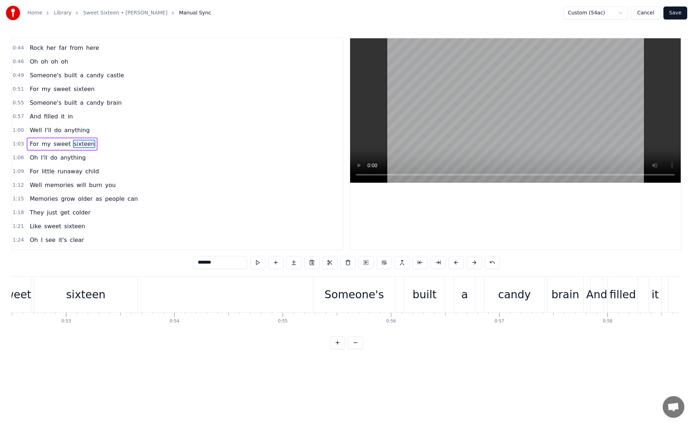
scroll to position [0, 5608]
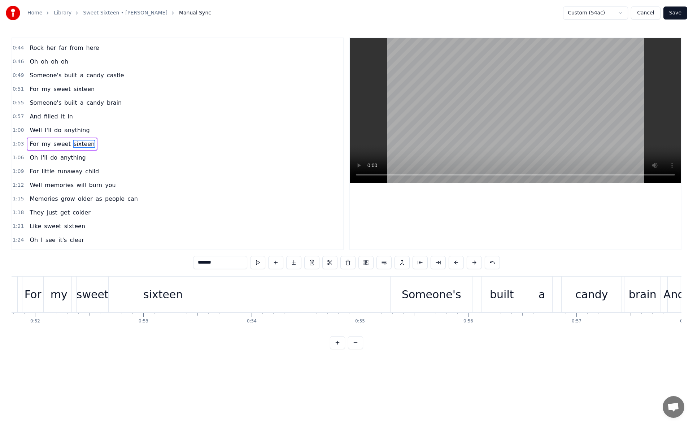
click at [151, 292] on div "sixteen" at bounding box center [162, 294] width 39 height 16
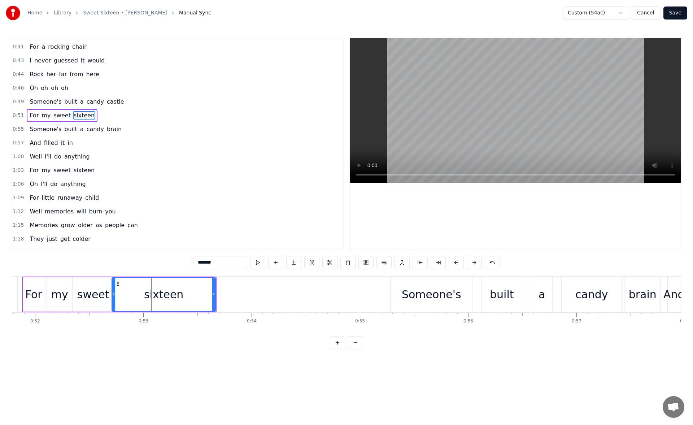
scroll to position [93, 0]
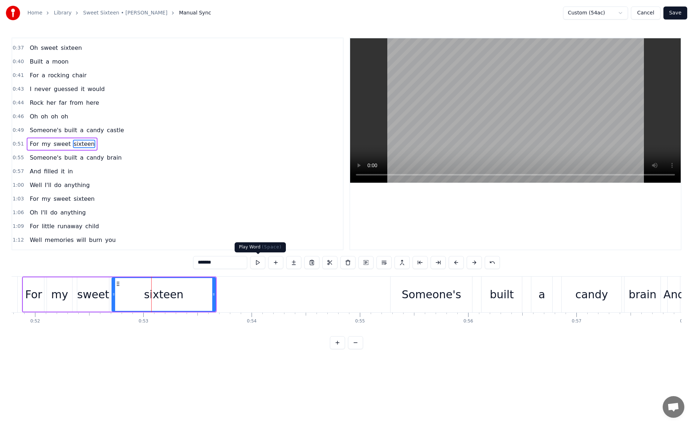
click at [263, 262] on button at bounding box center [257, 262] width 15 height 13
click at [260, 261] on button at bounding box center [257, 262] width 15 height 13
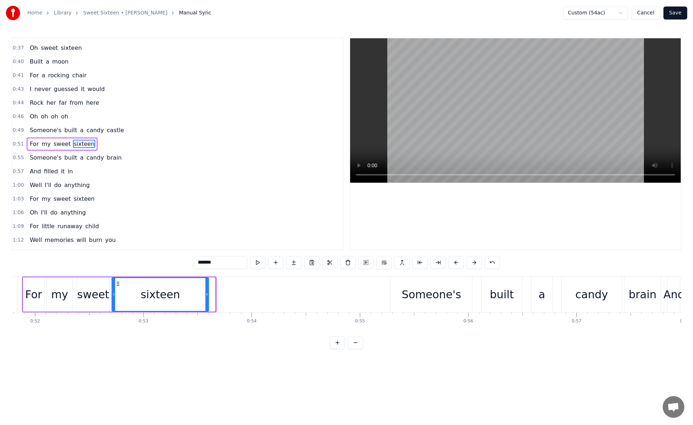
drag, startPoint x: 214, startPoint y: 295, endPoint x: 207, endPoint y: 295, distance: 7.2
click at [207, 295] on circle at bounding box center [207, 295] width 0 height 0
click at [256, 262] on button at bounding box center [257, 262] width 15 height 13
